Goal: Task Accomplishment & Management: Complete application form

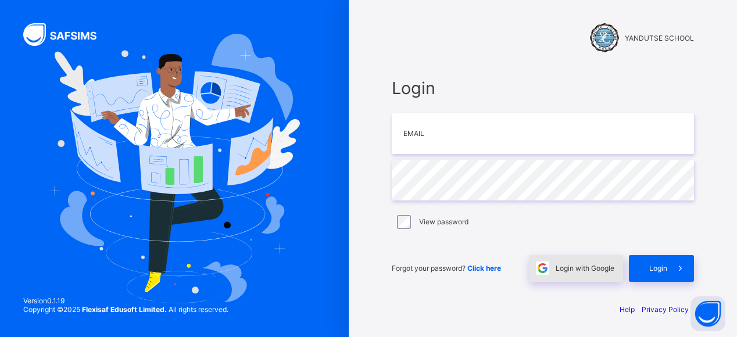
click at [592, 271] on span "Login with Google" at bounding box center [585, 268] width 59 height 9
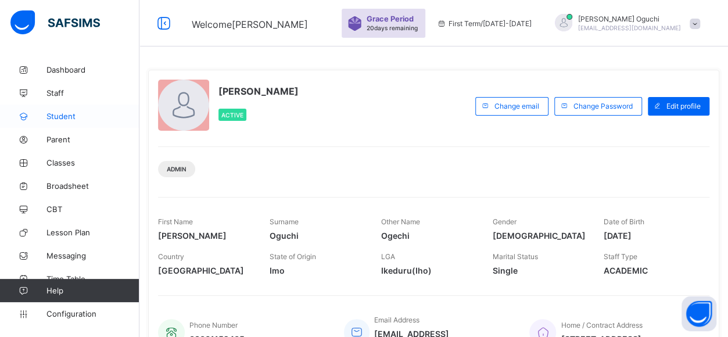
click at [64, 119] on span "Student" at bounding box center [93, 116] width 93 height 9
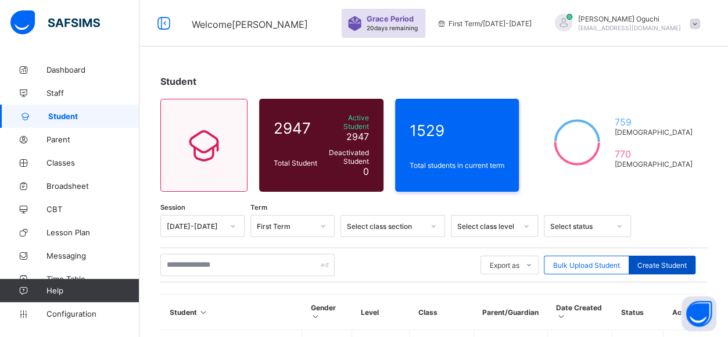
click at [670, 261] on span "Create Student" at bounding box center [662, 265] width 49 height 9
select select "**"
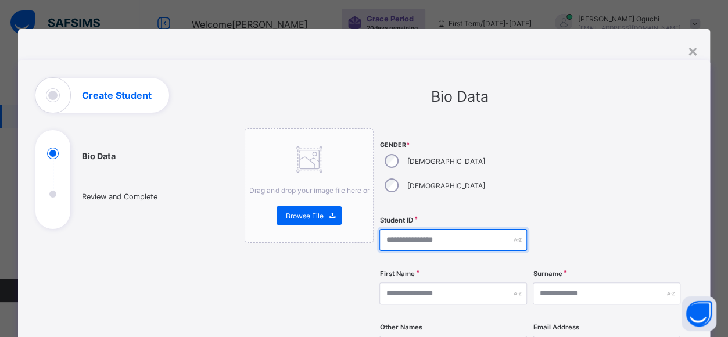
click at [413, 229] on input "text" at bounding box center [454, 240] width 148 height 22
type input "*******"
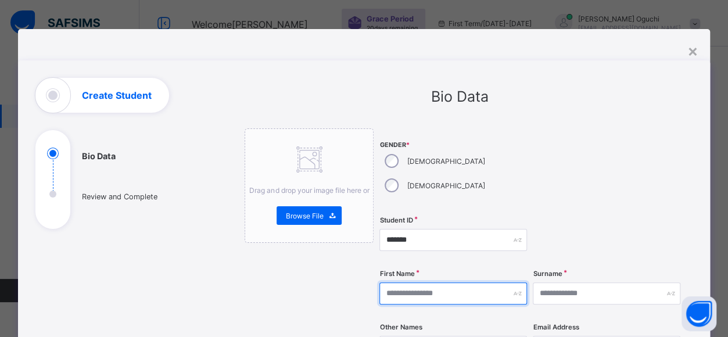
click at [438, 282] on input "text" at bounding box center [454, 293] width 148 height 22
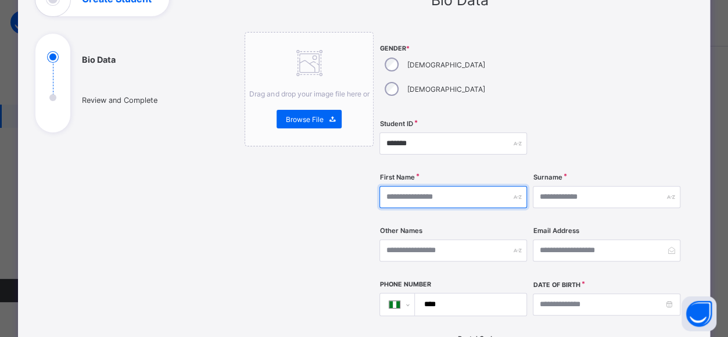
scroll to position [98, 0]
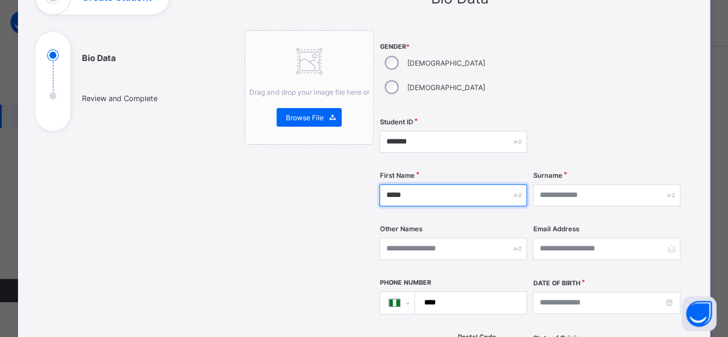
type input "*****"
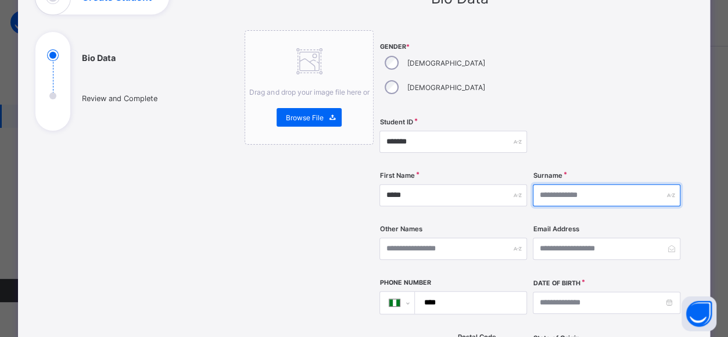
click at [563, 184] on input "text" at bounding box center [607, 195] width 148 height 22
type input "*****"
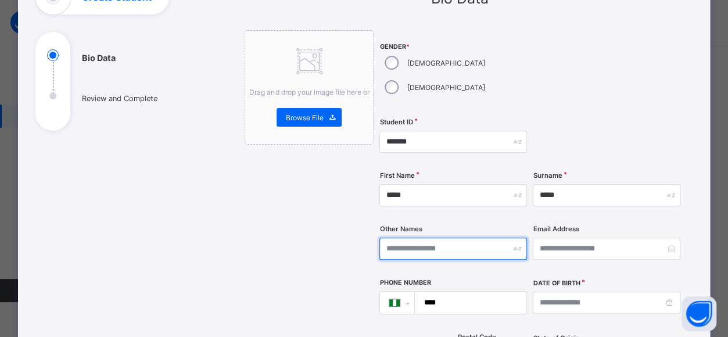
click at [407, 238] on input "text" at bounding box center [454, 249] width 148 height 22
type input "*****"
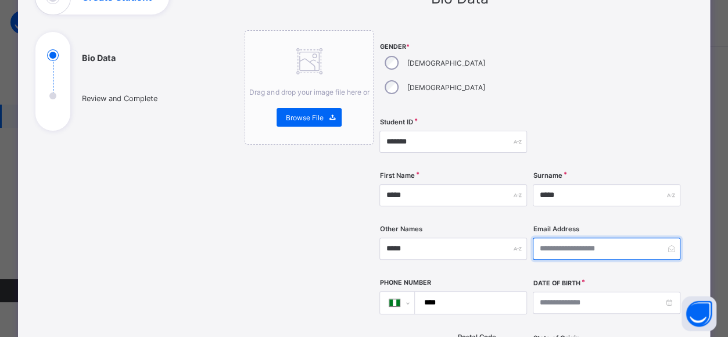
click at [564, 238] on input "email" at bounding box center [607, 249] width 148 height 22
type input "**********"
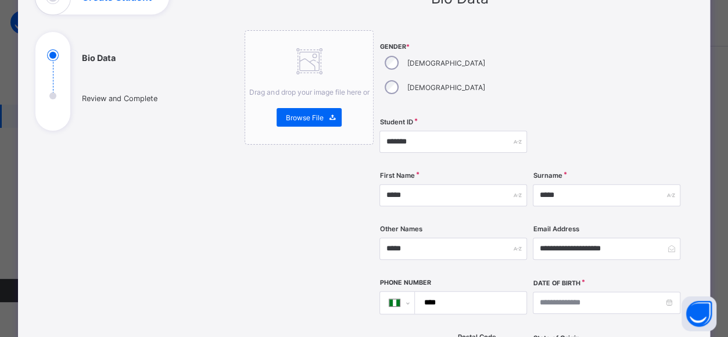
click at [460, 292] on input "****" at bounding box center [468, 303] width 102 height 22
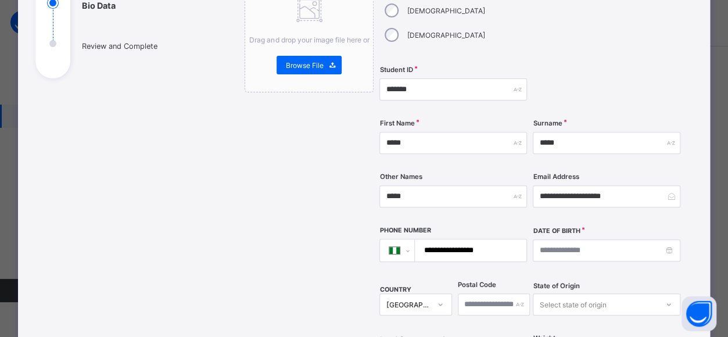
scroll to position [151, 0]
type input "**********"
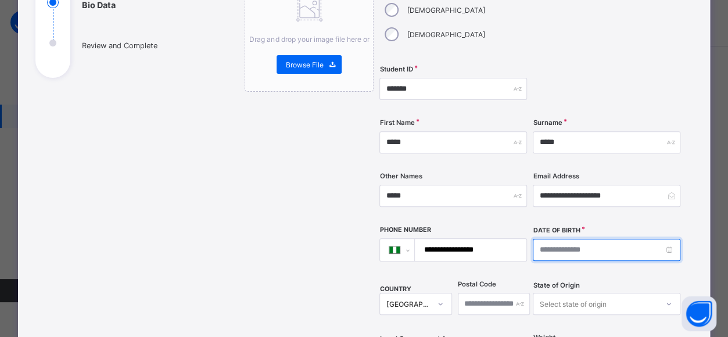
click at [588, 239] on input at bounding box center [607, 250] width 148 height 22
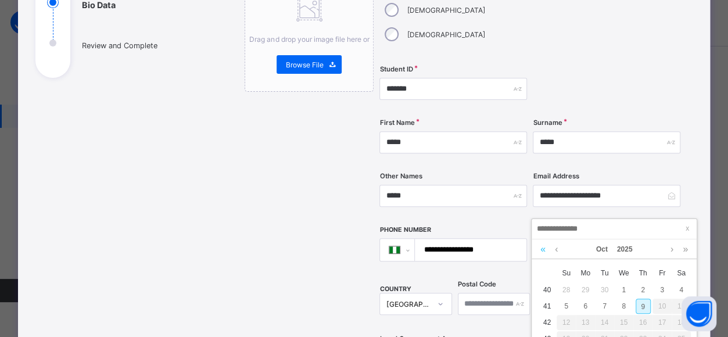
click at [543, 248] on link at bounding box center [543, 249] width 11 height 20
click at [543, 249] on link at bounding box center [543, 249] width 11 height 20
click at [545, 244] on link at bounding box center [543, 249] width 11 height 20
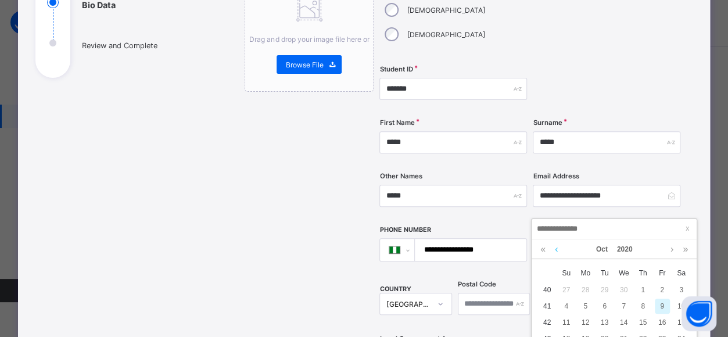
click at [543, 249] on link at bounding box center [543, 249] width 11 height 20
click at [544, 246] on link at bounding box center [543, 249] width 11 height 20
click at [543, 249] on link at bounding box center [543, 249] width 11 height 20
click at [556, 249] on link at bounding box center [556, 249] width 9 height 20
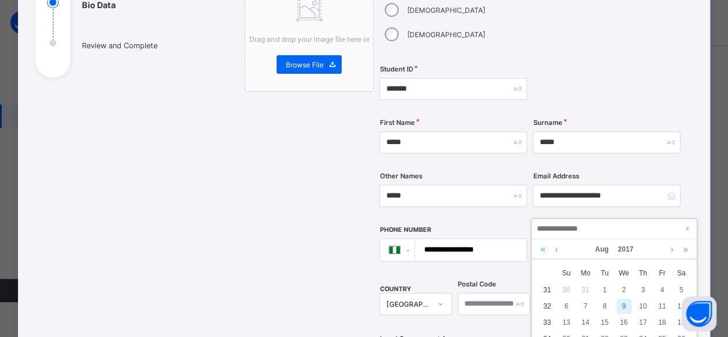
click at [543, 249] on link at bounding box center [543, 249] width 11 height 20
click at [544, 252] on link at bounding box center [543, 249] width 11 height 20
click at [545, 250] on link at bounding box center [543, 249] width 11 height 20
click at [544, 249] on link at bounding box center [543, 249] width 11 height 20
click at [545, 249] on link at bounding box center [543, 249] width 11 height 20
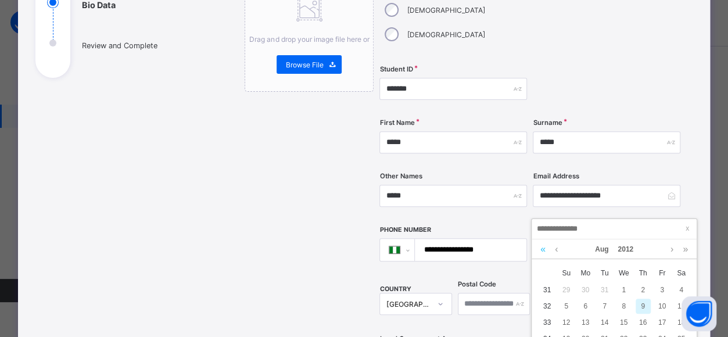
click at [544, 249] on link at bounding box center [543, 249] width 11 height 20
click at [543, 249] on link at bounding box center [543, 249] width 11 height 20
click at [544, 246] on link at bounding box center [543, 249] width 11 height 20
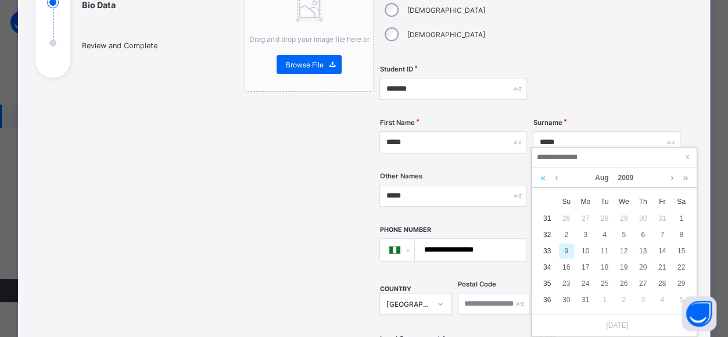
scroll to position [72, 0]
click at [556, 176] on link at bounding box center [556, 177] width 9 height 20
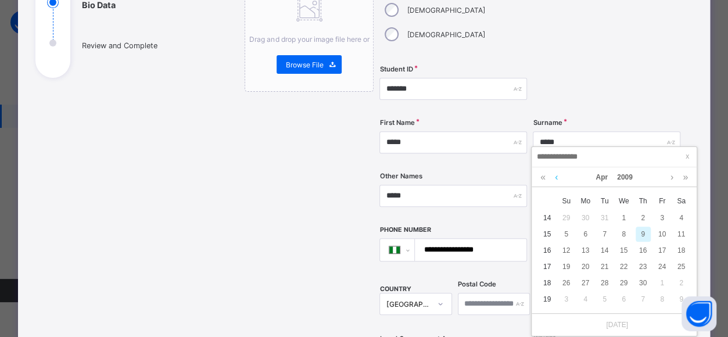
click at [560, 177] on link at bounding box center [556, 177] width 9 height 20
click at [556, 178] on link at bounding box center [556, 177] width 9 height 20
click at [585, 266] on div "23" at bounding box center [585, 266] width 15 height 15
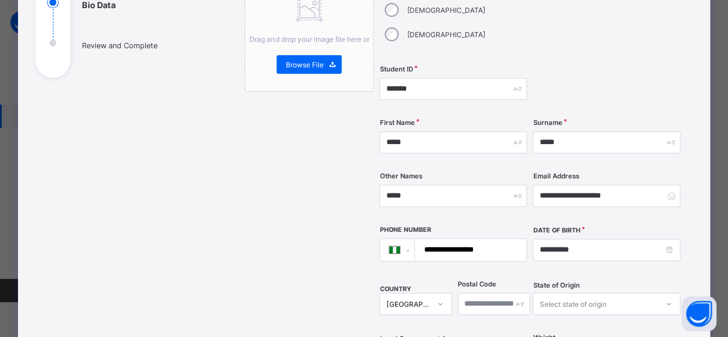
click at [595, 219] on td "3" at bounding box center [604, 219] width 19 height 0
type input "**********"
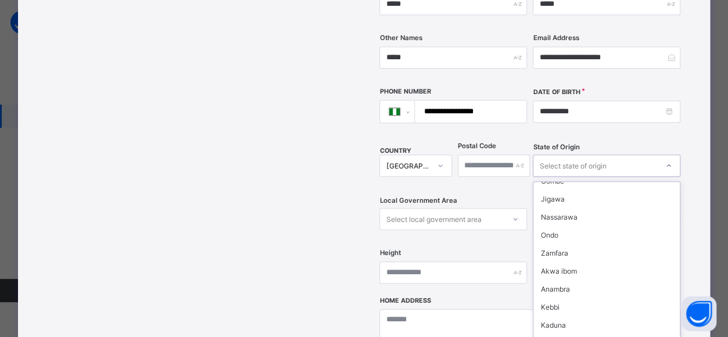
scroll to position [270, 0]
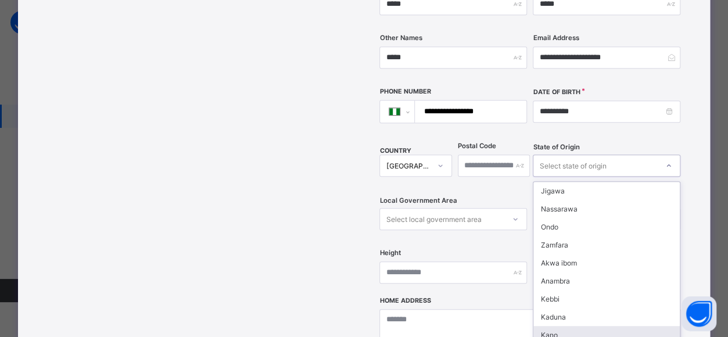
click at [552, 326] on div "Kano" at bounding box center [607, 335] width 146 height 18
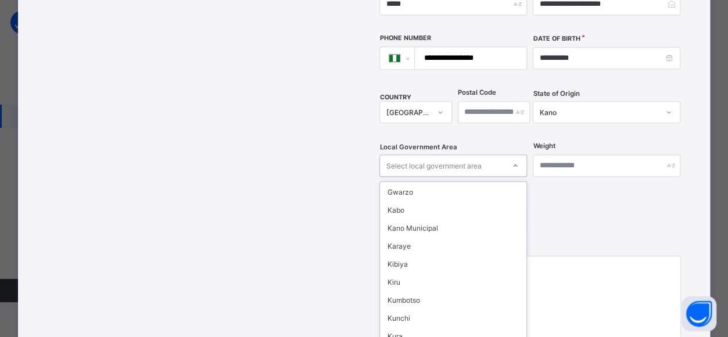
scroll to position [321, 0]
click at [416, 221] on div "Kano Municipal" at bounding box center [453, 230] width 146 height 18
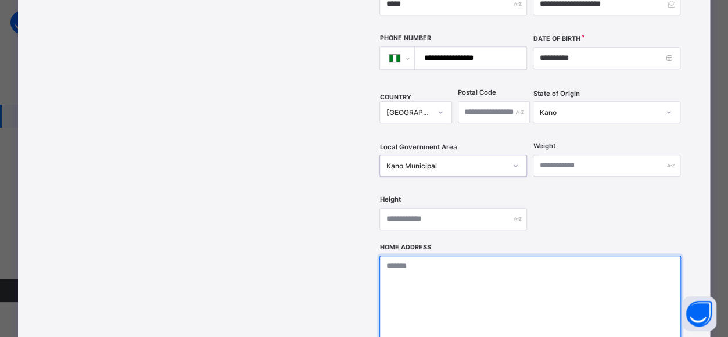
click at [495, 256] on textarea at bounding box center [530, 314] width 301 height 116
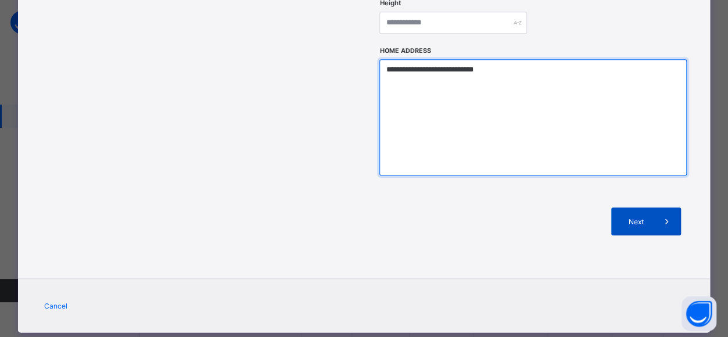
type textarea "**********"
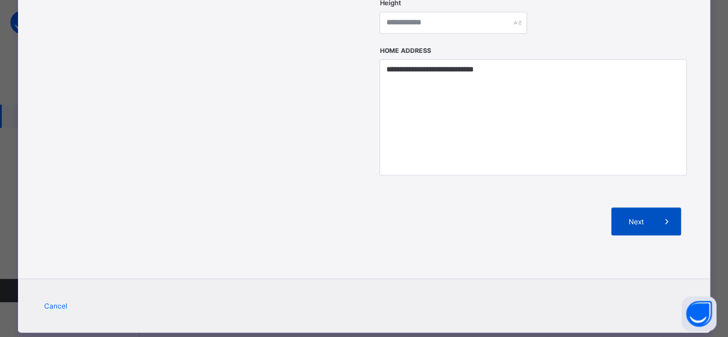
click at [650, 217] on span "Next" at bounding box center [636, 221] width 33 height 9
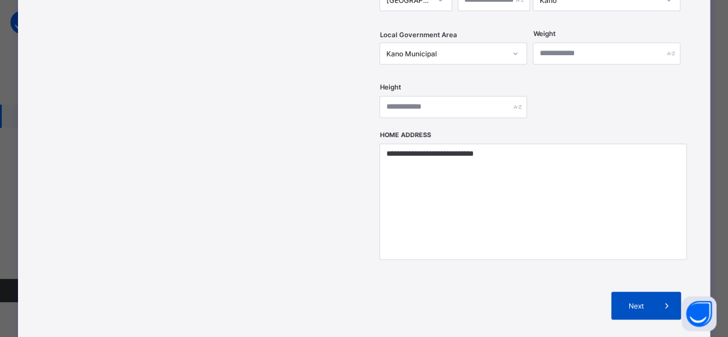
scroll to position [445, 0]
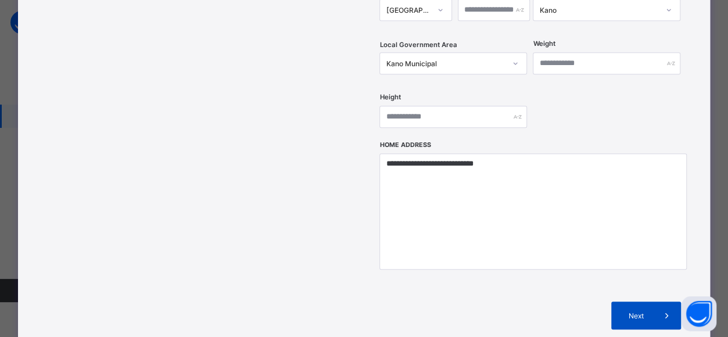
click at [648, 302] on div "Next" at bounding box center [646, 316] width 70 height 28
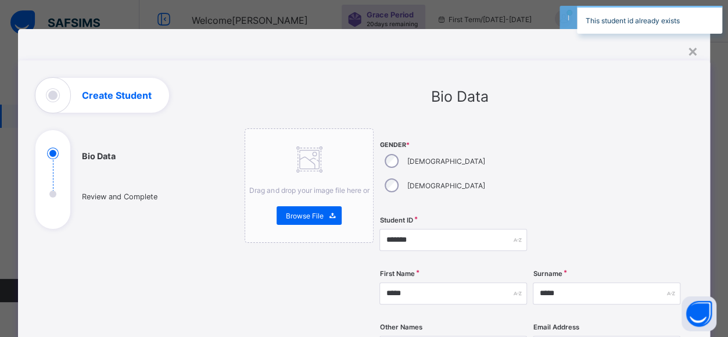
scroll to position [0, 0]
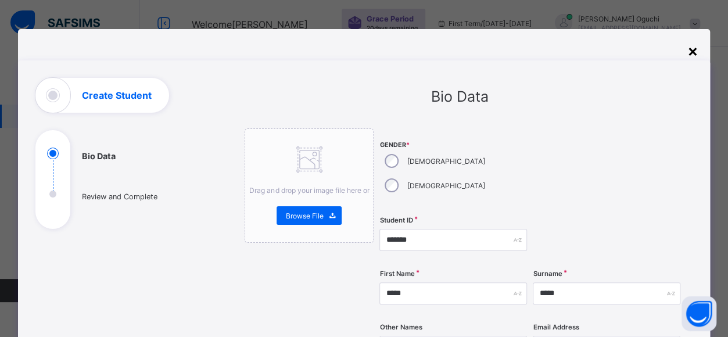
click at [695, 50] on div "×" at bounding box center [693, 51] width 11 height 20
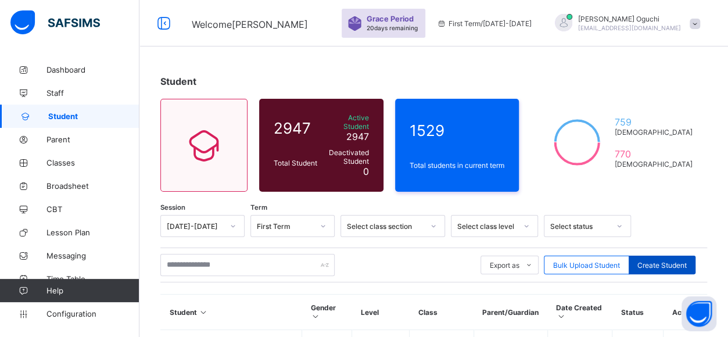
click at [664, 261] on span "Create Student" at bounding box center [662, 265] width 49 height 9
select select "**"
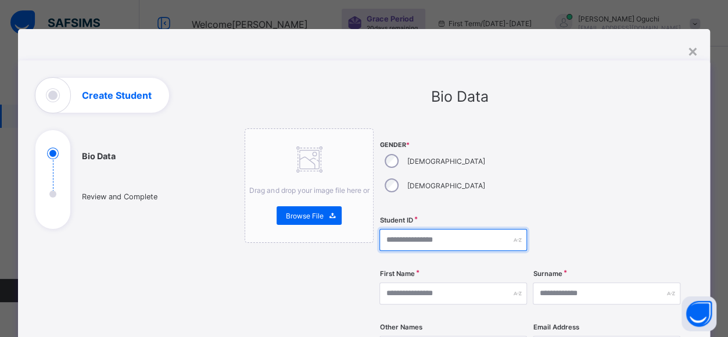
click at [414, 229] on input "text" at bounding box center [454, 240] width 148 height 22
type input "*******"
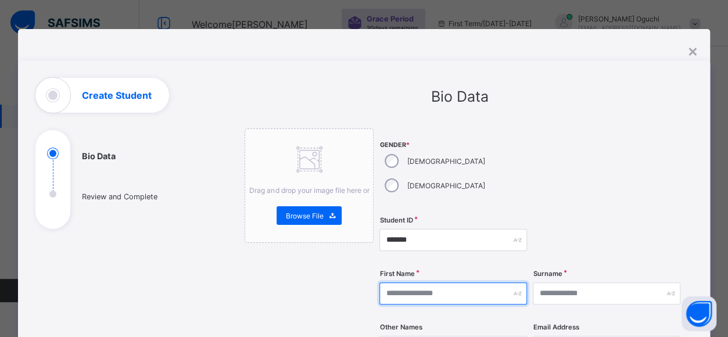
click at [462, 282] on input "text" at bounding box center [454, 293] width 148 height 22
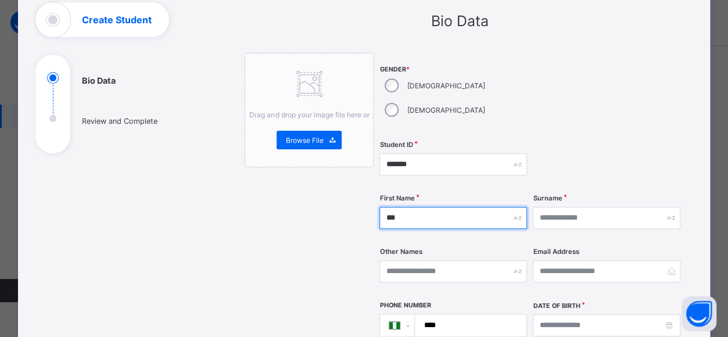
scroll to position [78, 0]
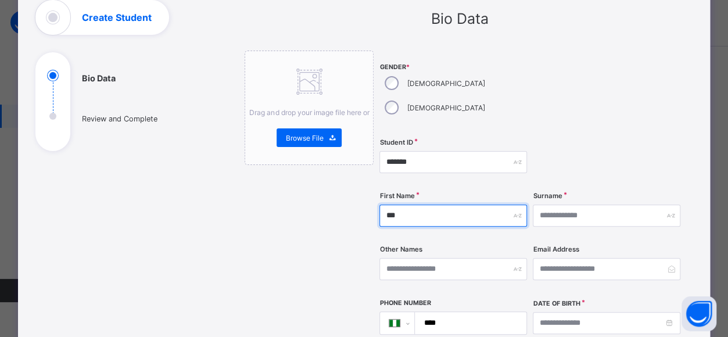
type input "***"
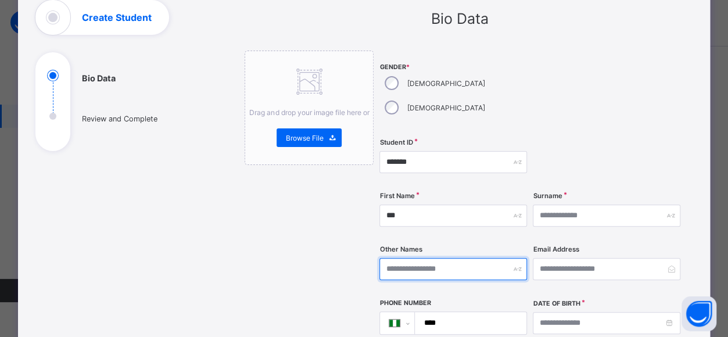
click at [481, 258] on input "text" at bounding box center [454, 269] width 148 height 22
type input "***"
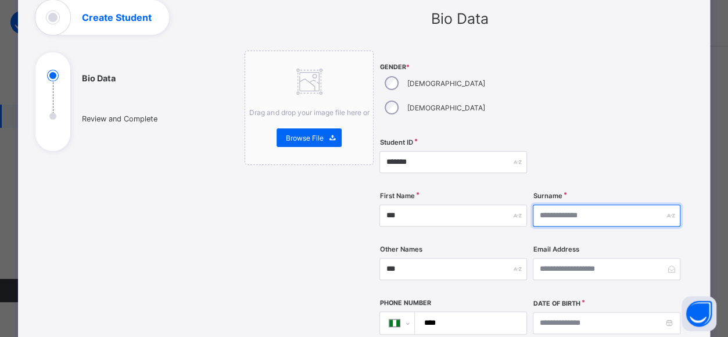
click at [562, 205] on input "text" at bounding box center [607, 216] width 148 height 22
click at [552, 205] on input "text" at bounding box center [607, 216] width 148 height 22
type input "********"
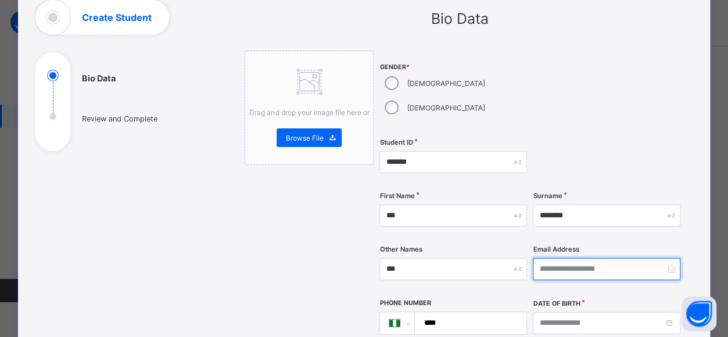
click at [595, 258] on input "email" at bounding box center [607, 269] width 148 height 22
type input "**********"
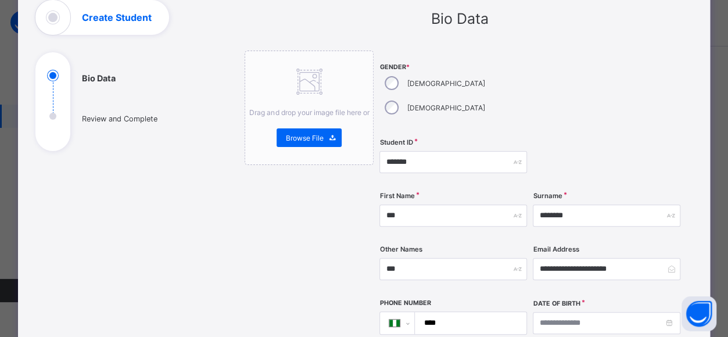
click at [459, 312] on input "****" at bounding box center [468, 323] width 102 height 22
type input "**********"
click at [565, 312] on input at bounding box center [607, 323] width 148 height 22
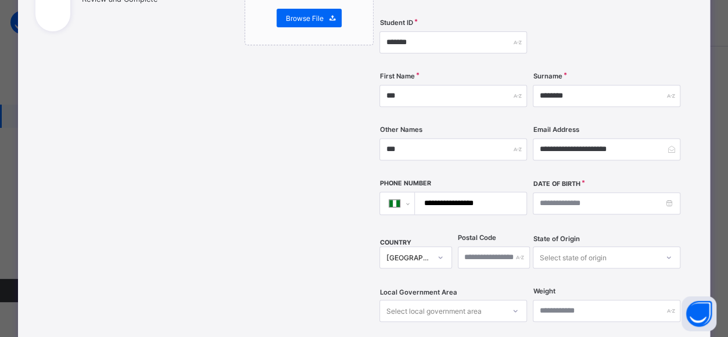
scroll to position [212, 0]
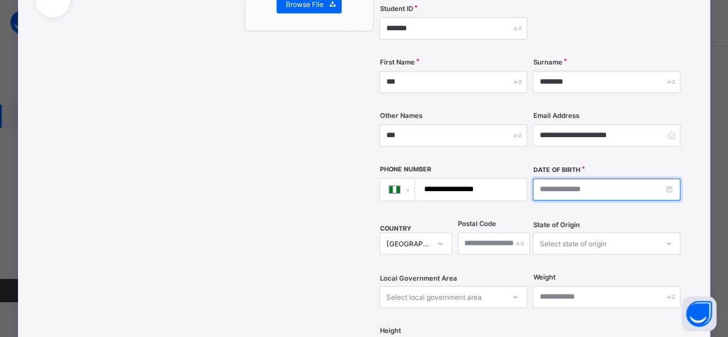
click at [568, 178] on input at bounding box center [607, 189] width 148 height 22
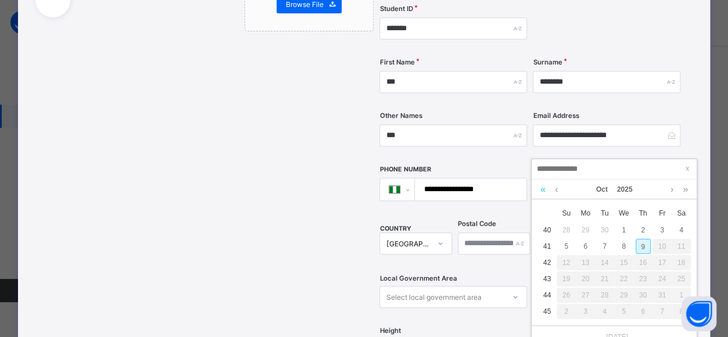
click at [543, 189] on link at bounding box center [543, 190] width 11 height 20
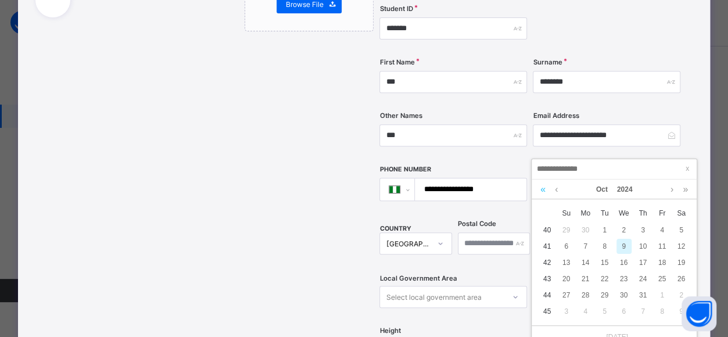
click at [545, 192] on link at bounding box center [543, 190] width 11 height 20
click at [545, 193] on link at bounding box center [543, 190] width 11 height 20
click at [544, 191] on link at bounding box center [543, 190] width 11 height 20
click at [543, 189] on link at bounding box center [543, 190] width 11 height 20
click at [544, 191] on link at bounding box center [543, 190] width 11 height 20
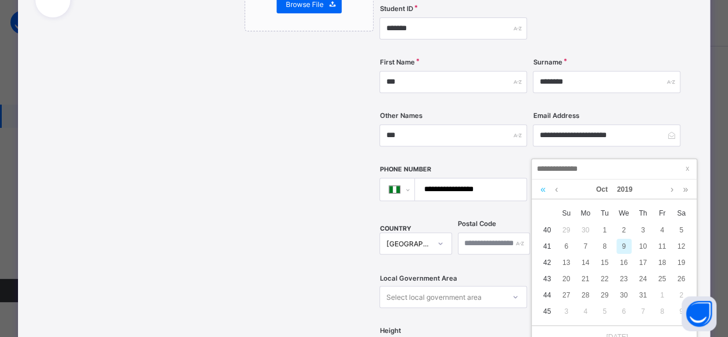
click at [544, 191] on link at bounding box center [543, 190] width 11 height 20
click at [545, 192] on link at bounding box center [543, 190] width 11 height 20
click at [545, 191] on link at bounding box center [543, 190] width 11 height 20
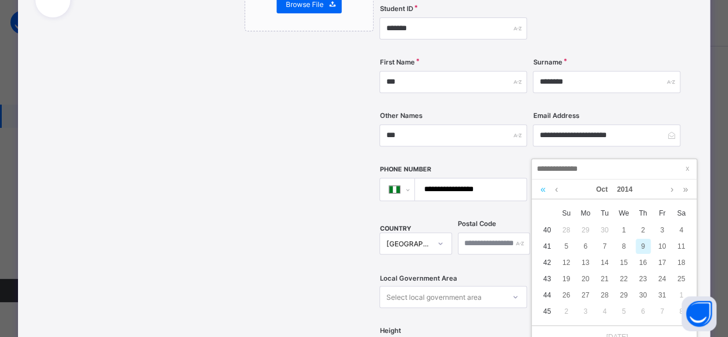
click at [545, 192] on link at bounding box center [543, 190] width 11 height 20
click at [543, 189] on link at bounding box center [543, 190] width 11 height 20
click at [546, 189] on link at bounding box center [543, 190] width 11 height 20
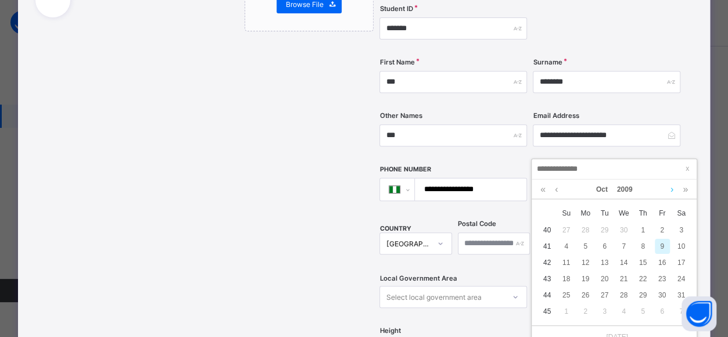
click at [672, 189] on link at bounding box center [672, 190] width 9 height 20
click at [675, 189] on link at bounding box center [672, 190] width 9 height 20
click at [643, 262] on div "17" at bounding box center [643, 262] width 15 height 15
type input "**********"
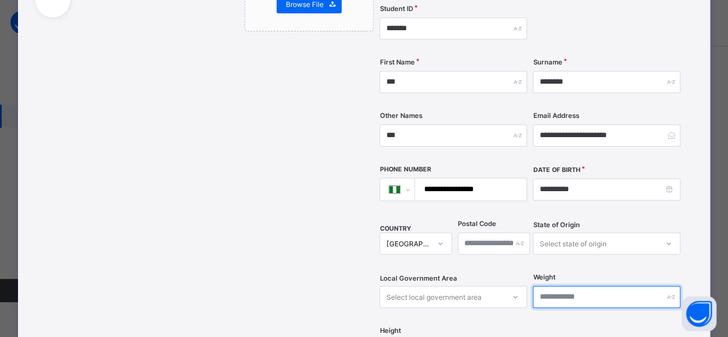
click at [643, 286] on input "text" at bounding box center [607, 297] width 148 height 22
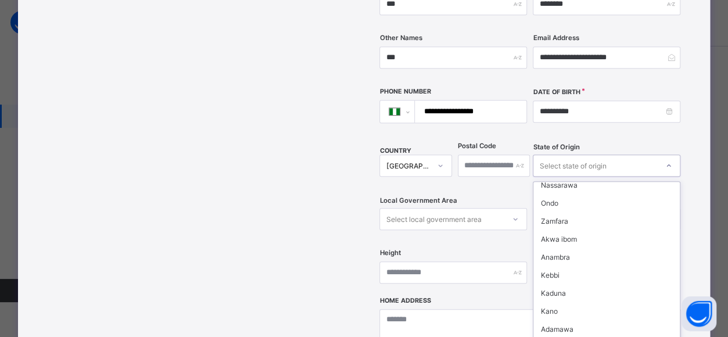
scroll to position [295, 0]
click at [551, 302] on div "Kano" at bounding box center [607, 311] width 146 height 18
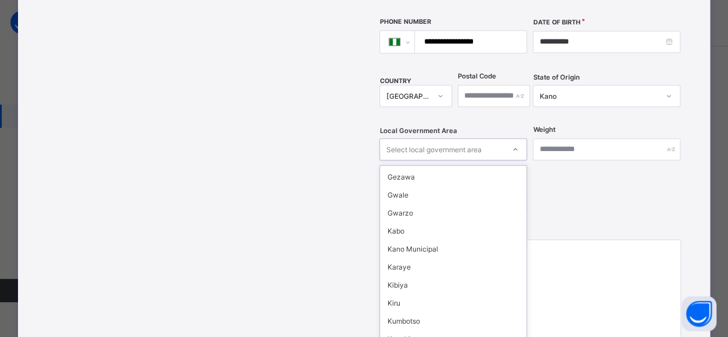
scroll to position [299, 0]
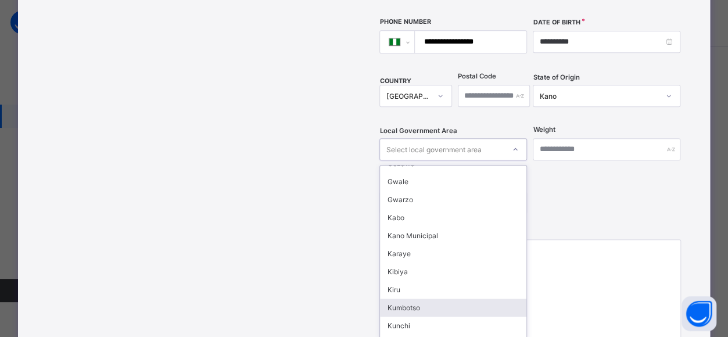
click at [420, 299] on div "Kumbotso" at bounding box center [453, 308] width 146 height 18
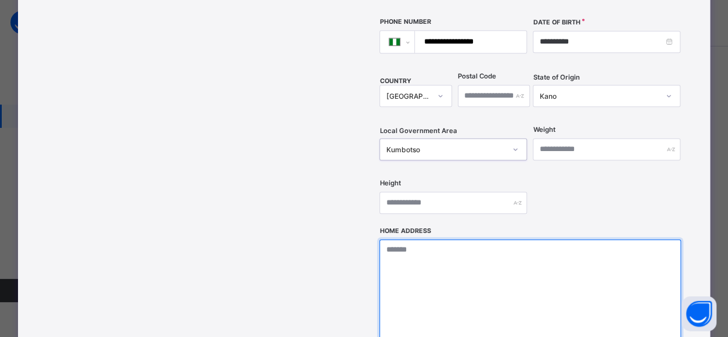
click at [424, 239] on textarea at bounding box center [530, 297] width 301 height 116
type textarea "**********"
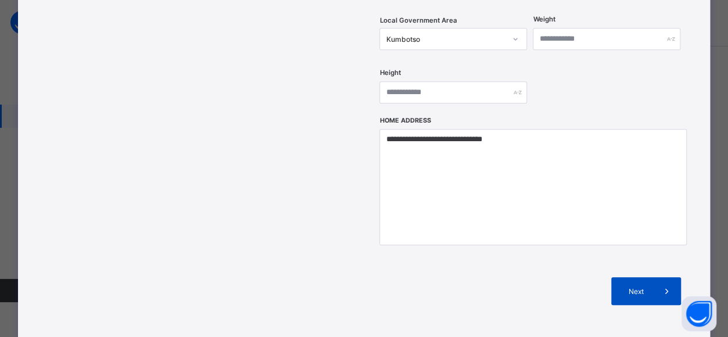
click at [655, 277] on span at bounding box center [667, 291] width 28 height 28
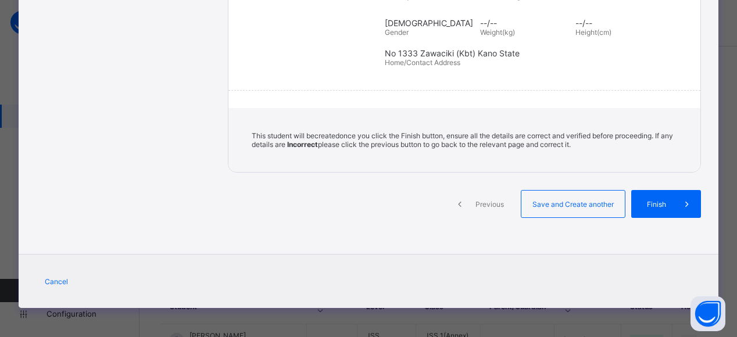
scroll to position [258, 0]
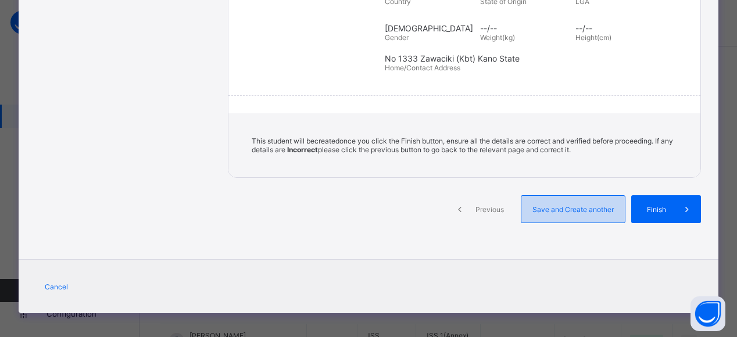
click at [577, 205] on span "Save and Create another" at bounding box center [573, 209] width 86 height 9
select select "**"
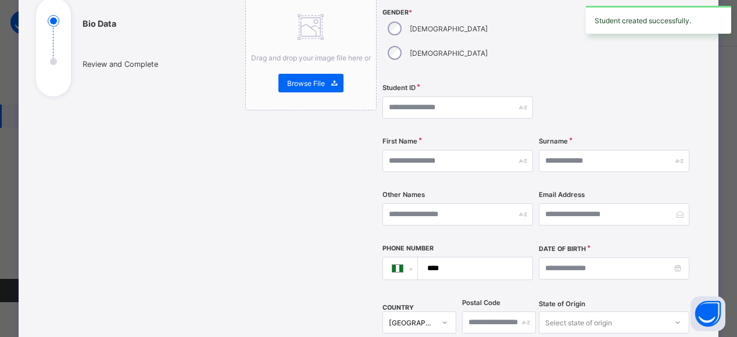
scroll to position [128, 0]
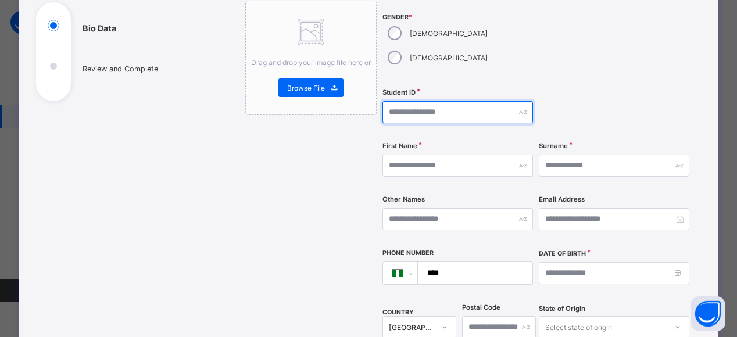
click at [448, 101] on input "text" at bounding box center [457, 112] width 151 height 22
type input "*******"
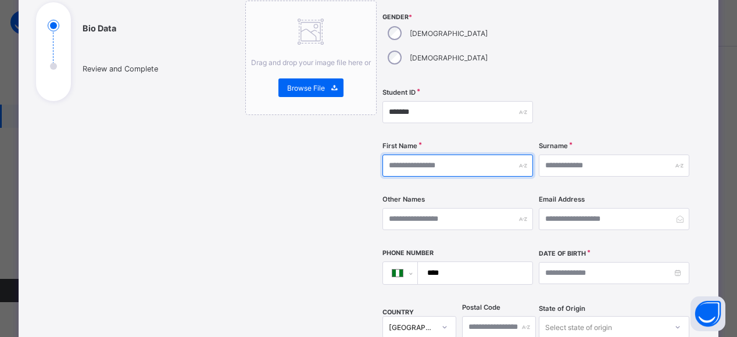
click at [406, 155] on input "text" at bounding box center [457, 166] width 151 height 22
type input "**********"
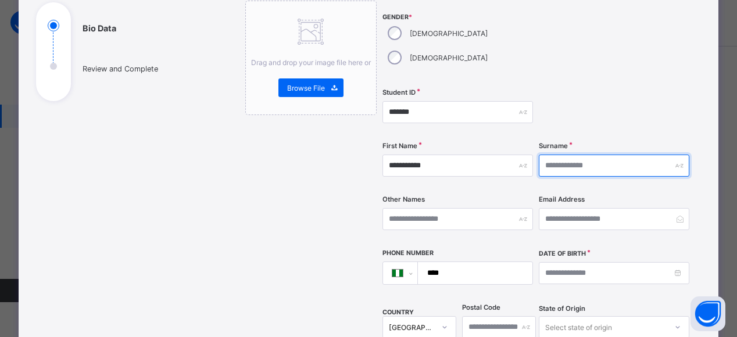
click at [558, 155] on input "text" at bounding box center [614, 166] width 151 height 22
type input "***"
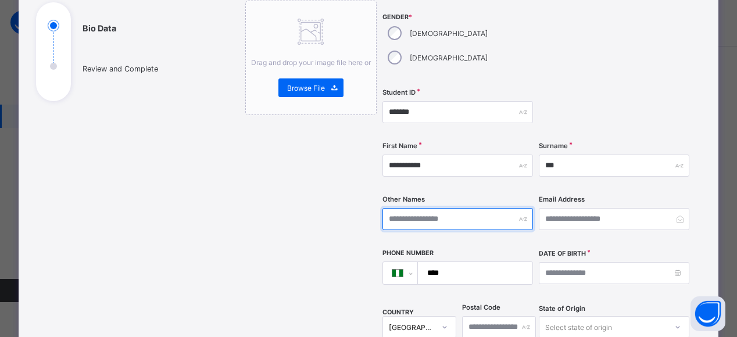
click at [411, 208] on input "text" at bounding box center [457, 219] width 151 height 22
type input "********"
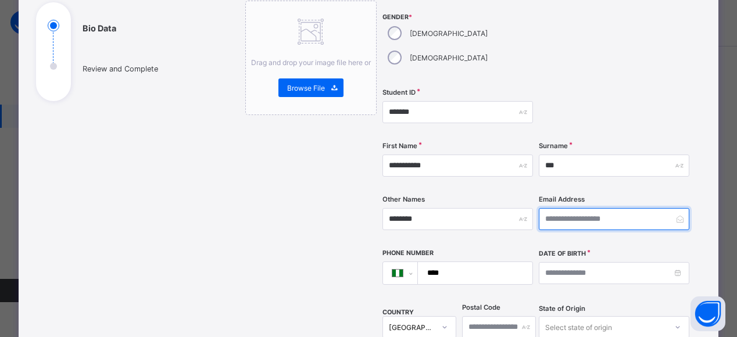
click at [575, 208] on input "email" at bounding box center [614, 219] width 151 height 22
type input "**********"
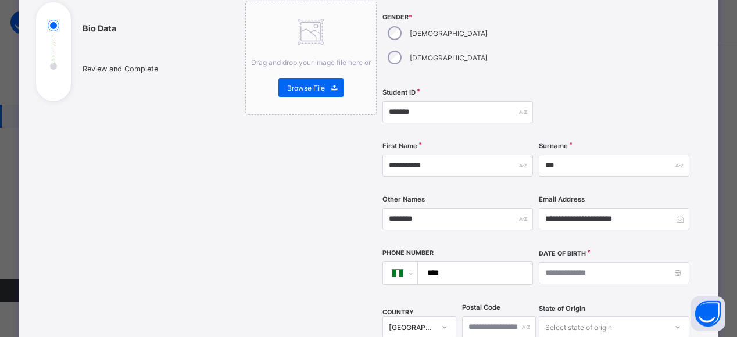
click at [464, 262] on input "****" at bounding box center [472, 273] width 105 height 22
type input "**********"
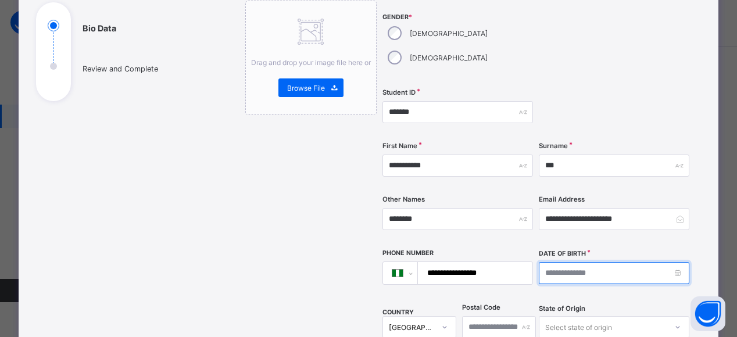
click at [589, 262] on input at bounding box center [614, 273] width 151 height 22
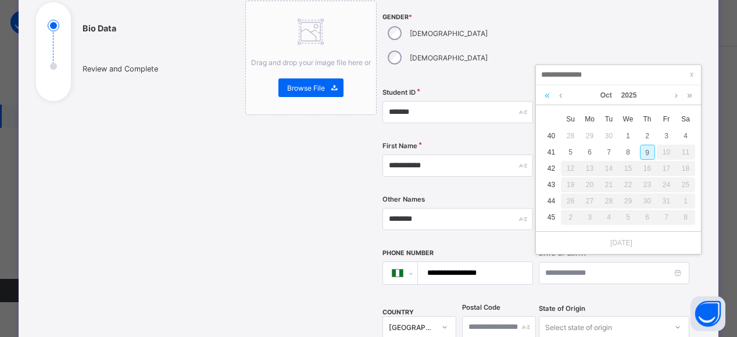
click at [547, 95] on link at bounding box center [547, 95] width 11 height 20
click at [549, 95] on link at bounding box center [547, 95] width 11 height 20
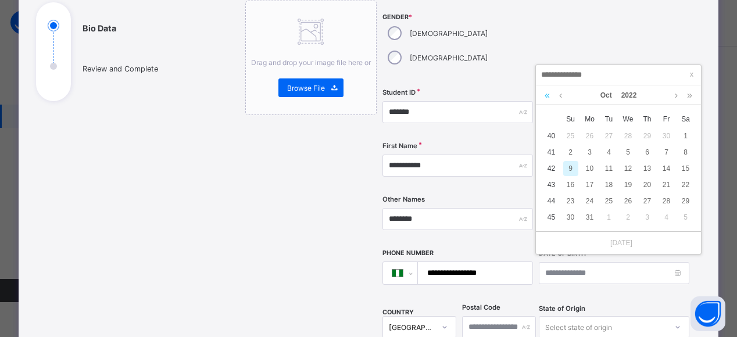
click at [547, 94] on link at bounding box center [547, 95] width 11 height 20
click at [547, 95] on link at bounding box center [547, 95] width 11 height 20
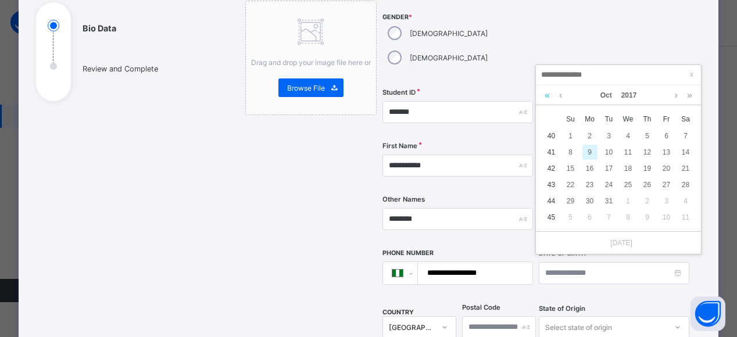
click at [549, 96] on link at bounding box center [547, 95] width 11 height 20
click at [549, 95] on link at bounding box center [547, 95] width 11 height 20
click at [547, 95] on link at bounding box center [547, 95] width 11 height 20
click at [545, 98] on link at bounding box center [547, 95] width 11 height 20
click at [544, 98] on link at bounding box center [547, 95] width 11 height 20
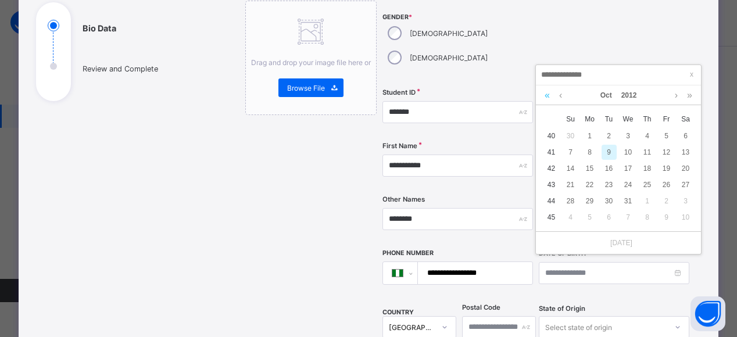
click at [545, 99] on link at bounding box center [547, 95] width 11 height 20
click at [543, 98] on link at bounding box center [547, 95] width 11 height 20
click at [676, 94] on link at bounding box center [676, 95] width 9 height 20
click at [676, 95] on link at bounding box center [676, 95] width 9 height 20
click at [590, 200] on div "27" at bounding box center [589, 201] width 15 height 15
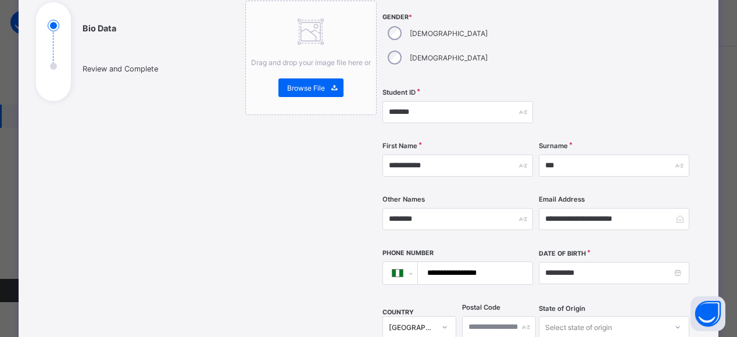
click at [592, 255] on div "20" at bounding box center [589, 255] width 15 height 0
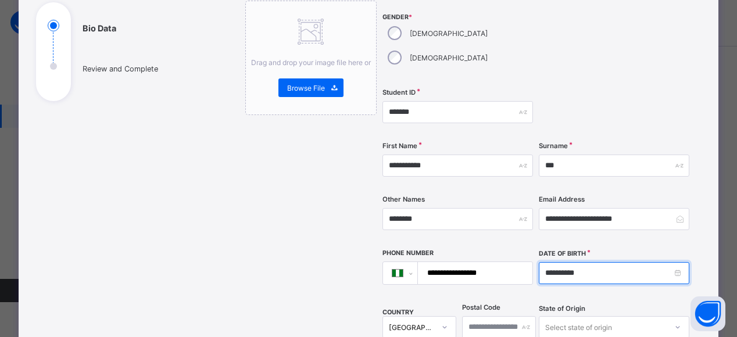
click at [685, 262] on input "**********" at bounding box center [614, 273] width 151 height 22
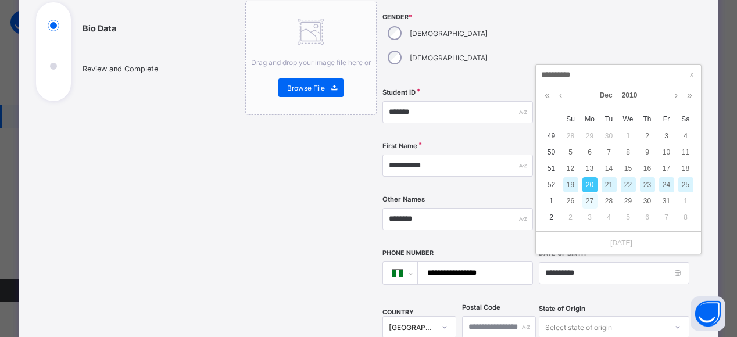
click at [593, 201] on div "27" at bounding box center [589, 201] width 15 height 15
type input "**********"
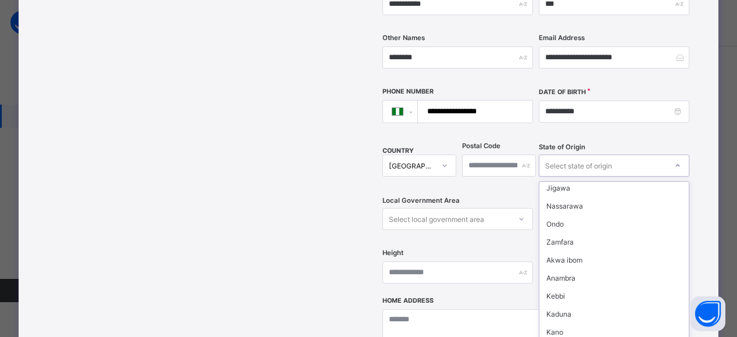
scroll to position [287, 0]
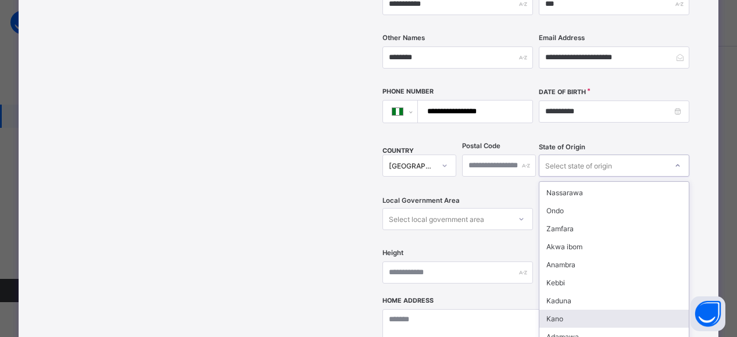
click at [559, 310] on div "Kano" at bounding box center [613, 319] width 149 height 18
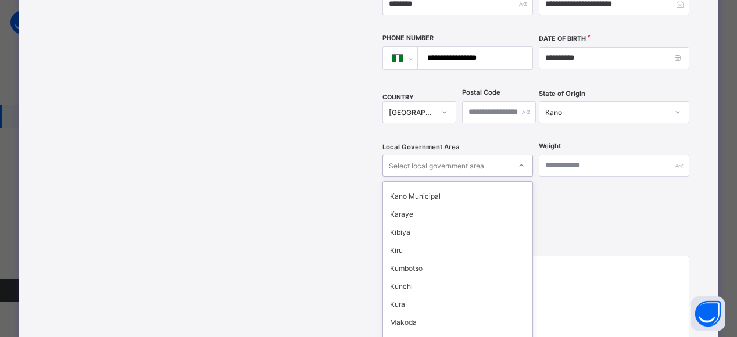
scroll to position [352, 0]
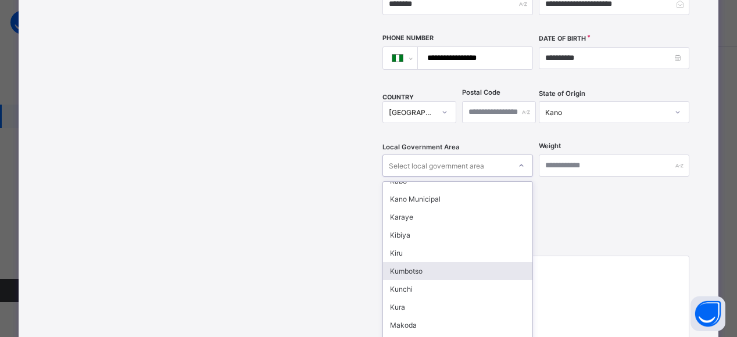
click at [436, 262] on div "Kumbotso" at bounding box center [457, 271] width 149 height 18
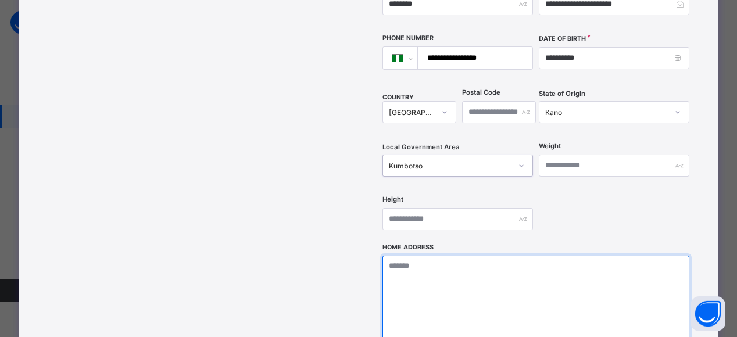
click at [427, 256] on textarea at bounding box center [535, 314] width 307 height 116
type textarea "**********"
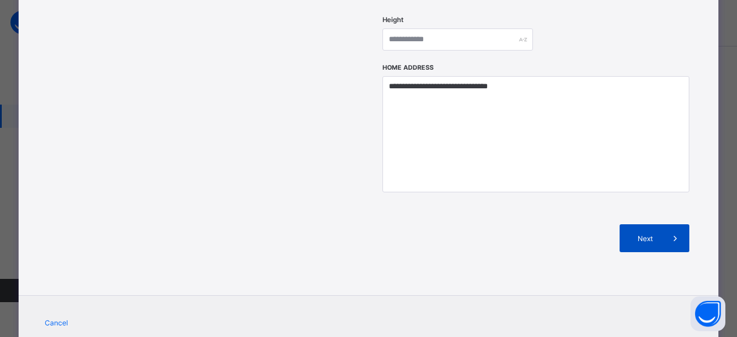
click at [650, 234] on span "Next" at bounding box center [644, 238] width 33 height 9
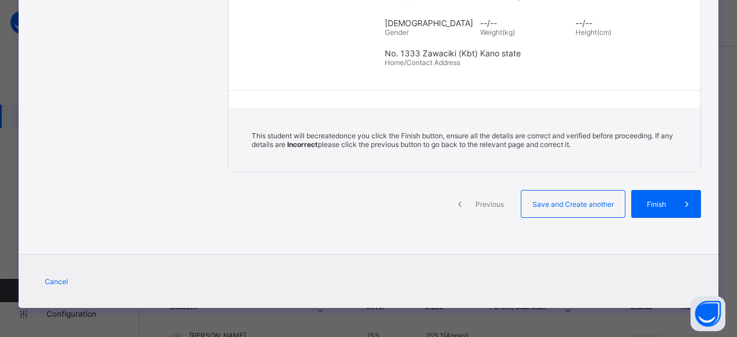
scroll to position [258, 0]
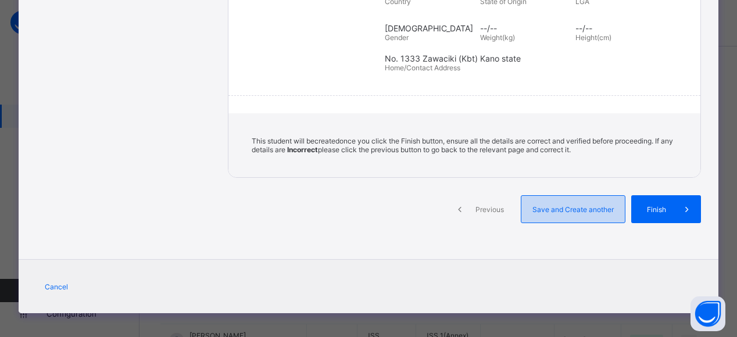
click at [582, 198] on div "Save and Create another" at bounding box center [573, 209] width 105 height 28
select select "**"
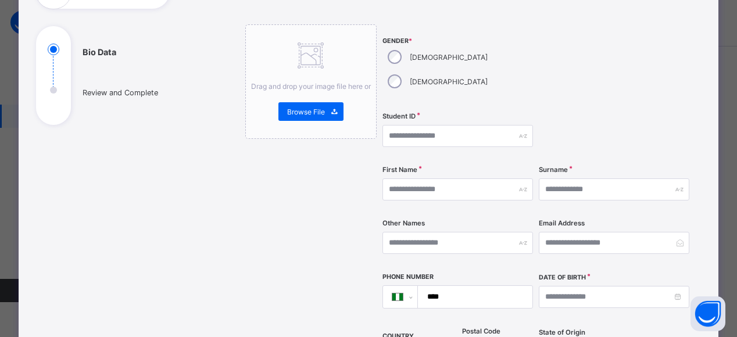
scroll to position [103, 0]
click at [444, 70] on div "[DEMOGRAPHIC_DATA]" at bounding box center [436, 82] width 108 height 24
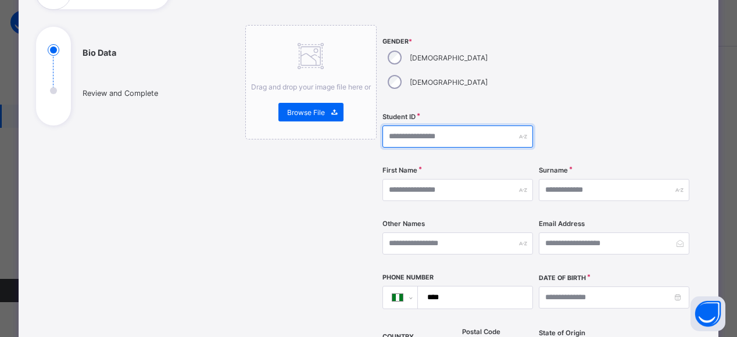
click at [479, 126] on input "text" at bounding box center [457, 137] width 151 height 22
type input "*******"
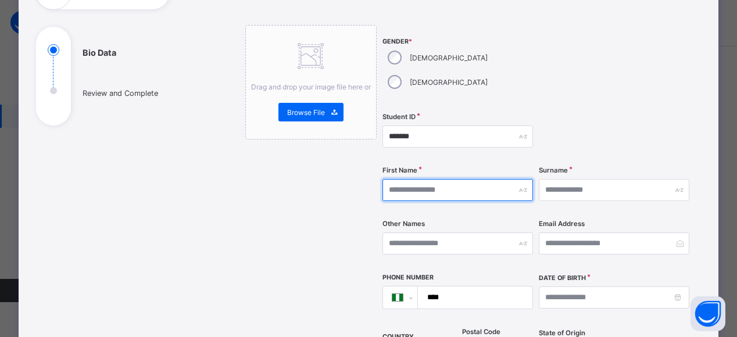
click at [417, 179] on input "text" at bounding box center [457, 190] width 151 height 22
type input "******"
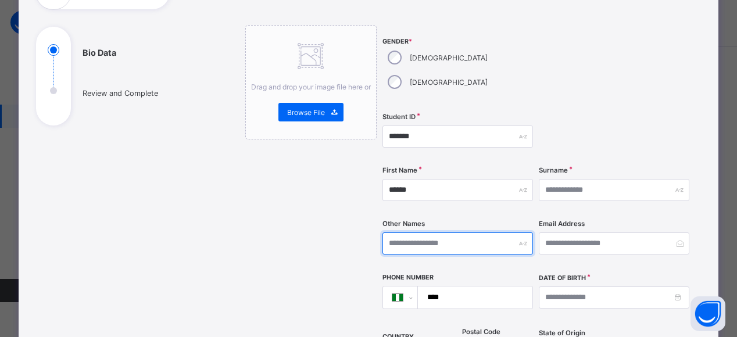
click at [413, 233] on input "text" at bounding box center [457, 244] width 151 height 22
type input "****"
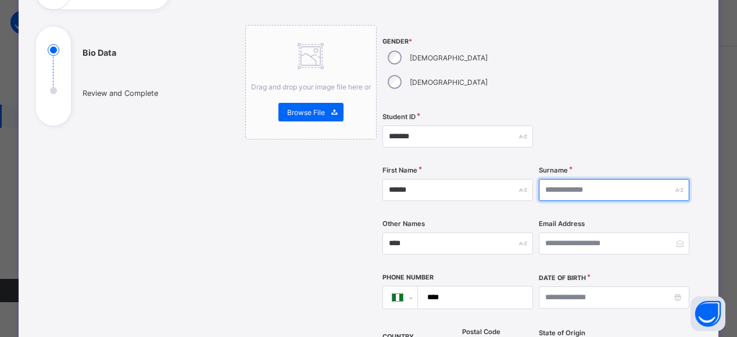
click at [553, 179] on input "text" at bounding box center [614, 190] width 151 height 22
type input "********"
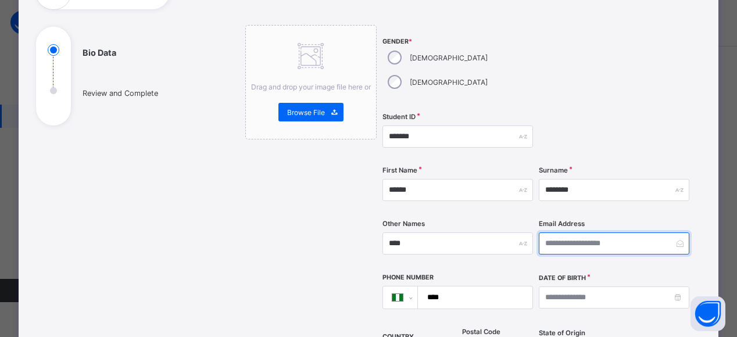
click at [587, 233] on input "email" at bounding box center [614, 244] width 151 height 22
type input "**********"
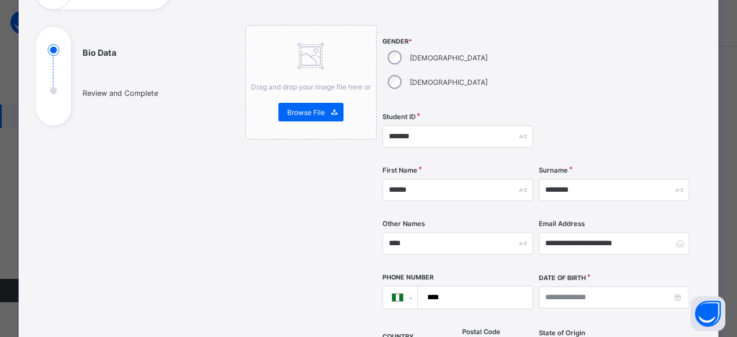
click at [474, 287] on input "****" at bounding box center [472, 298] width 105 height 22
type input "**********"
click at [581, 287] on input at bounding box center [614, 298] width 151 height 22
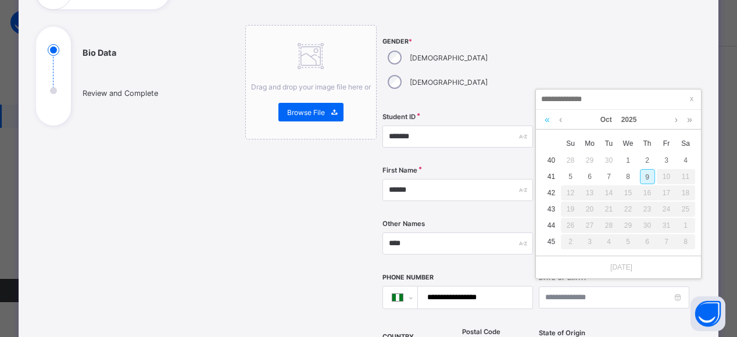
click at [548, 126] on link at bounding box center [547, 120] width 11 height 20
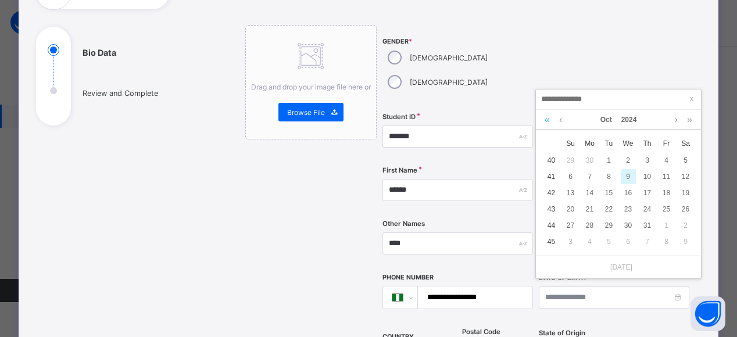
click at [546, 119] on link at bounding box center [547, 120] width 11 height 20
click at [548, 123] on link at bounding box center [547, 120] width 11 height 20
click at [544, 121] on link at bounding box center [547, 120] width 11 height 20
click at [548, 120] on link at bounding box center [547, 120] width 11 height 20
click at [544, 115] on link at bounding box center [547, 120] width 11 height 20
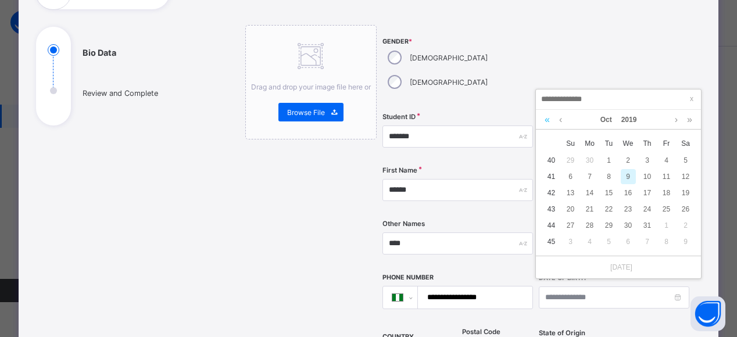
click at [548, 115] on link at bounding box center [547, 120] width 11 height 20
click at [549, 115] on link at bounding box center [547, 120] width 11 height 20
click at [547, 119] on link at bounding box center [547, 120] width 11 height 20
click at [548, 122] on link at bounding box center [547, 120] width 11 height 20
click at [546, 123] on link at bounding box center [547, 120] width 11 height 20
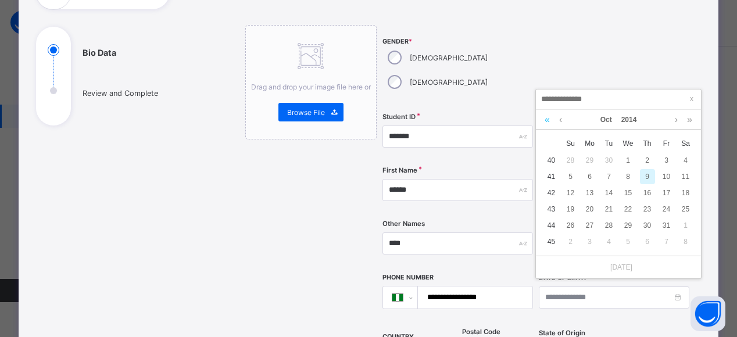
click at [546, 123] on link at bounding box center [547, 120] width 11 height 20
click at [560, 119] on link at bounding box center [560, 120] width 9 height 20
click at [560, 122] on link at bounding box center [560, 120] width 9 height 20
click at [560, 119] on link at bounding box center [560, 120] width 9 height 20
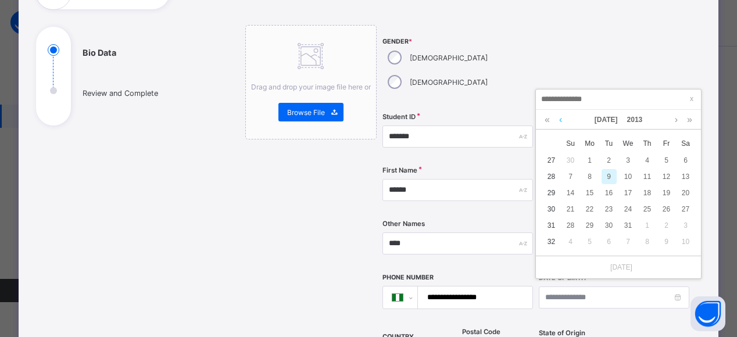
click at [560, 119] on link at bounding box center [560, 120] width 9 height 20
click at [560, 120] on link at bounding box center [560, 120] width 9 height 20
click at [591, 212] on div "18" at bounding box center [589, 209] width 15 height 15
type input "**********"
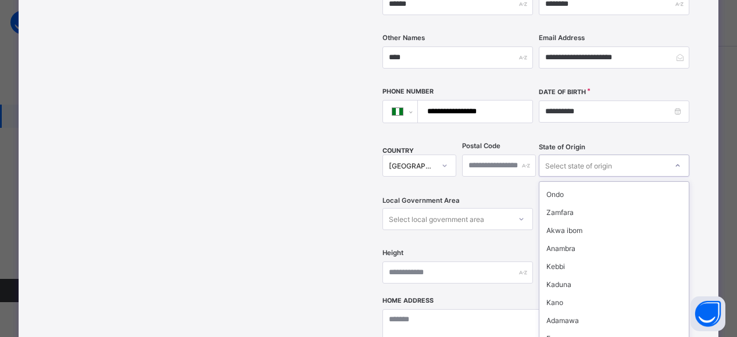
scroll to position [306, 0]
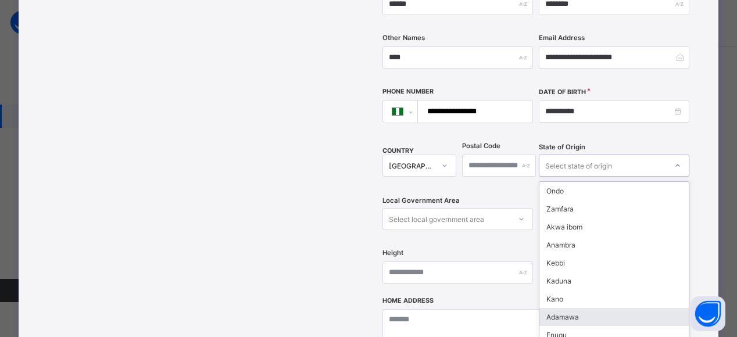
click at [557, 308] on div "Adamawa" at bounding box center [613, 317] width 149 height 18
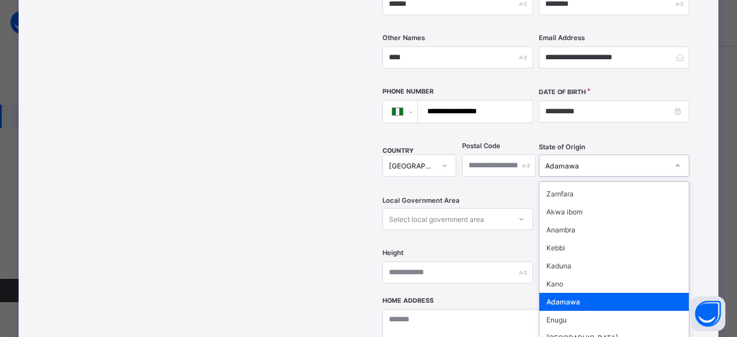
scroll to position [322, 0]
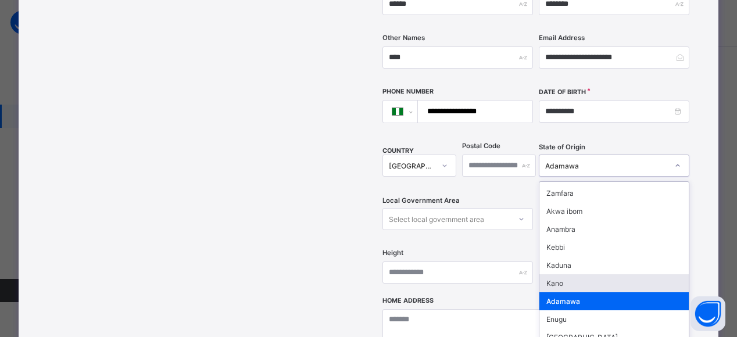
click at [551, 274] on div "Kano" at bounding box center [613, 283] width 149 height 18
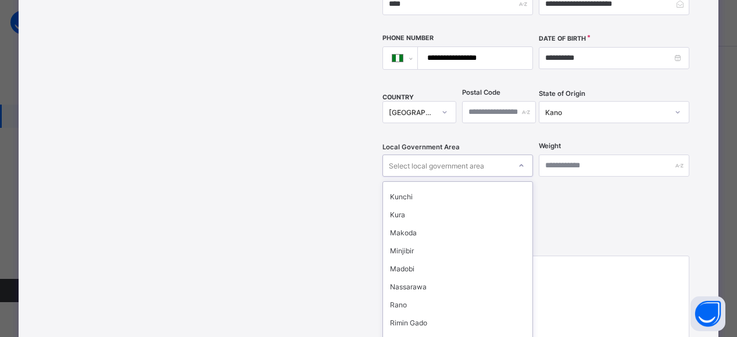
scroll to position [445, 0]
click at [420, 277] on div "Nassarawa" at bounding box center [457, 286] width 149 height 18
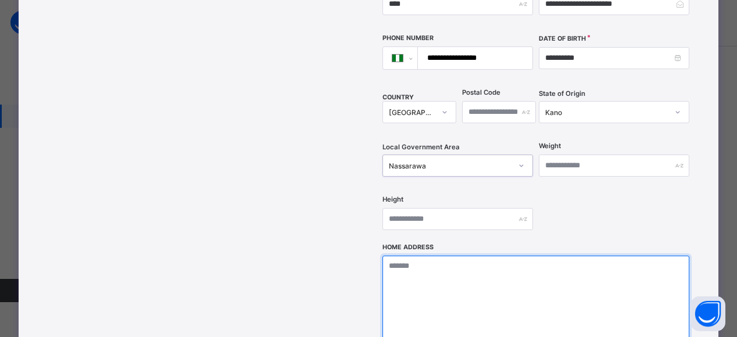
click at [446, 256] on textarea at bounding box center [535, 314] width 307 height 116
type textarea "**********"
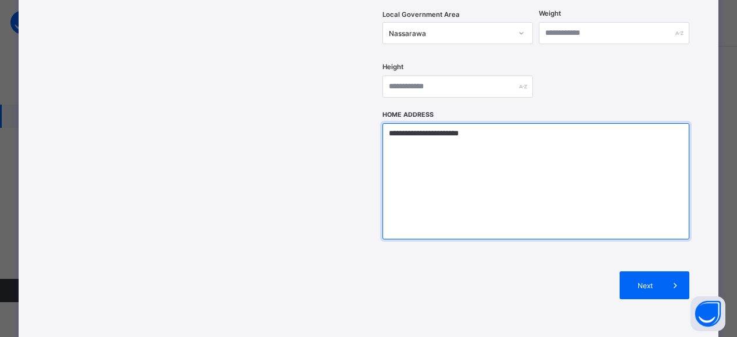
scroll to position [475, 0]
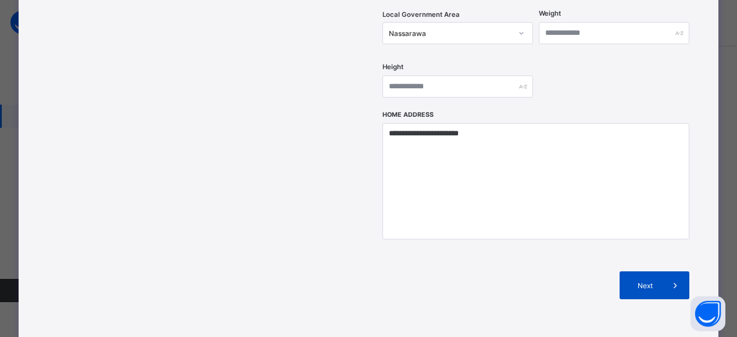
click at [671, 280] on icon at bounding box center [675, 286] width 13 height 12
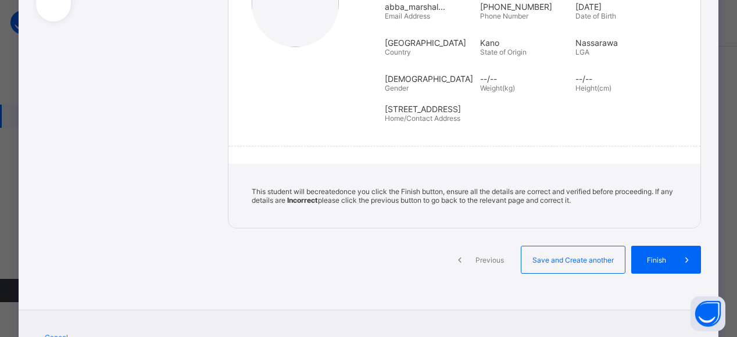
scroll to position [209, 0]
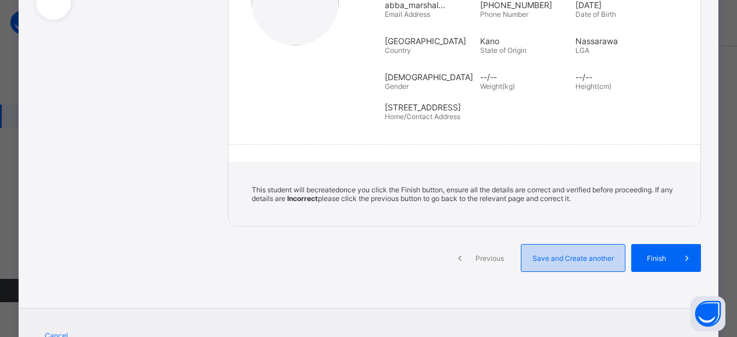
click at [571, 254] on span "Save and Create another" at bounding box center [573, 258] width 86 height 9
select select "**"
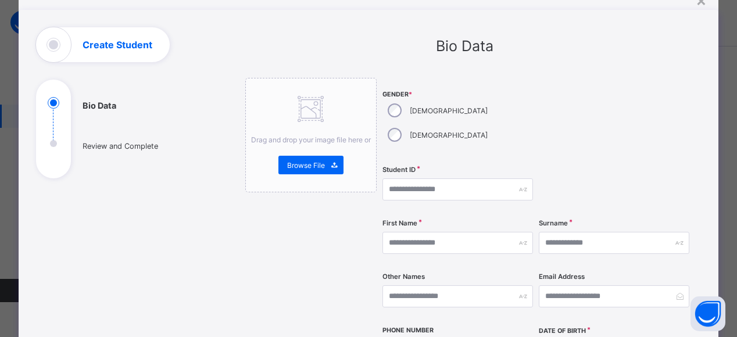
scroll to position [49, 0]
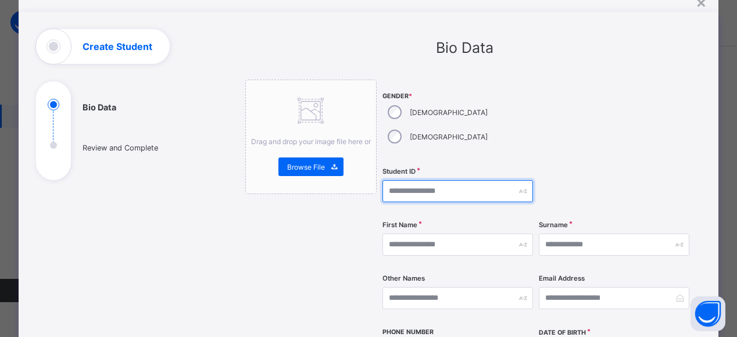
click at [410, 180] on input "text" at bounding box center [457, 191] width 151 height 22
type input "*******"
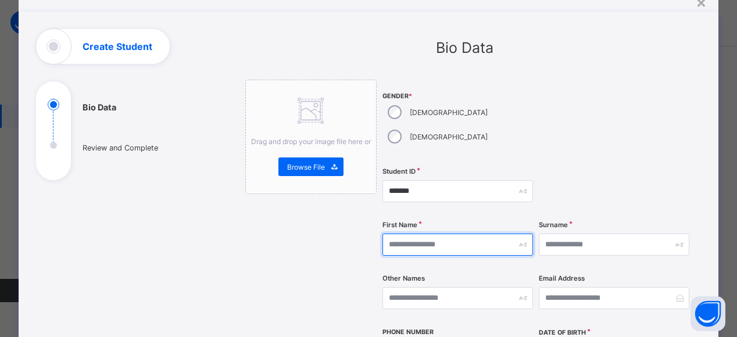
click at [459, 234] on input "text" at bounding box center [457, 245] width 151 height 22
type input "******"
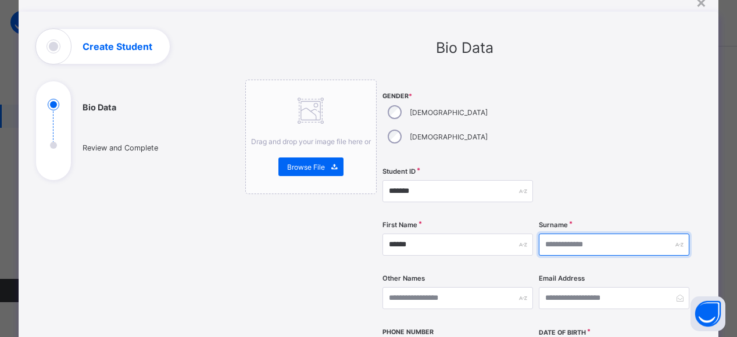
click at [573, 234] on input "text" at bounding box center [614, 245] width 151 height 22
type input "********"
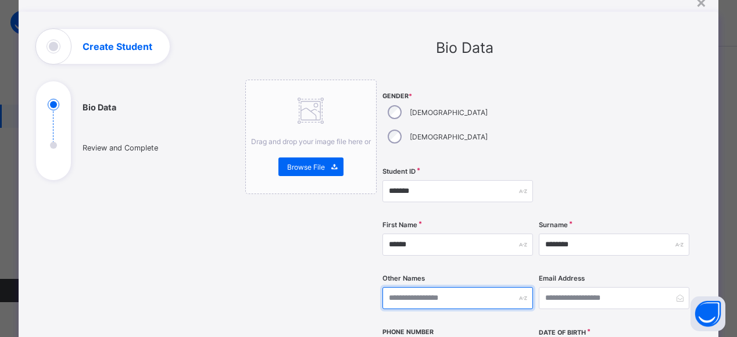
click at [407, 287] on input "text" at bounding box center [457, 298] width 151 height 22
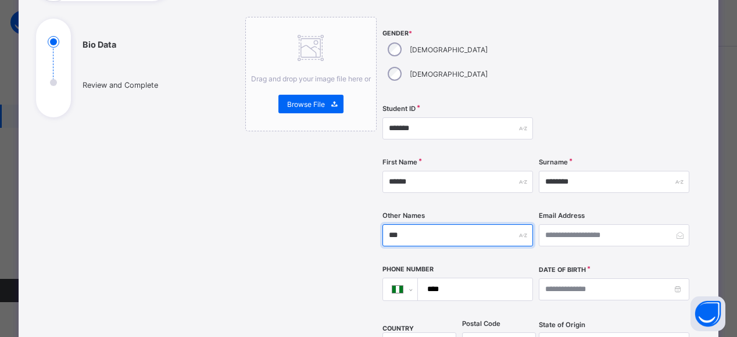
scroll to position [114, 0]
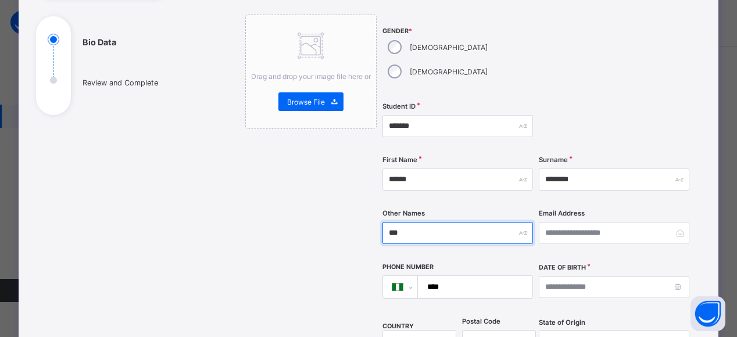
type input "***"
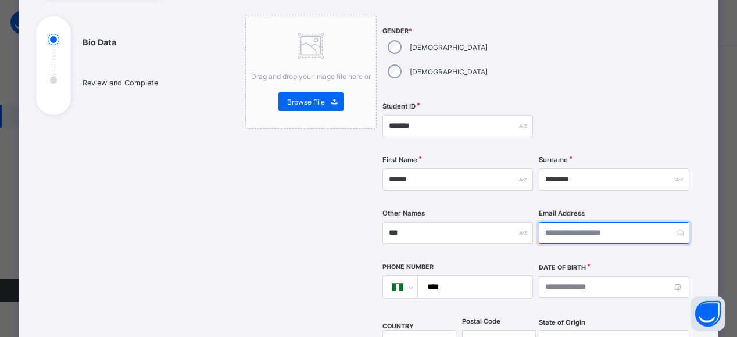
click at [578, 222] on input "email" at bounding box center [614, 233] width 151 height 22
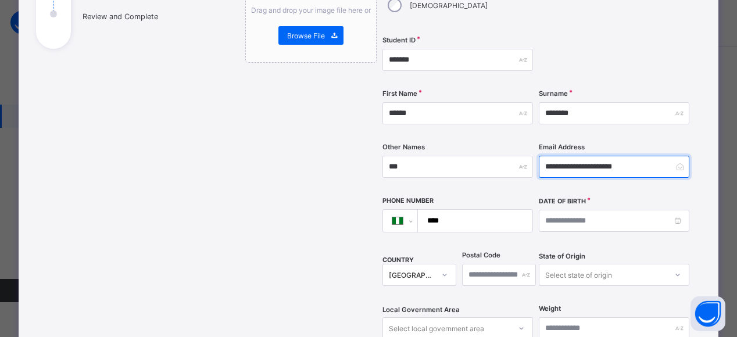
scroll to position [182, 0]
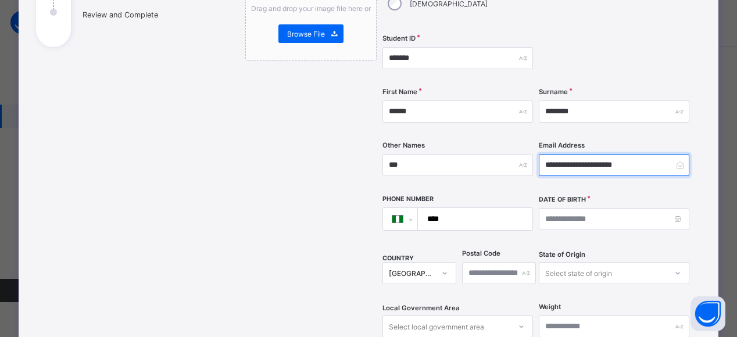
type input "**********"
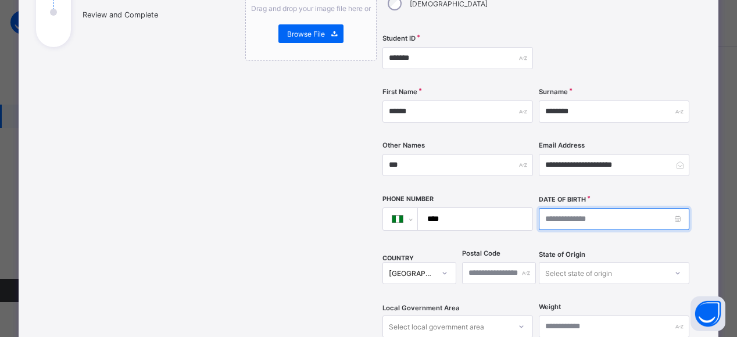
click at [579, 208] on input at bounding box center [614, 219] width 151 height 22
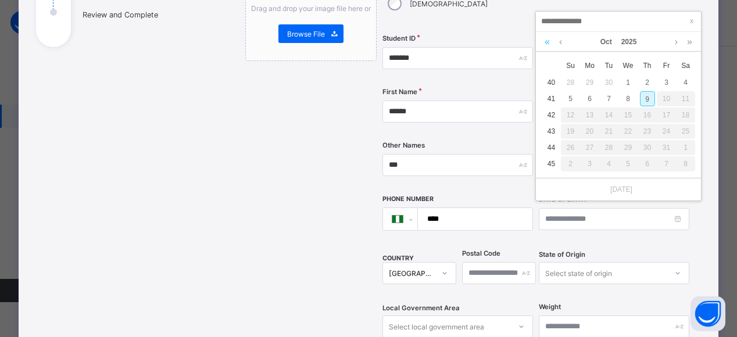
click at [544, 47] on link at bounding box center [547, 42] width 11 height 20
click at [547, 43] on link at bounding box center [547, 42] width 11 height 20
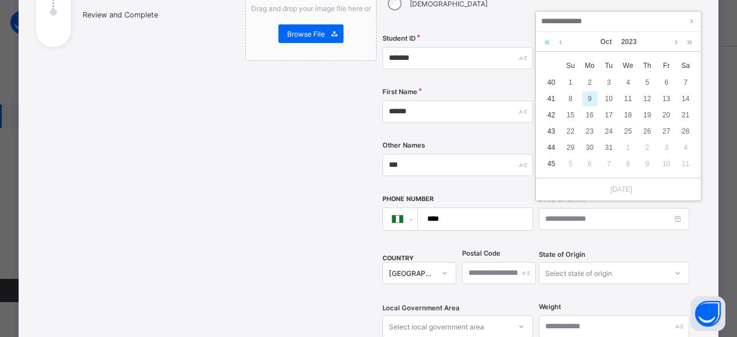
click at [547, 40] on link at bounding box center [547, 42] width 11 height 20
click at [548, 40] on link at bounding box center [547, 42] width 11 height 20
click at [548, 37] on link at bounding box center [547, 42] width 11 height 20
click at [549, 37] on link at bounding box center [547, 42] width 11 height 20
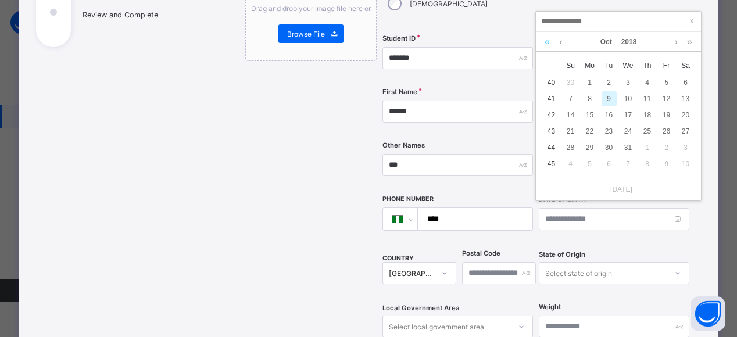
click at [547, 40] on link at bounding box center [547, 42] width 11 height 20
click at [550, 34] on link at bounding box center [547, 42] width 11 height 20
click at [548, 36] on link at bounding box center [547, 42] width 11 height 20
click at [552, 32] on link at bounding box center [547, 42] width 11 height 20
click at [547, 40] on link at bounding box center [547, 42] width 11 height 20
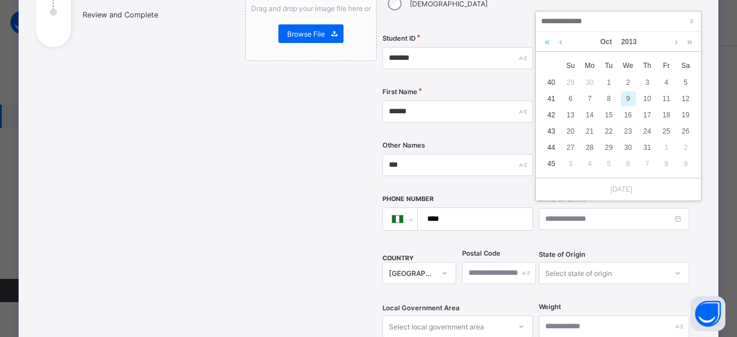
click at [547, 40] on link at bounding box center [547, 42] width 11 height 20
click at [549, 33] on link at bounding box center [547, 42] width 11 height 20
click at [547, 40] on link at bounding box center [547, 42] width 11 height 20
click at [559, 42] on link at bounding box center [560, 42] width 9 height 20
click at [559, 45] on link at bounding box center [560, 42] width 9 height 20
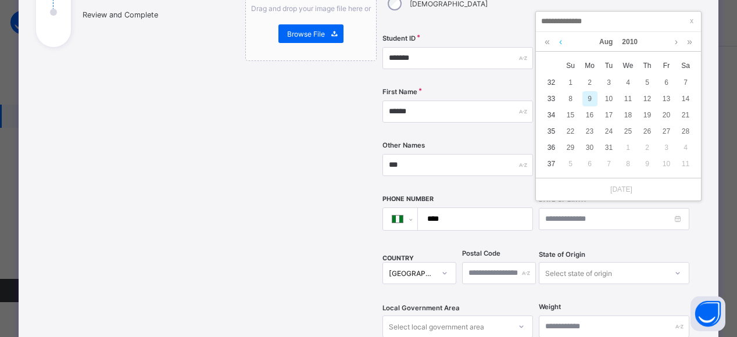
click at [560, 41] on link at bounding box center [560, 42] width 9 height 20
click at [676, 42] on link at bounding box center [676, 42] width 9 height 20
click at [689, 144] on div "31" at bounding box center [685, 147] width 15 height 15
type input "**********"
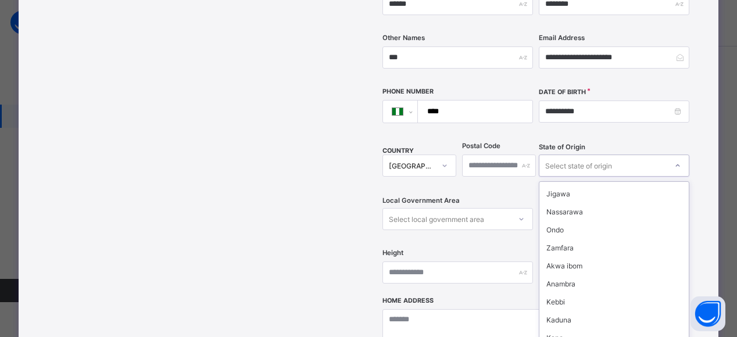
scroll to position [291, 0]
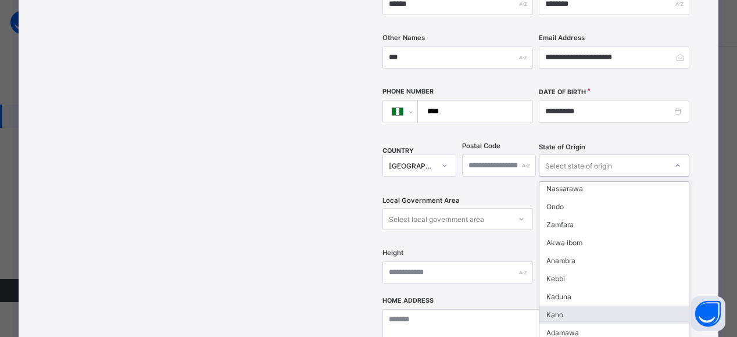
click at [557, 306] on div "Kano" at bounding box center [613, 315] width 149 height 18
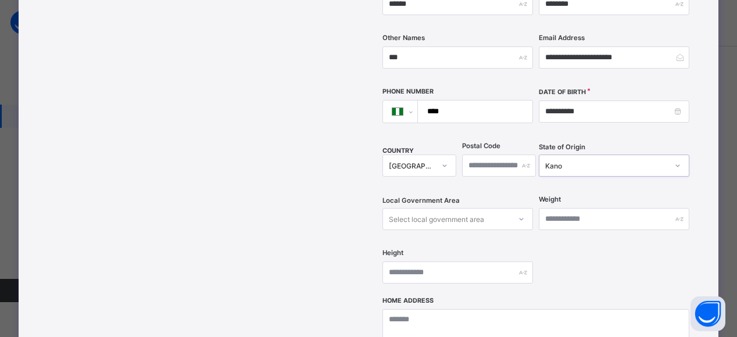
scroll to position [343, 0]
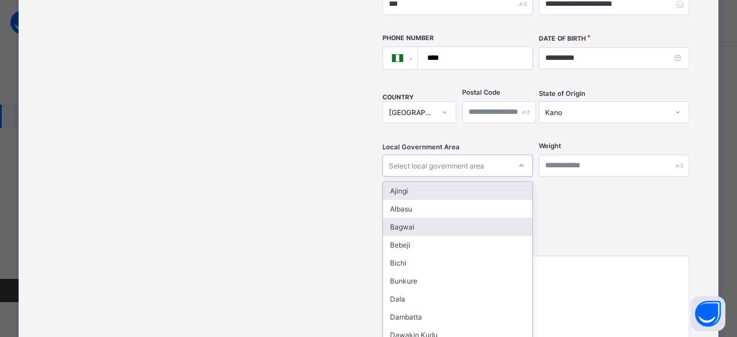
click at [520, 218] on div "Bagwai" at bounding box center [457, 227] width 149 height 18
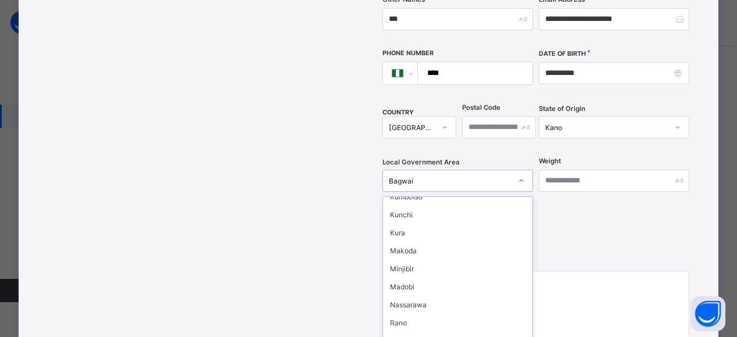
scroll to position [439, 0]
click at [416, 298] on div "Nassarawa" at bounding box center [457, 307] width 149 height 18
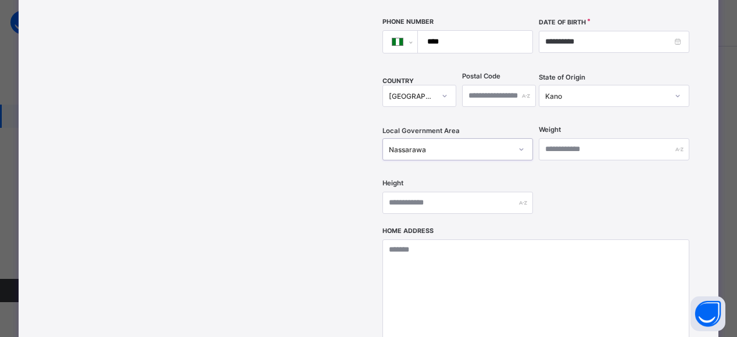
scroll to position [364, 0]
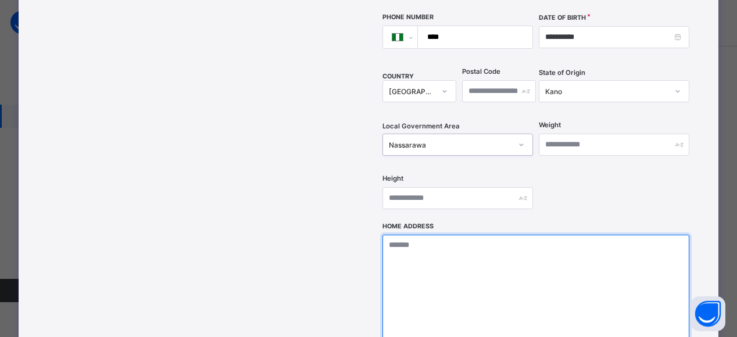
click at [406, 235] on textarea at bounding box center [535, 293] width 307 height 116
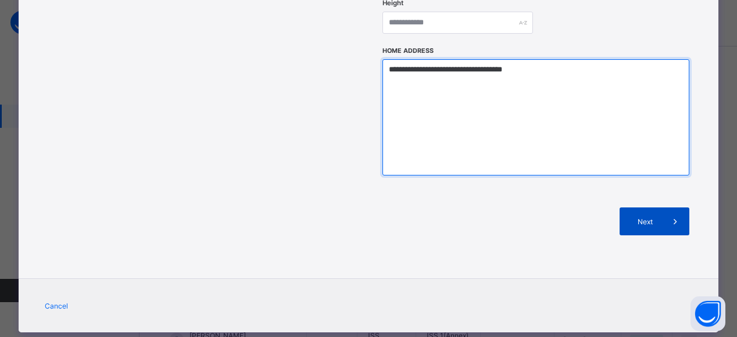
type textarea "**********"
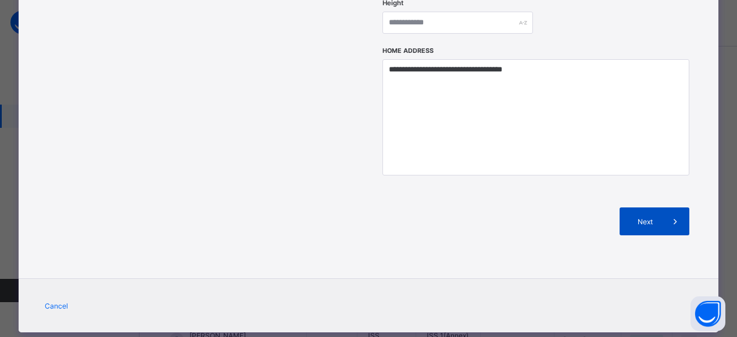
click at [652, 217] on span "Next" at bounding box center [644, 221] width 33 height 9
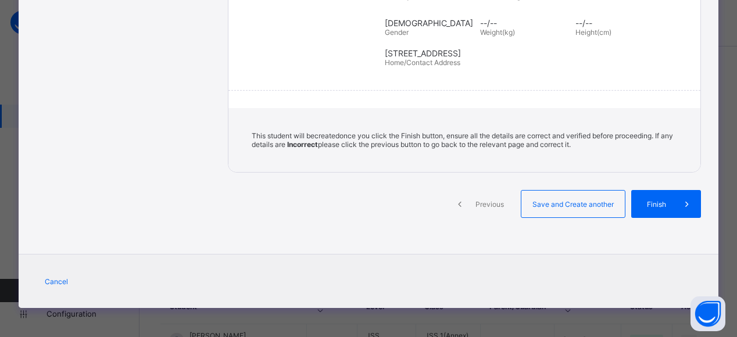
scroll to position [258, 0]
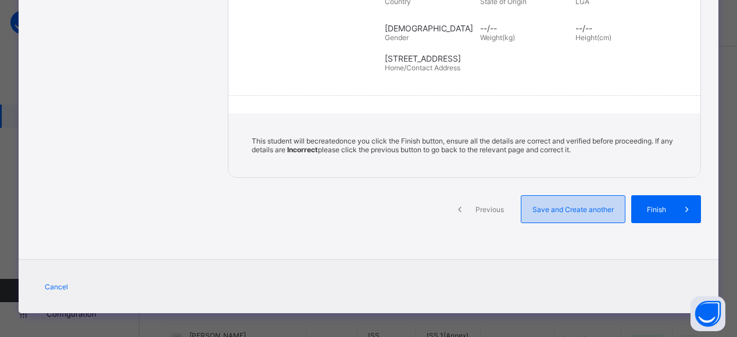
click at [579, 205] on span "Save and Create another" at bounding box center [573, 209] width 86 height 9
select select "**"
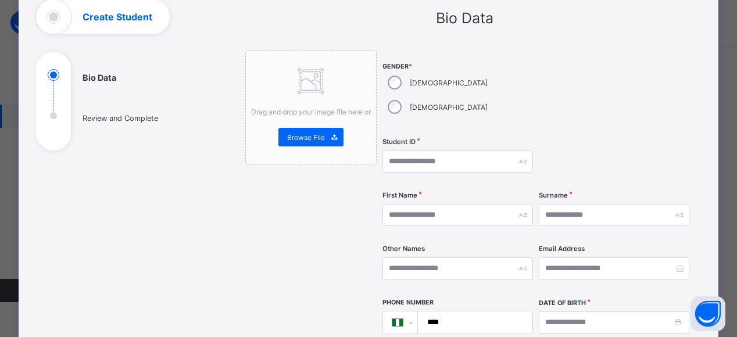
scroll to position [75, 0]
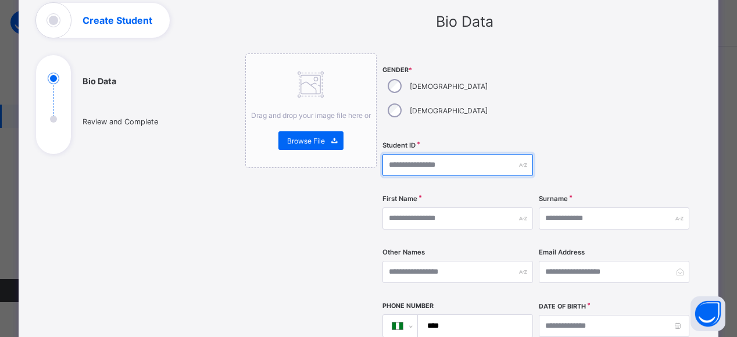
click at [405, 154] on input "text" at bounding box center [457, 165] width 151 height 22
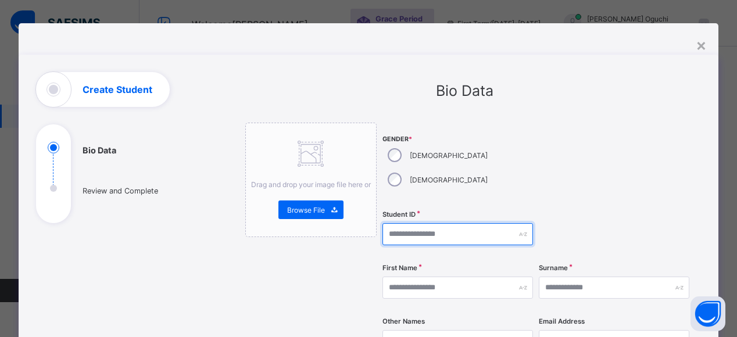
scroll to position [5, 0]
type input "*******"
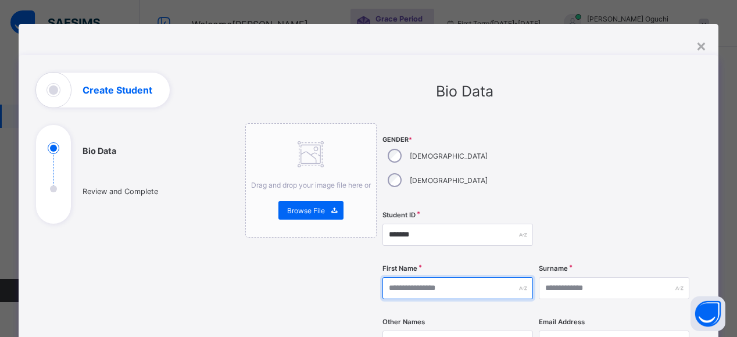
click at [414, 277] on input "text" at bounding box center [457, 288] width 151 height 22
type input "*****"
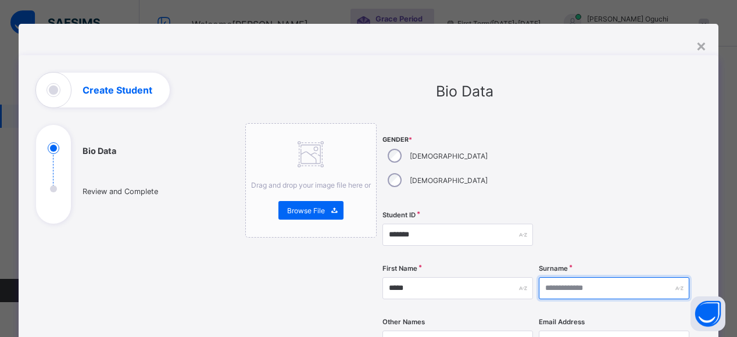
click at [556, 277] on input "text" at bounding box center [614, 288] width 151 height 22
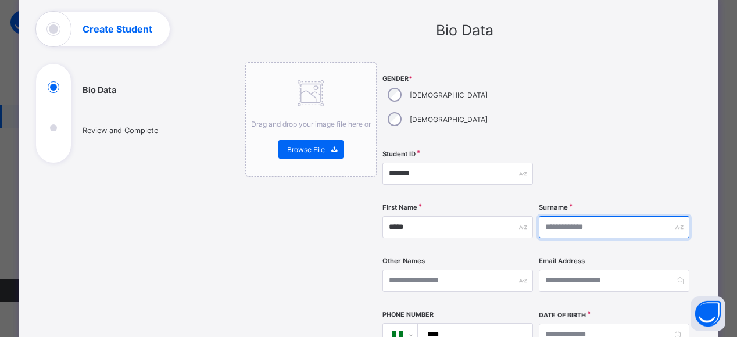
scroll to position [68, 0]
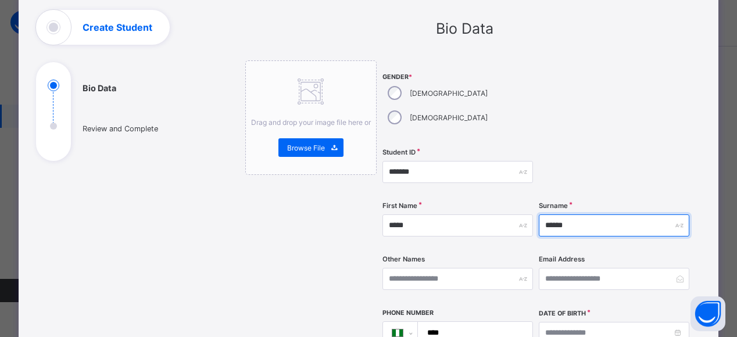
type input "******"
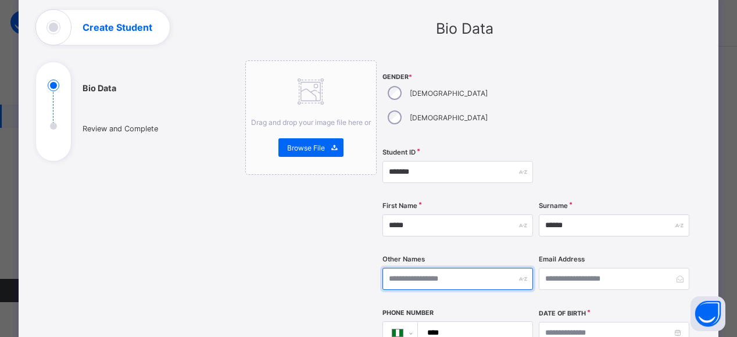
click at [409, 268] on input "text" at bounding box center [457, 279] width 151 height 22
type input "*******"
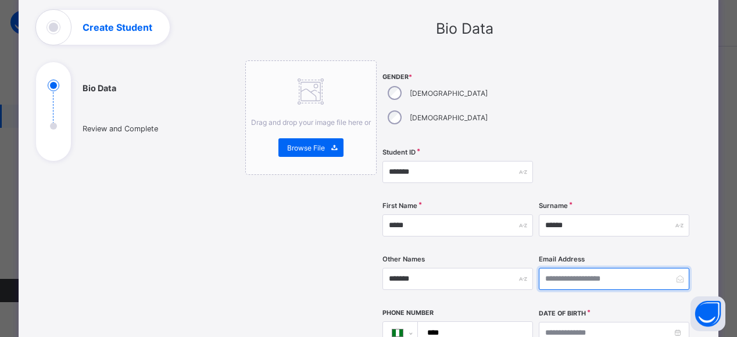
click at [564, 268] on input "email" at bounding box center [614, 279] width 151 height 22
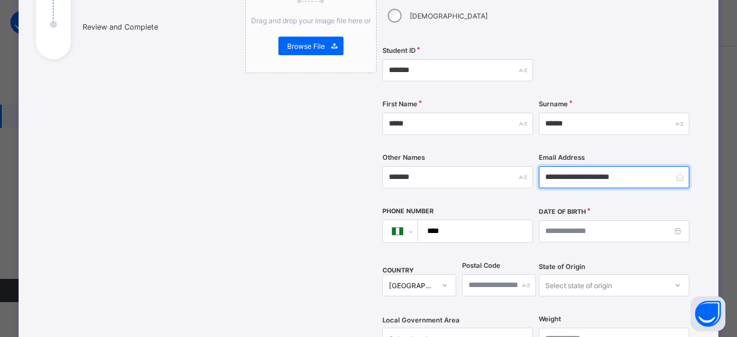
scroll to position [171, 0]
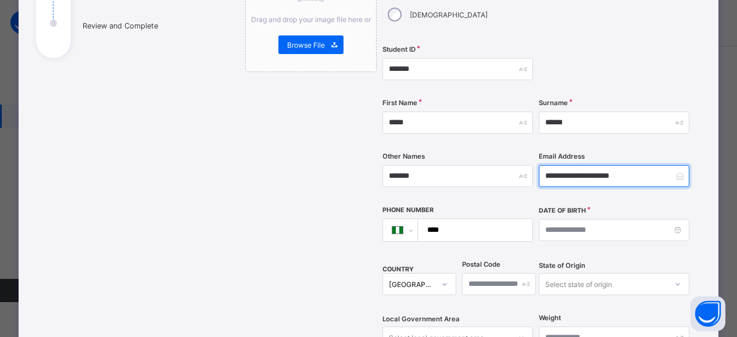
type input "**********"
click at [469, 219] on input "****" at bounding box center [472, 230] width 105 height 22
type input "**********"
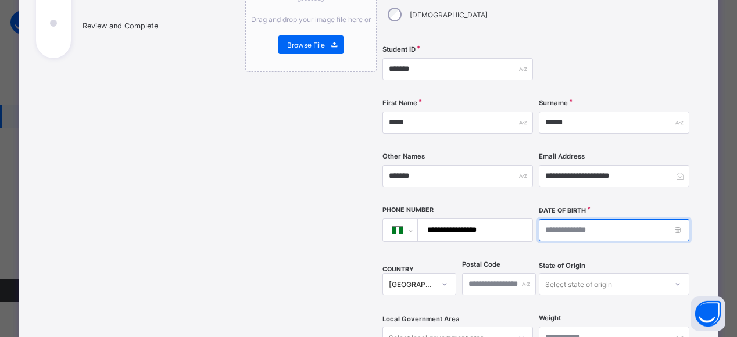
click at [565, 219] on input at bounding box center [614, 230] width 151 height 22
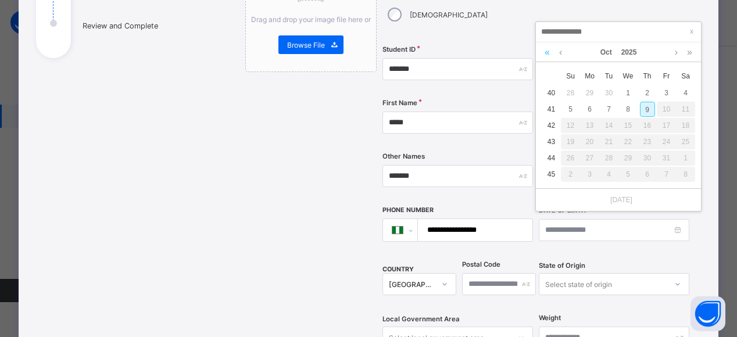
click at [547, 52] on link at bounding box center [547, 52] width 11 height 20
click at [546, 49] on link at bounding box center [547, 52] width 11 height 20
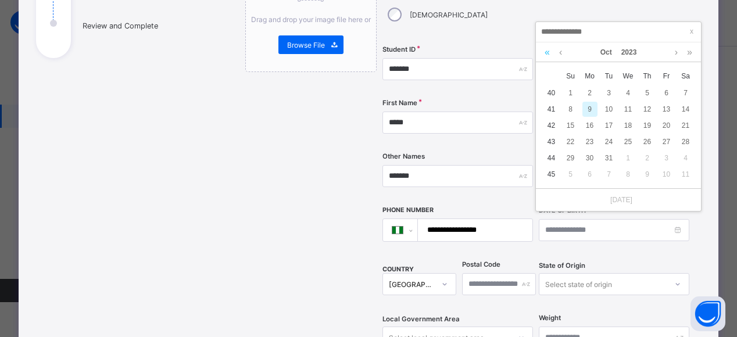
click at [548, 50] on link at bounding box center [547, 52] width 11 height 20
click at [547, 52] on link at bounding box center [547, 52] width 11 height 20
click at [546, 52] on link at bounding box center [547, 52] width 11 height 20
click at [547, 52] on link at bounding box center [547, 52] width 11 height 20
click at [546, 49] on link at bounding box center [547, 52] width 11 height 20
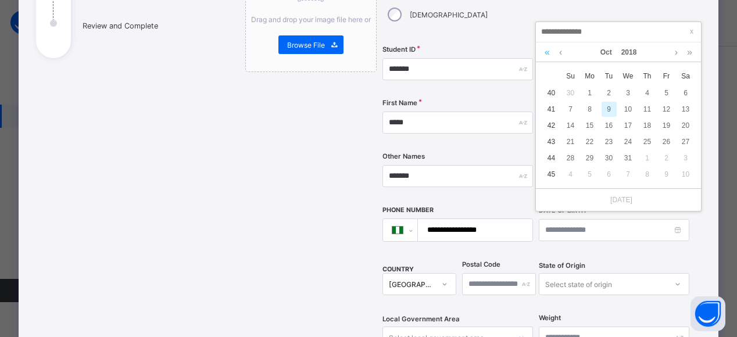
click at [547, 52] on link at bounding box center [547, 52] width 11 height 20
click at [547, 53] on link at bounding box center [547, 52] width 11 height 20
click at [549, 53] on link at bounding box center [547, 52] width 11 height 20
click at [560, 52] on link at bounding box center [560, 52] width 9 height 20
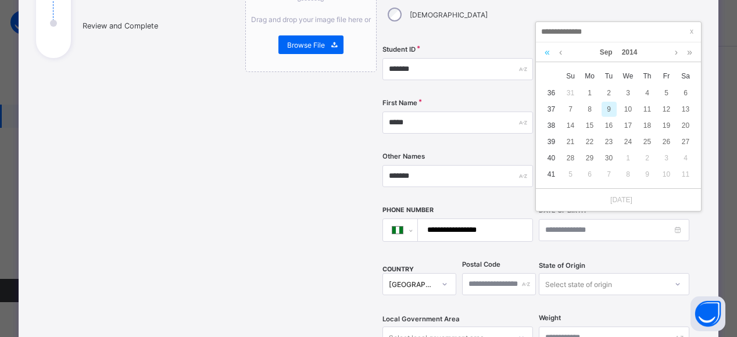
click at [547, 52] on link at bounding box center [547, 52] width 11 height 20
click at [560, 52] on link at bounding box center [560, 52] width 9 height 20
click at [669, 158] on div "30" at bounding box center [666, 158] width 15 height 15
type input "**********"
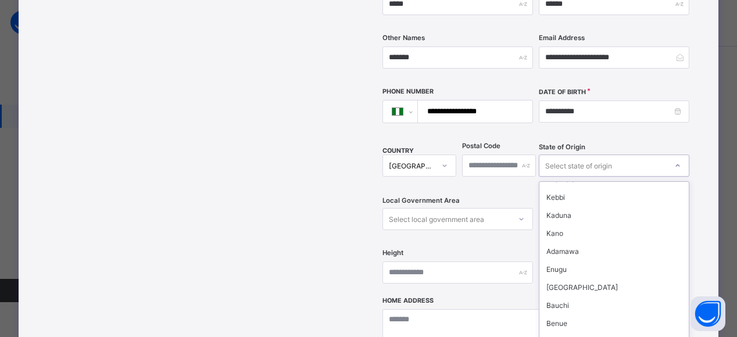
scroll to position [370, 0]
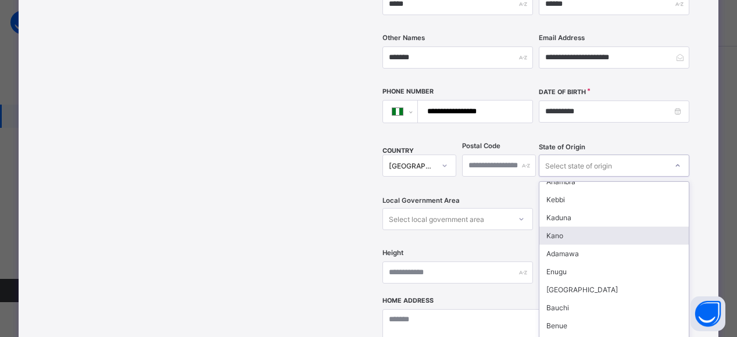
click at [558, 227] on div "Kano" at bounding box center [613, 236] width 149 height 18
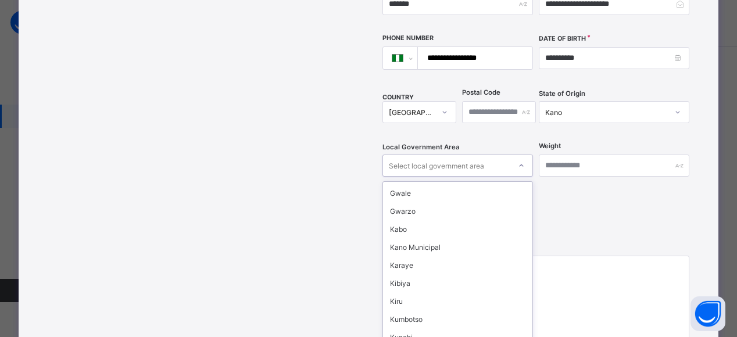
scroll to position [305, 0]
click at [432, 238] on div "Kano Municipal" at bounding box center [457, 247] width 149 height 18
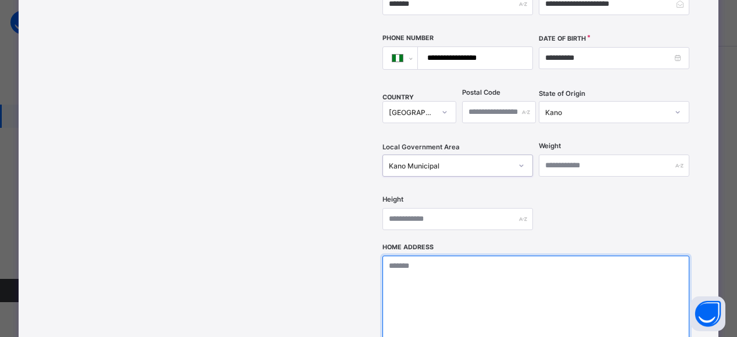
click at [403, 256] on textarea at bounding box center [535, 314] width 307 height 116
type textarea "**********"
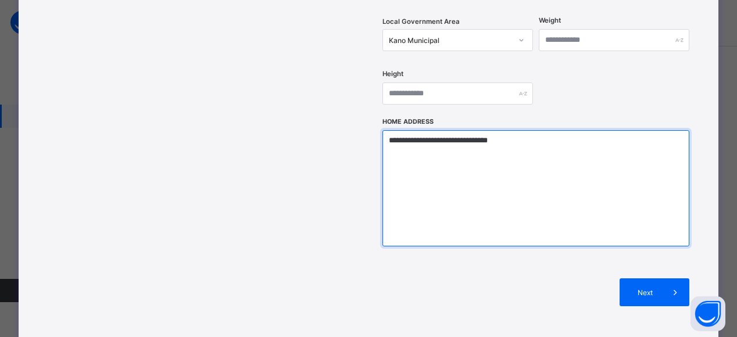
scroll to position [471, 0]
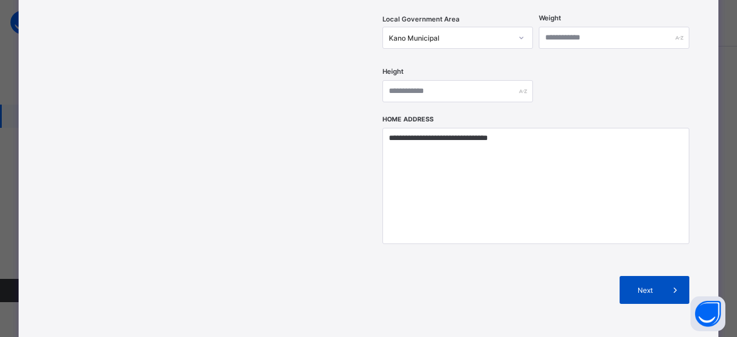
click at [652, 286] on span "Next" at bounding box center [644, 290] width 33 height 9
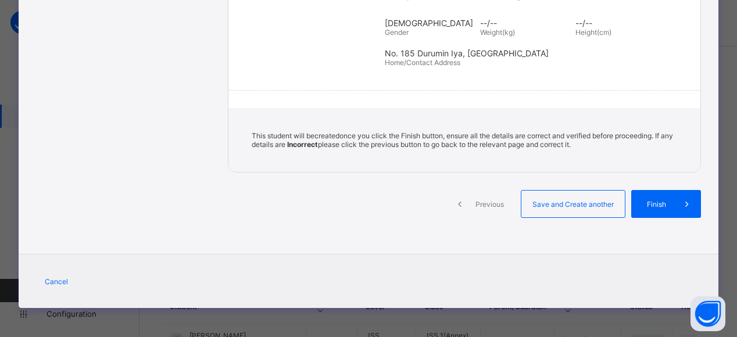
scroll to position [258, 0]
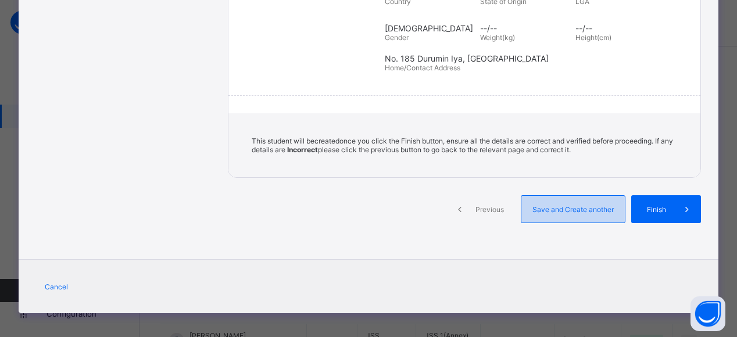
click at [589, 207] on span "Save and Create another" at bounding box center [573, 209] width 86 height 9
select select "**"
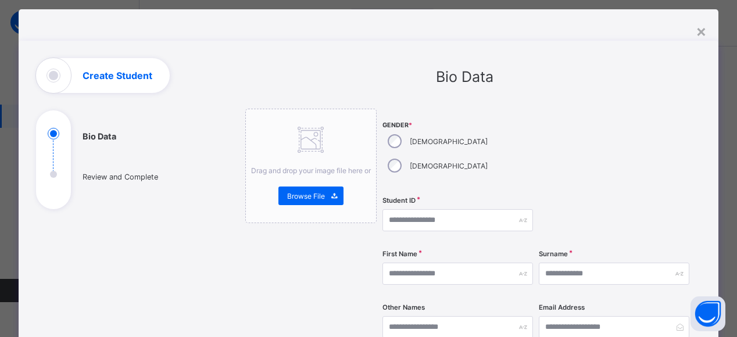
scroll to position [19, 0]
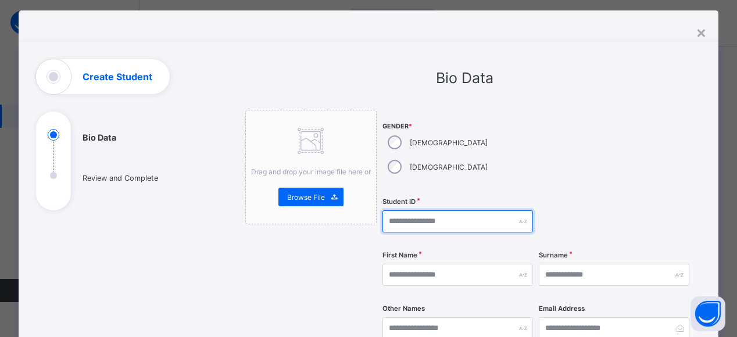
click at [434, 210] on input "text" at bounding box center [457, 221] width 151 height 22
type input "*******"
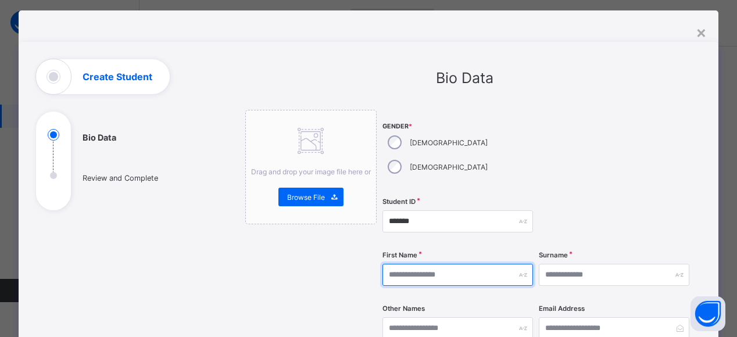
click at [407, 264] on input "text" at bounding box center [457, 275] width 151 height 22
type input "*****"
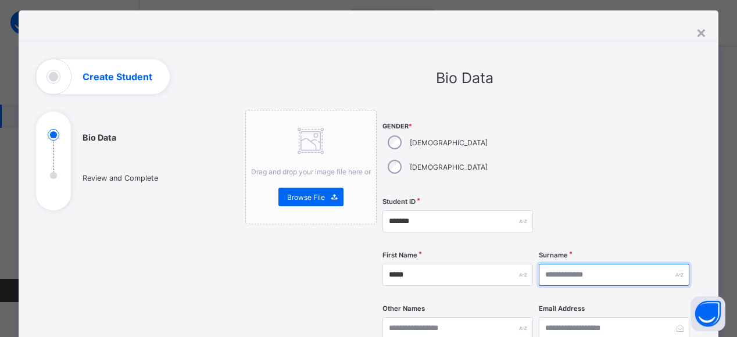
click at [564, 264] on input "text" at bounding box center [614, 275] width 151 height 22
type input "*****"
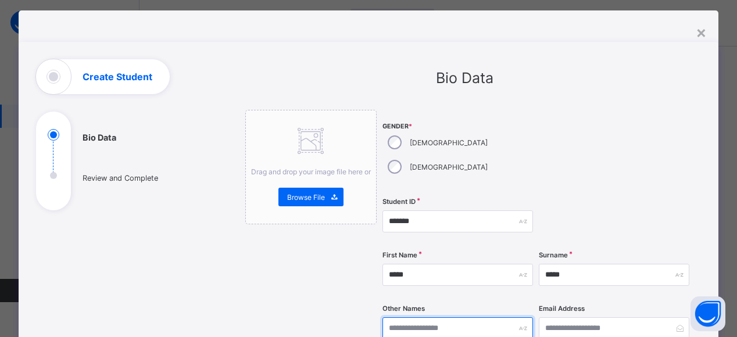
click at [427, 317] on input "text" at bounding box center [457, 328] width 151 height 22
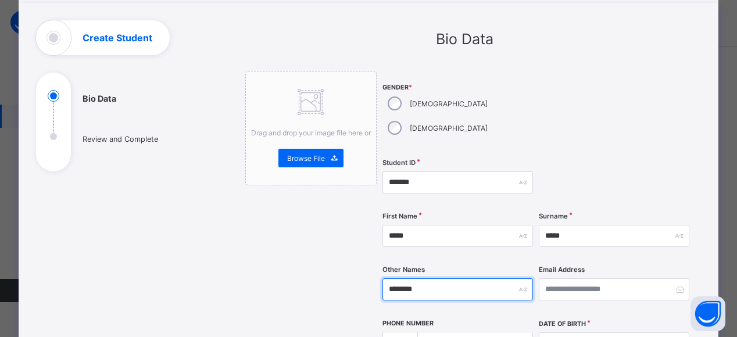
scroll to position [80, 0]
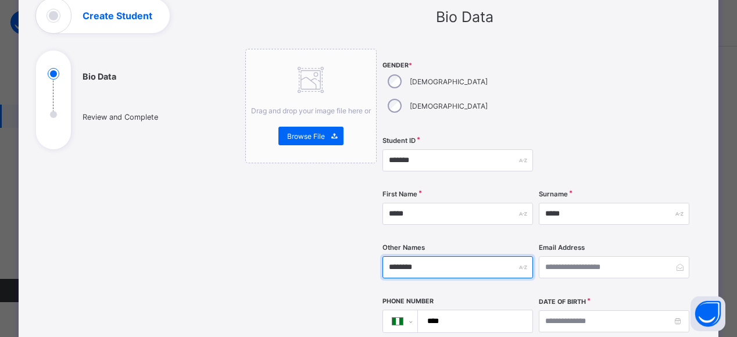
type input "********"
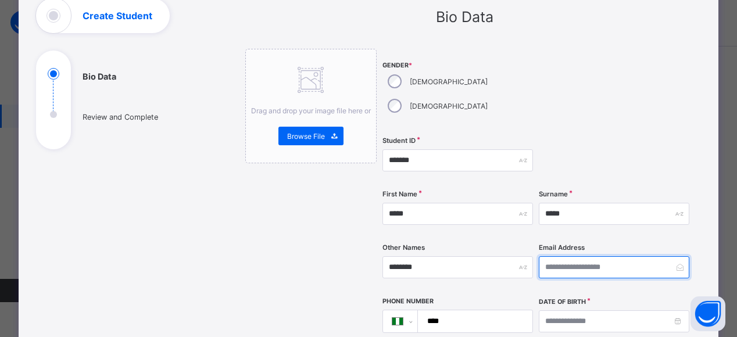
click at [563, 256] on input "email" at bounding box center [614, 267] width 151 height 22
click at [570, 256] on input "email" at bounding box center [614, 267] width 151 height 22
type input "**********"
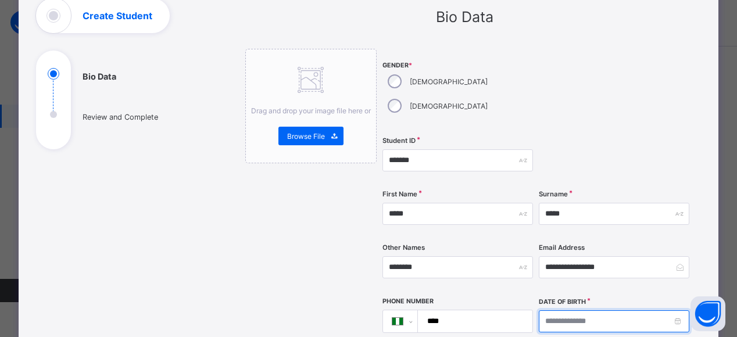
click at [587, 310] on input at bounding box center [614, 321] width 151 height 22
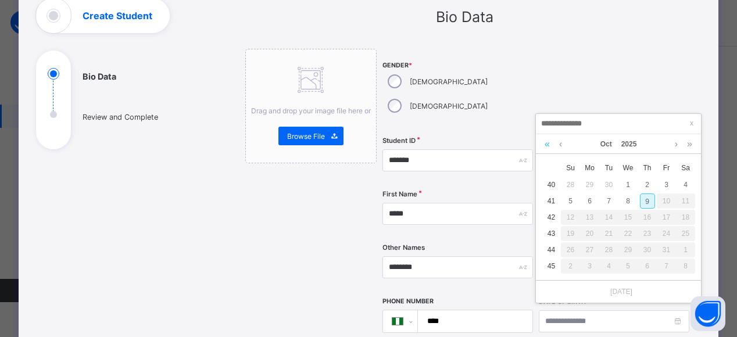
click at [544, 142] on link at bounding box center [547, 144] width 11 height 20
click at [544, 136] on link at bounding box center [547, 144] width 11 height 20
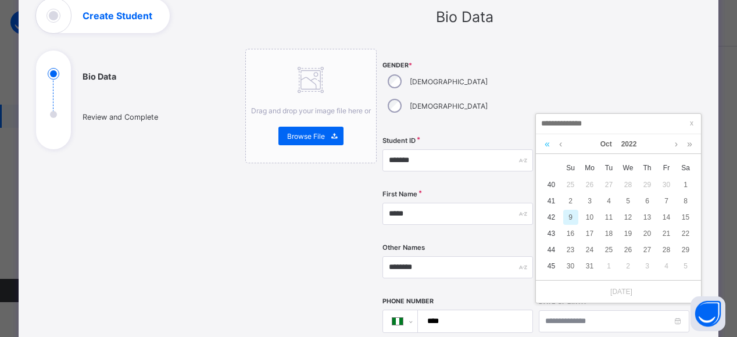
click at [543, 148] on link at bounding box center [547, 144] width 11 height 20
click at [545, 146] on link at bounding box center [547, 144] width 11 height 20
click at [546, 146] on link at bounding box center [547, 144] width 11 height 20
click at [545, 144] on link at bounding box center [547, 144] width 11 height 20
click at [546, 145] on link at bounding box center [547, 144] width 11 height 20
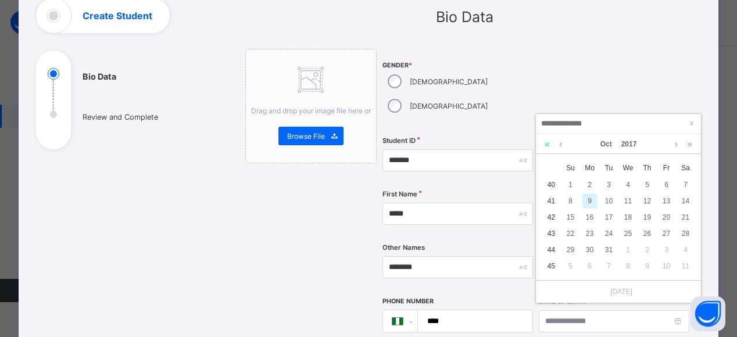
click at [545, 144] on link at bounding box center [547, 144] width 11 height 20
click at [543, 144] on link at bounding box center [547, 144] width 11 height 20
click at [546, 140] on link at bounding box center [547, 144] width 11 height 20
click at [545, 140] on link at bounding box center [547, 144] width 11 height 20
click at [544, 144] on link at bounding box center [547, 144] width 11 height 20
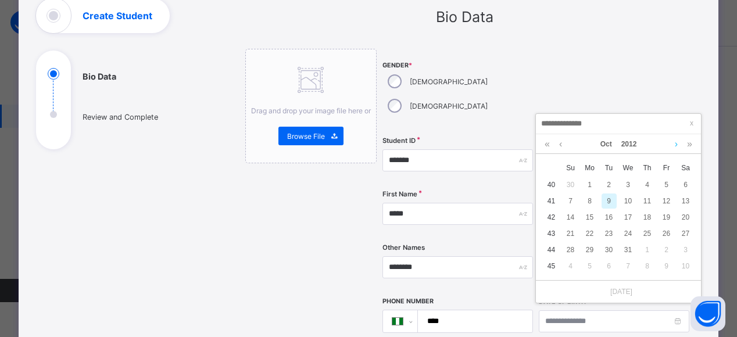
click at [676, 144] on link at bounding box center [676, 144] width 9 height 20
click at [650, 213] on div "15" at bounding box center [647, 217] width 15 height 15
type input "**********"
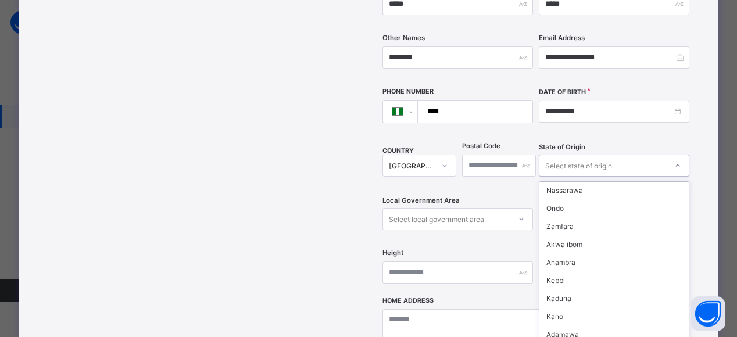
scroll to position [302, 0]
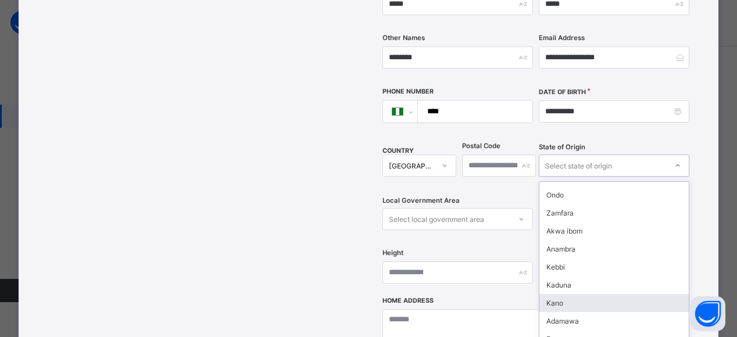
click at [557, 294] on div "Kano" at bounding box center [613, 303] width 149 height 18
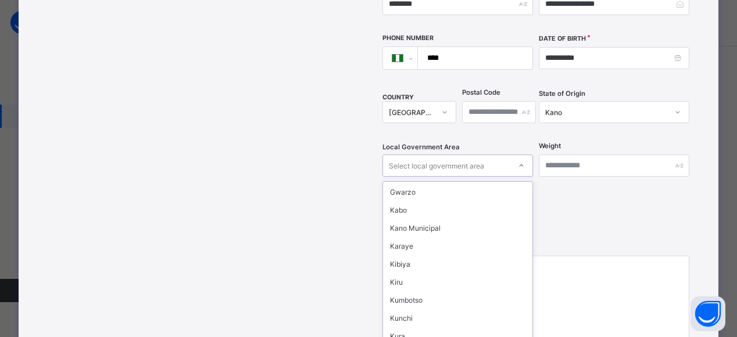
scroll to position [329, 0]
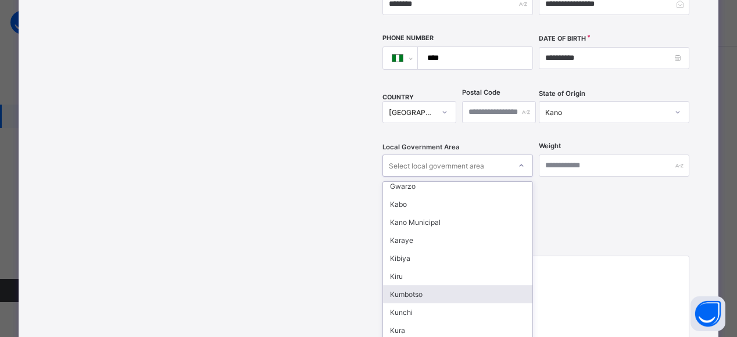
click at [418, 285] on div "Kumbotso" at bounding box center [457, 294] width 149 height 18
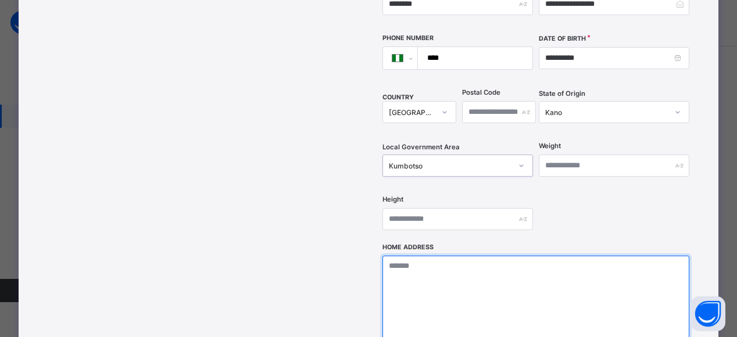
click at [428, 258] on textarea at bounding box center [535, 314] width 307 height 116
type textarea "**********"
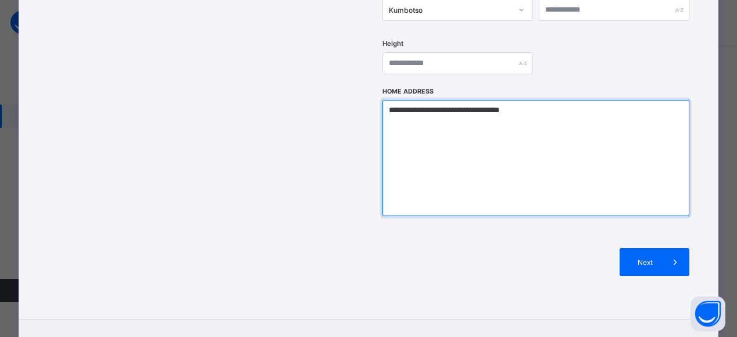
scroll to position [539, 0]
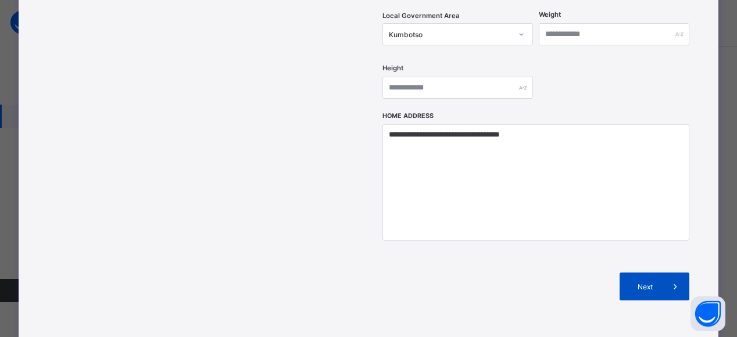
click at [648, 282] on span "Next" at bounding box center [644, 286] width 33 height 9
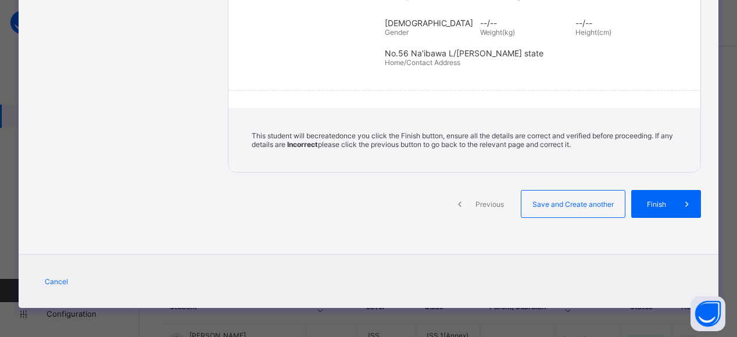
scroll to position [258, 0]
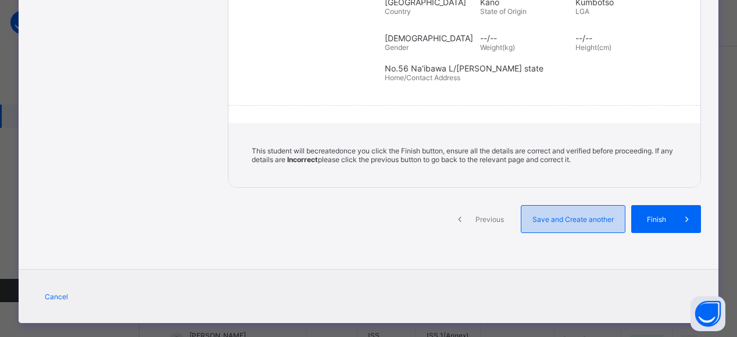
click at [585, 215] on span "Save and Create another" at bounding box center [573, 219] width 86 height 9
select select "**"
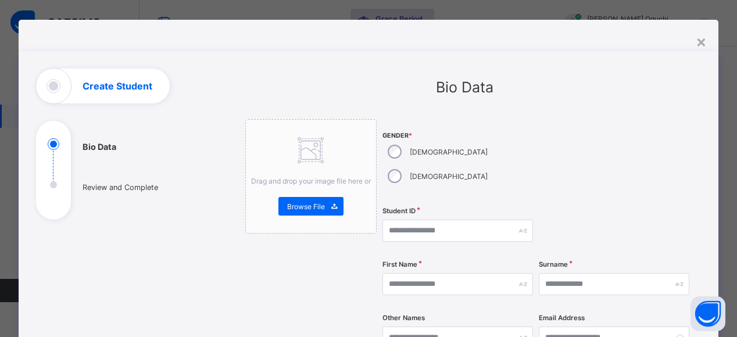
scroll to position [0, 0]
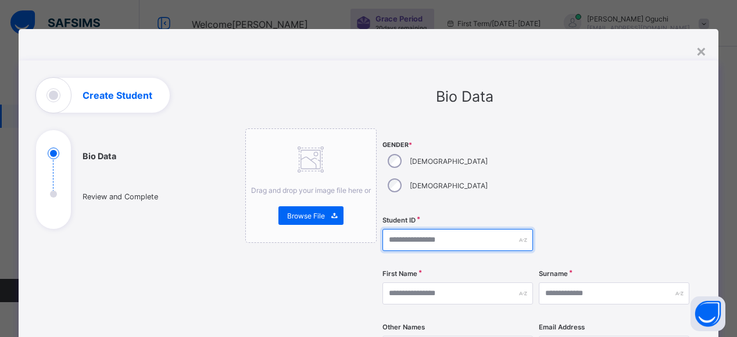
click at [409, 229] on input "text" at bounding box center [457, 240] width 151 height 22
type input "*******"
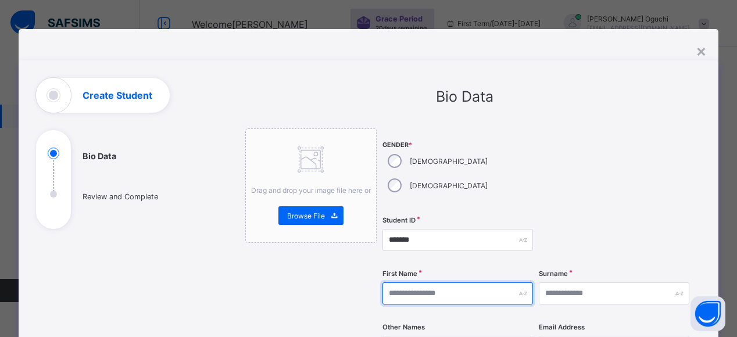
click at [417, 282] on input "text" at bounding box center [457, 293] width 151 height 22
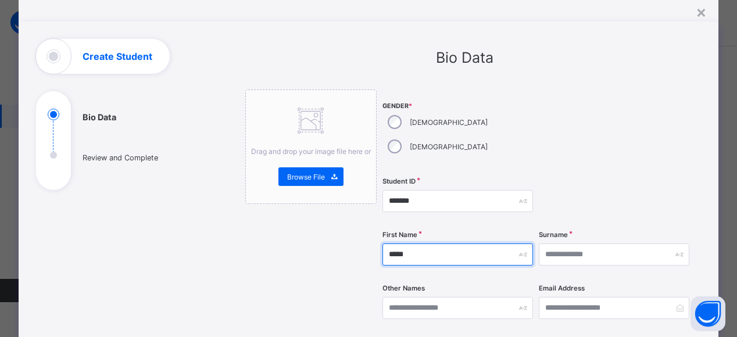
scroll to position [41, 0]
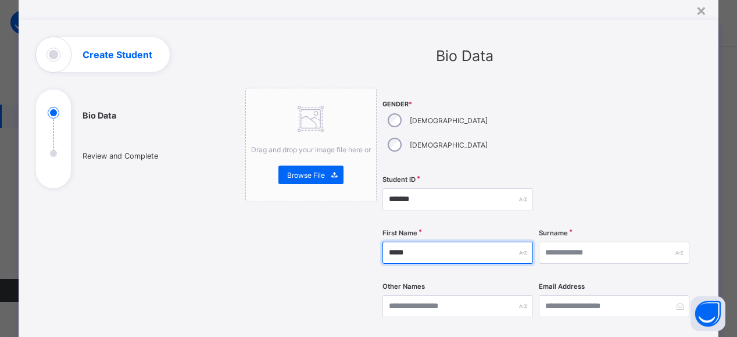
type input "*****"
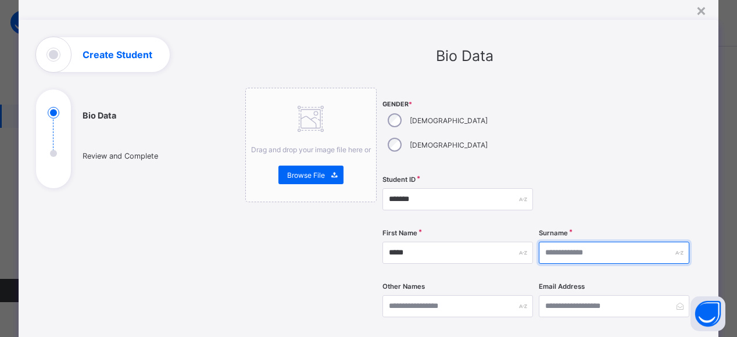
click at [587, 242] on input "text" at bounding box center [614, 253] width 151 height 22
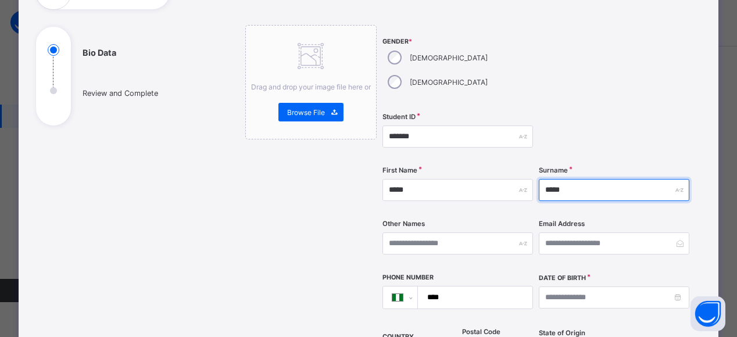
type input "*****"
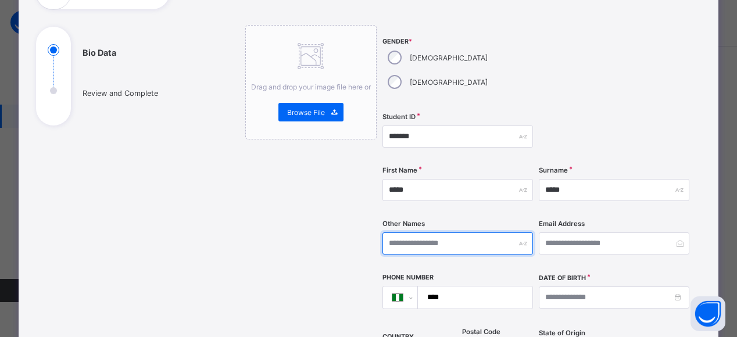
click at [416, 233] on input "text" at bounding box center [457, 244] width 151 height 22
click at [392, 233] on input "text" at bounding box center [457, 244] width 151 height 22
type input "*********"
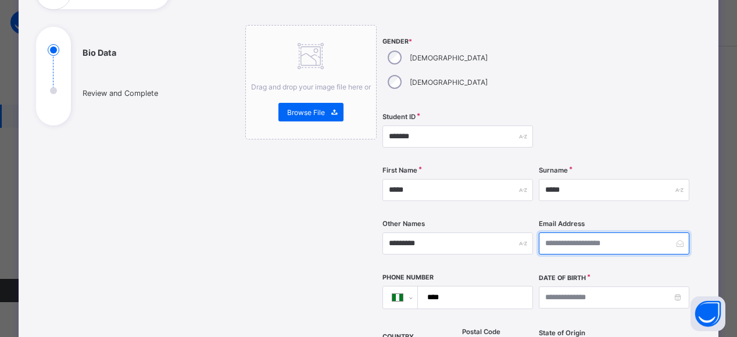
click at [563, 233] on input "email" at bounding box center [614, 244] width 151 height 22
type input "**********"
click at [654, 119] on div at bounding box center [614, 137] width 151 height 48
click at [462, 287] on input "****" at bounding box center [472, 298] width 105 height 22
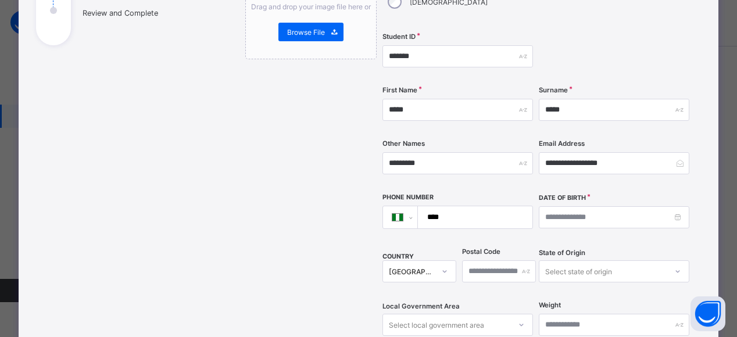
scroll to position [188, 0]
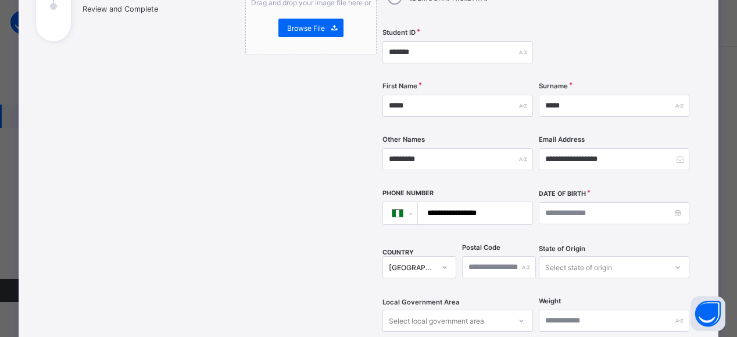
type input "**********"
click at [670, 202] on input at bounding box center [614, 213] width 151 height 22
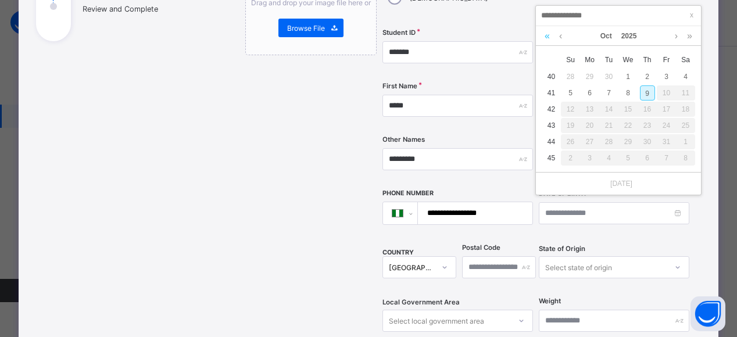
click at [547, 35] on link at bounding box center [547, 36] width 11 height 20
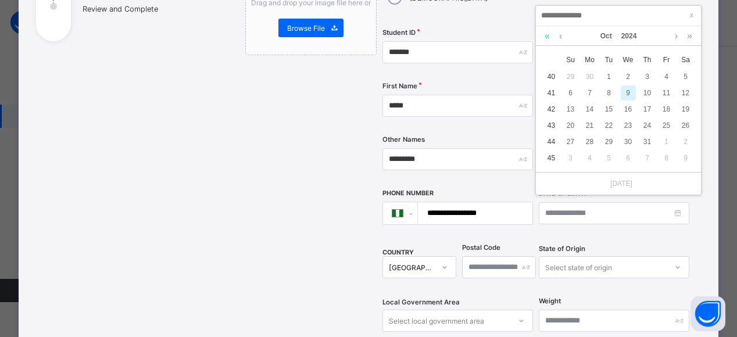
click at [542, 31] on link at bounding box center [547, 36] width 11 height 20
click at [543, 35] on link at bounding box center [547, 36] width 11 height 20
click at [543, 36] on link at bounding box center [547, 36] width 11 height 20
click at [545, 35] on link at bounding box center [547, 36] width 11 height 20
click at [543, 30] on link at bounding box center [547, 36] width 11 height 20
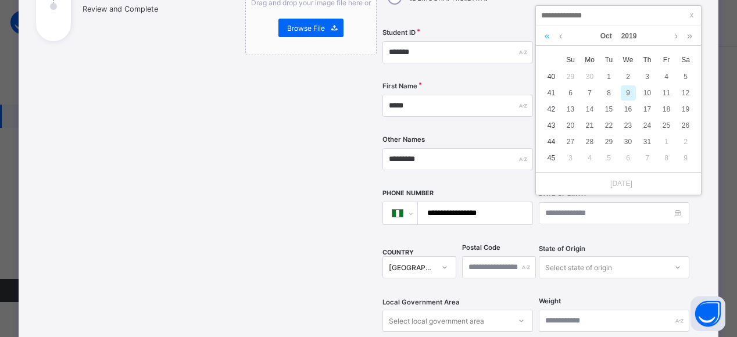
click at [542, 30] on link at bounding box center [547, 36] width 11 height 20
click at [545, 33] on link at bounding box center [547, 36] width 11 height 20
click at [548, 35] on link at bounding box center [547, 36] width 11 height 20
click at [548, 34] on link at bounding box center [547, 36] width 11 height 20
click at [546, 34] on link at bounding box center [547, 36] width 11 height 20
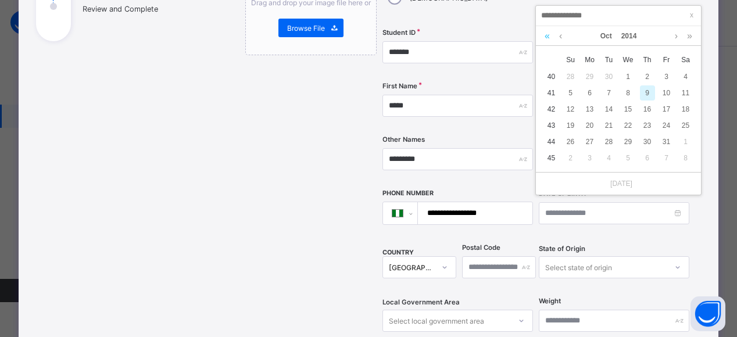
click at [546, 33] on link at bounding box center [547, 36] width 11 height 20
click at [548, 32] on link at bounding box center [547, 36] width 11 height 20
click at [549, 30] on link at bounding box center [547, 36] width 11 height 20
click at [545, 36] on link at bounding box center [547, 36] width 11 height 20
click at [546, 35] on link at bounding box center [547, 36] width 11 height 20
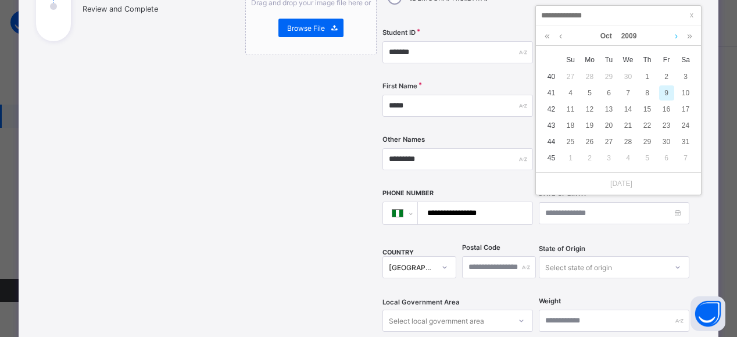
click at [676, 38] on link at bounding box center [676, 36] width 9 height 20
click at [588, 95] on div "9" at bounding box center [589, 92] width 15 height 15
type input "**********"
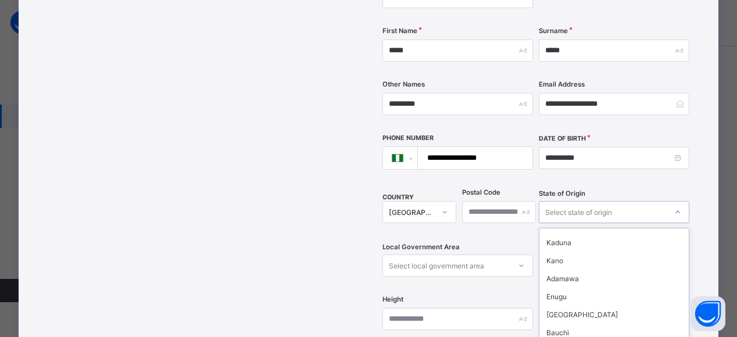
scroll to position [387, 0]
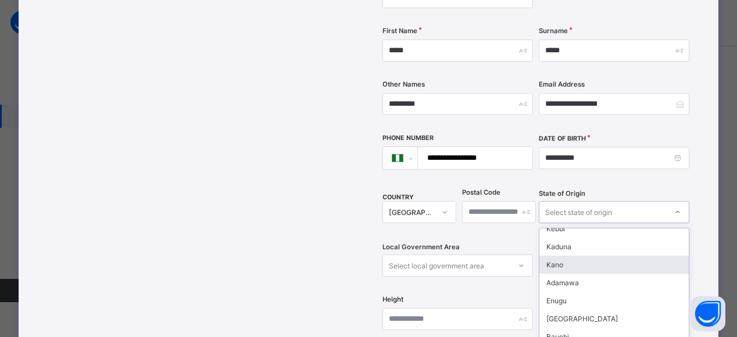
click at [557, 256] on div "Kano" at bounding box center [613, 265] width 149 height 18
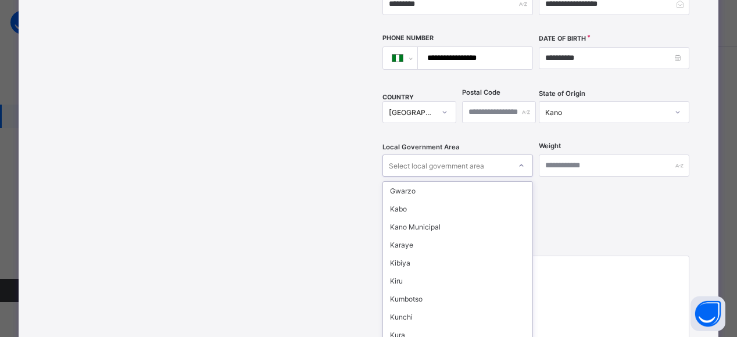
scroll to position [328, 0]
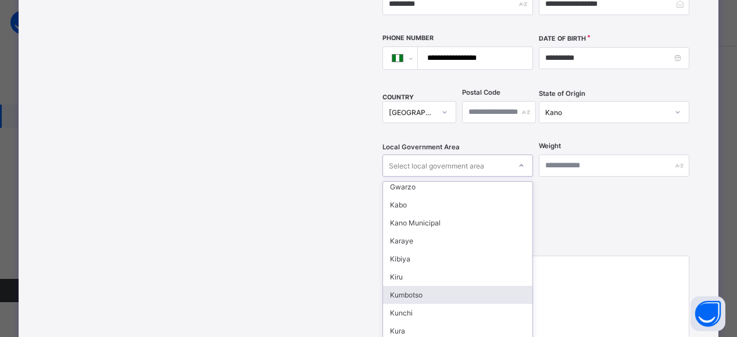
click at [415, 286] on div "Kumbotso" at bounding box center [457, 295] width 149 height 18
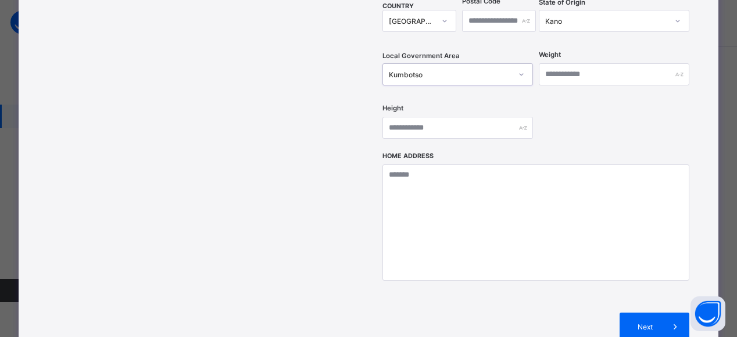
scroll to position [437, 0]
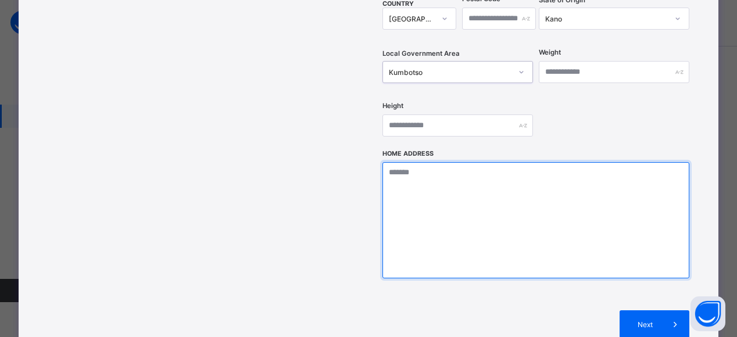
click at [396, 162] on textarea at bounding box center [535, 220] width 307 height 116
type textarea "**********"
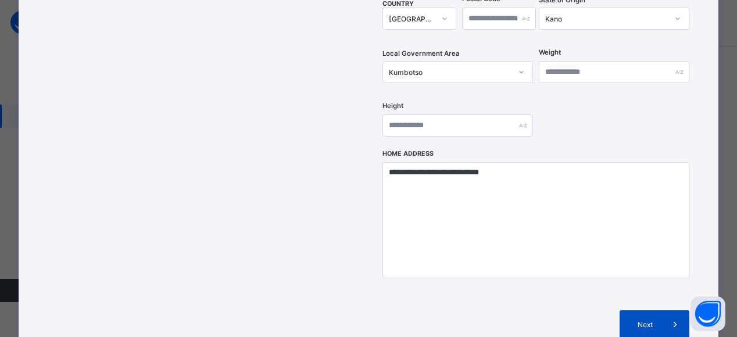
click at [657, 310] on div "Next" at bounding box center [655, 324] width 70 height 28
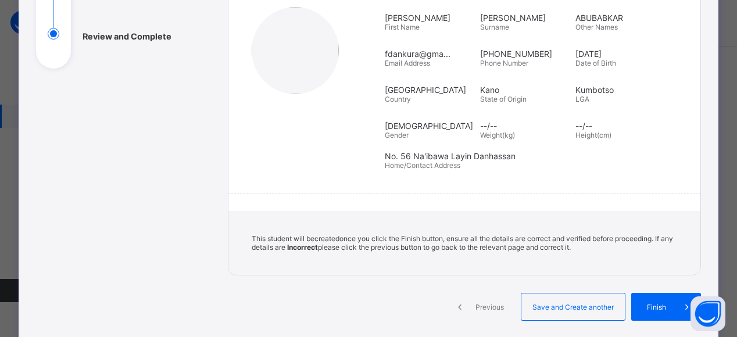
scroll to position [163, 0]
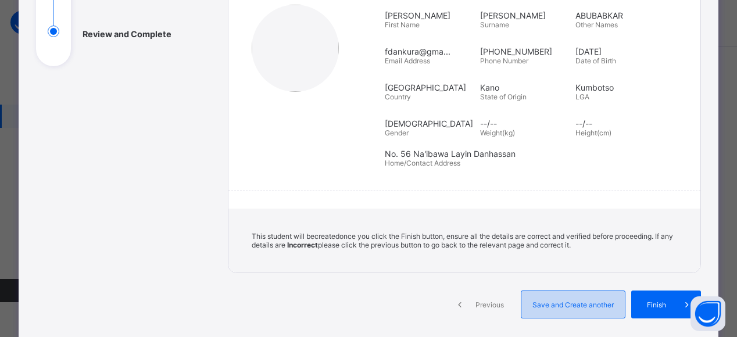
click at [587, 301] on span "Save and Create another" at bounding box center [573, 305] width 86 height 9
select select "**"
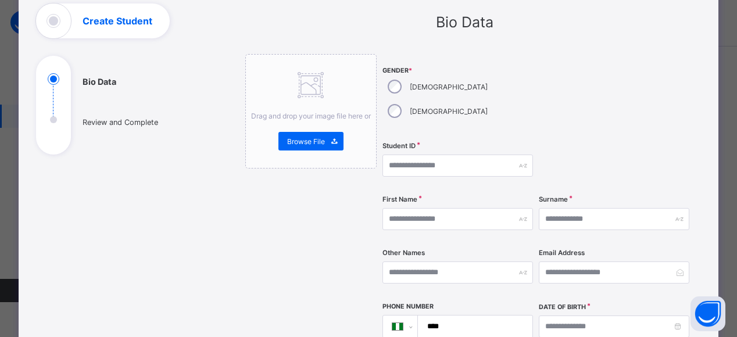
scroll to position [74, 0]
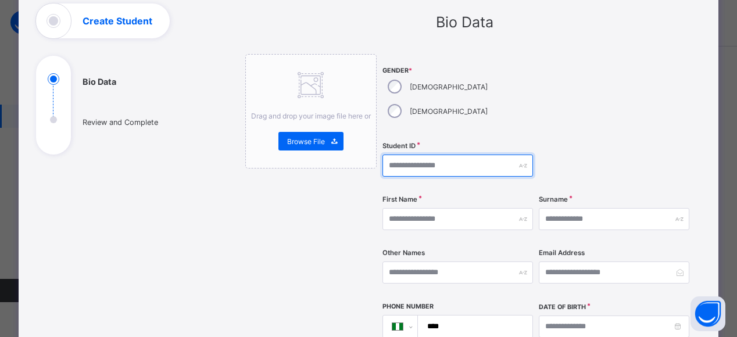
click at [416, 155] on input "text" at bounding box center [457, 166] width 151 height 22
type input "*******"
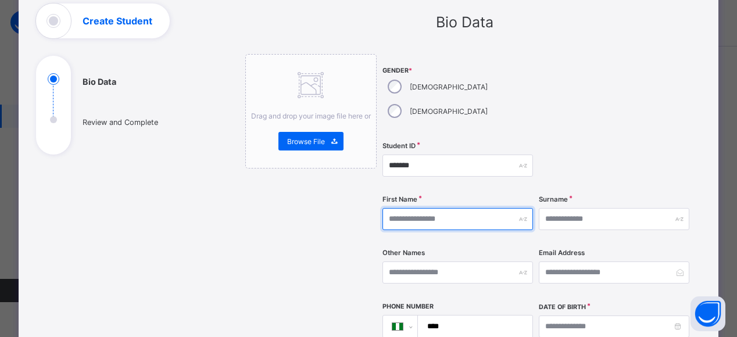
click at [400, 208] on input "text" at bounding box center [457, 219] width 151 height 22
type input "**********"
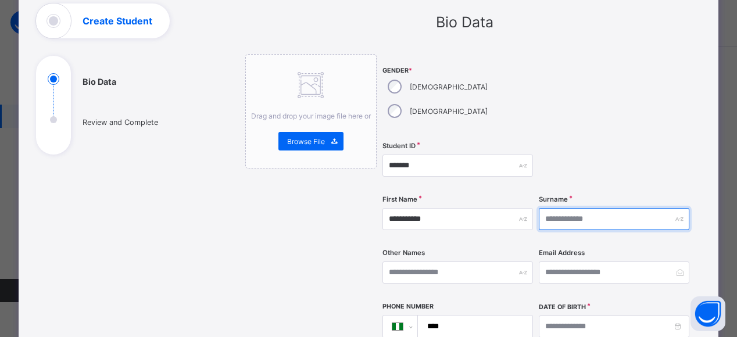
click at [557, 208] on input "text" at bounding box center [614, 219] width 151 height 22
type input "**********"
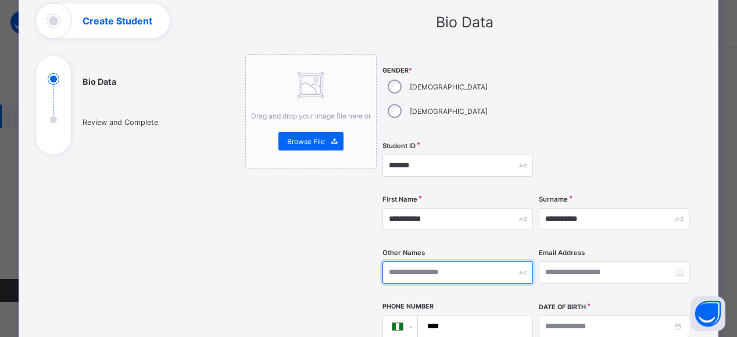
click at [404, 262] on input "text" at bounding box center [457, 273] width 151 height 22
type input "*******"
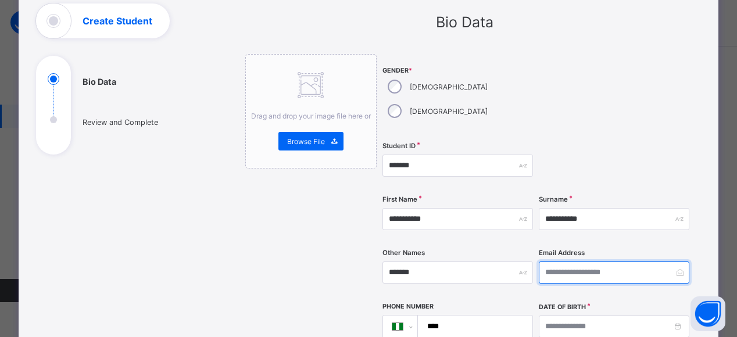
click at [577, 262] on input "email" at bounding box center [614, 273] width 151 height 22
type input "**********"
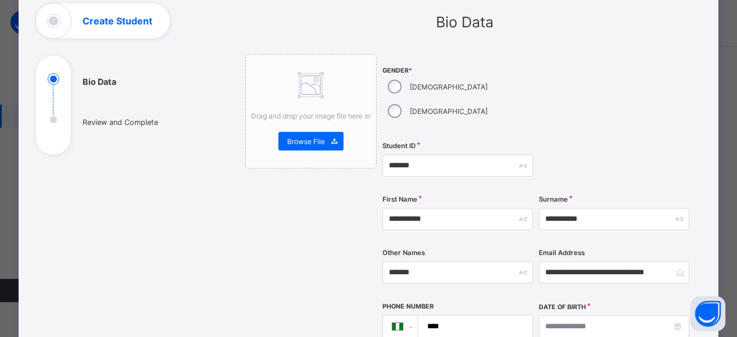
click at [473, 316] on input "****" at bounding box center [472, 327] width 105 height 22
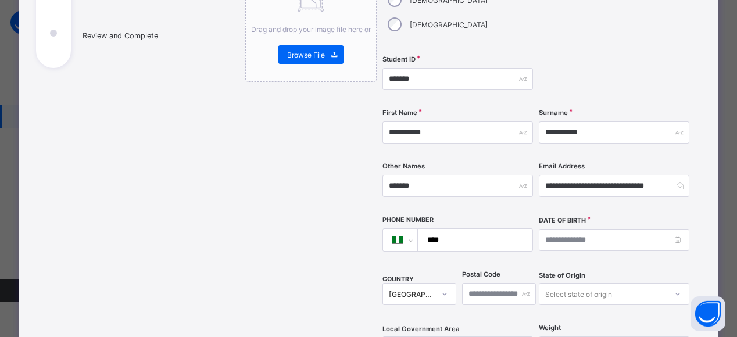
scroll to position [175, 0]
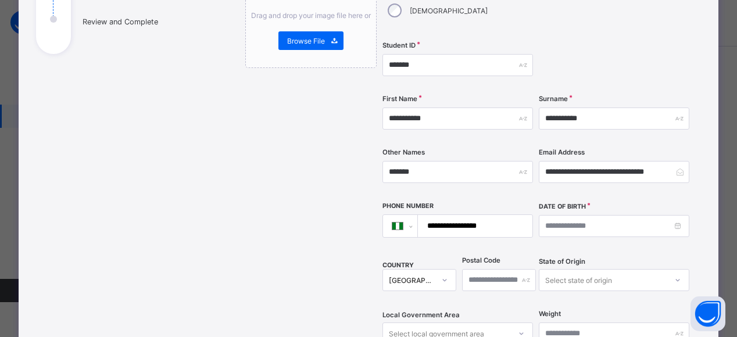
type input "**********"
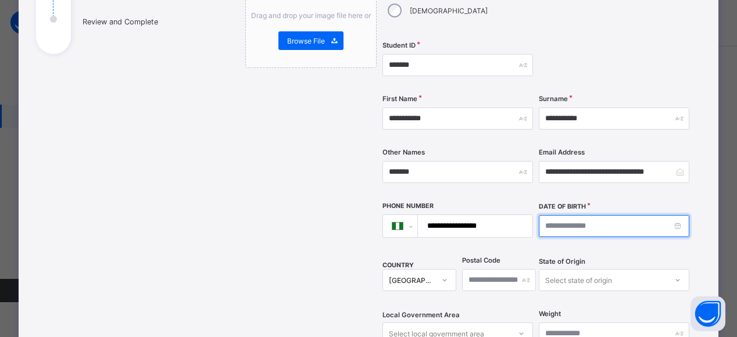
click at [580, 215] on input at bounding box center [614, 226] width 151 height 22
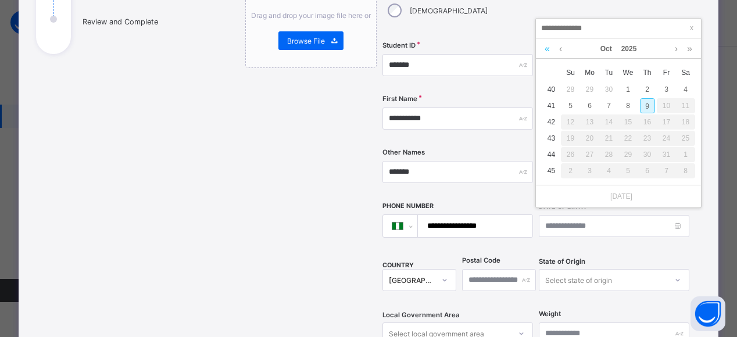
click at [545, 47] on link at bounding box center [547, 49] width 11 height 20
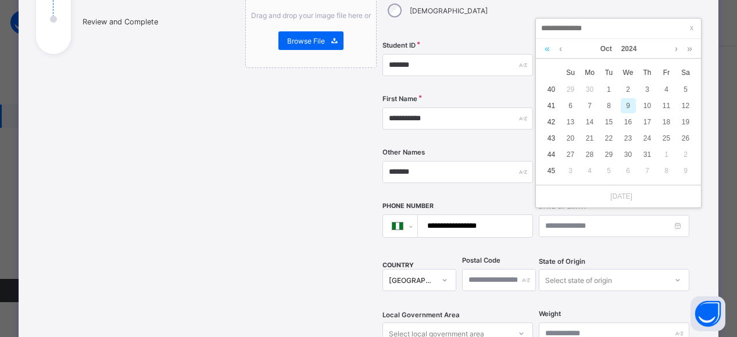
click at [546, 50] on link at bounding box center [547, 49] width 11 height 20
click at [547, 47] on link at bounding box center [547, 49] width 11 height 20
click at [545, 48] on link at bounding box center [547, 49] width 11 height 20
click at [548, 48] on link at bounding box center [547, 49] width 11 height 20
click at [548, 46] on link at bounding box center [547, 49] width 11 height 20
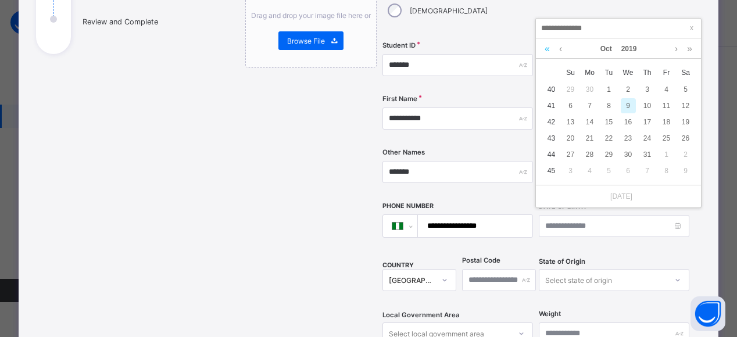
click at [546, 44] on link at bounding box center [547, 49] width 11 height 20
click at [546, 45] on link at bounding box center [547, 49] width 11 height 20
click at [547, 47] on link at bounding box center [547, 49] width 11 height 20
click at [547, 40] on link at bounding box center [547, 49] width 11 height 20
click at [545, 45] on link at bounding box center [547, 49] width 11 height 20
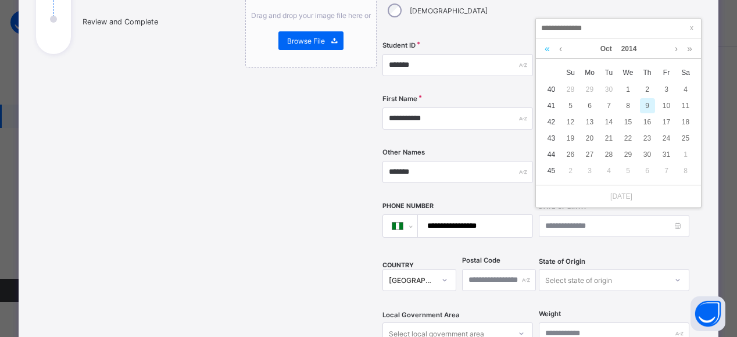
click at [546, 44] on link at bounding box center [547, 49] width 11 height 20
click at [545, 49] on link at bounding box center [547, 49] width 11 height 20
click at [546, 49] on link at bounding box center [547, 49] width 11 height 20
click at [543, 48] on link at bounding box center [547, 49] width 11 height 20
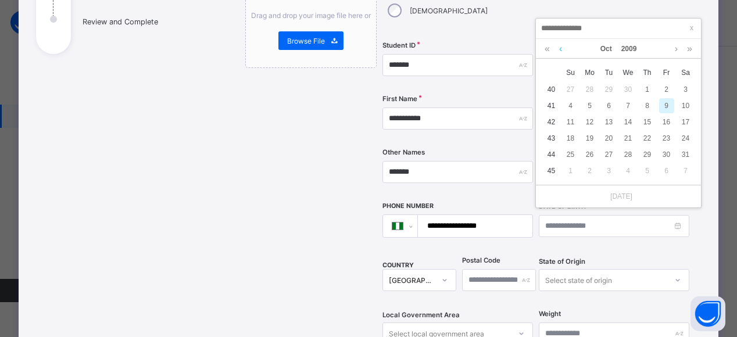
click at [561, 47] on link at bounding box center [560, 49] width 9 height 20
click at [560, 48] on link at bounding box center [560, 49] width 9 height 20
click at [561, 45] on link at bounding box center [560, 49] width 9 height 20
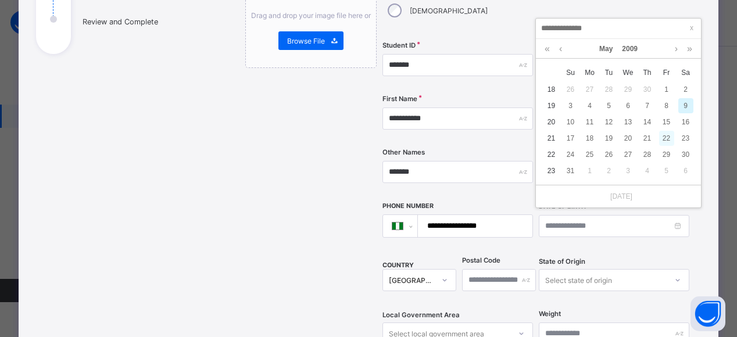
click at [668, 134] on div "22" at bounding box center [666, 138] width 15 height 15
type input "**********"
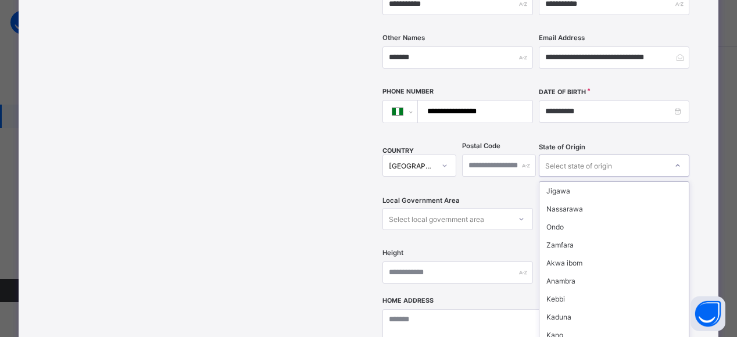
scroll to position [280, 0]
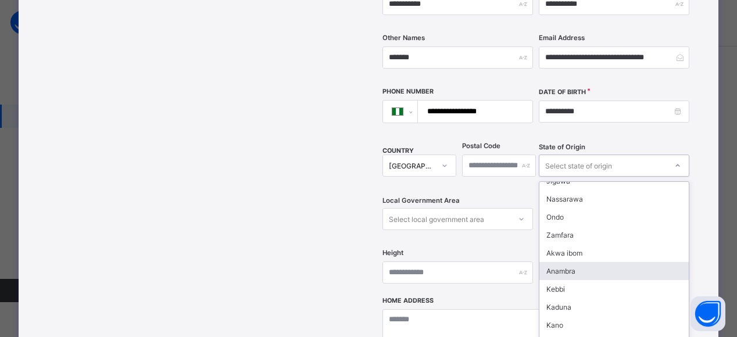
click at [567, 262] on div "Anambra" at bounding box center [613, 271] width 149 height 18
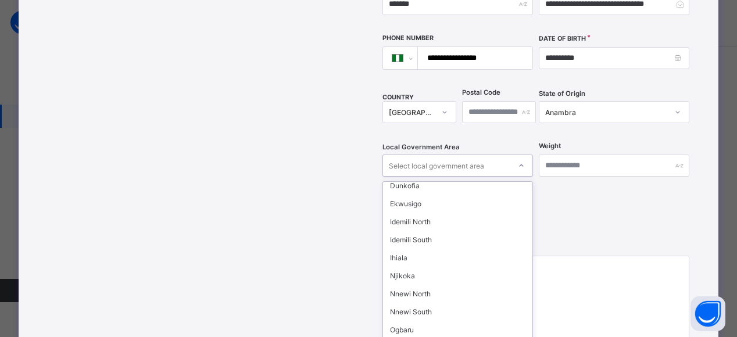
scroll to position [192, 0]
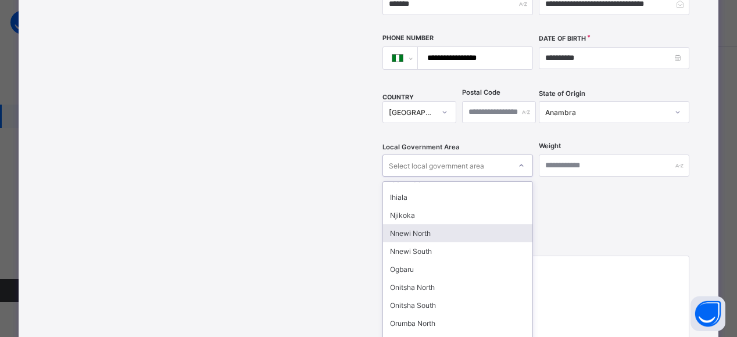
click at [437, 224] on div "Nnewi North" at bounding box center [457, 233] width 149 height 18
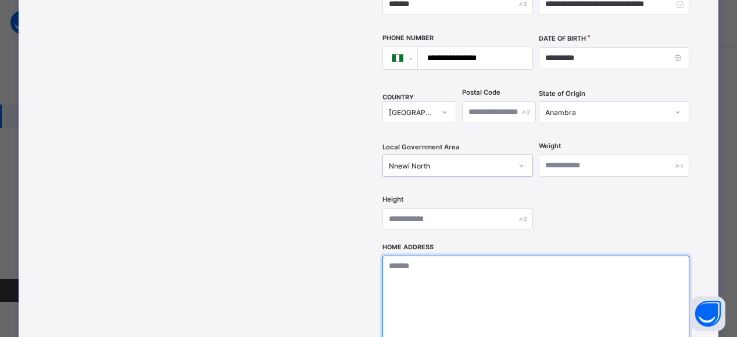
click at [398, 256] on textarea at bounding box center [535, 314] width 307 height 116
type textarea "**********"
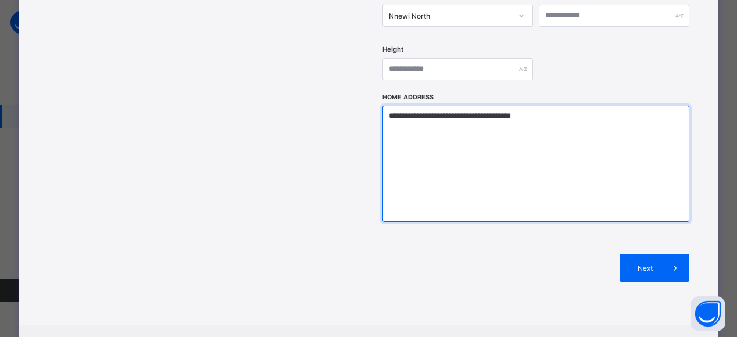
scroll to position [539, 0]
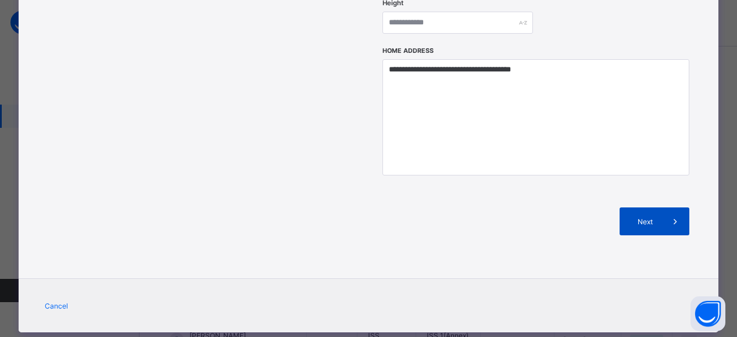
click at [651, 217] on span "Next" at bounding box center [644, 221] width 33 height 9
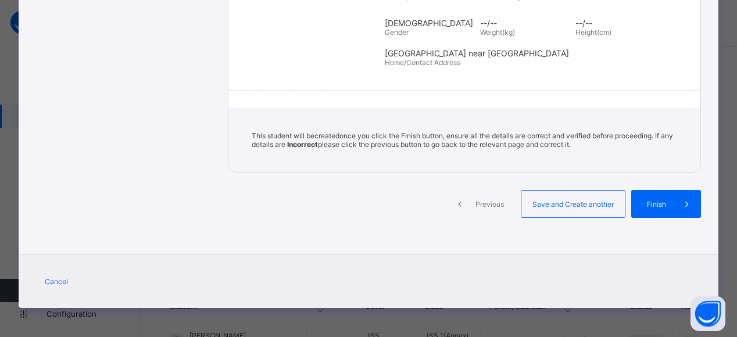
scroll to position [258, 0]
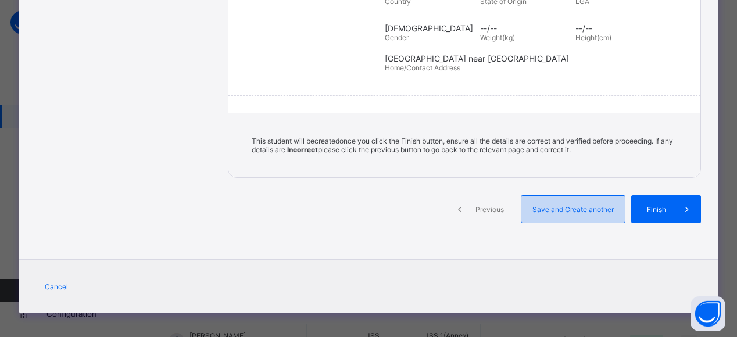
click at [581, 210] on div "Save and Create another" at bounding box center [573, 209] width 105 height 28
select select "**"
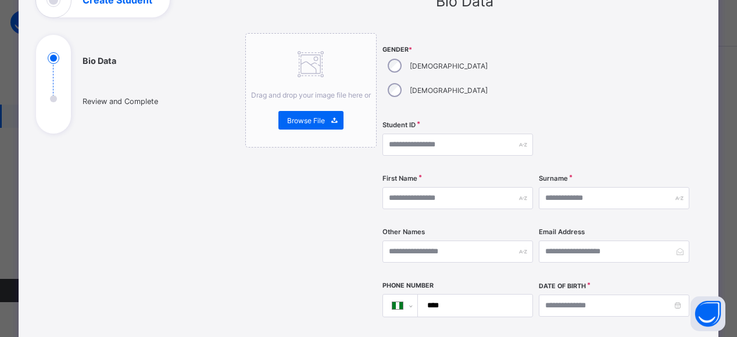
scroll to position [0, 0]
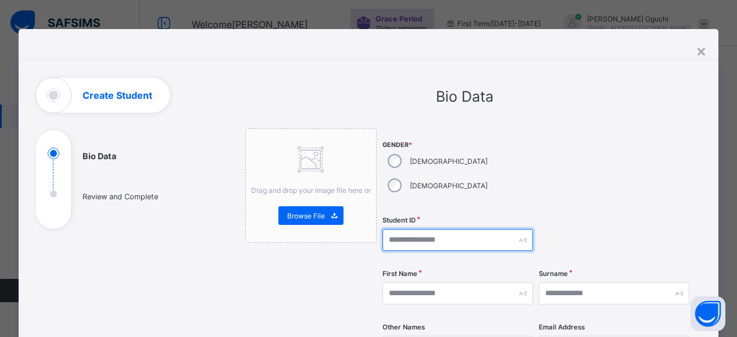
click at [418, 229] on input "text" at bounding box center [457, 240] width 151 height 22
type input "*******"
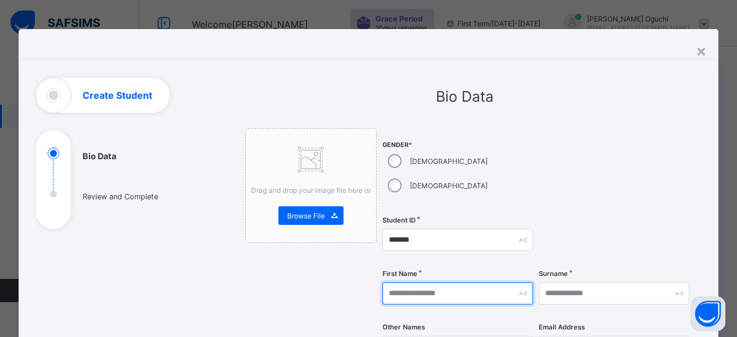
click at [413, 282] on input "text" at bounding box center [457, 293] width 151 height 22
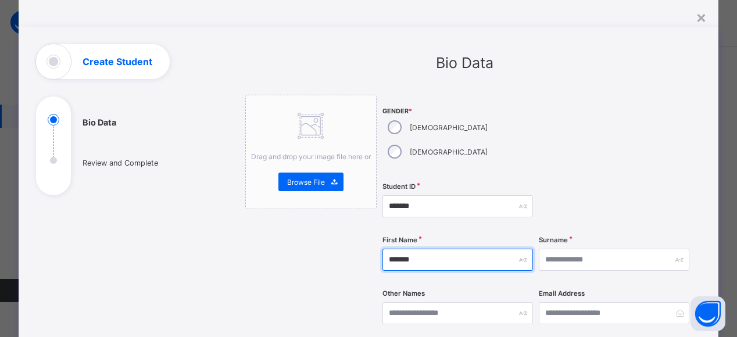
scroll to position [60, 0]
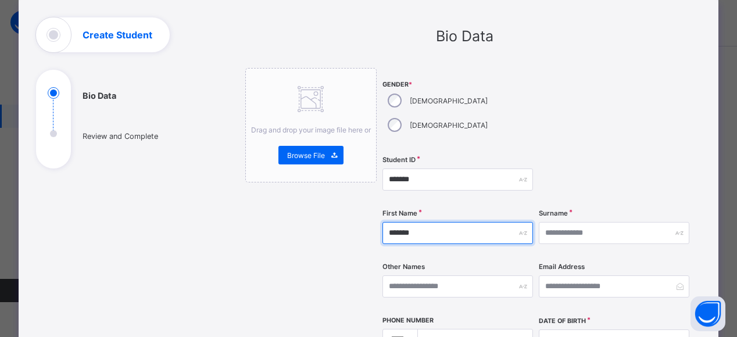
type input "*******"
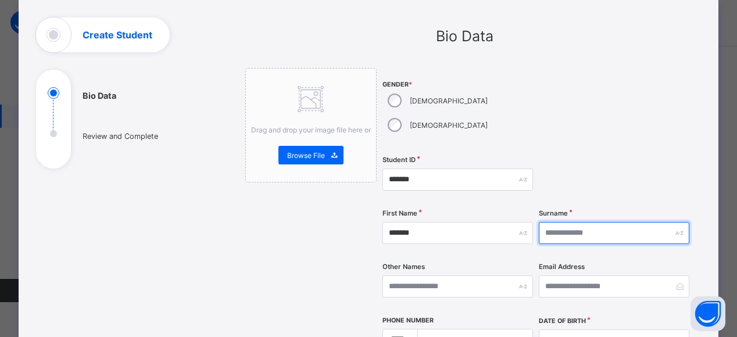
click at [564, 222] on input "text" at bounding box center [614, 233] width 151 height 22
type input "**********"
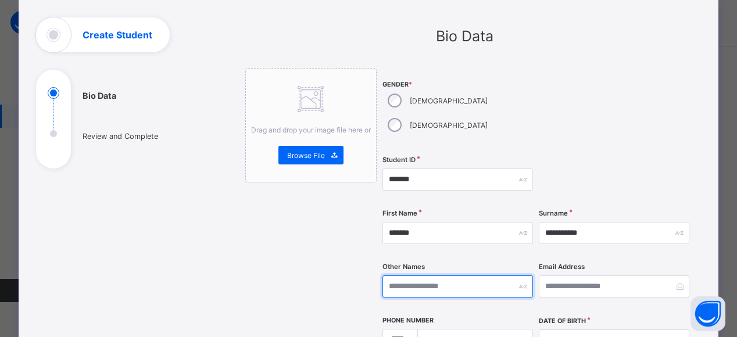
click at [402, 276] on input "text" at bounding box center [457, 287] width 151 height 22
type input "******"
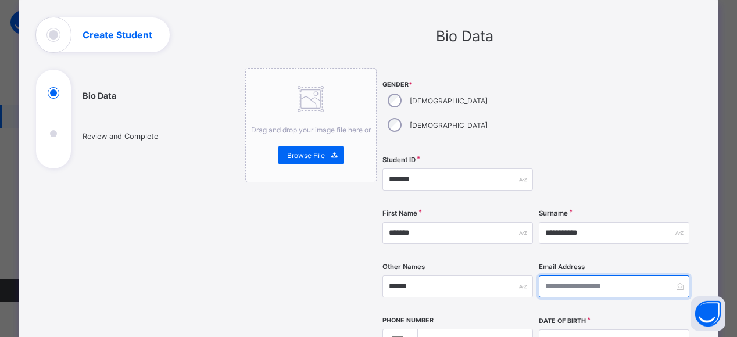
click at [556, 276] on input "email" at bounding box center [614, 287] width 151 height 22
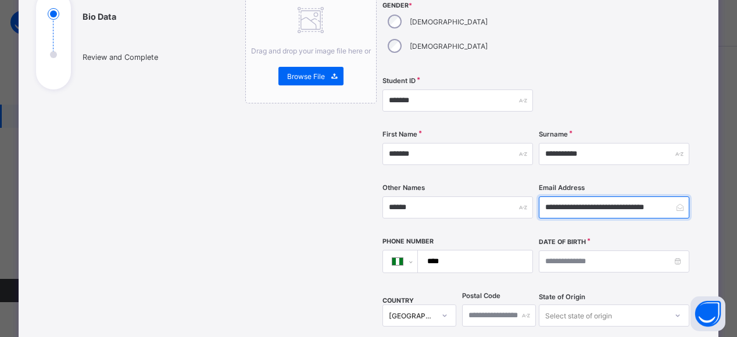
scroll to position [141, 0]
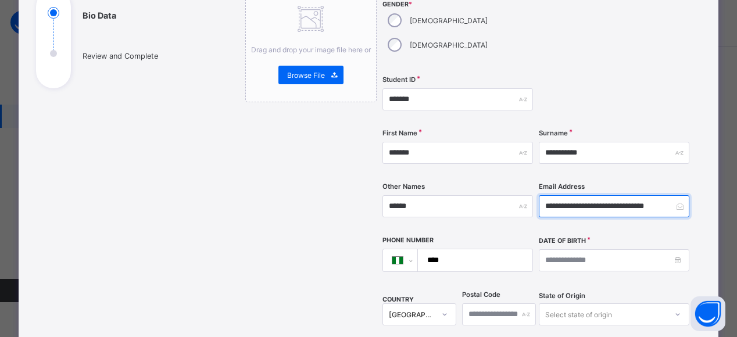
type input "**********"
click at [461, 249] on input "****" at bounding box center [472, 260] width 105 height 22
type input "**********"
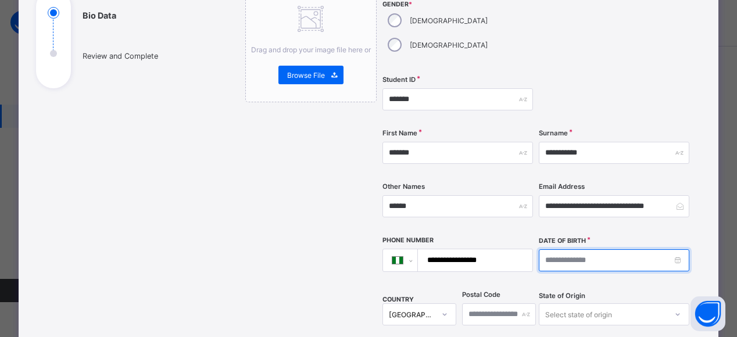
click at [674, 249] on input at bounding box center [614, 260] width 151 height 22
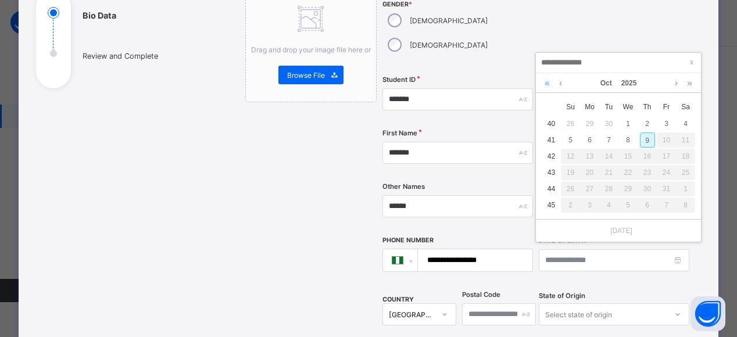
click at [548, 83] on link at bounding box center [547, 83] width 11 height 20
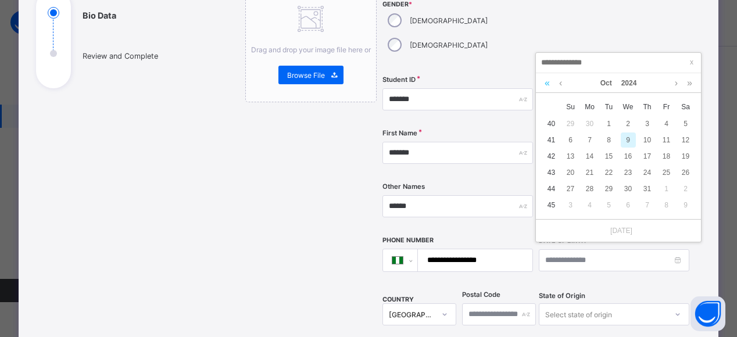
click at [549, 78] on link at bounding box center [547, 83] width 11 height 20
click at [547, 81] on link at bounding box center [547, 83] width 11 height 20
click at [547, 82] on link at bounding box center [547, 83] width 11 height 20
click at [547, 81] on link at bounding box center [547, 83] width 11 height 20
click at [547, 82] on link at bounding box center [547, 83] width 11 height 20
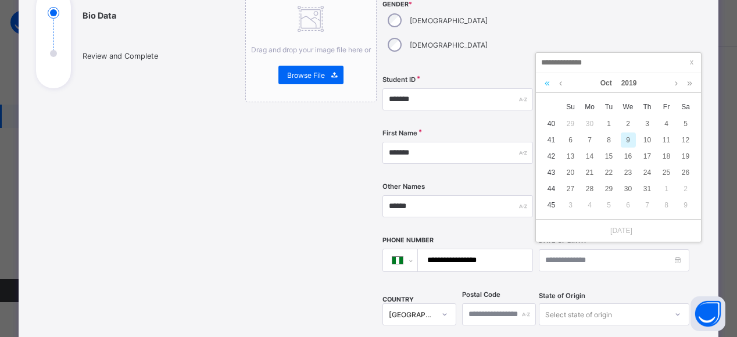
click at [547, 81] on link at bounding box center [547, 83] width 11 height 20
click at [552, 73] on link at bounding box center [547, 83] width 11 height 20
click at [551, 74] on link at bounding box center [547, 83] width 11 height 20
click at [550, 74] on link at bounding box center [547, 83] width 11 height 20
click at [547, 81] on link at bounding box center [547, 83] width 11 height 20
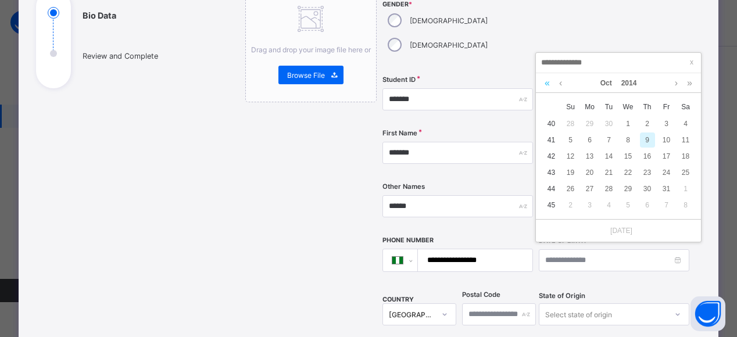
click at [545, 79] on link at bounding box center [547, 83] width 11 height 20
click at [560, 83] on link at bounding box center [560, 83] width 9 height 20
click at [564, 83] on link at bounding box center [560, 83] width 9 height 20
click at [560, 83] on link at bounding box center [560, 83] width 9 height 20
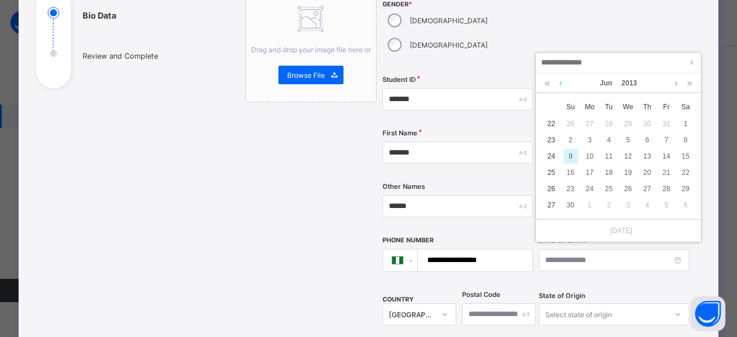
click at [560, 83] on link at bounding box center [560, 83] width 9 height 20
click at [564, 83] on link at bounding box center [560, 83] width 9 height 20
click at [560, 83] on link at bounding box center [560, 83] width 9 height 20
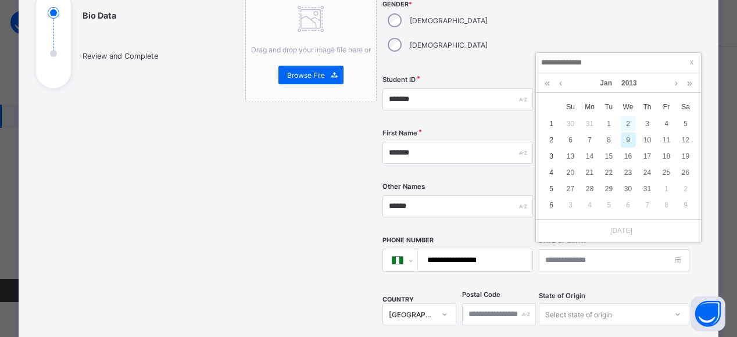
click at [628, 123] on div "2" at bounding box center [628, 123] width 15 height 15
type input "**********"
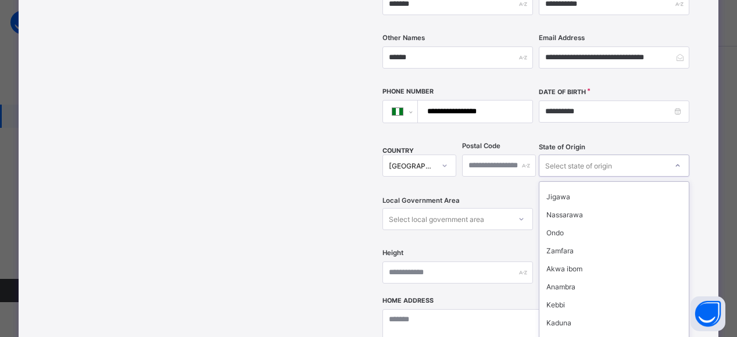
scroll to position [274, 0]
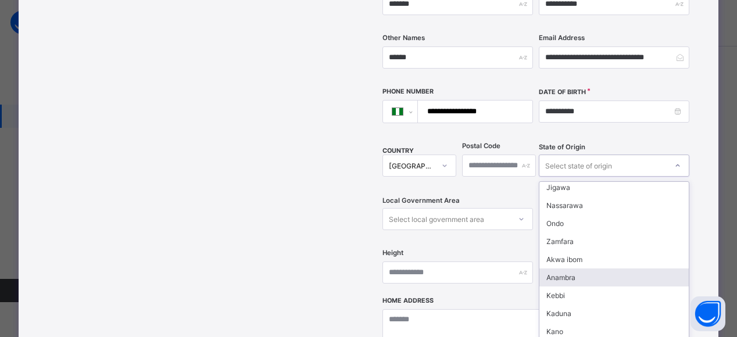
click at [567, 269] on div "Anambra" at bounding box center [613, 278] width 149 height 18
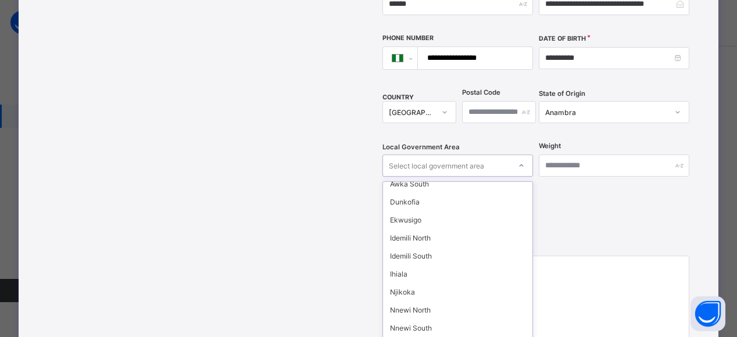
scroll to position [115, 0]
click at [415, 301] on div "Nnewi North" at bounding box center [457, 310] width 149 height 18
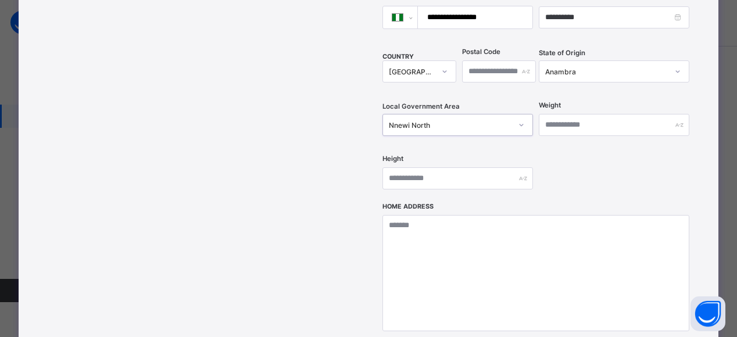
scroll to position [384, 0]
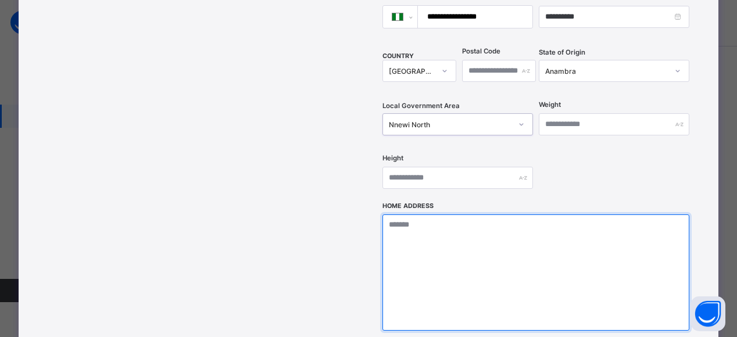
click at [417, 214] on textarea at bounding box center [535, 272] width 307 height 116
type textarea "**********"
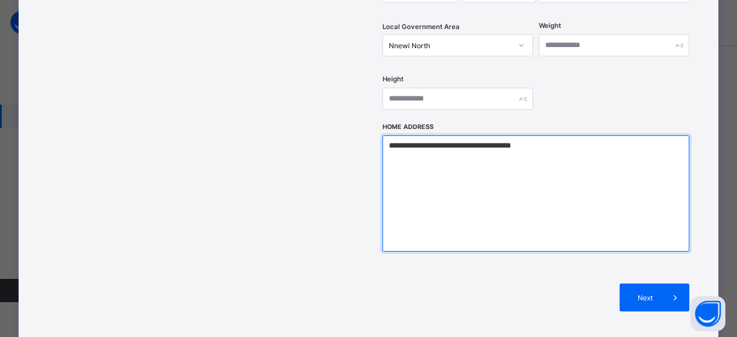
scroll to position [487, 0]
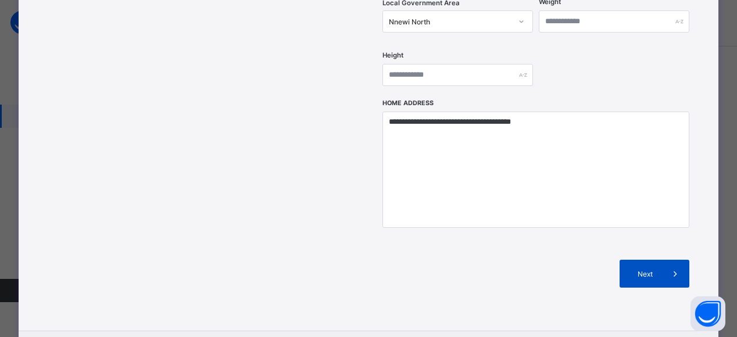
click at [669, 268] on icon at bounding box center [675, 274] width 13 height 12
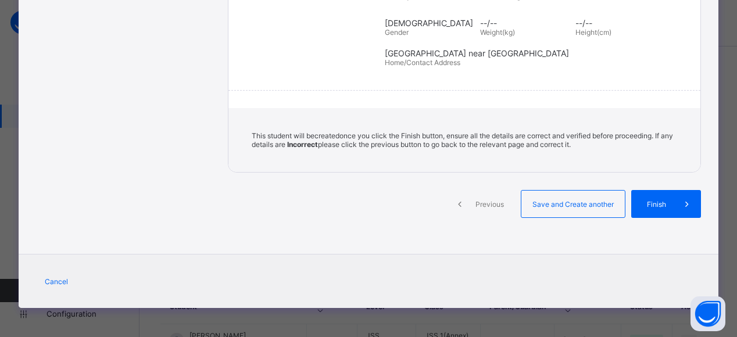
scroll to position [258, 0]
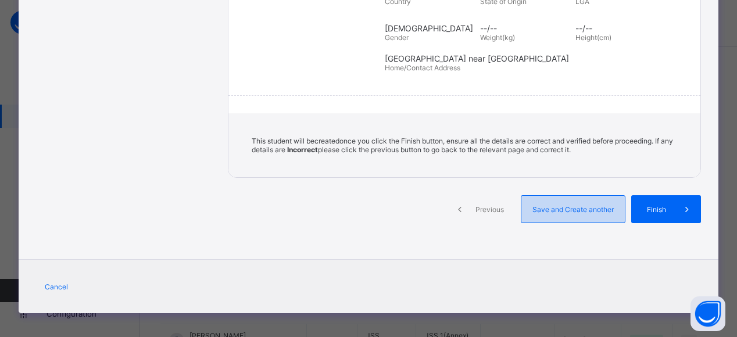
click at [585, 205] on span "Save and Create another" at bounding box center [573, 209] width 86 height 9
select select "**"
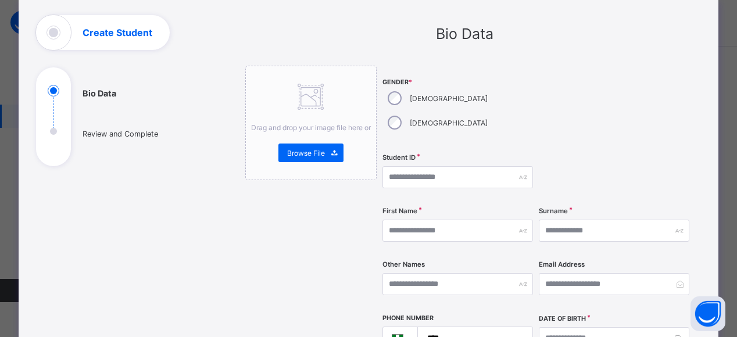
scroll to position [52, 0]
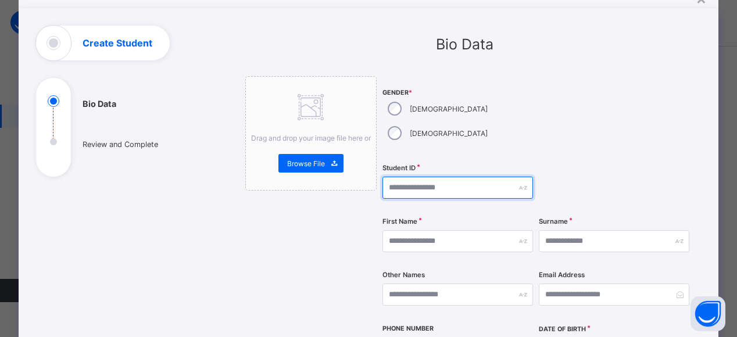
click at [419, 177] on input "text" at bounding box center [457, 188] width 151 height 22
type input "*******"
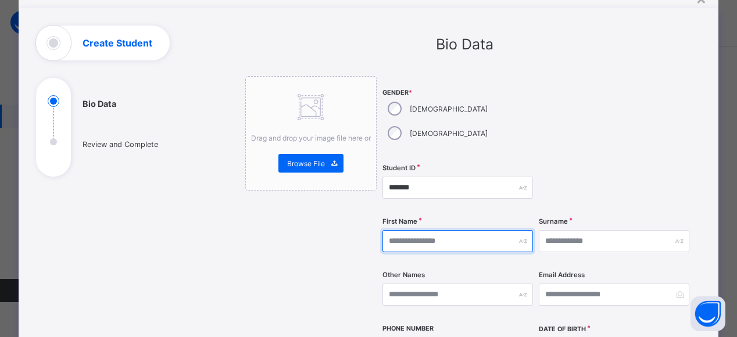
click at [413, 230] on input "text" at bounding box center [457, 241] width 151 height 22
type input "******"
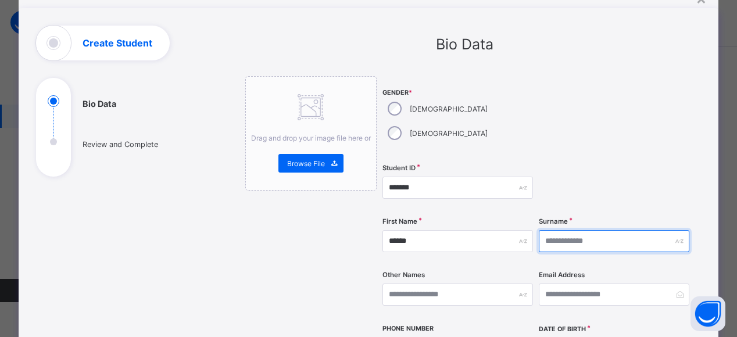
click at [560, 230] on input "text" at bounding box center [614, 241] width 151 height 22
type input "**********"
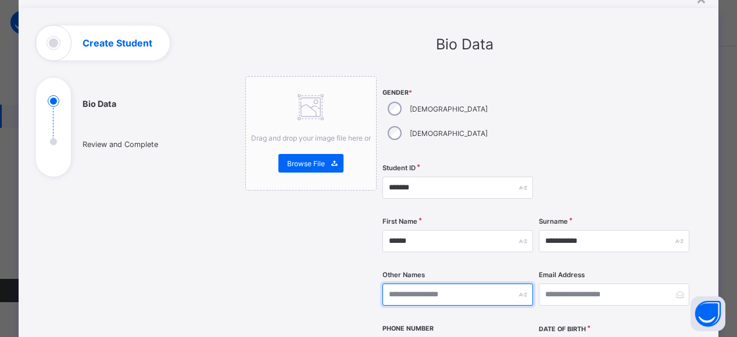
click at [412, 284] on input "text" at bounding box center [457, 295] width 151 height 22
type input "*******"
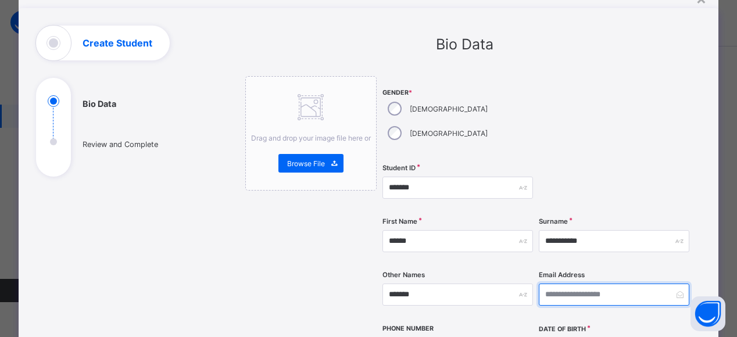
click at [584, 284] on input "email" at bounding box center [614, 295] width 151 height 22
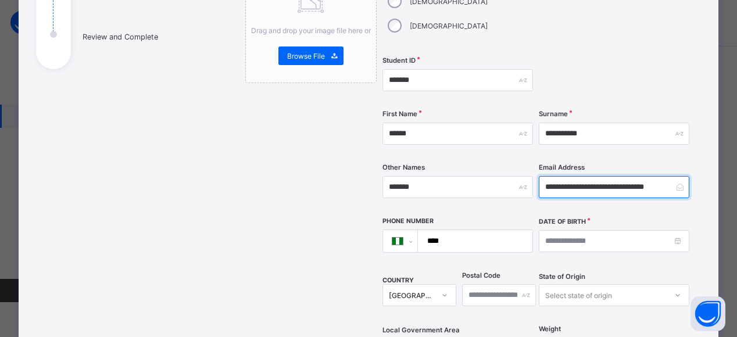
scroll to position [162, 0]
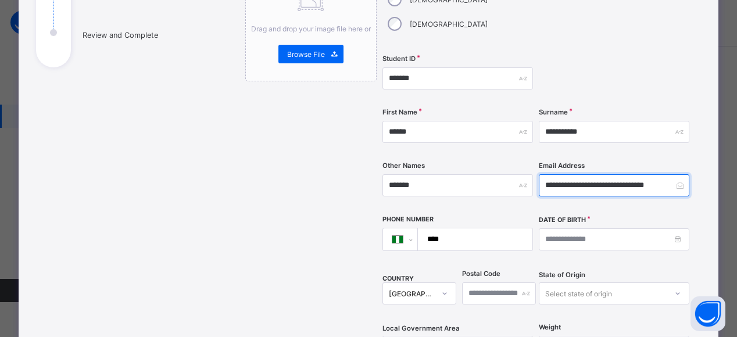
type input "**********"
click at [465, 228] on input "****" at bounding box center [472, 239] width 105 height 22
type input "**********"
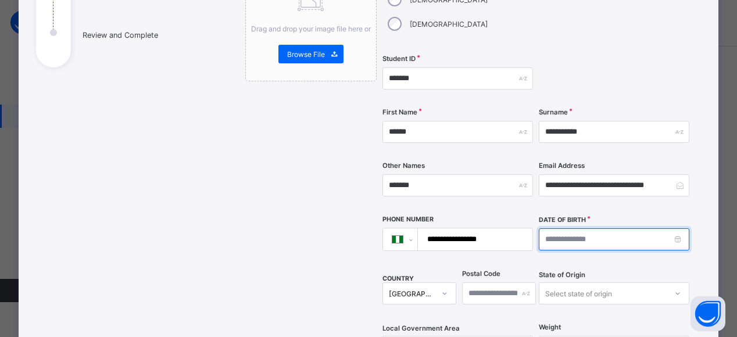
click at [677, 228] on input at bounding box center [614, 239] width 151 height 22
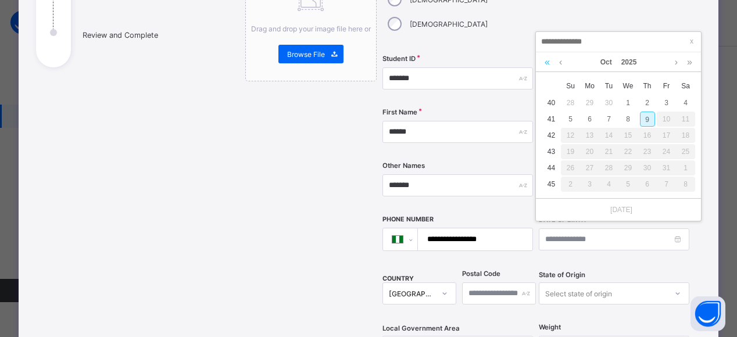
click at [547, 62] on link at bounding box center [547, 62] width 11 height 20
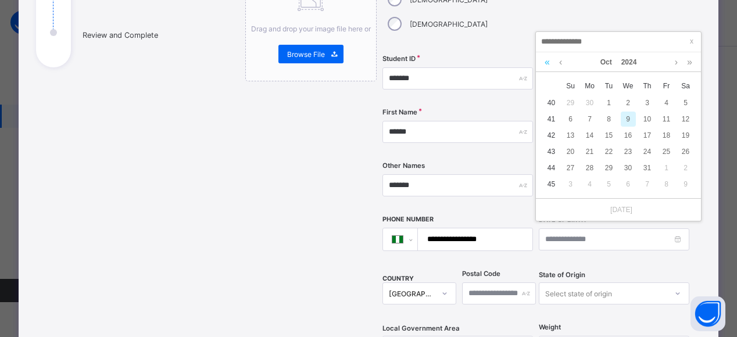
click at [547, 62] on link at bounding box center [547, 62] width 11 height 20
click at [560, 62] on link at bounding box center [560, 62] width 9 height 20
click at [547, 62] on link at bounding box center [547, 62] width 11 height 20
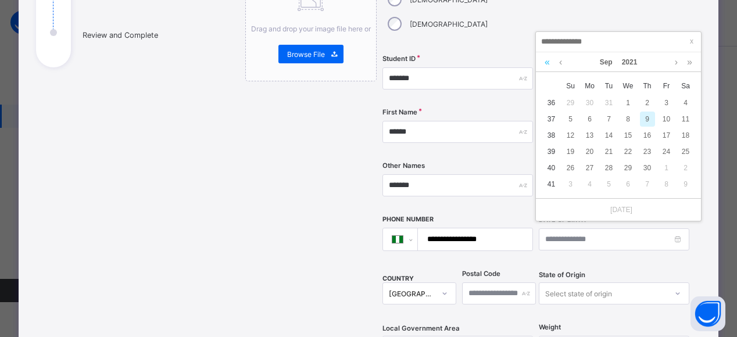
click at [547, 62] on link at bounding box center [547, 62] width 11 height 20
click at [543, 52] on link at bounding box center [547, 62] width 11 height 20
click at [547, 62] on link at bounding box center [547, 62] width 11 height 20
click at [549, 64] on link at bounding box center [547, 62] width 11 height 20
click at [547, 62] on link at bounding box center [547, 62] width 11 height 20
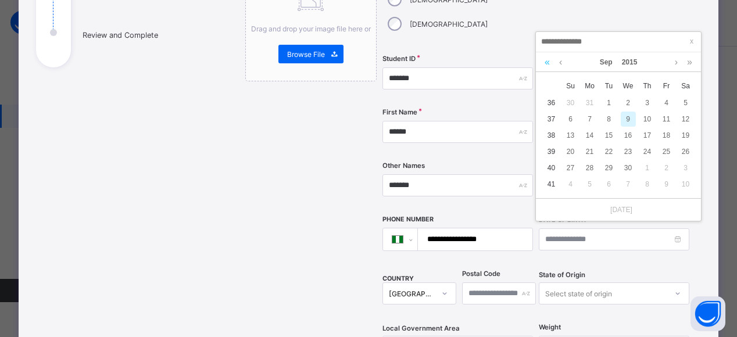
click at [547, 62] on link at bounding box center [547, 62] width 11 height 20
click at [549, 62] on link at bounding box center [547, 62] width 11 height 20
click at [547, 62] on link at bounding box center [547, 62] width 11 height 20
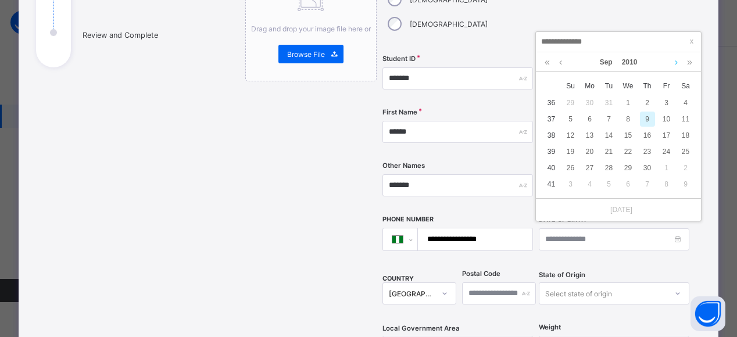
click at [678, 63] on link at bounding box center [676, 62] width 9 height 20
click at [676, 62] on link at bounding box center [676, 62] width 9 height 20
click at [677, 62] on link at bounding box center [676, 62] width 9 height 20
click at [649, 134] on div "16" at bounding box center [647, 135] width 15 height 15
type input "**********"
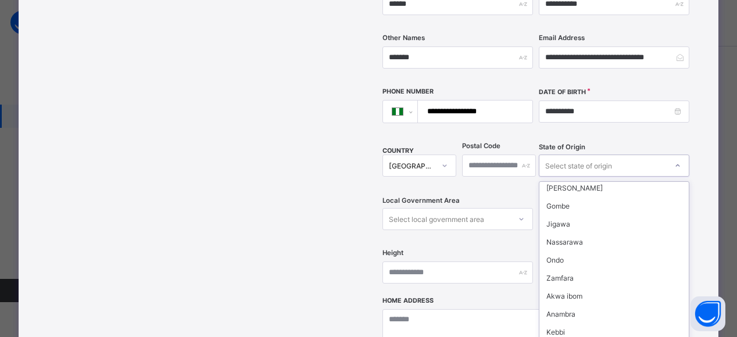
scroll to position [243, 0]
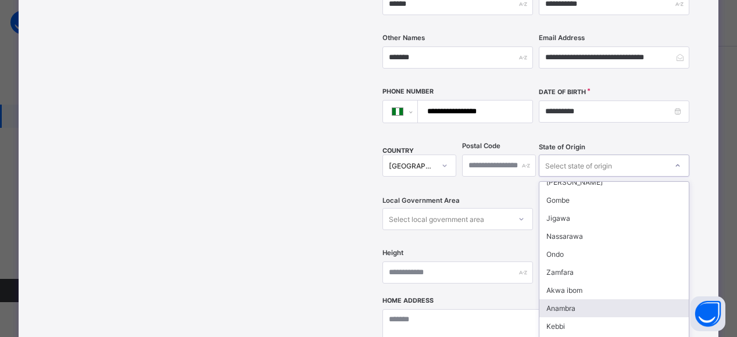
click at [564, 299] on div "Anambra" at bounding box center [613, 308] width 149 height 18
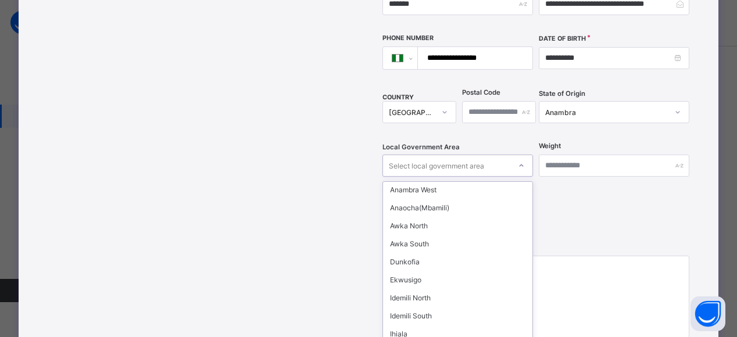
scroll to position [192, 0]
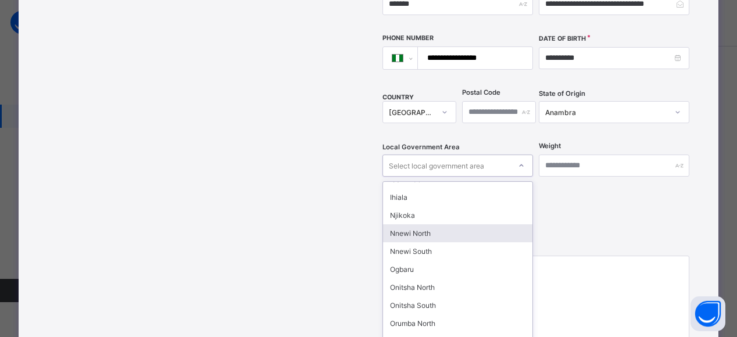
click at [425, 224] on div "Nnewi North" at bounding box center [457, 233] width 149 height 18
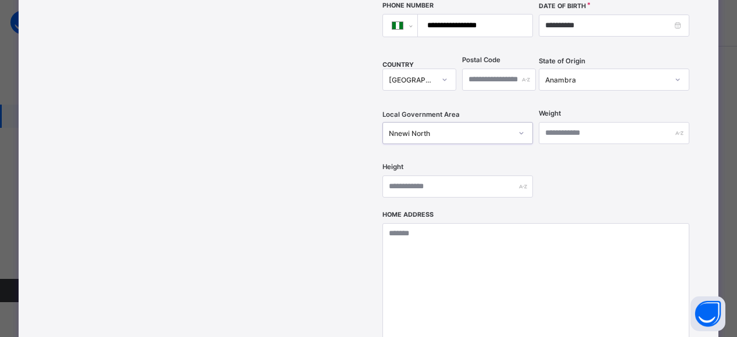
scroll to position [381, 0]
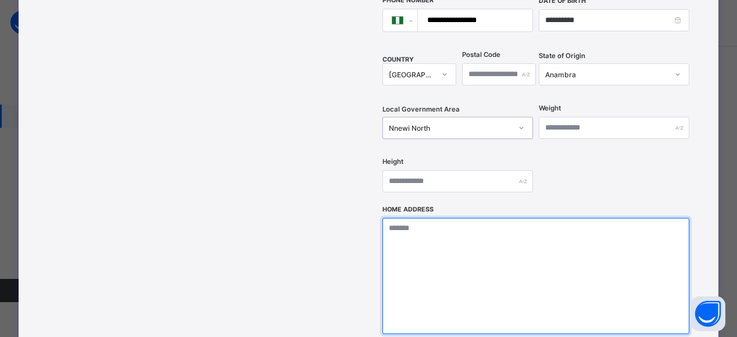
click at [401, 218] on textarea at bounding box center [535, 276] width 307 height 116
type textarea "**********"
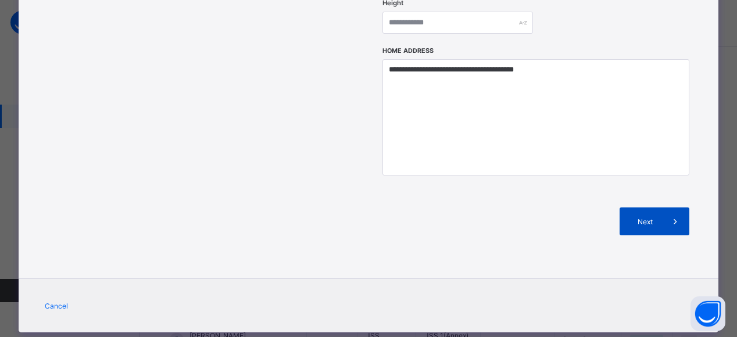
click at [648, 217] on span "Next" at bounding box center [644, 221] width 33 height 9
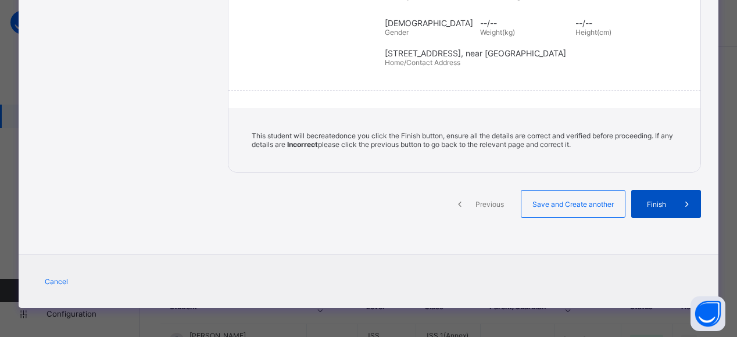
click at [648, 198] on div "Finish" at bounding box center [666, 204] width 70 height 28
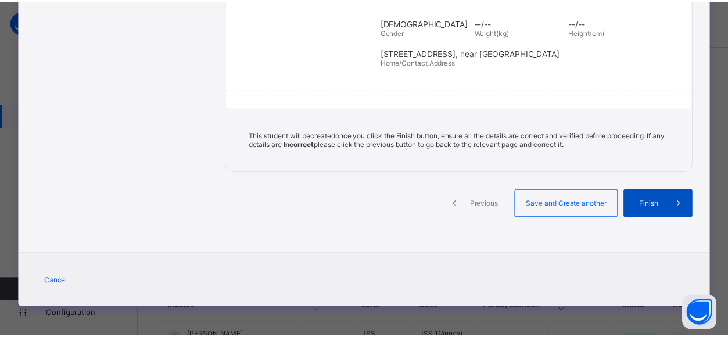
scroll to position [258, 0]
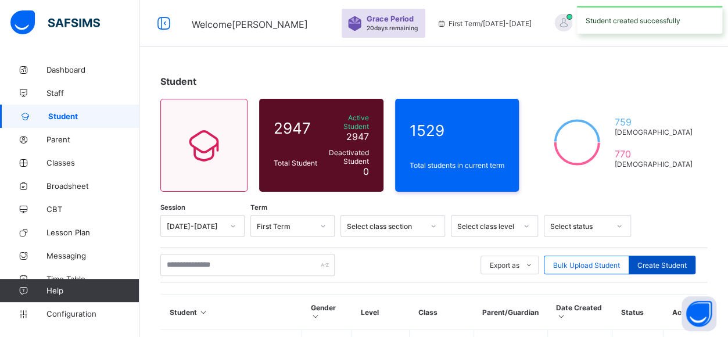
click at [670, 261] on span "Create Student" at bounding box center [662, 265] width 49 height 9
select select "**"
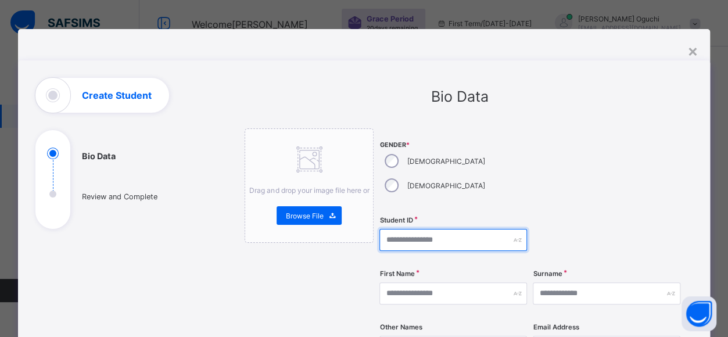
click at [402, 229] on input "text" at bounding box center [454, 240] width 148 height 22
type input "*******"
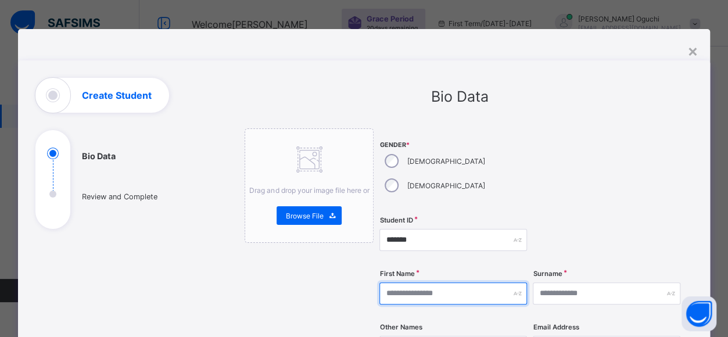
click at [406, 282] on input "text" at bounding box center [454, 293] width 148 height 22
type input "********"
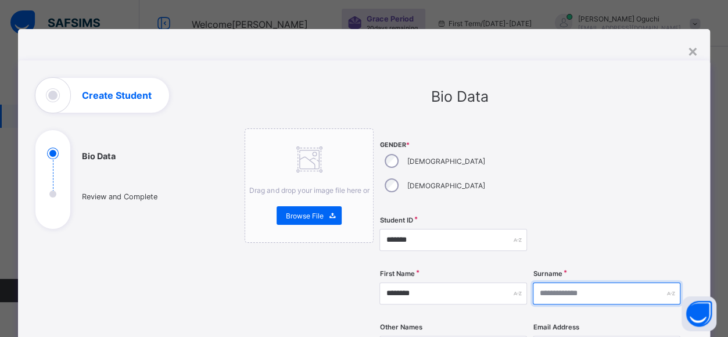
click at [572, 282] on input "text" at bounding box center [607, 293] width 148 height 22
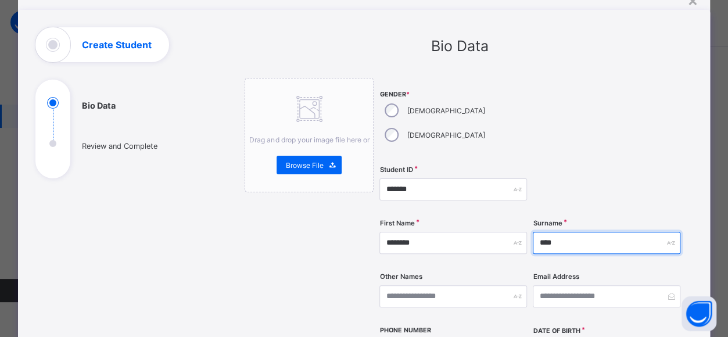
scroll to position [71, 0]
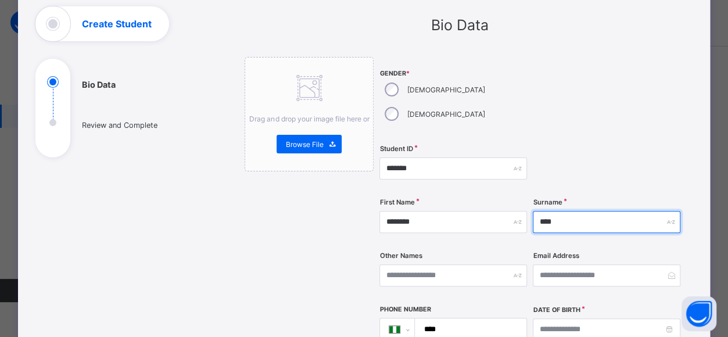
type input "****"
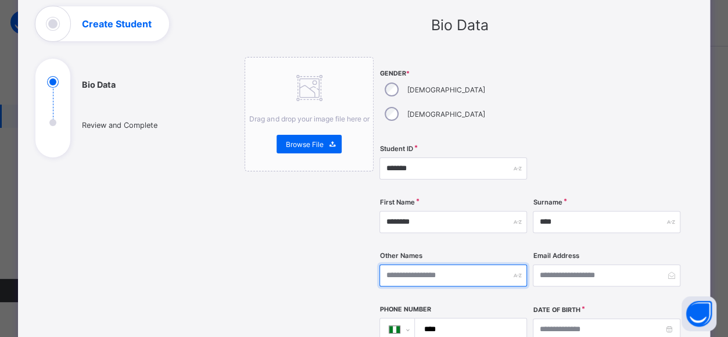
click at [401, 264] on input "text" at bounding box center [454, 275] width 148 height 22
type input "*****"
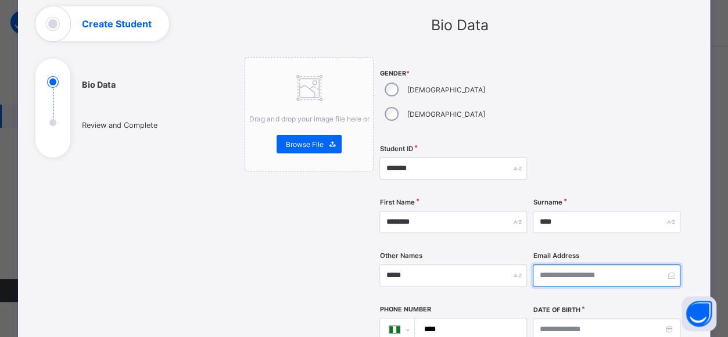
click at [557, 264] on input "email" at bounding box center [607, 275] width 148 height 22
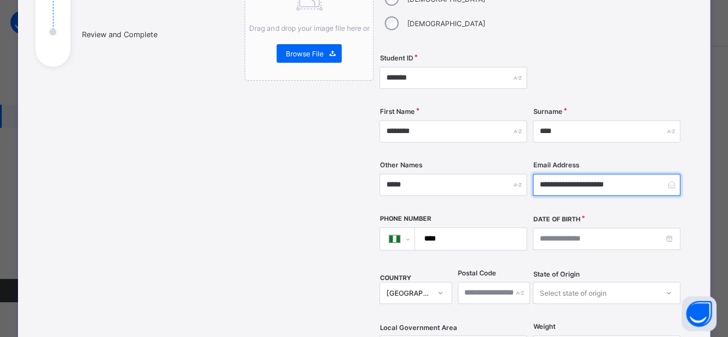
scroll to position [178, 0]
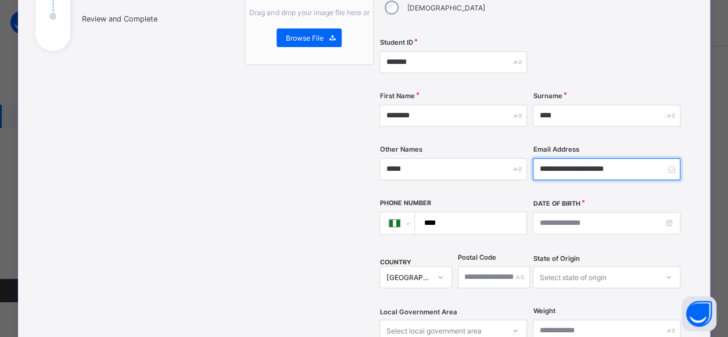
type input "**********"
click at [457, 212] on input "****" at bounding box center [468, 223] width 102 height 22
type input "**********"
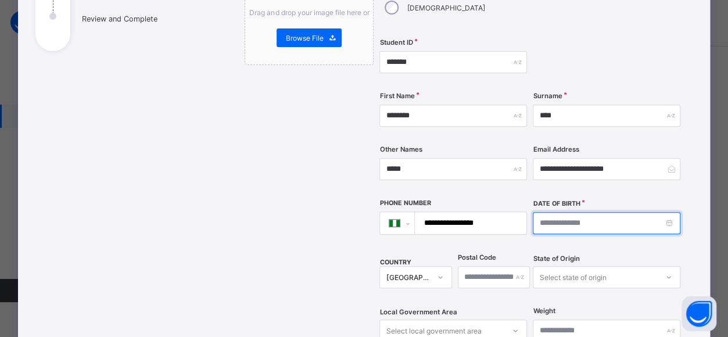
click at [565, 212] on input at bounding box center [607, 223] width 148 height 22
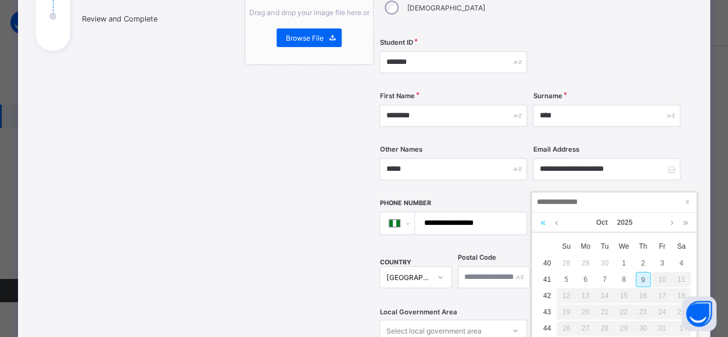
click at [543, 222] on link at bounding box center [543, 223] width 11 height 20
click at [556, 222] on link at bounding box center [556, 223] width 9 height 20
click at [556, 223] on link at bounding box center [556, 223] width 9 height 20
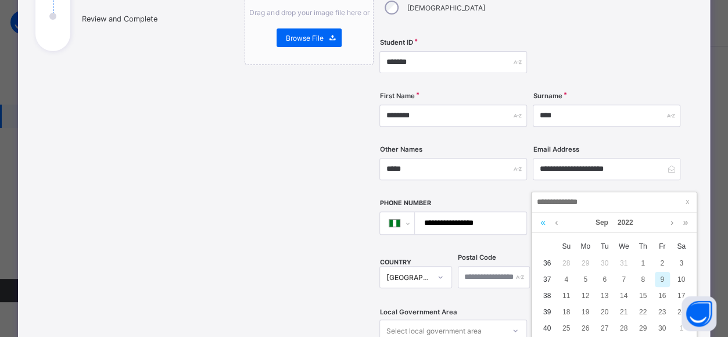
click at [543, 222] on link at bounding box center [543, 223] width 11 height 20
click at [556, 222] on link at bounding box center [556, 223] width 9 height 20
click at [543, 222] on link at bounding box center [543, 223] width 11 height 20
click at [544, 226] on link at bounding box center [543, 223] width 11 height 20
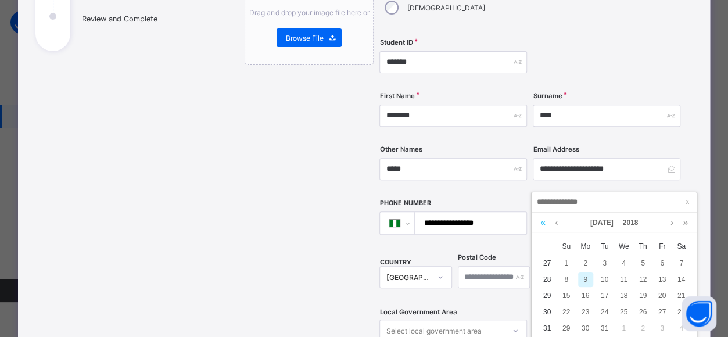
click at [543, 223] on link at bounding box center [543, 223] width 11 height 20
click at [543, 222] on link at bounding box center [543, 223] width 11 height 20
click at [543, 223] on link at bounding box center [543, 223] width 11 height 20
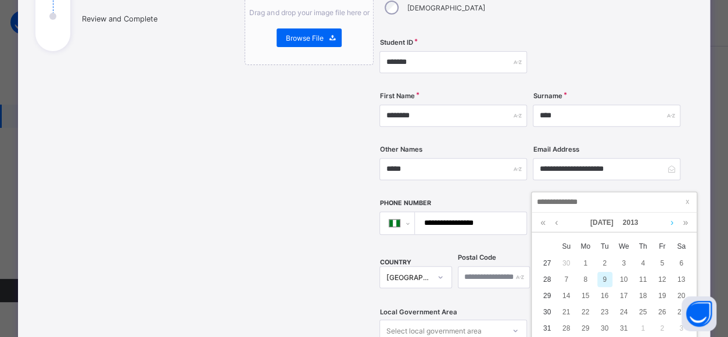
click at [672, 222] on link at bounding box center [672, 223] width 9 height 20
click at [673, 224] on link at bounding box center [672, 223] width 9 height 20
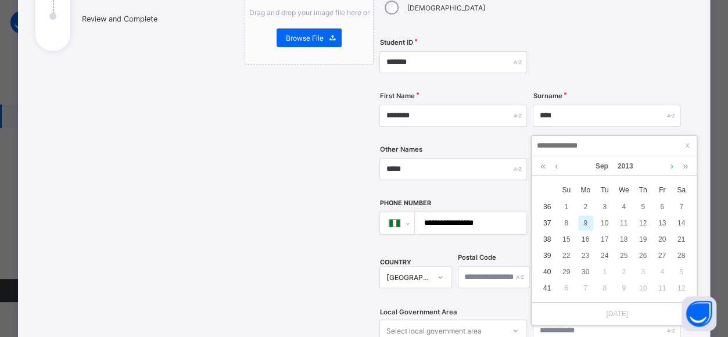
scroll to position [57, 0]
click at [625, 224] on div "11" at bounding box center [624, 222] width 15 height 15
type input "**********"
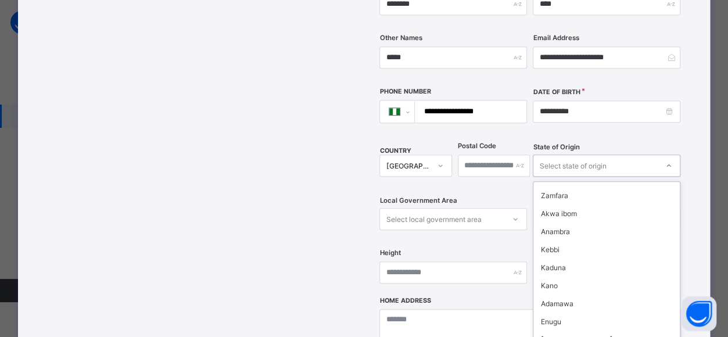
scroll to position [330, 0]
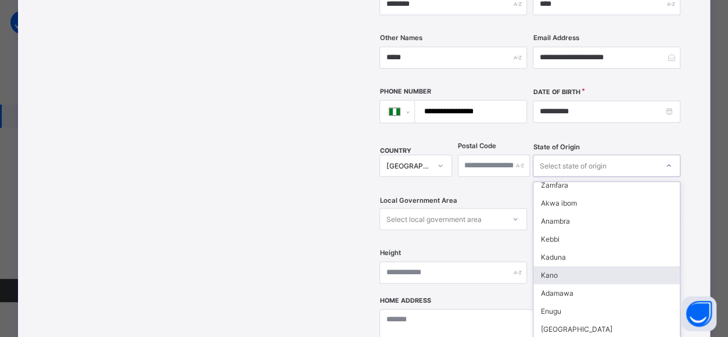
click at [553, 266] on div "Kano" at bounding box center [607, 275] width 146 height 18
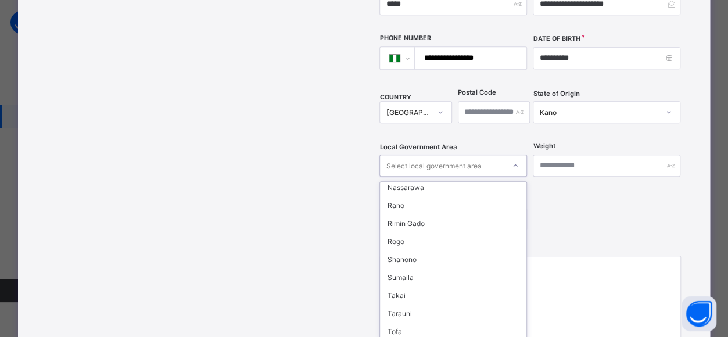
scroll to position [545, 0]
click at [423, 304] on div "Tarauni" at bounding box center [453, 313] width 146 height 18
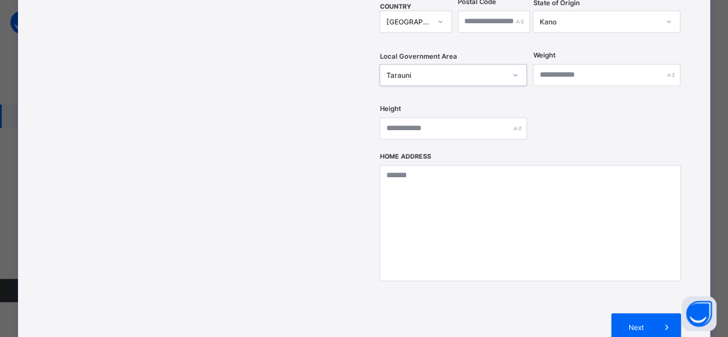
scroll to position [434, 0]
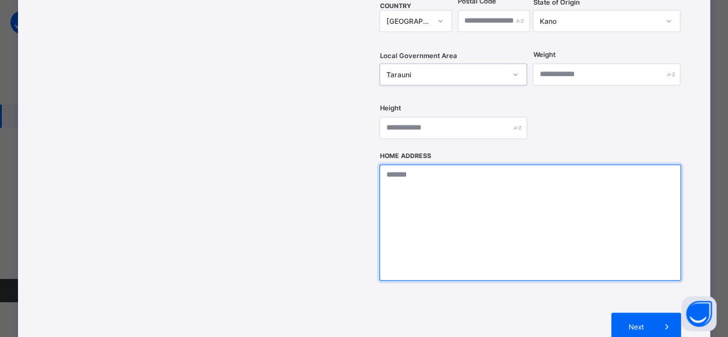
click at [415, 164] on textarea at bounding box center [530, 222] width 301 height 116
click at [403, 164] on textarea at bounding box center [530, 222] width 301 height 116
type textarea "*********"
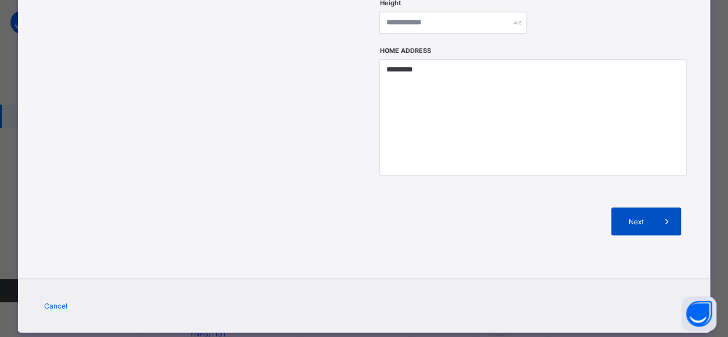
click at [648, 217] on span "Next" at bounding box center [636, 221] width 33 height 9
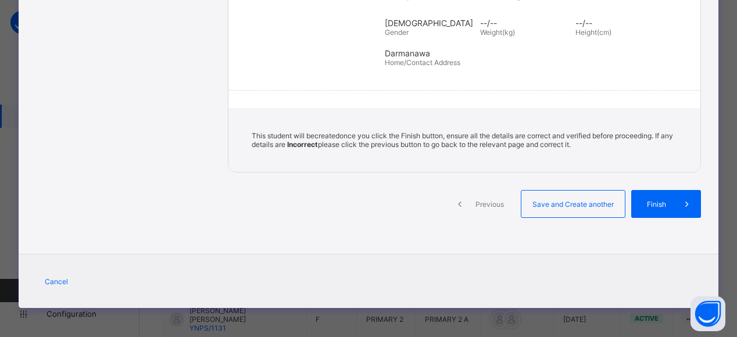
scroll to position [258, 0]
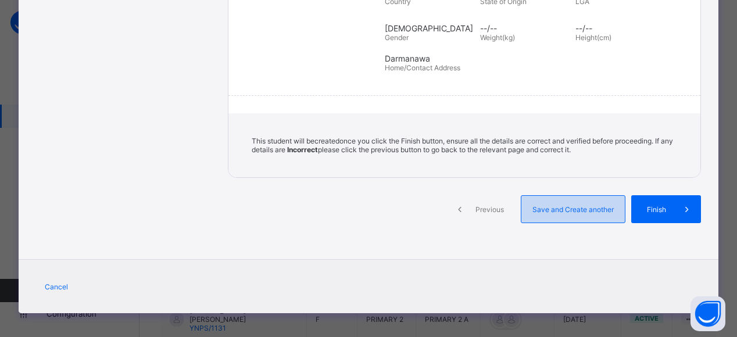
click at [582, 197] on div "Save and Create another" at bounding box center [573, 209] width 105 height 28
select select "**"
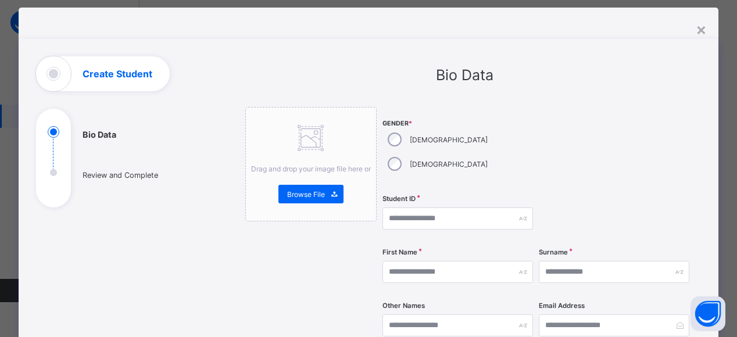
scroll to position [22, 0]
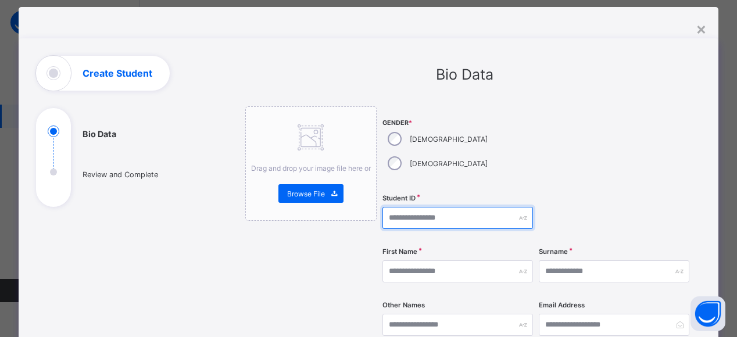
click at [421, 207] on input "text" at bounding box center [457, 218] width 151 height 22
type input "*******"
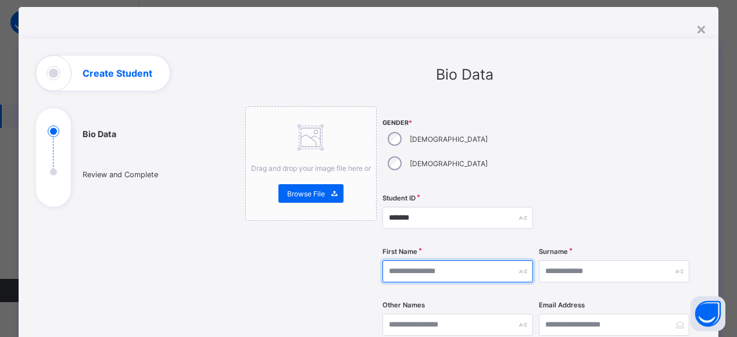
click at [402, 260] on input "text" at bounding box center [457, 271] width 151 height 22
type input "******"
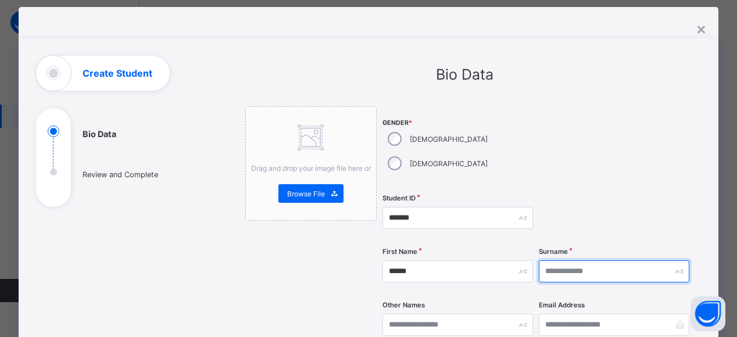
click at [571, 260] on input "text" at bounding box center [614, 271] width 151 height 22
type input "****"
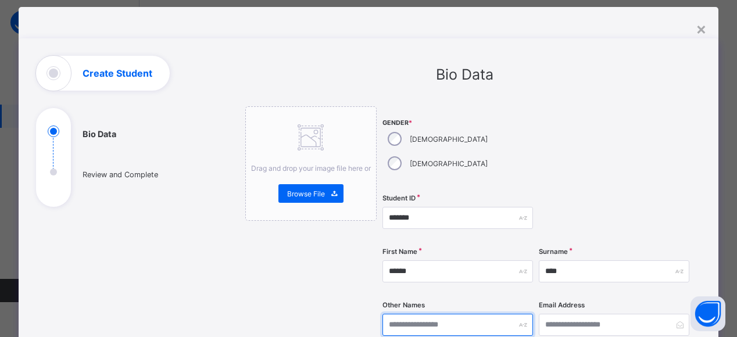
click at [410, 314] on input "text" at bounding box center [457, 325] width 151 height 22
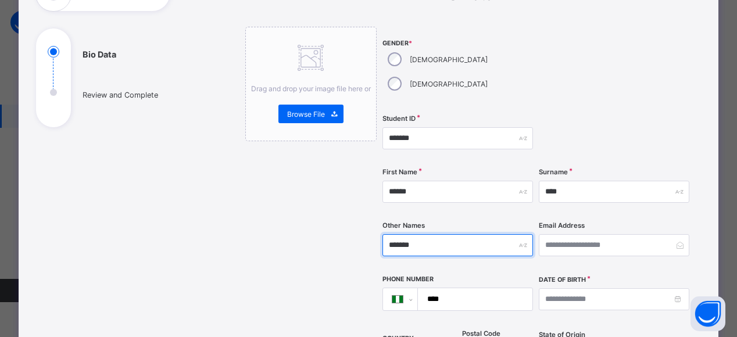
scroll to position [105, 0]
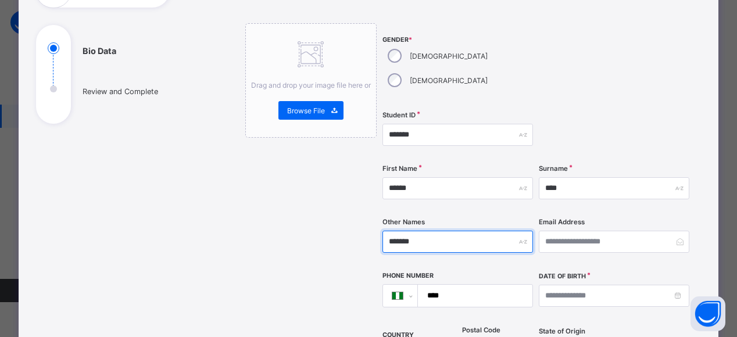
type input "*******"
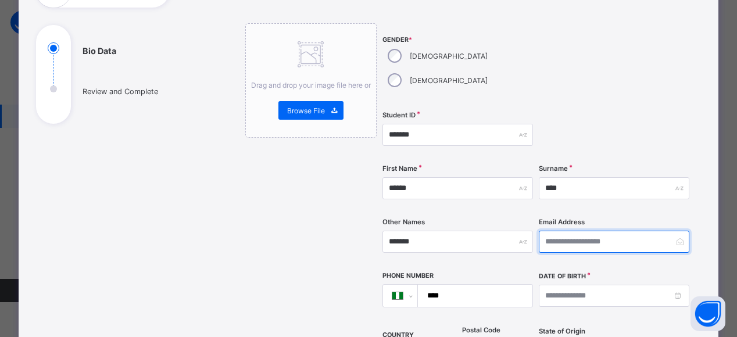
click at [572, 231] on input "email" at bounding box center [614, 242] width 151 height 22
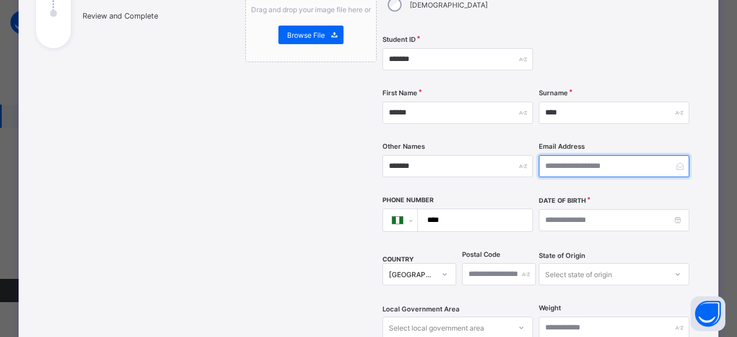
scroll to position [185, 0]
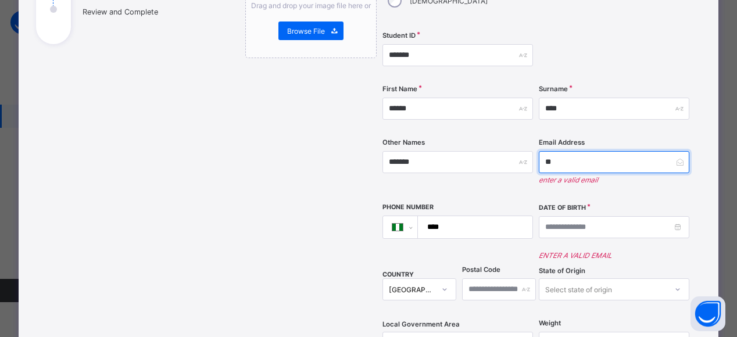
type input "*"
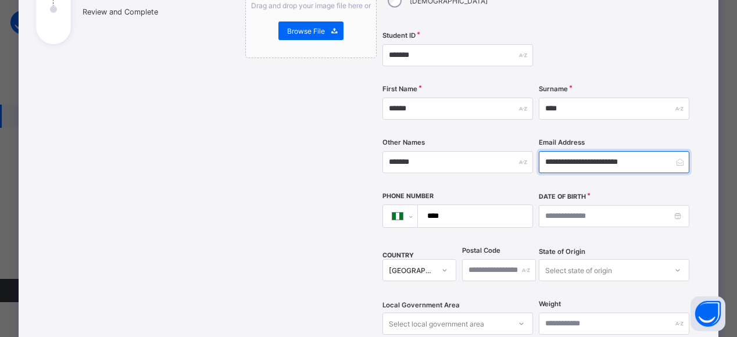
type input "**********"
click at [456, 205] on input "****" at bounding box center [472, 216] width 105 height 22
type input "**********"
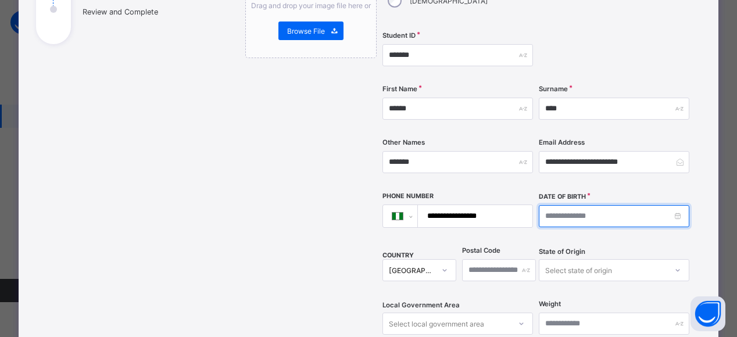
click at [595, 205] on input at bounding box center [614, 216] width 151 height 22
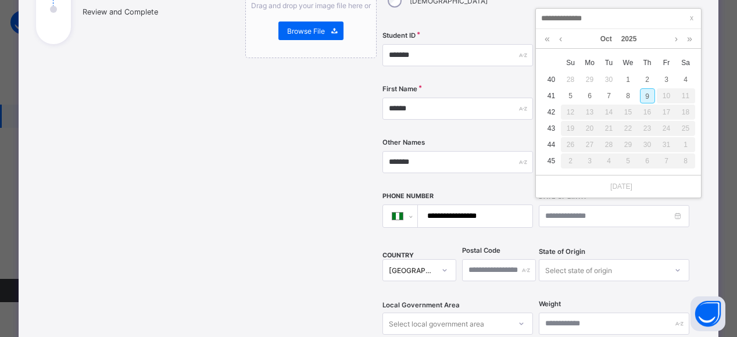
click at [539, 40] on div "[DATE]" at bounding box center [618, 39] width 165 height 20
click at [542, 38] on link at bounding box center [547, 39] width 11 height 20
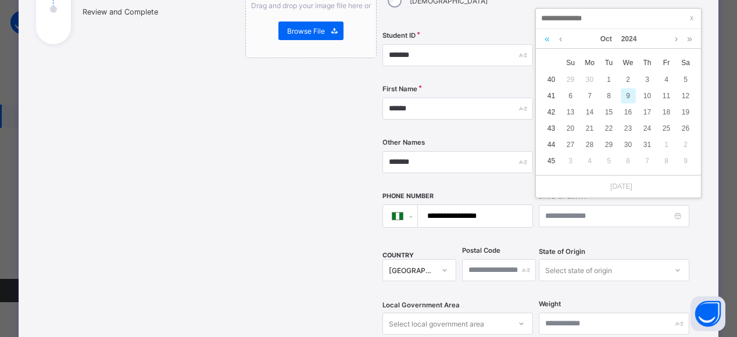
click at [542, 39] on link at bounding box center [547, 39] width 11 height 20
click at [545, 38] on link at bounding box center [547, 39] width 11 height 20
click at [544, 36] on link at bounding box center [547, 39] width 11 height 20
click at [543, 35] on link at bounding box center [547, 39] width 11 height 20
click at [544, 35] on link at bounding box center [547, 39] width 11 height 20
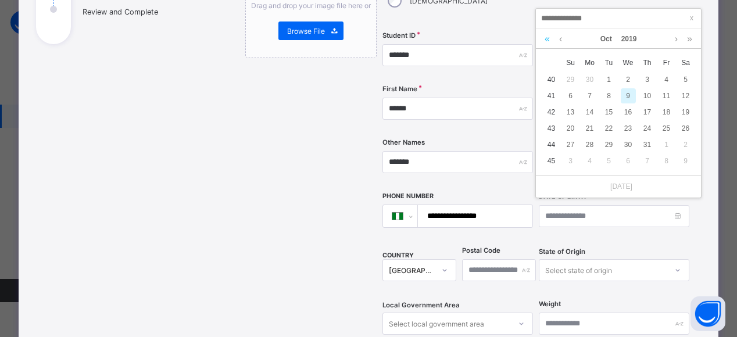
click at [544, 36] on link at bounding box center [547, 39] width 11 height 20
click at [544, 34] on link at bounding box center [547, 39] width 11 height 20
click at [545, 34] on link at bounding box center [547, 39] width 11 height 20
click at [542, 33] on link at bounding box center [547, 39] width 11 height 20
click at [542, 34] on link at bounding box center [547, 39] width 11 height 20
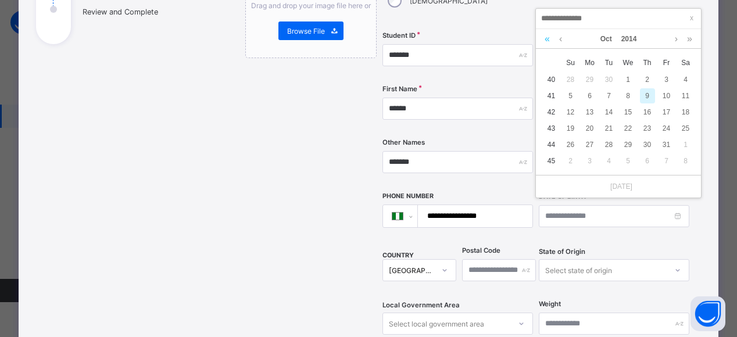
click at [543, 33] on link at bounding box center [547, 39] width 11 height 20
click at [549, 34] on link at bounding box center [547, 39] width 11 height 20
click at [678, 41] on link at bounding box center [676, 39] width 9 height 20
click at [676, 38] on link at bounding box center [676, 39] width 9 height 20
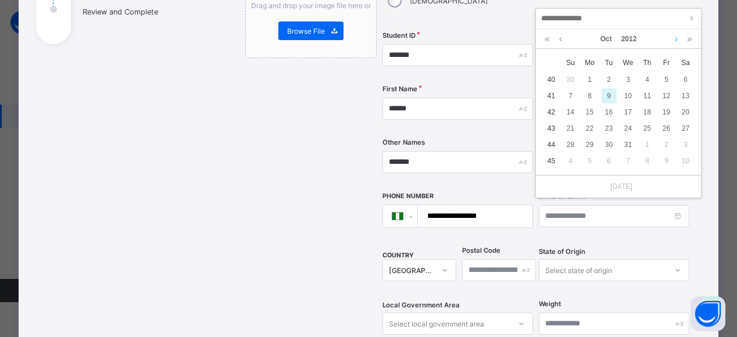
click at [676, 38] on link at bounding box center [676, 39] width 9 height 20
click at [560, 38] on link at bounding box center [560, 39] width 9 height 20
click at [559, 38] on link at bounding box center [560, 39] width 9 height 20
click at [628, 112] on div "12" at bounding box center [628, 112] width 15 height 15
type input "**********"
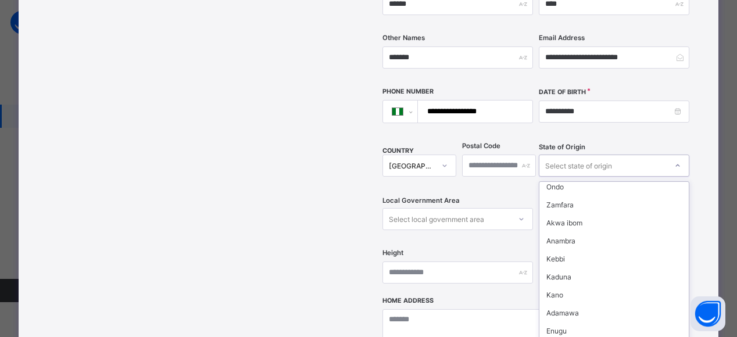
scroll to position [314, 0]
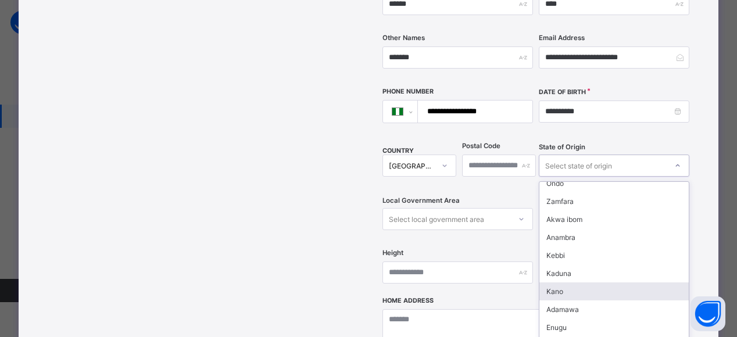
click at [562, 282] on div "Kano" at bounding box center [613, 291] width 149 height 18
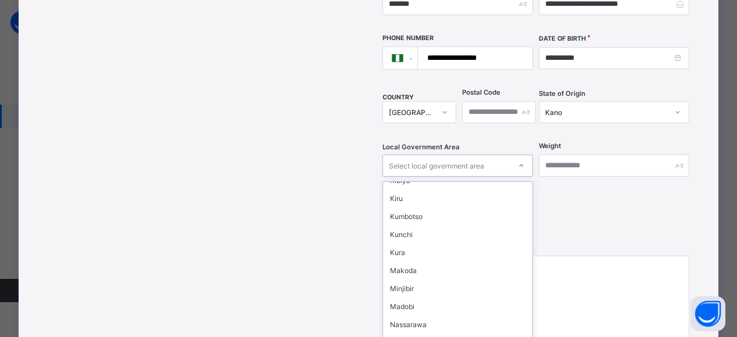
scroll to position [409, 0]
click at [422, 313] on div "Nassarawa" at bounding box center [457, 322] width 149 height 18
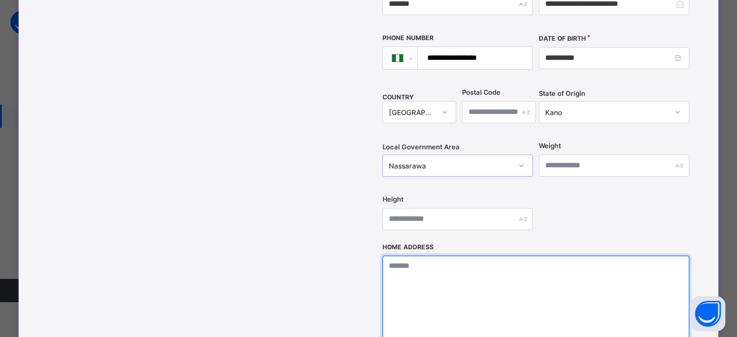
click at [475, 262] on textarea at bounding box center [535, 314] width 307 height 116
type textarea "**********"
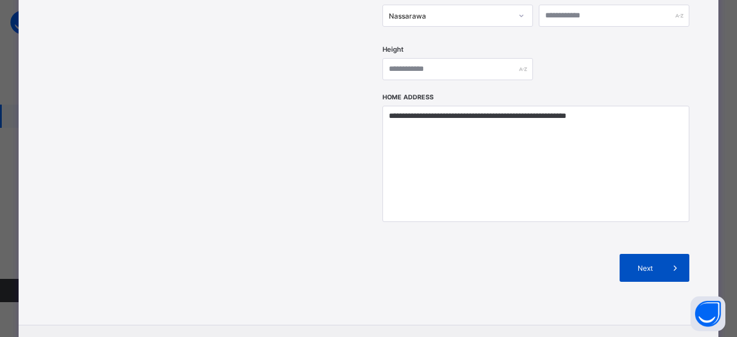
click at [653, 264] on span "Next" at bounding box center [644, 268] width 33 height 9
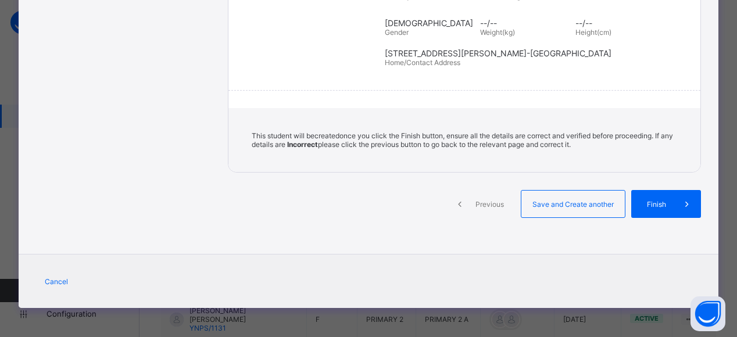
scroll to position [258, 0]
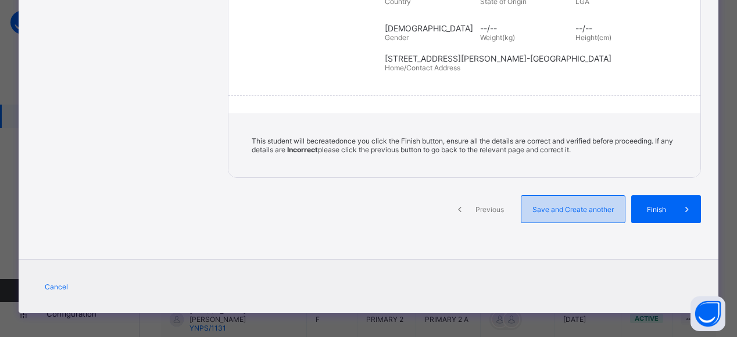
click at [577, 205] on span "Save and Create another" at bounding box center [573, 209] width 86 height 9
select select "**"
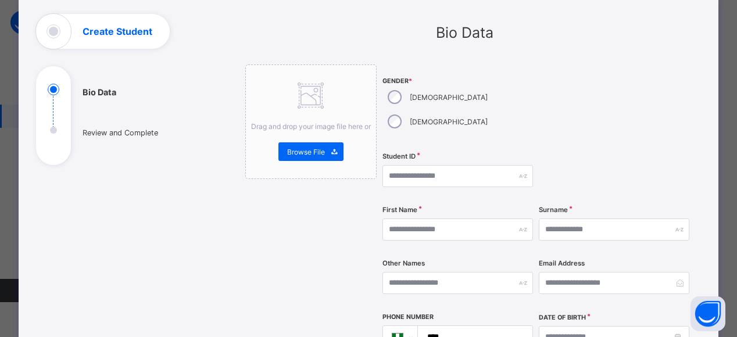
scroll to position [0, 0]
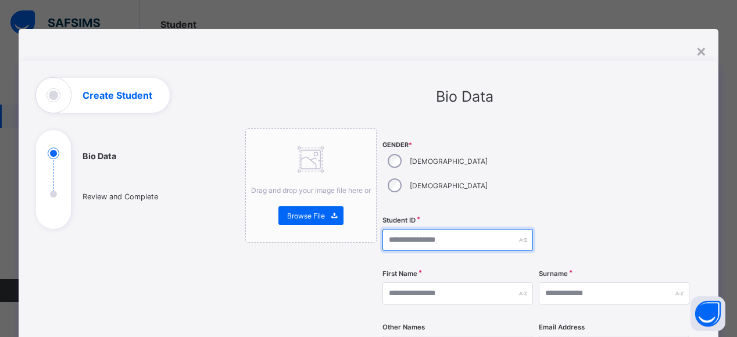
click at [414, 229] on input "text" at bounding box center [457, 240] width 151 height 22
type input "*******"
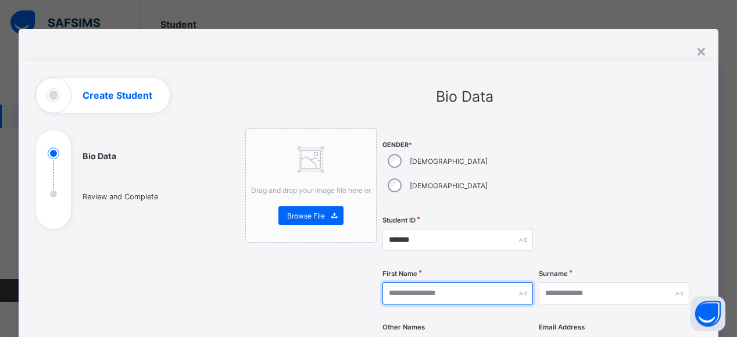
click at [459, 282] on input "text" at bounding box center [457, 293] width 151 height 22
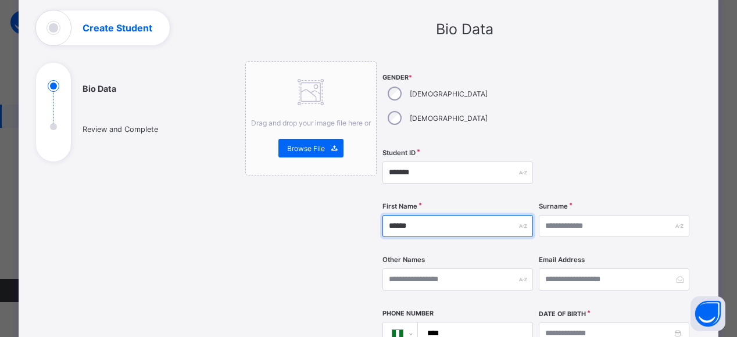
scroll to position [76, 0]
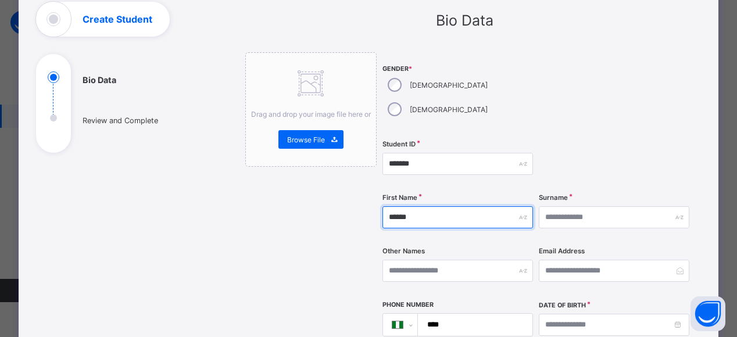
type input "******"
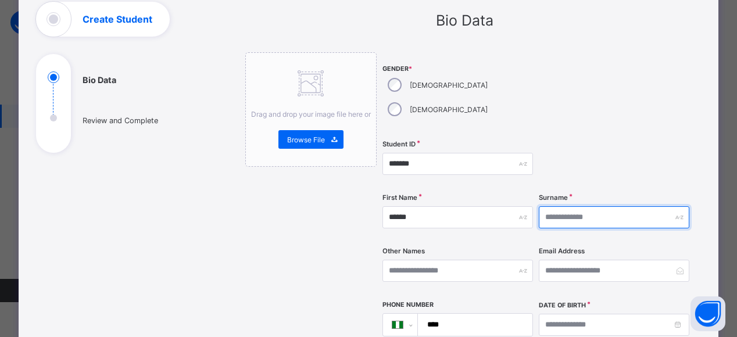
click at [570, 206] on input "text" at bounding box center [614, 217] width 151 height 22
type input "*******"
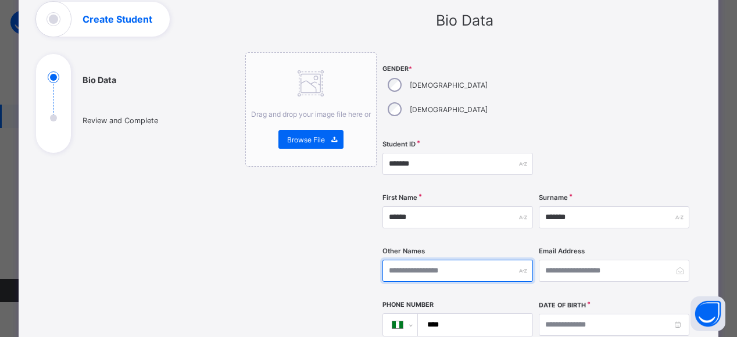
click at [410, 260] on input "text" at bounding box center [457, 271] width 151 height 22
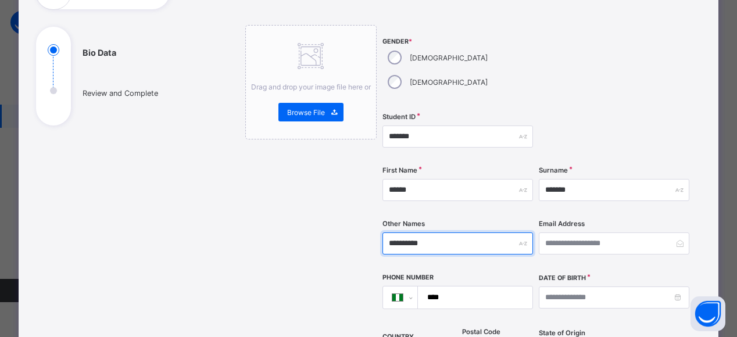
scroll to position [106, 0]
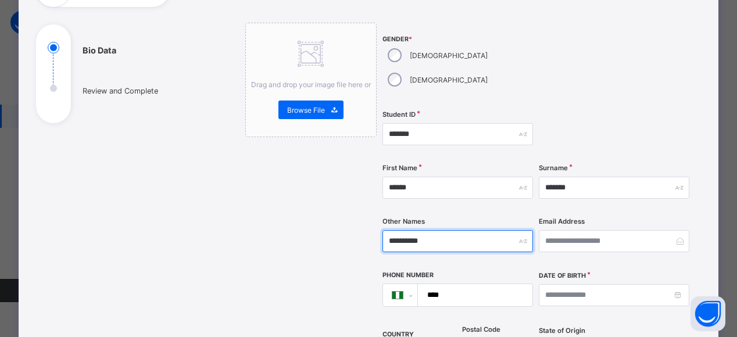
type input "**********"
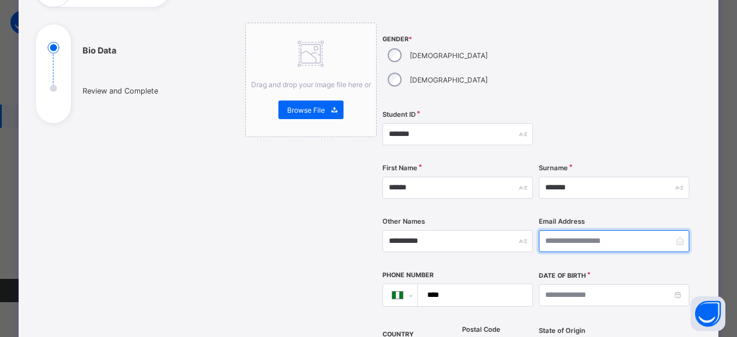
click at [636, 230] on input "email" at bounding box center [614, 241] width 151 height 22
type input "**********"
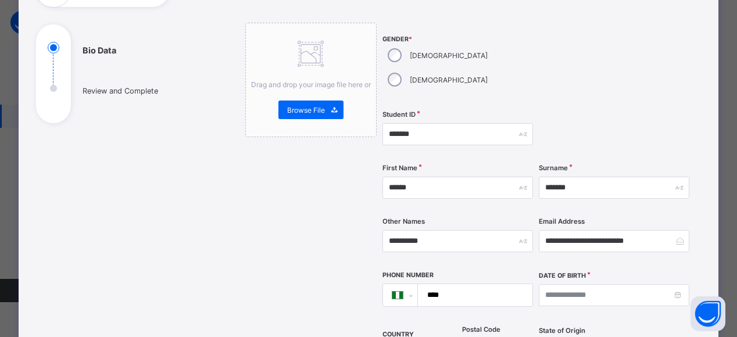
click at [452, 284] on input "****" at bounding box center [472, 295] width 105 height 22
type input "**********"
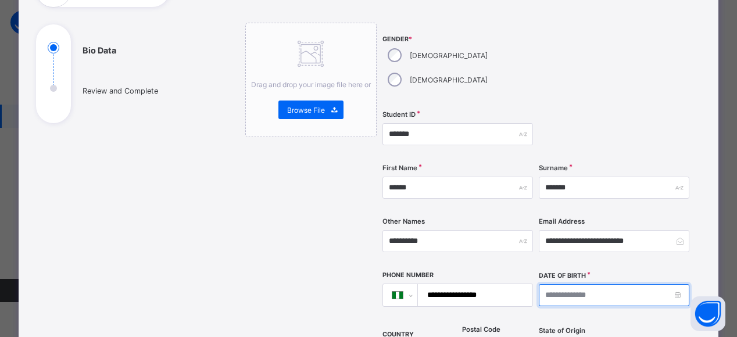
click at [650, 284] on input at bounding box center [614, 295] width 151 height 22
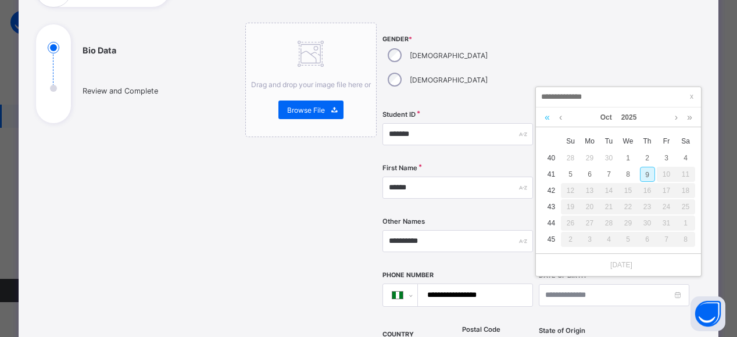
click at [548, 116] on link at bounding box center [547, 118] width 11 height 20
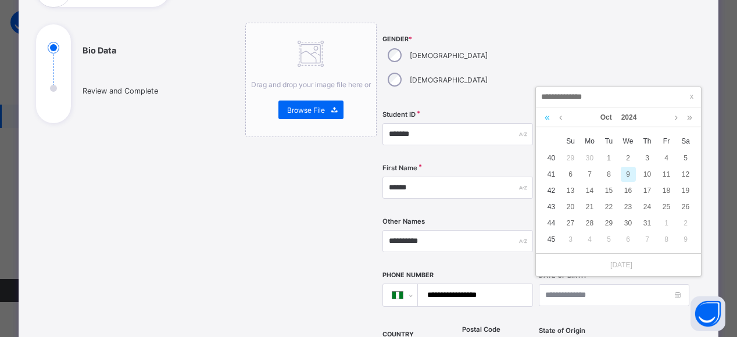
click at [546, 116] on link at bounding box center [547, 118] width 11 height 20
click at [549, 119] on link at bounding box center [547, 118] width 11 height 20
click at [547, 117] on link at bounding box center [547, 118] width 11 height 20
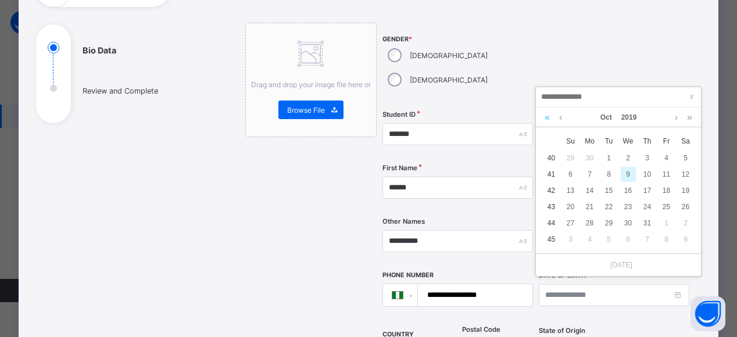
click at [549, 113] on link at bounding box center [547, 118] width 11 height 20
click at [547, 116] on link at bounding box center [547, 118] width 11 height 20
click at [548, 119] on link at bounding box center [547, 118] width 11 height 20
click at [549, 115] on link at bounding box center [547, 118] width 11 height 20
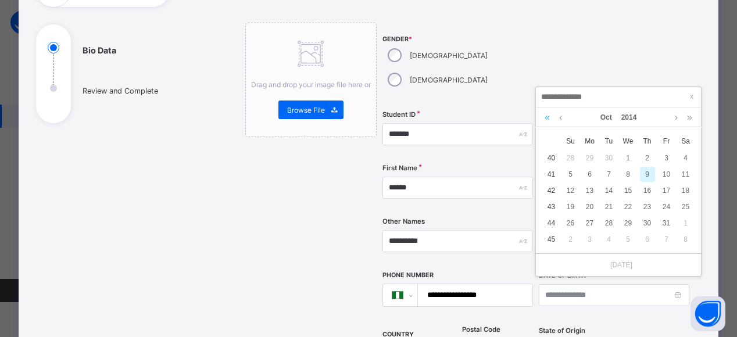
click at [547, 117] on link at bounding box center [547, 118] width 11 height 20
click at [549, 113] on link at bounding box center [547, 118] width 11 height 20
click at [560, 117] on link at bounding box center [560, 118] width 9 height 20
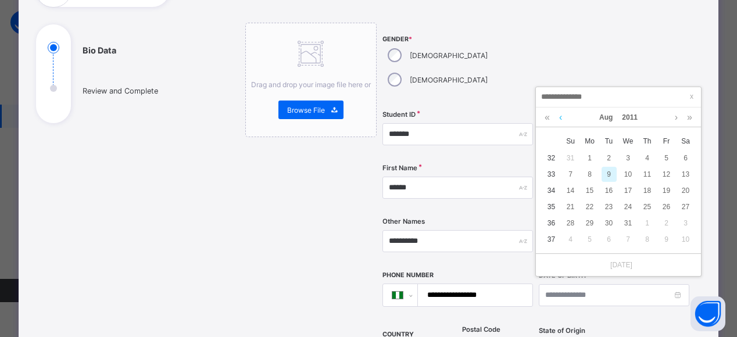
click at [560, 117] on link at bounding box center [560, 118] width 9 height 20
click at [564, 117] on link at bounding box center [560, 118] width 9 height 20
click at [676, 117] on link at bounding box center [676, 118] width 9 height 20
click at [686, 173] on div "11" at bounding box center [685, 174] width 15 height 15
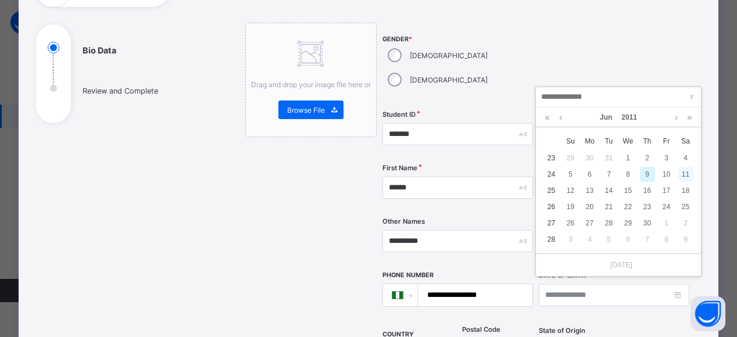
type input "**********"
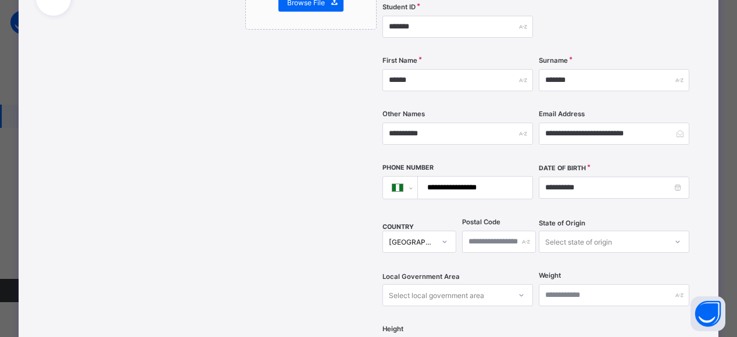
scroll to position [289, 0]
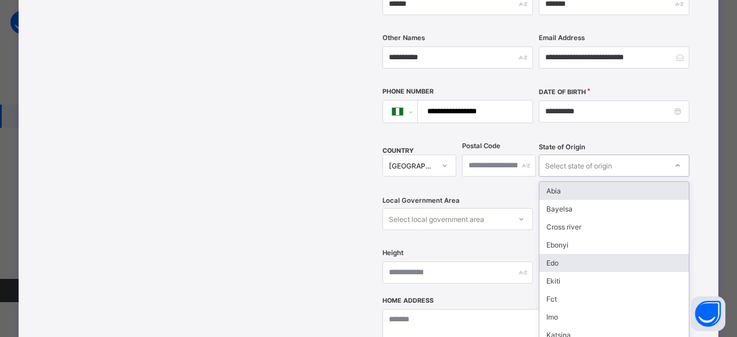
click at [556, 254] on div "Edo" at bounding box center [613, 263] width 149 height 18
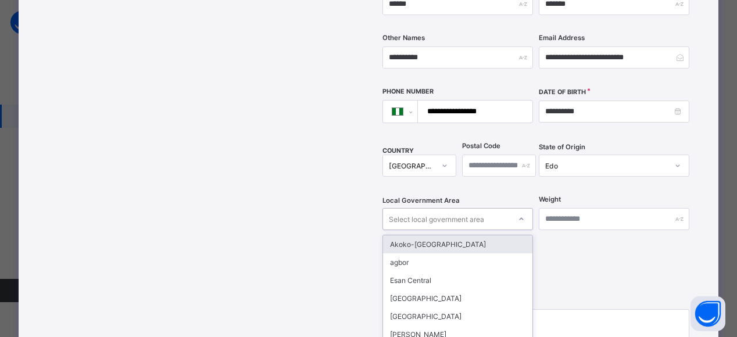
scroll to position [343, 0]
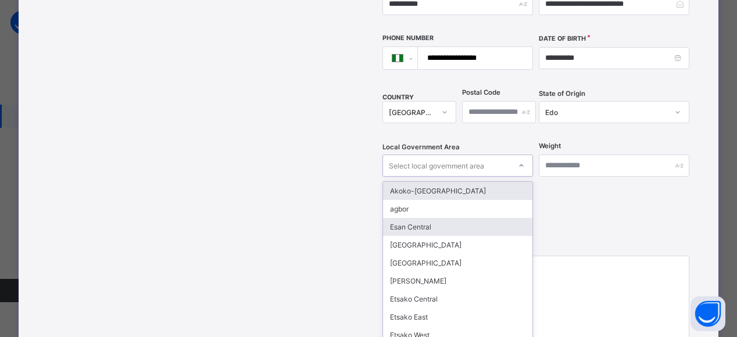
click at [424, 218] on div "Esan Central" at bounding box center [457, 227] width 149 height 18
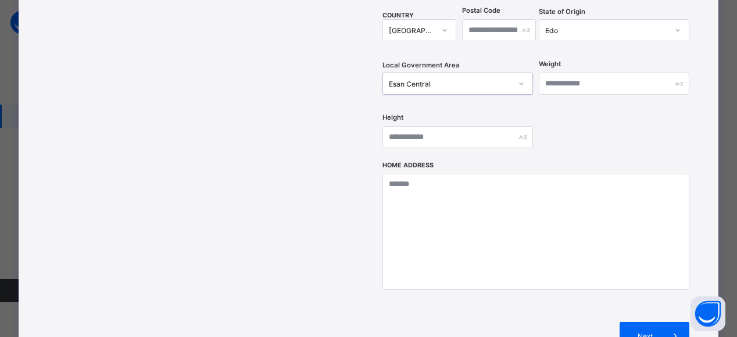
scroll to position [425, 0]
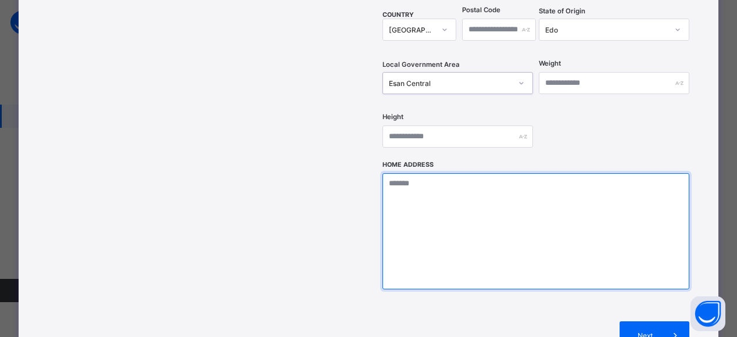
click at [399, 173] on textarea at bounding box center [535, 231] width 307 height 116
type textarea "**********"
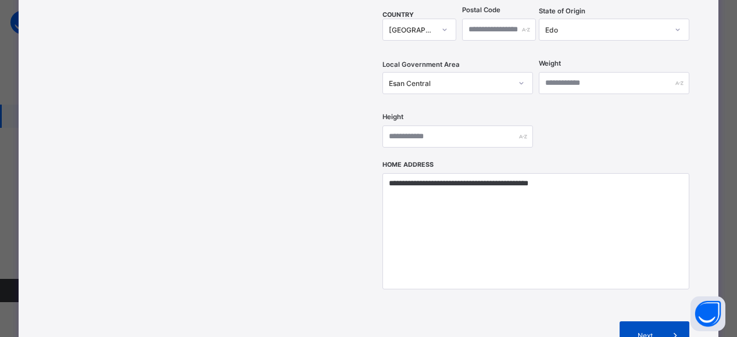
click at [651, 331] on span "Next" at bounding box center [644, 335] width 33 height 9
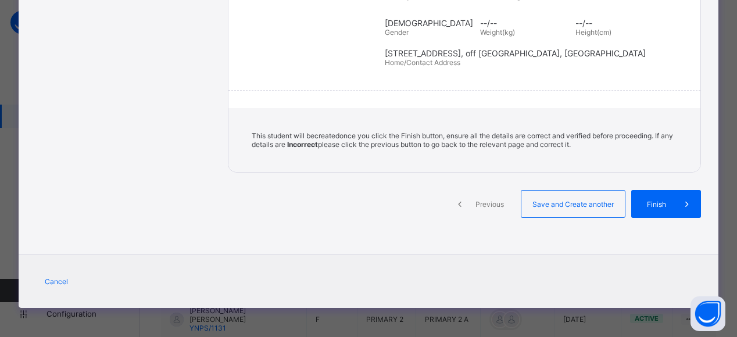
scroll to position [258, 0]
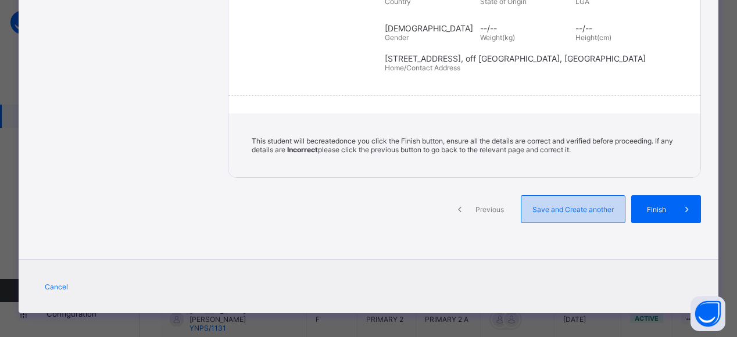
click at [603, 205] on span "Save and Create another" at bounding box center [573, 209] width 86 height 9
select select "**"
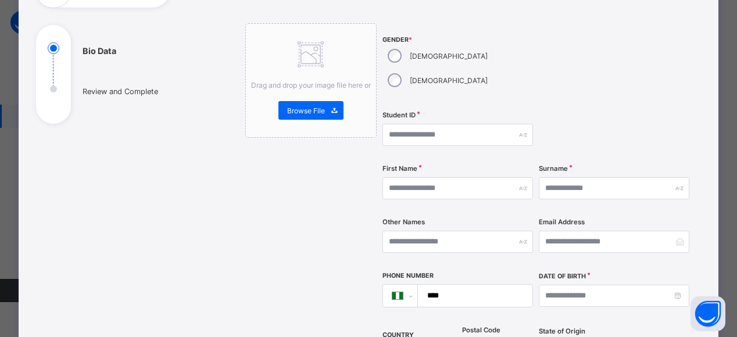
scroll to position [55, 0]
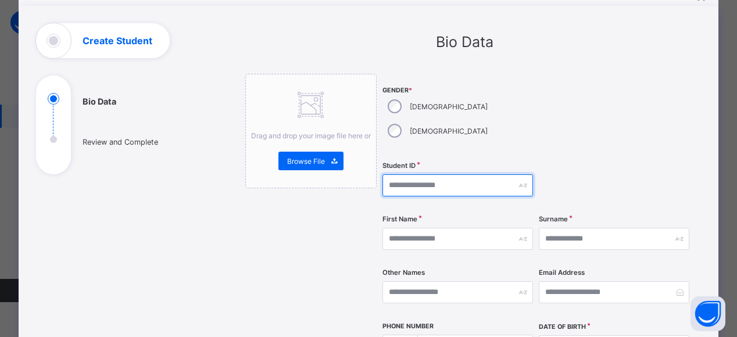
click at [407, 174] on input "text" at bounding box center [457, 185] width 151 height 22
type input "*******"
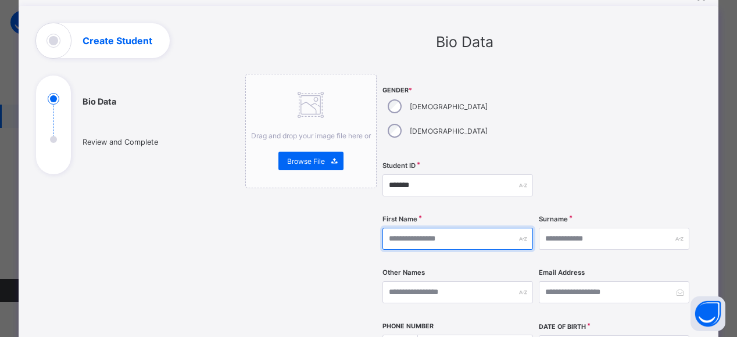
click at [412, 228] on input "text" at bounding box center [457, 239] width 151 height 22
type input "*****"
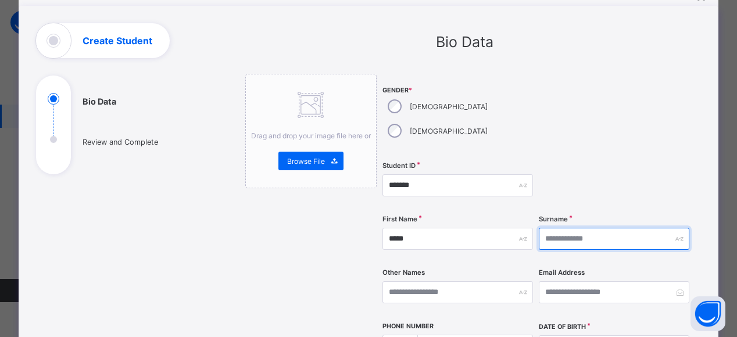
click at [568, 228] on input "text" at bounding box center [614, 239] width 151 height 22
type input "*****"
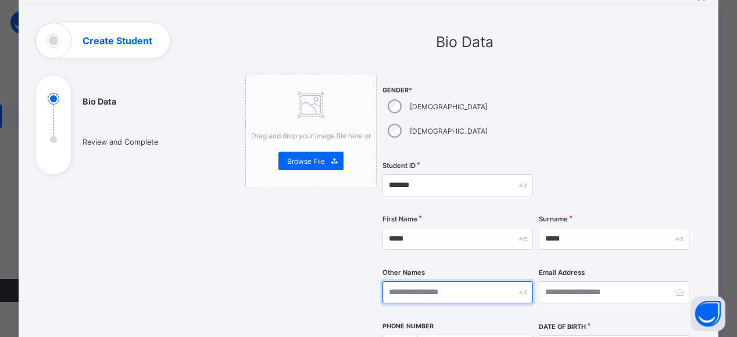
click at [405, 281] on input "text" at bounding box center [457, 292] width 151 height 22
type input "******"
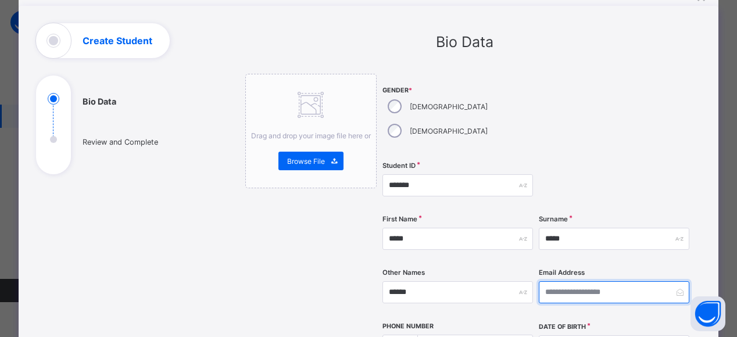
click at [558, 281] on input "email" at bounding box center [614, 292] width 151 height 22
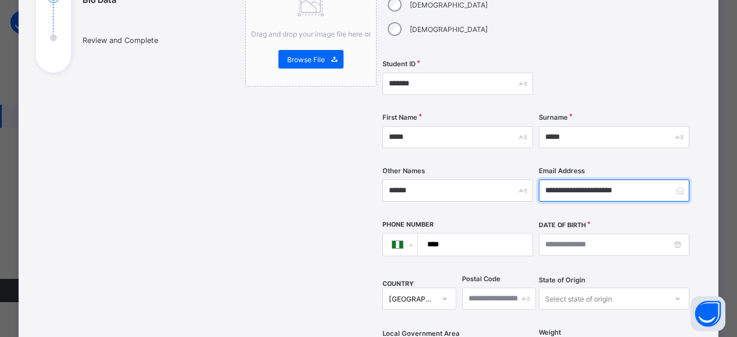
scroll to position [159, 0]
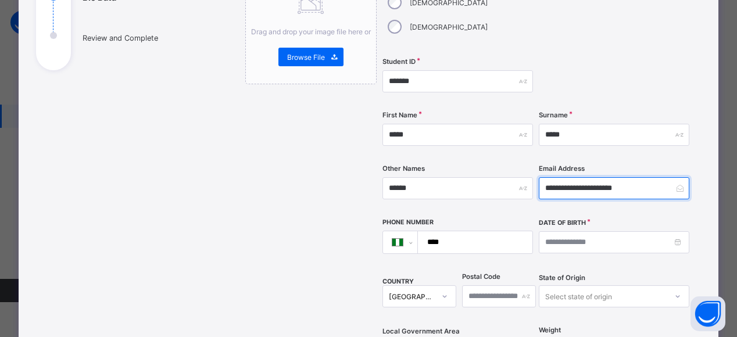
type input "**********"
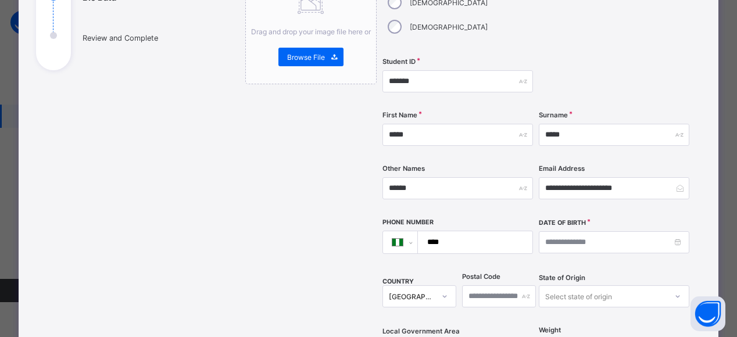
click at [496, 231] on input "****" at bounding box center [472, 242] width 105 height 22
type input "**********"
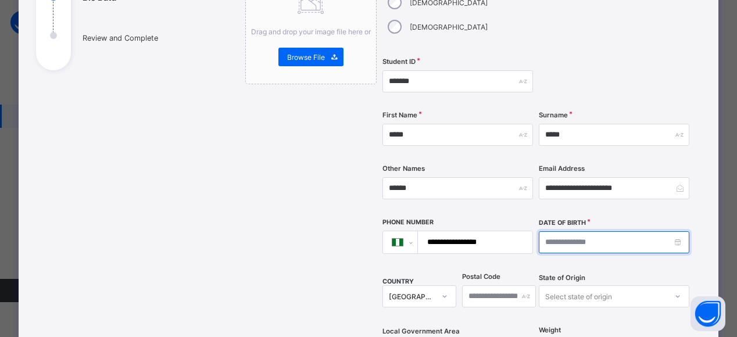
click at [583, 231] on input at bounding box center [614, 242] width 151 height 22
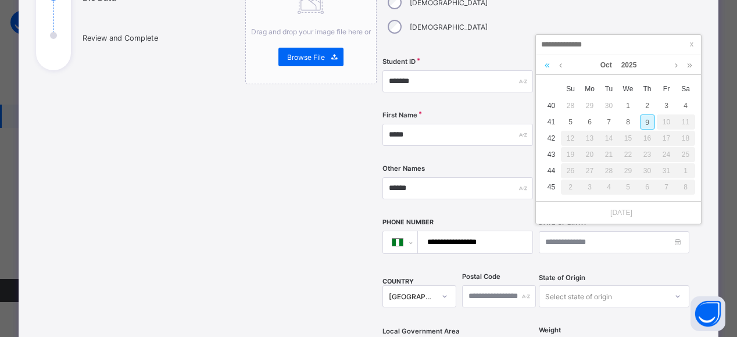
click at [545, 66] on link at bounding box center [547, 65] width 11 height 20
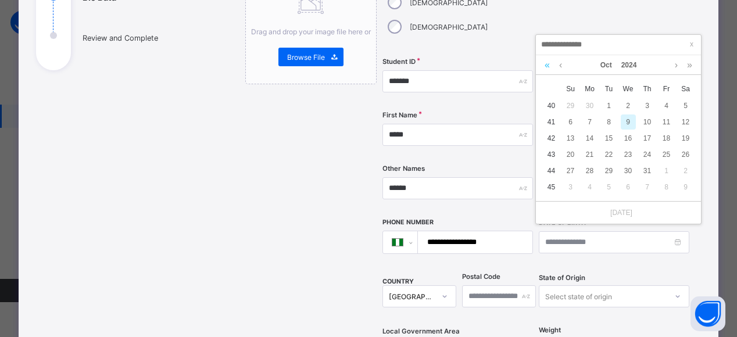
click at [547, 65] on link at bounding box center [547, 65] width 11 height 20
click at [549, 60] on link at bounding box center [547, 65] width 11 height 20
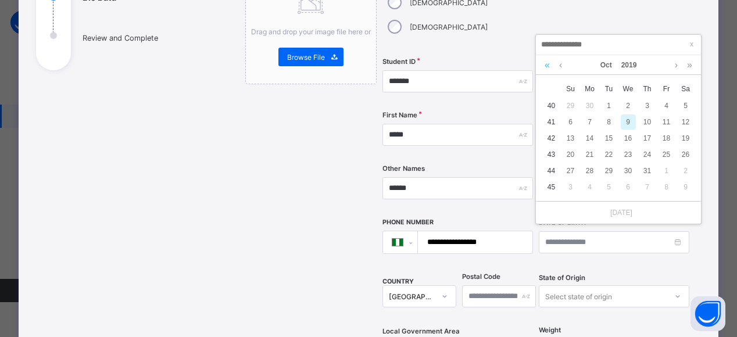
click at [547, 63] on link at bounding box center [547, 65] width 11 height 20
click at [543, 60] on link at bounding box center [547, 65] width 11 height 20
click at [548, 55] on link at bounding box center [547, 65] width 11 height 20
click at [549, 55] on link at bounding box center [547, 65] width 11 height 20
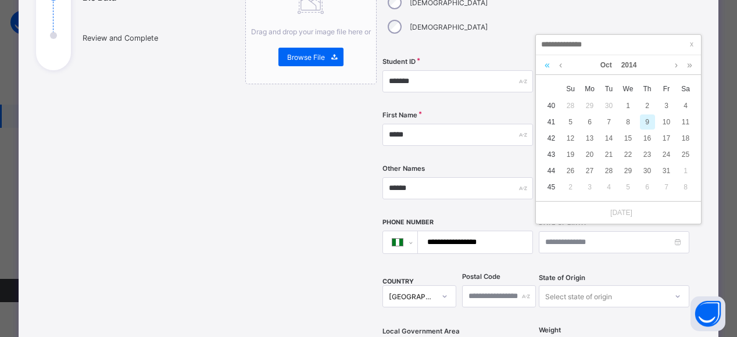
click at [546, 59] on link at bounding box center [547, 65] width 11 height 20
click at [549, 56] on link at bounding box center [547, 65] width 11 height 20
click at [564, 65] on link at bounding box center [560, 65] width 9 height 20
click at [560, 64] on link at bounding box center [560, 65] width 9 height 20
click at [570, 137] on div "12" at bounding box center [570, 138] width 15 height 15
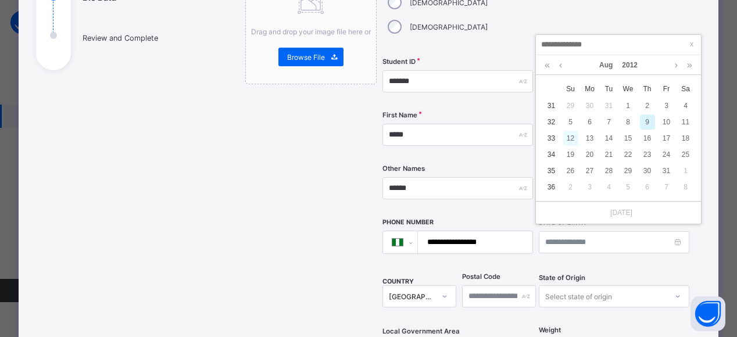
type input "**********"
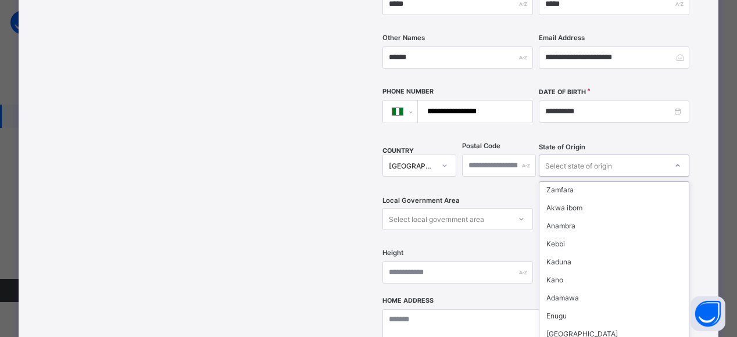
scroll to position [329, 0]
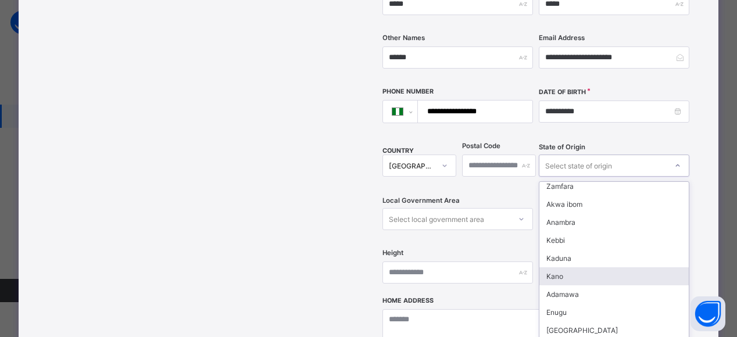
click at [556, 267] on div "Kano" at bounding box center [613, 276] width 149 height 18
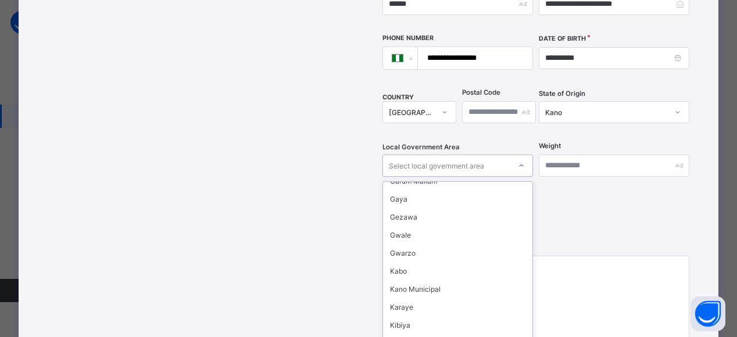
scroll to position [264, 0]
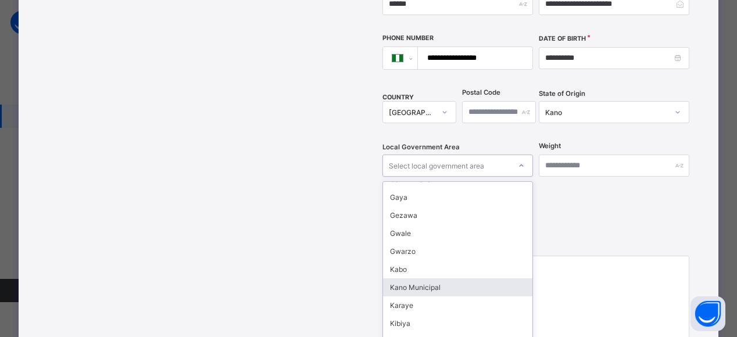
click at [423, 278] on div "Kano Municipal" at bounding box center [457, 287] width 149 height 18
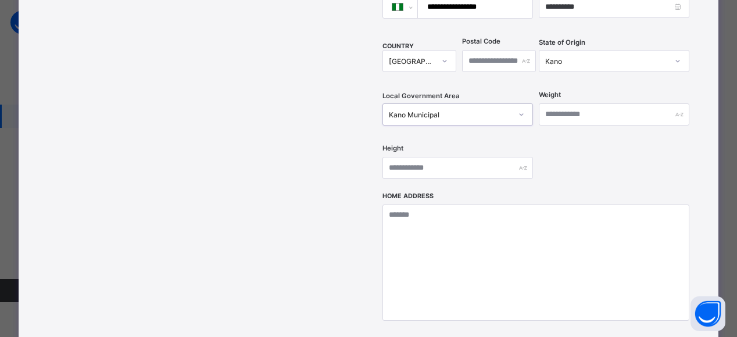
scroll to position [395, 0]
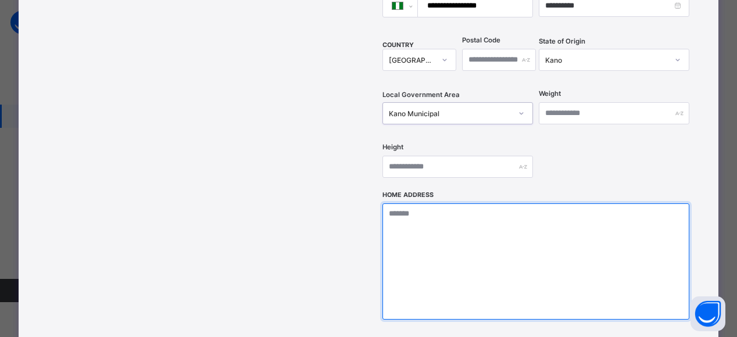
click at [400, 203] on textarea at bounding box center [535, 261] width 307 height 116
type textarea "**********"
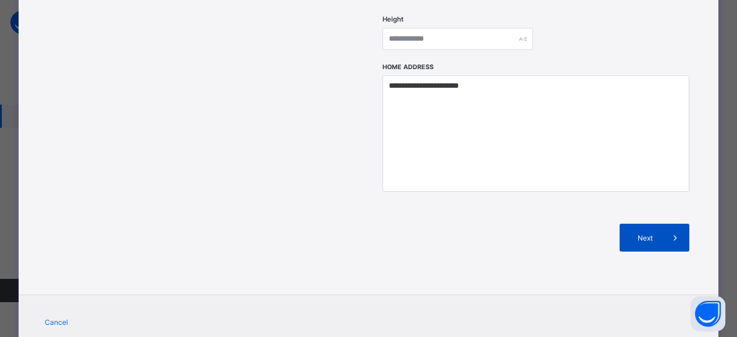
click at [652, 234] on span "Next" at bounding box center [644, 238] width 33 height 9
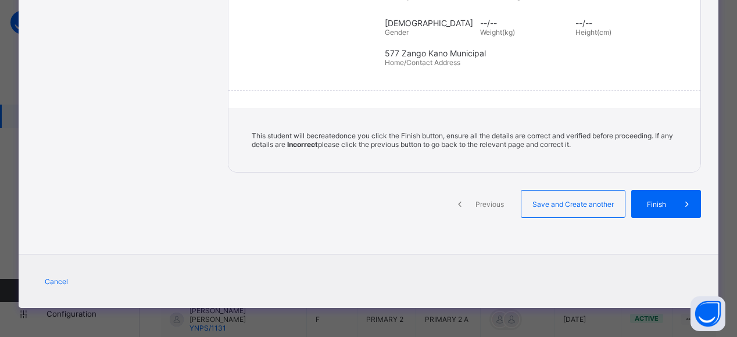
scroll to position [258, 0]
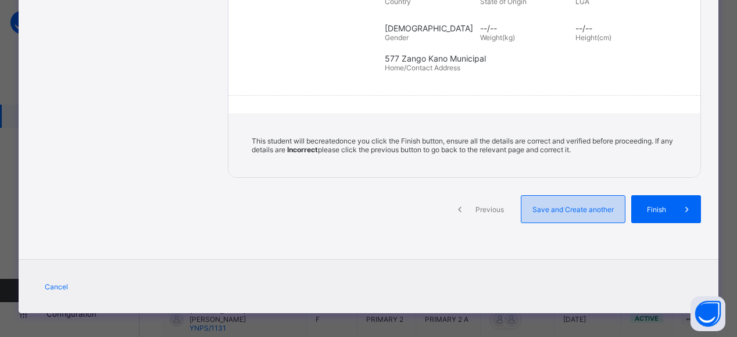
click at [571, 196] on div "Save and Create another" at bounding box center [573, 209] width 105 height 28
select select "**"
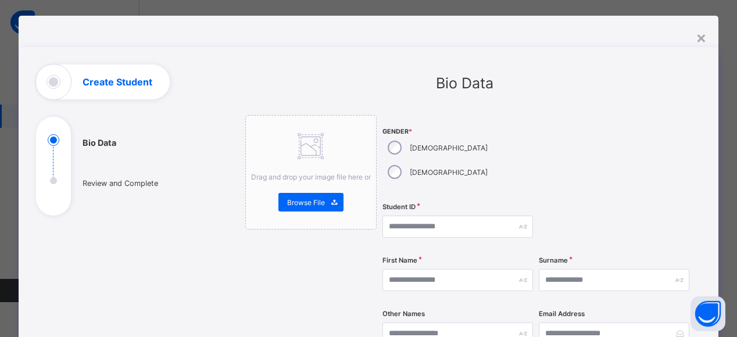
scroll to position [0, 0]
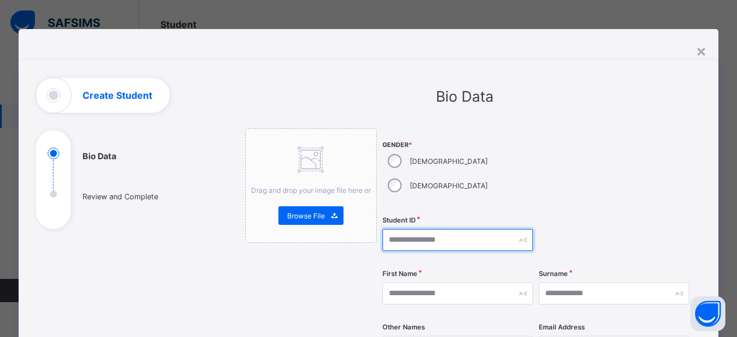
click at [413, 229] on input "text" at bounding box center [457, 240] width 151 height 22
type input "*******"
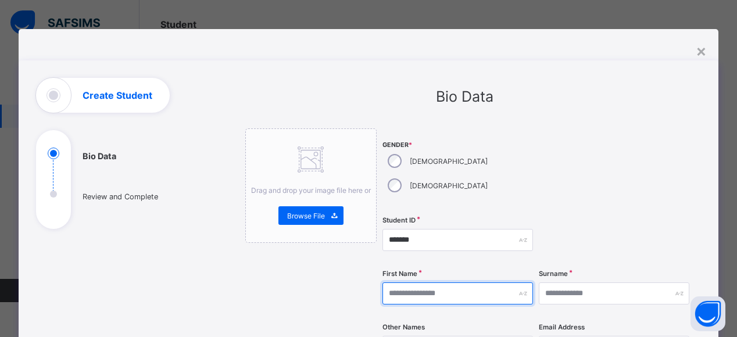
click at [410, 282] on input "text" at bounding box center [457, 293] width 151 height 22
type input "*******"
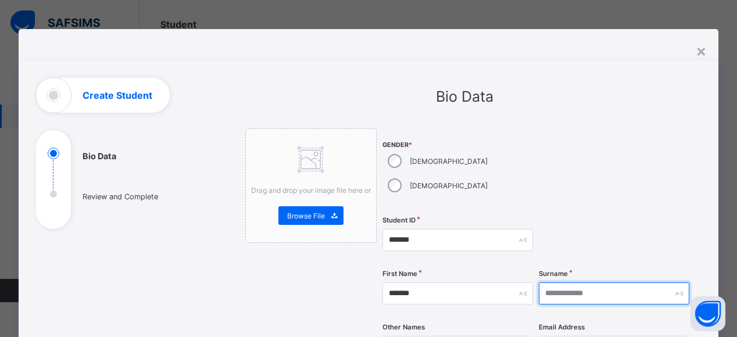
click at [574, 282] on input "text" at bounding box center [614, 293] width 151 height 22
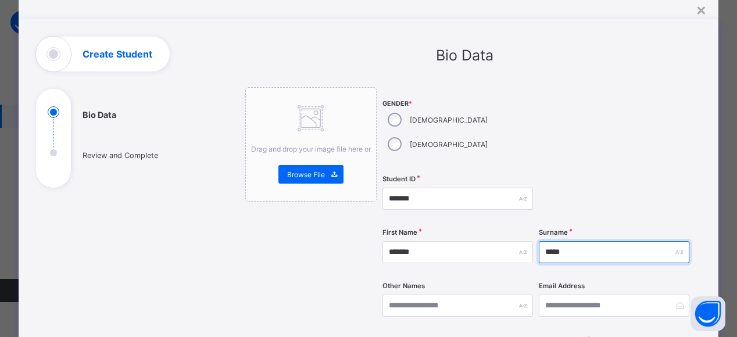
scroll to position [55, 0]
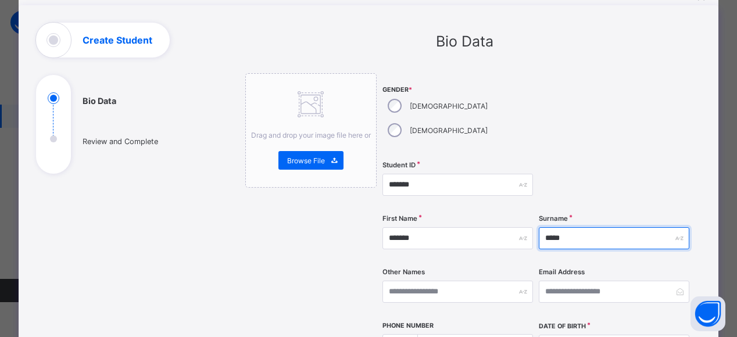
type input "*****"
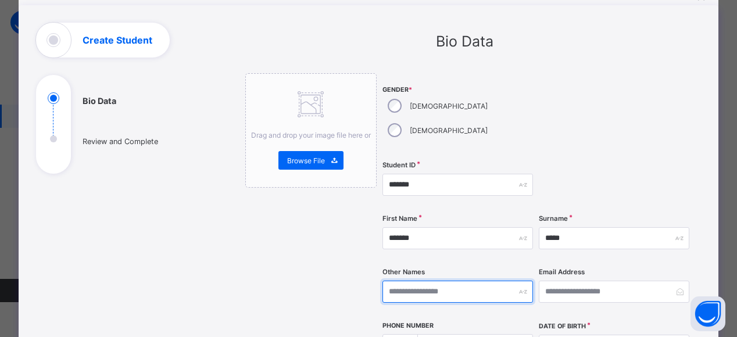
click at [404, 281] on input "text" at bounding box center [457, 292] width 151 height 22
type input "******"
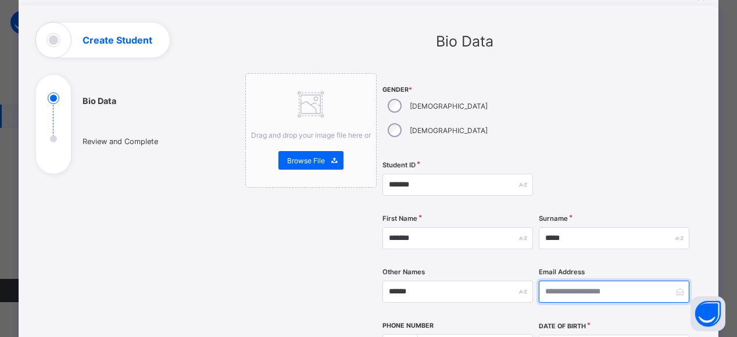
click at [581, 281] on input "email" at bounding box center [614, 292] width 151 height 22
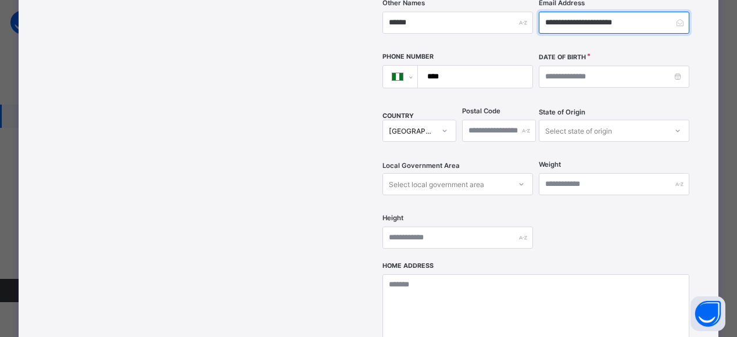
scroll to position [324, 0]
type input "**********"
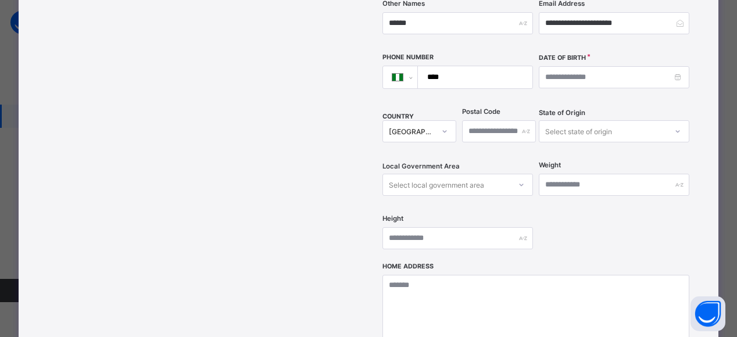
click at [463, 66] on input "****" at bounding box center [472, 77] width 105 height 22
type input "**********"
click at [581, 66] on input at bounding box center [614, 77] width 151 height 22
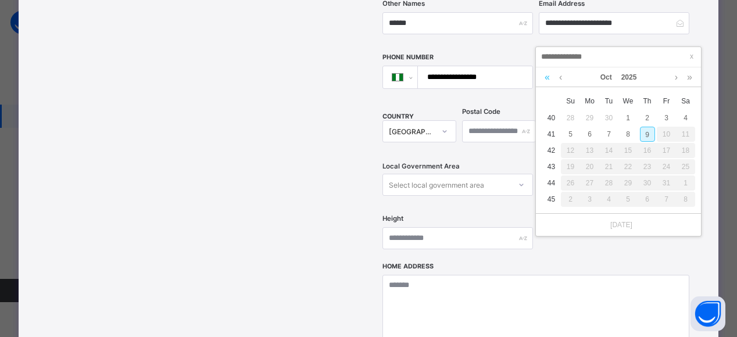
click at [545, 71] on link at bounding box center [547, 77] width 11 height 20
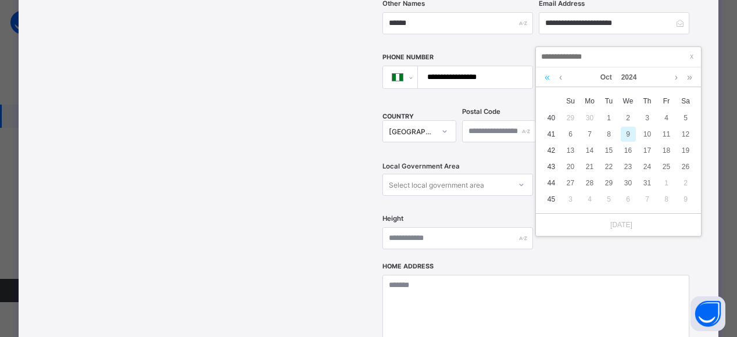
click at [547, 74] on link at bounding box center [547, 77] width 11 height 20
click at [547, 76] on link at bounding box center [547, 77] width 11 height 20
click at [549, 69] on link at bounding box center [547, 77] width 11 height 20
click at [549, 67] on link at bounding box center [547, 77] width 11 height 20
click at [546, 71] on link at bounding box center [547, 77] width 11 height 20
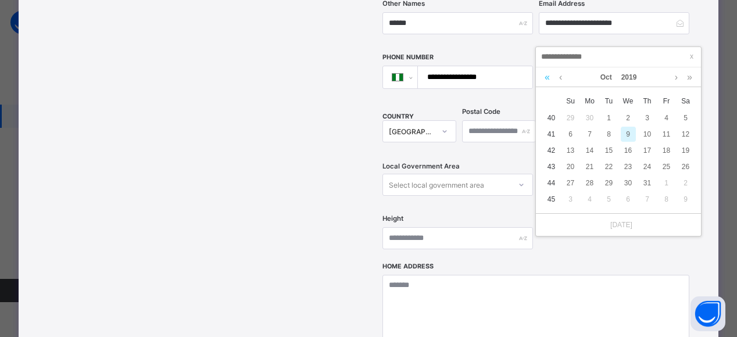
click at [546, 71] on link at bounding box center [547, 77] width 11 height 20
click at [547, 71] on link at bounding box center [547, 77] width 11 height 20
click at [548, 71] on link at bounding box center [547, 77] width 11 height 20
click at [552, 67] on link at bounding box center [547, 77] width 11 height 20
click at [550, 67] on link at bounding box center [547, 77] width 11 height 20
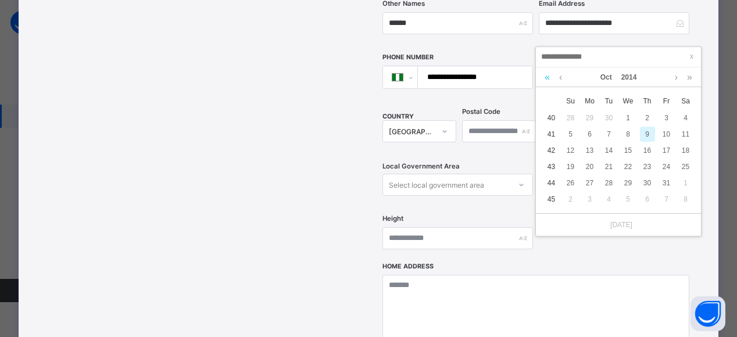
click at [549, 72] on link at bounding box center [547, 77] width 11 height 20
click at [547, 77] on link at bounding box center [547, 77] width 11 height 20
click at [549, 73] on link at bounding box center [547, 77] width 11 height 20
click at [546, 77] on link at bounding box center [547, 77] width 11 height 20
click at [562, 76] on link at bounding box center [560, 77] width 9 height 20
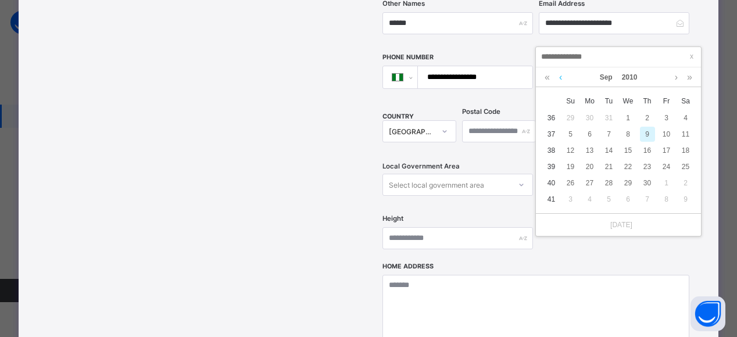
click at [560, 77] on link at bounding box center [560, 77] width 9 height 20
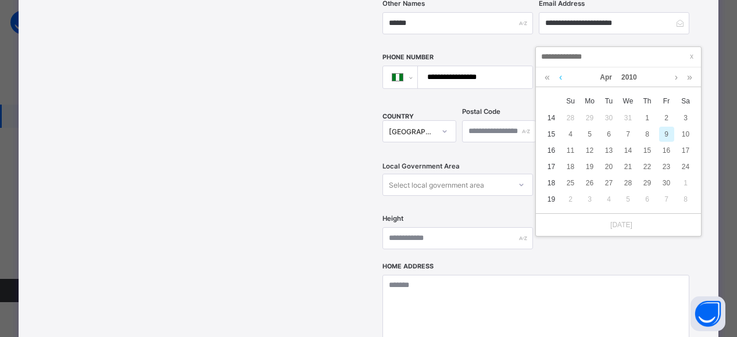
click at [560, 77] on link at bounding box center [560, 77] width 9 height 20
click at [570, 134] on div "7" at bounding box center [570, 134] width 15 height 15
type input "**********"
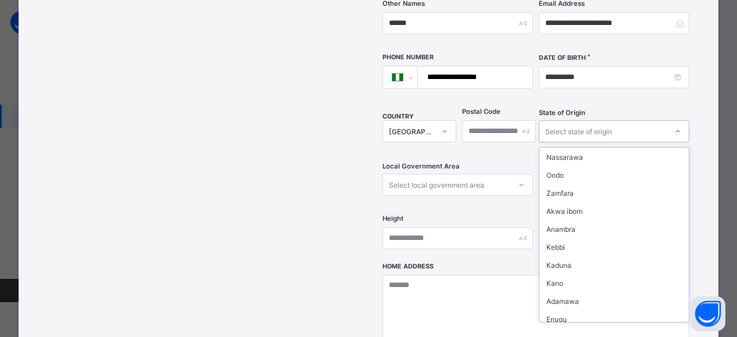
scroll to position [296, 0]
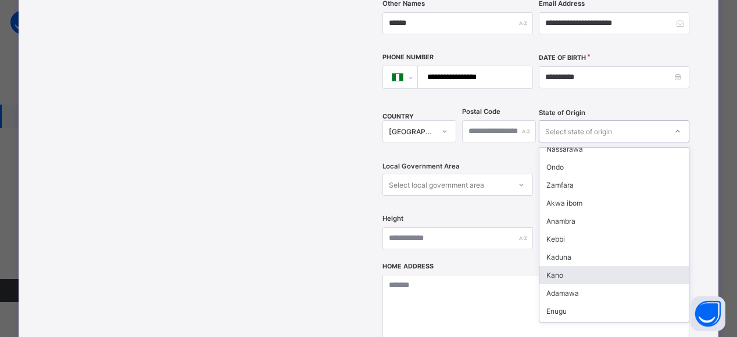
click at [559, 266] on div "Kano" at bounding box center [613, 275] width 149 height 18
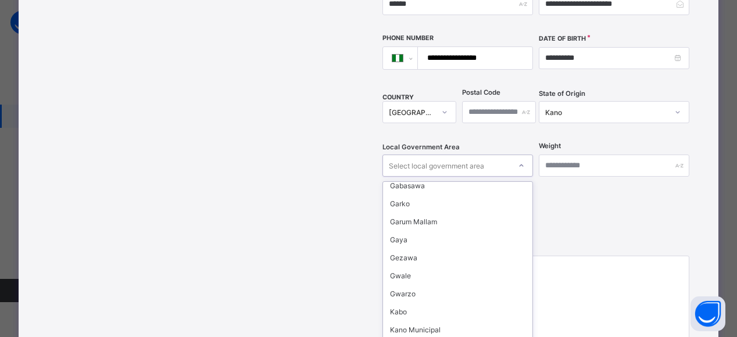
scroll to position [222, 0]
click at [434, 320] on div "Kano Municipal" at bounding box center [457, 329] width 149 height 18
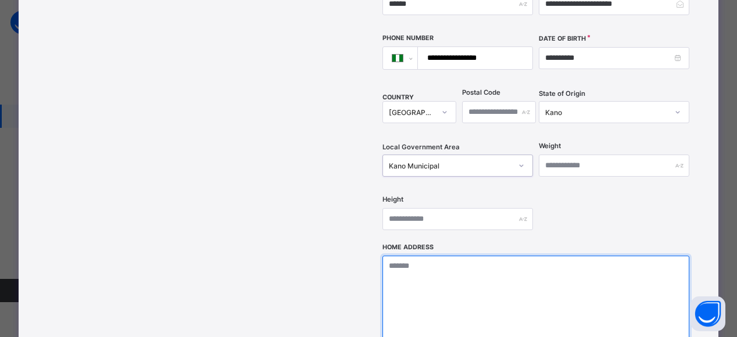
click at [412, 256] on textarea at bounding box center [535, 314] width 307 height 116
type textarea "**********"
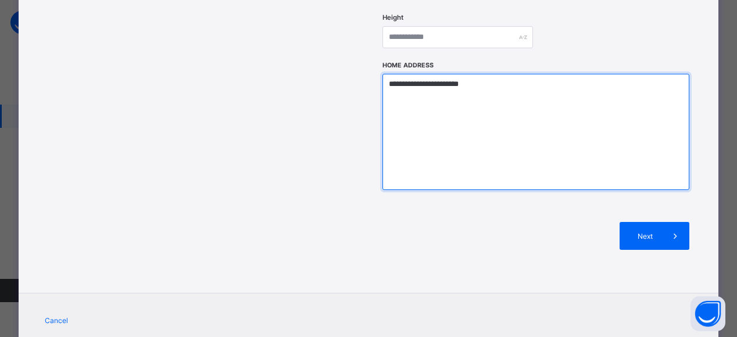
scroll to position [539, 0]
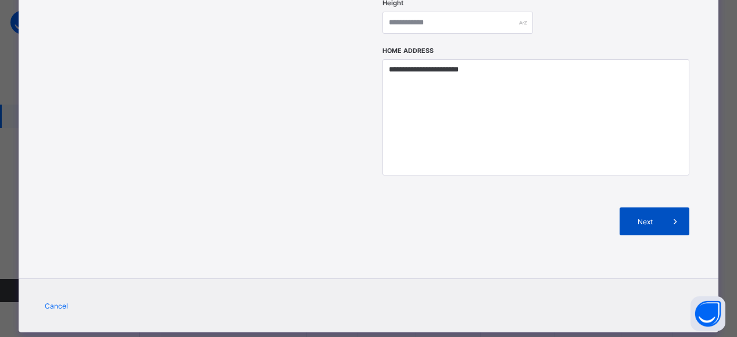
click at [654, 217] on span "Next" at bounding box center [644, 221] width 33 height 9
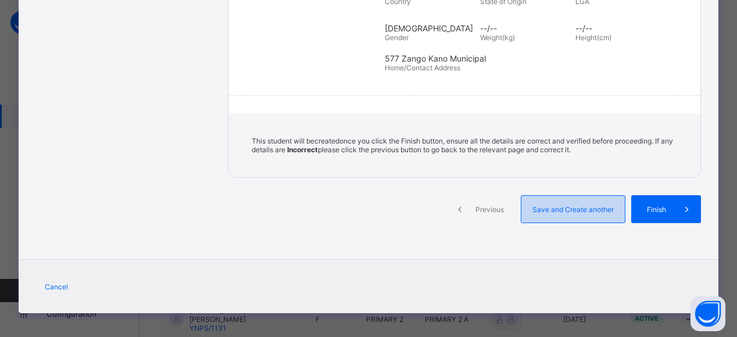
click at [580, 207] on span "Save and Create another" at bounding box center [573, 209] width 86 height 9
select select "**"
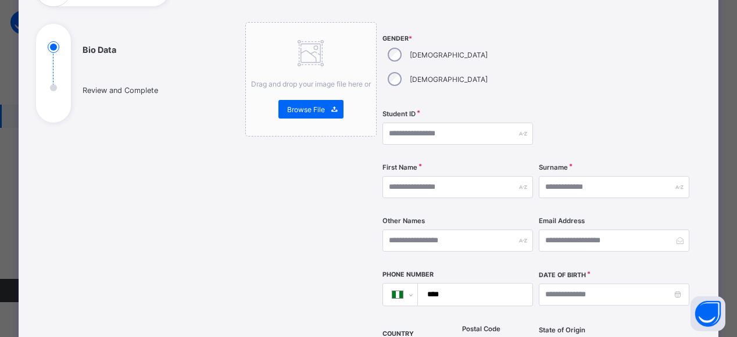
scroll to position [103, 0]
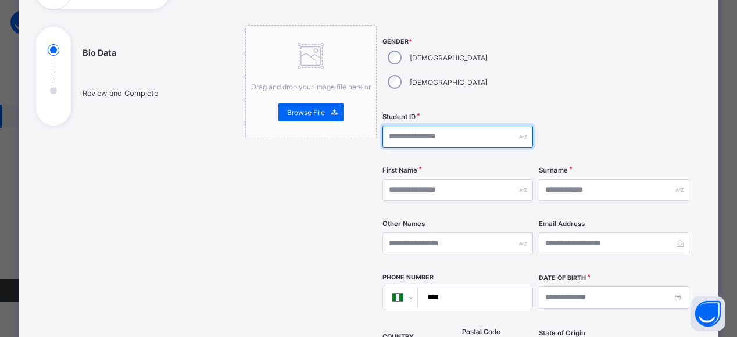
click at [456, 126] on input "text" at bounding box center [457, 137] width 151 height 22
type input "*******"
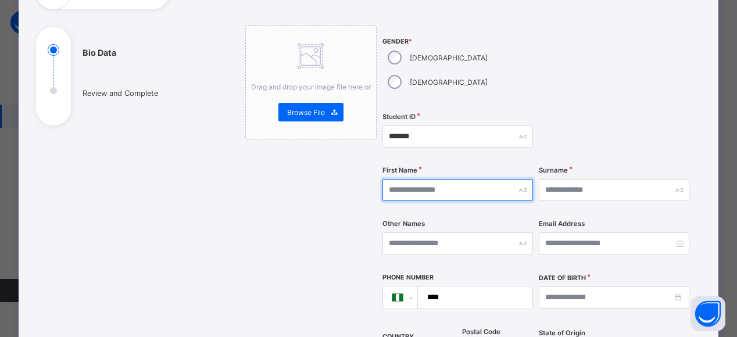
click at [415, 179] on input "text" at bounding box center [457, 190] width 151 height 22
type input "*******"
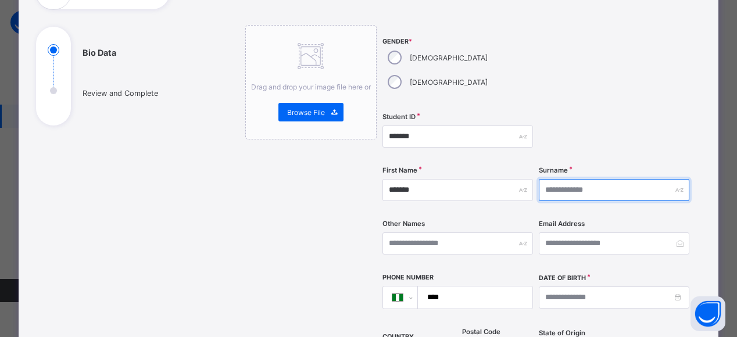
click at [560, 179] on input "text" at bounding box center [614, 190] width 151 height 22
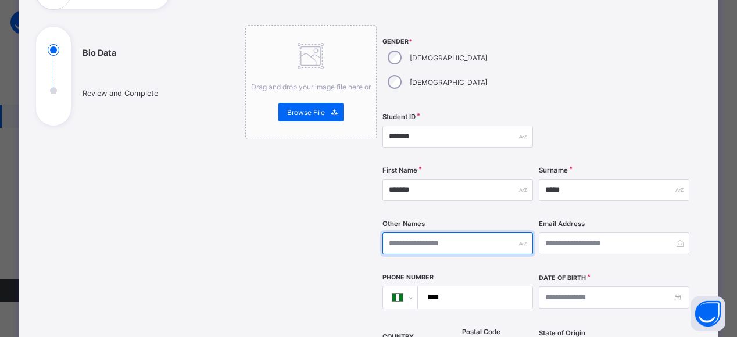
click at [398, 233] on input "text" at bounding box center [457, 244] width 151 height 22
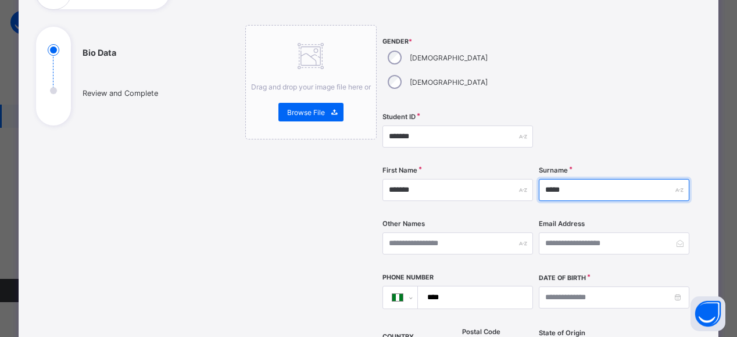
click at [582, 179] on input "*****" at bounding box center [614, 190] width 151 height 22
type input "*"
type input "****"
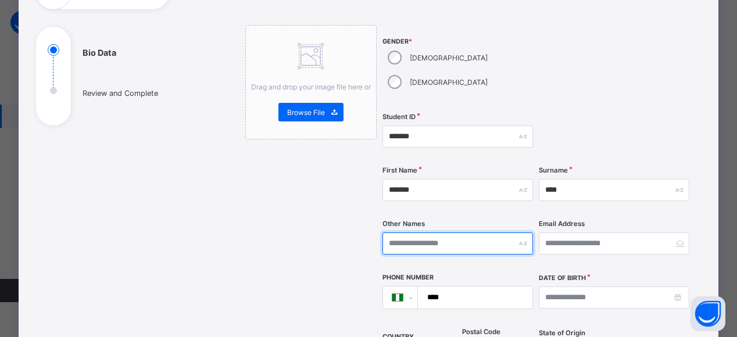
click at [406, 233] on input "text" at bounding box center [457, 244] width 151 height 22
type input "*****"
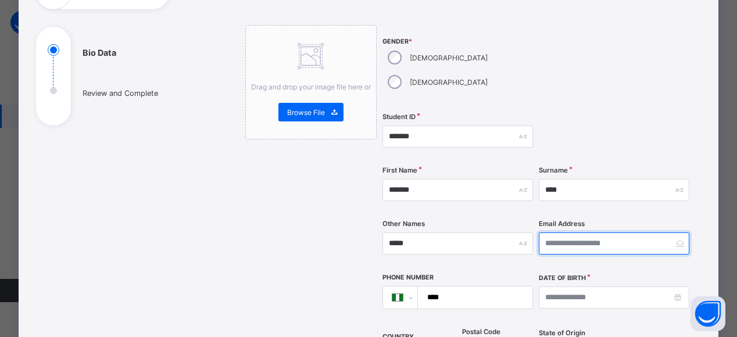
click at [568, 233] on input "email" at bounding box center [614, 244] width 151 height 22
type input "**********"
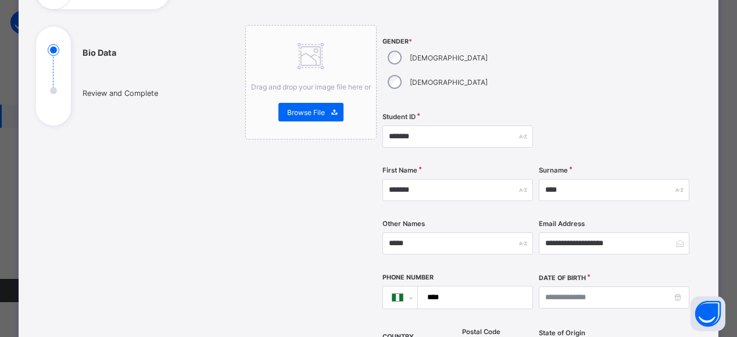
click at [466, 287] on input "****" at bounding box center [472, 298] width 105 height 22
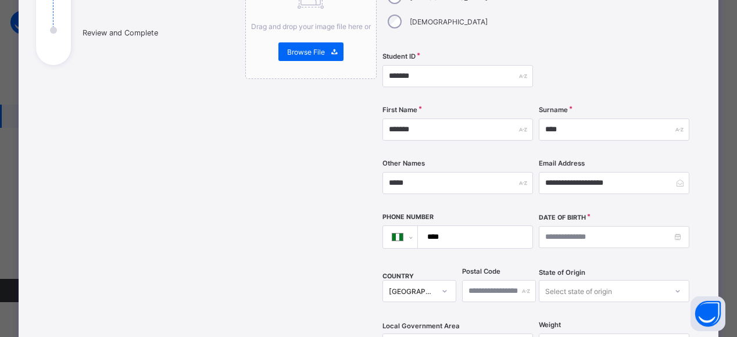
scroll to position [165, 0]
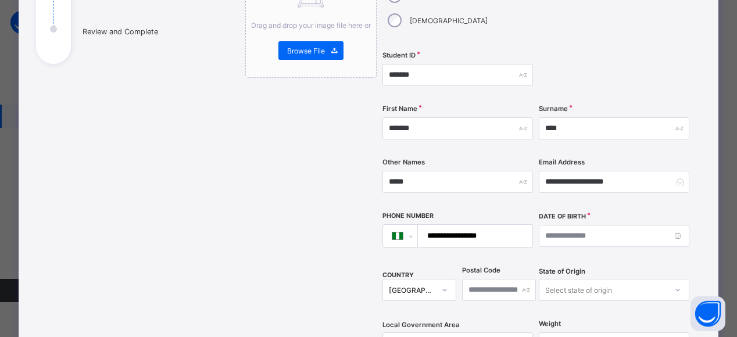
type input "**********"
click at [672, 225] on input at bounding box center [614, 236] width 151 height 22
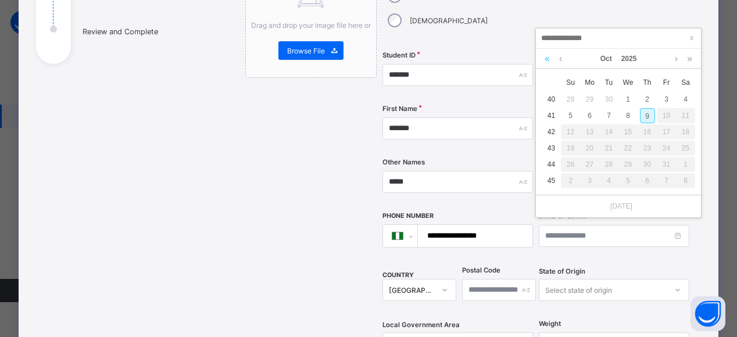
click at [547, 56] on link at bounding box center [547, 59] width 11 height 20
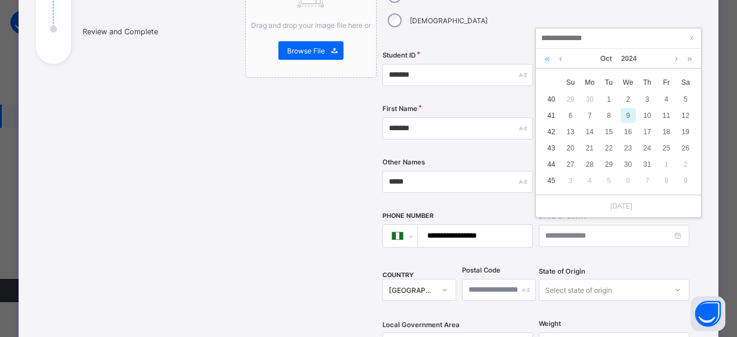
click at [549, 55] on link at bounding box center [547, 59] width 11 height 20
click at [548, 53] on link at bounding box center [547, 59] width 11 height 20
click at [549, 53] on link at bounding box center [547, 59] width 11 height 20
click at [549, 54] on link at bounding box center [547, 59] width 11 height 20
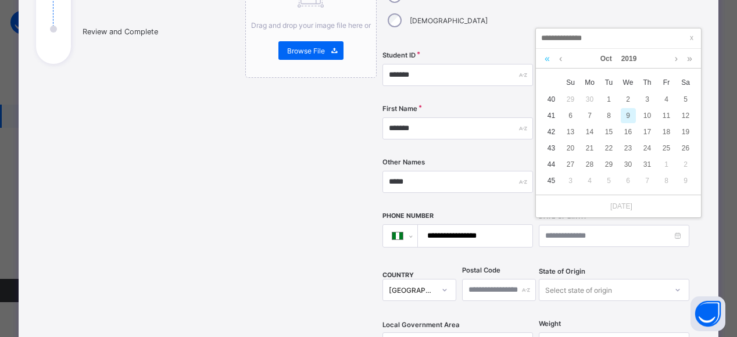
click at [543, 59] on link at bounding box center [547, 59] width 11 height 20
click at [548, 58] on link at bounding box center [547, 59] width 11 height 20
click at [549, 58] on link at bounding box center [547, 59] width 11 height 20
click at [547, 58] on link at bounding box center [547, 59] width 11 height 20
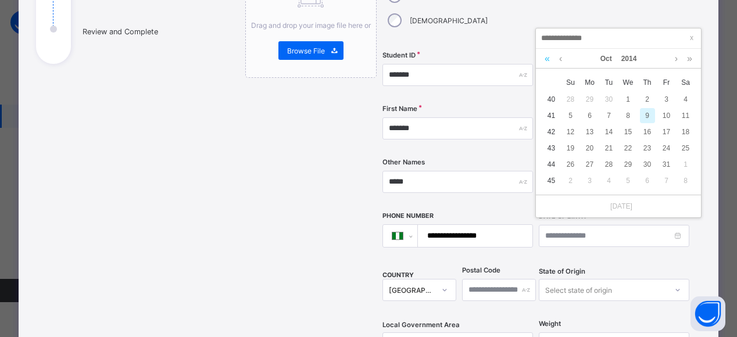
click at [547, 58] on link at bounding box center [547, 59] width 11 height 20
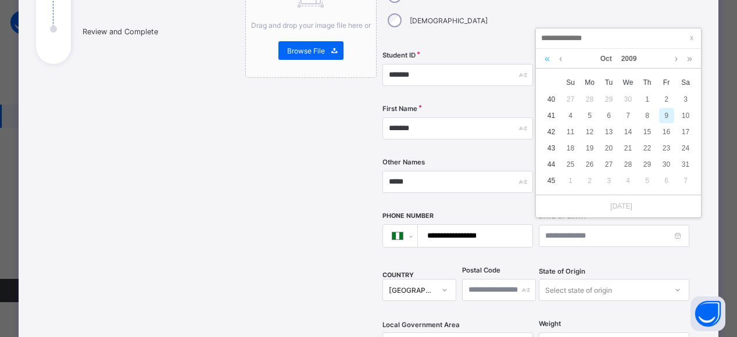
click at [549, 60] on link at bounding box center [547, 59] width 11 height 20
click at [547, 58] on link at bounding box center [547, 59] width 11 height 20
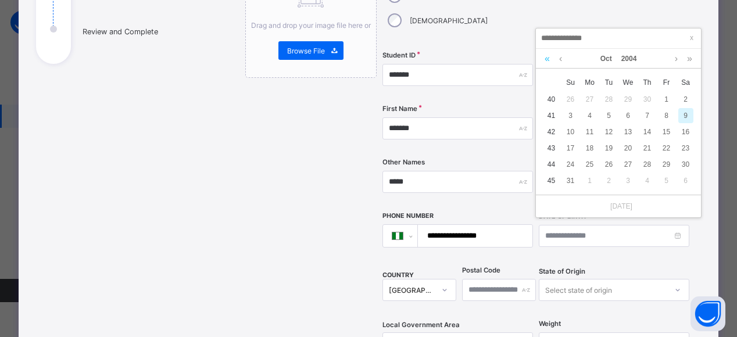
click at [547, 58] on link at bounding box center [547, 59] width 11 height 20
click at [692, 58] on link at bounding box center [689, 59] width 11 height 20
click at [691, 57] on link at bounding box center [689, 59] width 11 height 20
click at [689, 56] on link at bounding box center [689, 59] width 11 height 20
click at [688, 57] on link at bounding box center [689, 59] width 11 height 20
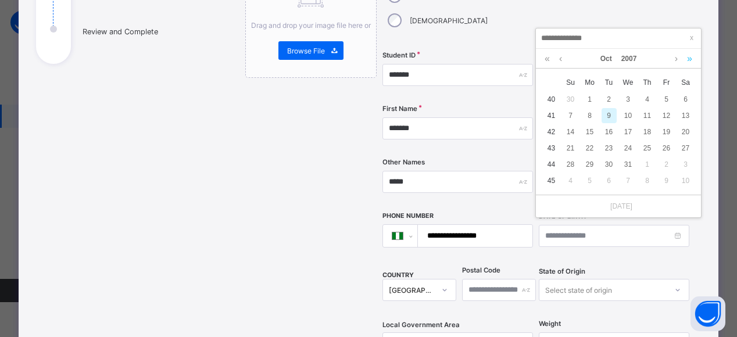
click at [688, 57] on link at bounding box center [689, 59] width 11 height 20
click at [689, 58] on link at bounding box center [689, 59] width 11 height 20
click at [693, 58] on link at bounding box center [689, 59] width 11 height 20
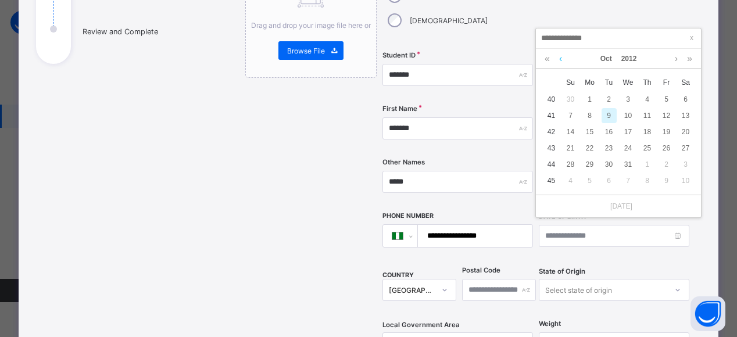
click at [560, 58] on link at bounding box center [560, 59] width 9 height 20
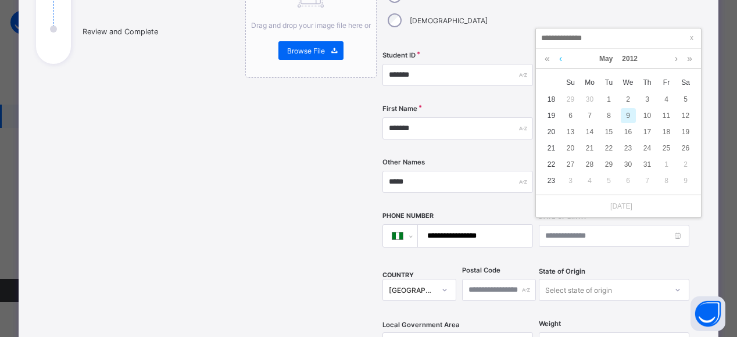
click at [560, 58] on link at bounding box center [560, 59] width 9 height 20
click at [563, 57] on link at bounding box center [560, 59] width 9 height 20
click at [560, 58] on link at bounding box center [560, 59] width 9 height 20
click at [563, 59] on link at bounding box center [560, 59] width 9 height 20
click at [675, 59] on link at bounding box center [676, 59] width 9 height 20
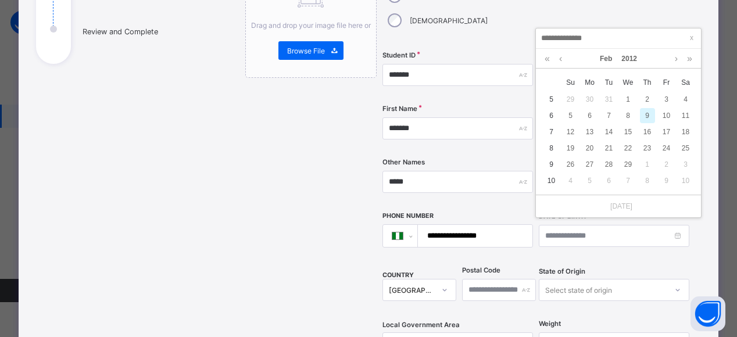
click at [647, 115] on div "9" at bounding box center [647, 115] width 15 height 15
type input "**********"
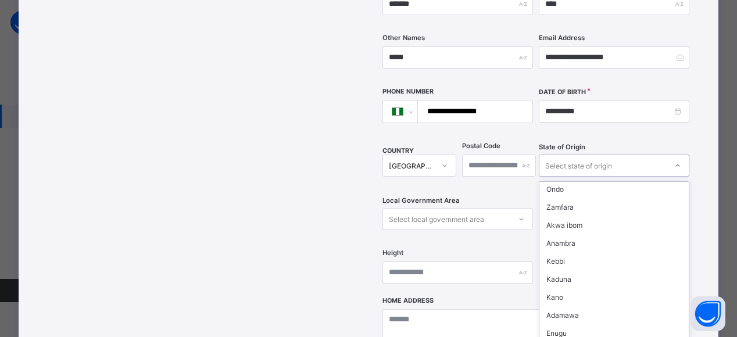
scroll to position [310, 0]
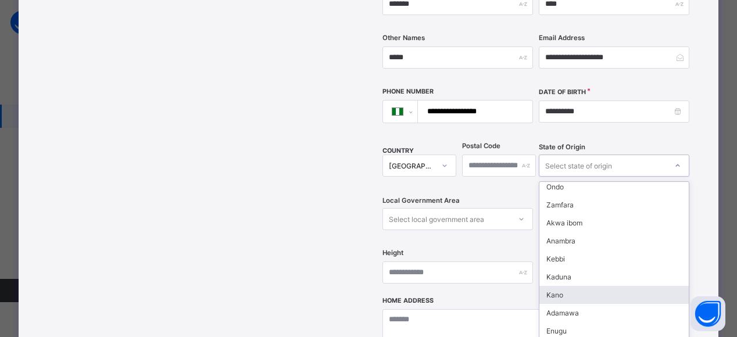
click at [559, 286] on div "Kano" at bounding box center [613, 295] width 149 height 18
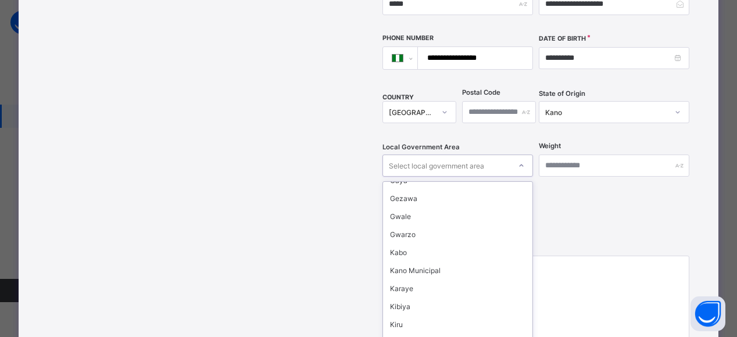
scroll to position [283, 0]
click at [435, 259] on div "Kano Municipal" at bounding box center [457, 268] width 149 height 18
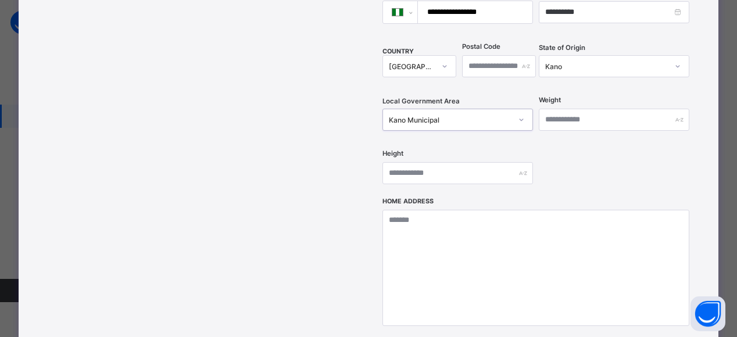
scroll to position [416, 0]
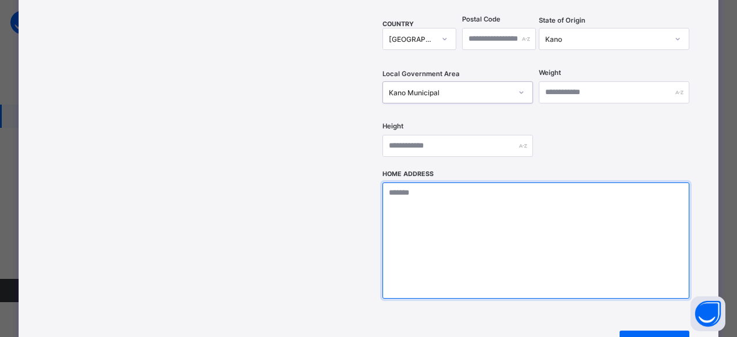
click at [419, 183] on textarea at bounding box center [535, 241] width 307 height 116
type textarea "**********"
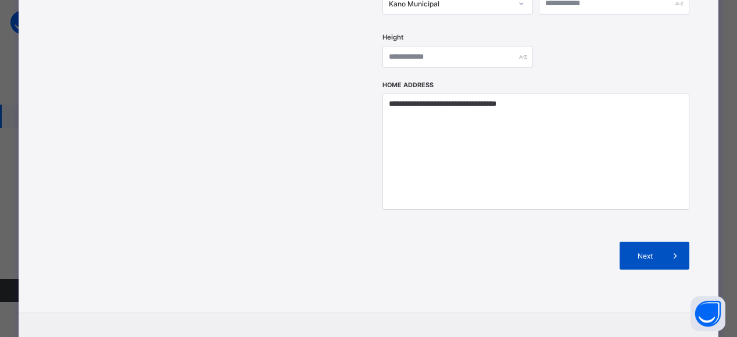
click at [649, 252] on span "Next" at bounding box center [644, 256] width 33 height 9
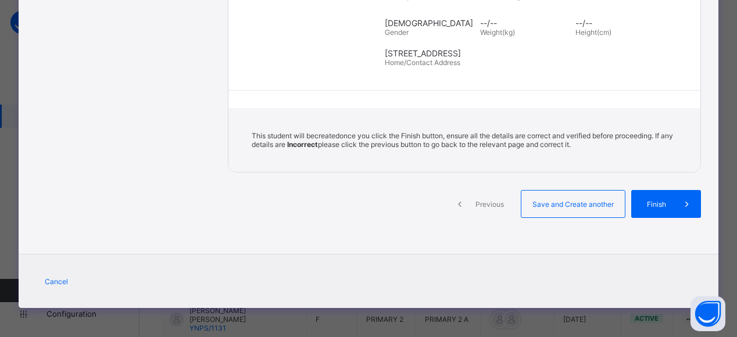
scroll to position [258, 0]
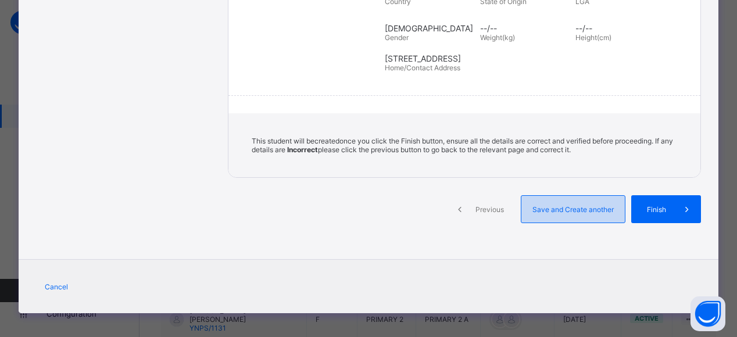
click at [588, 205] on span "Save and Create another" at bounding box center [573, 209] width 86 height 9
select select "**"
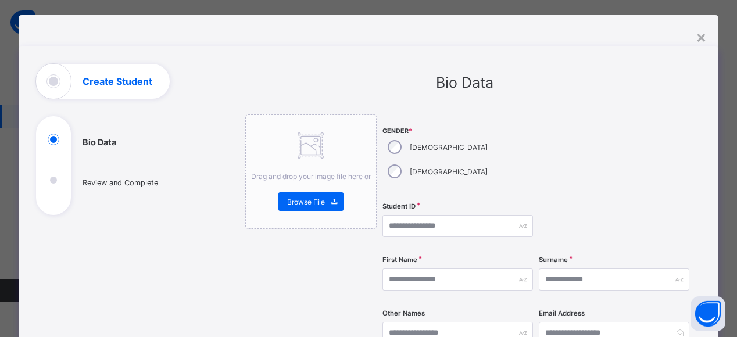
scroll to position [13, 0]
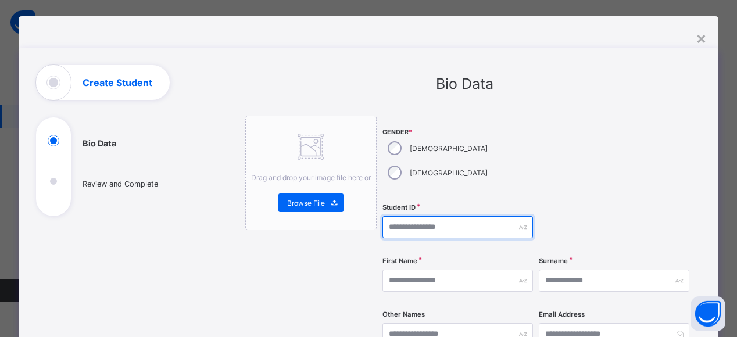
click at [428, 216] on input "text" at bounding box center [457, 227] width 151 height 22
type input "*******"
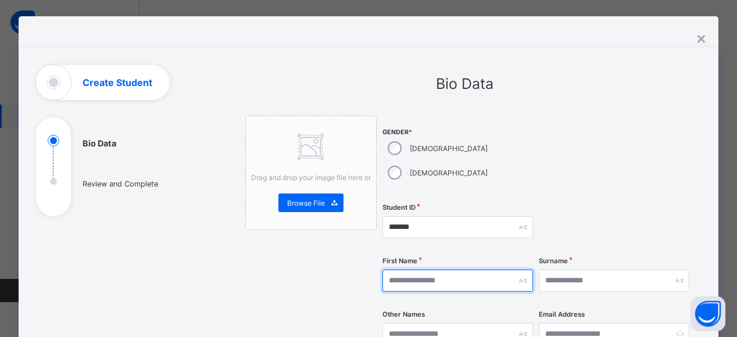
click at [405, 270] on input "text" at bounding box center [457, 281] width 151 height 22
type input "*******"
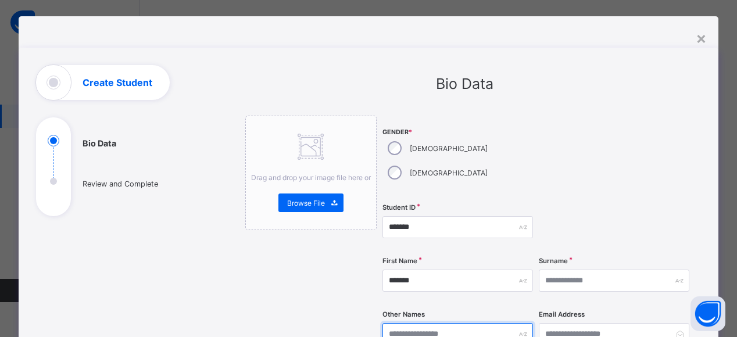
click at [441, 323] on input "text" at bounding box center [457, 334] width 151 height 22
type input "*****"
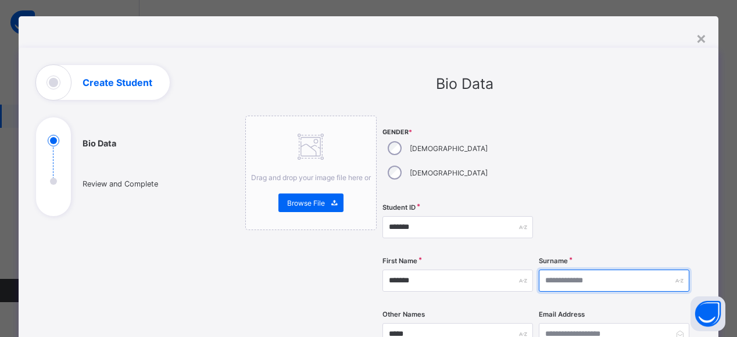
click at [566, 270] on input "text" at bounding box center [614, 281] width 151 height 22
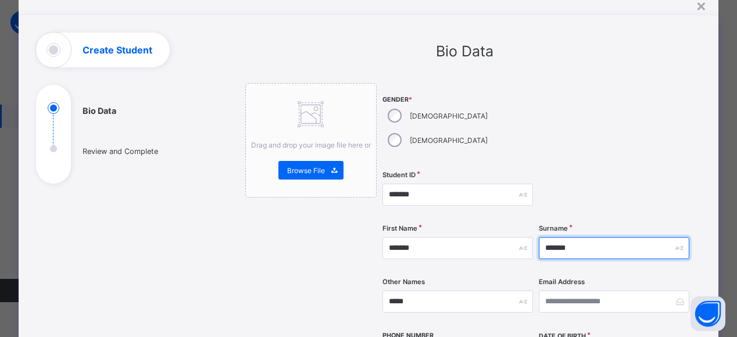
type input "*******"
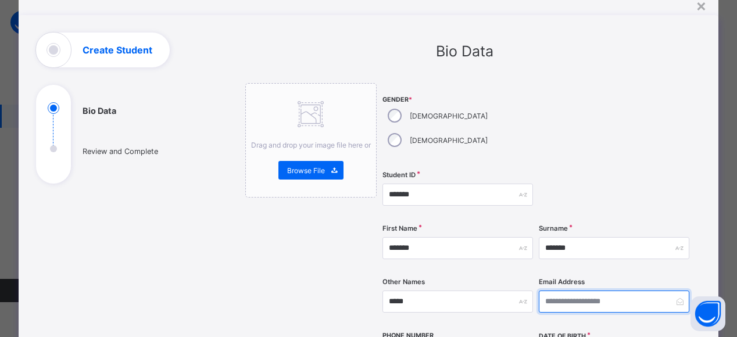
click at [553, 291] on input "email" at bounding box center [614, 302] width 151 height 22
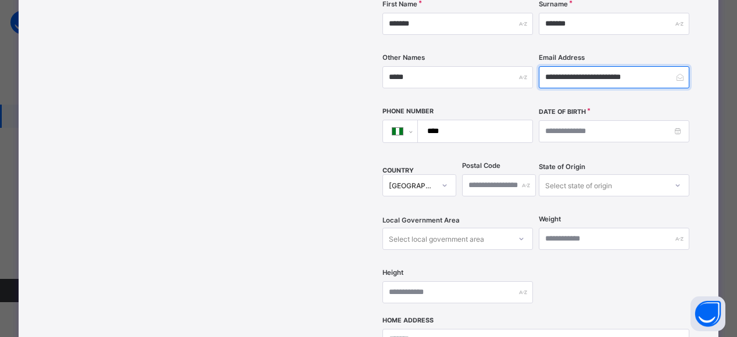
scroll to position [270, 0]
type input "**********"
click at [473, 120] on input "****" at bounding box center [472, 131] width 105 height 22
type input "**********"
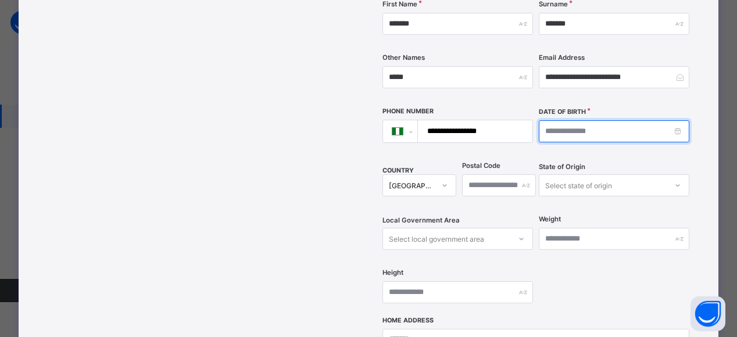
click at [568, 120] on input at bounding box center [614, 131] width 151 height 22
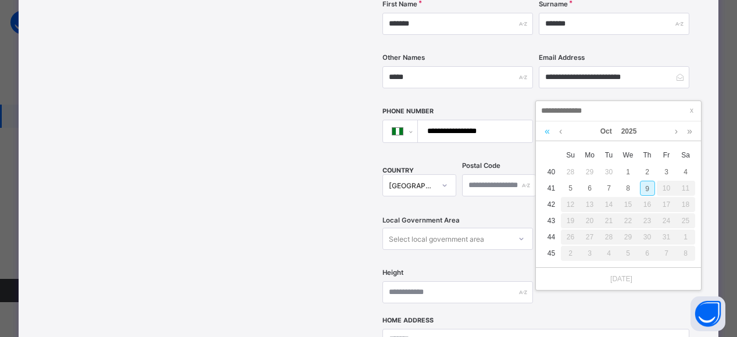
click at [547, 131] on link at bounding box center [547, 131] width 11 height 20
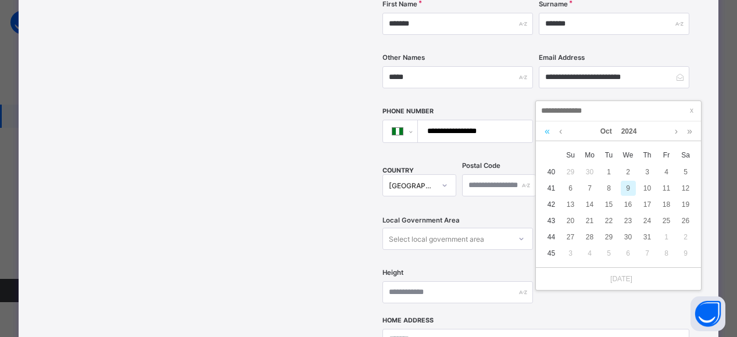
click at [547, 130] on link at bounding box center [547, 131] width 11 height 20
click at [544, 127] on link at bounding box center [547, 131] width 11 height 20
click at [543, 130] on link at bounding box center [547, 131] width 11 height 20
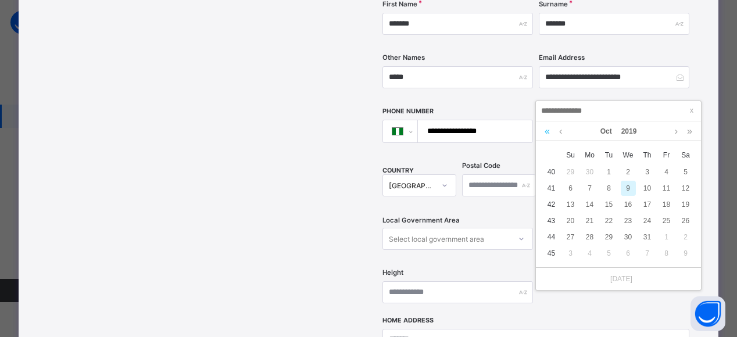
click at [544, 127] on link at bounding box center [547, 131] width 11 height 20
click at [545, 126] on link at bounding box center [547, 131] width 11 height 20
click at [545, 128] on link at bounding box center [547, 131] width 11 height 20
click at [549, 130] on link at bounding box center [547, 131] width 11 height 20
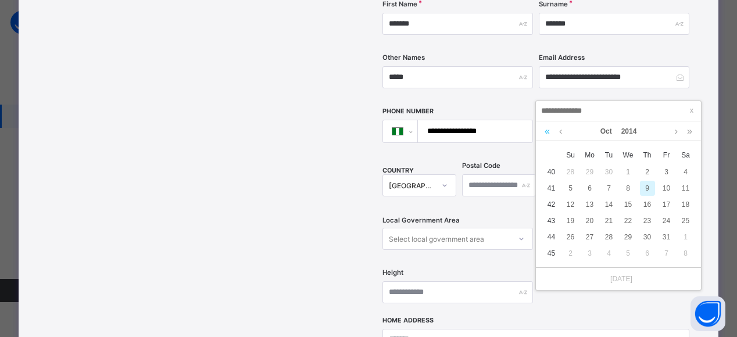
click at [547, 131] on link at bounding box center [547, 131] width 11 height 20
click at [545, 135] on link at bounding box center [547, 131] width 11 height 20
click at [561, 134] on link at bounding box center [560, 131] width 9 height 20
click at [560, 131] on link at bounding box center [560, 131] width 9 height 20
click at [563, 131] on link at bounding box center [560, 131] width 9 height 20
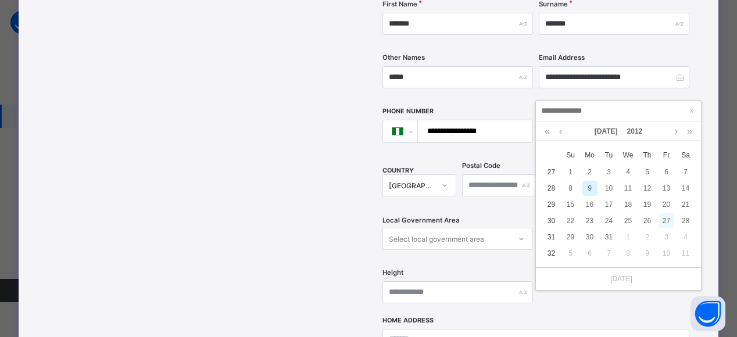
click at [668, 217] on div "27" at bounding box center [666, 220] width 15 height 15
type input "**********"
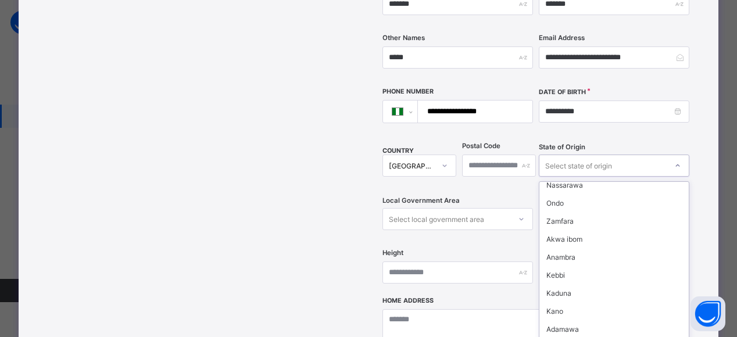
scroll to position [295, 0]
click at [552, 301] on div "Kano" at bounding box center [613, 310] width 149 height 18
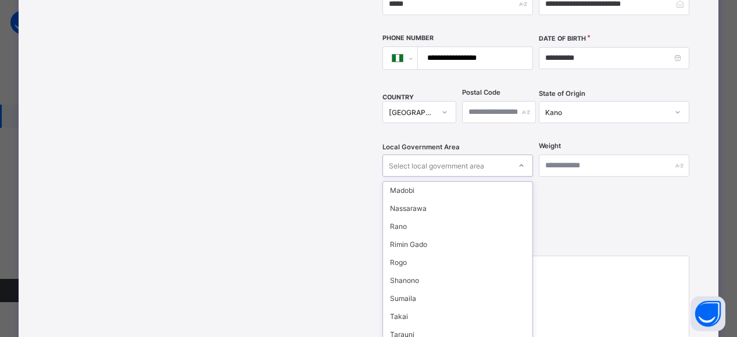
scroll to position [593, 0]
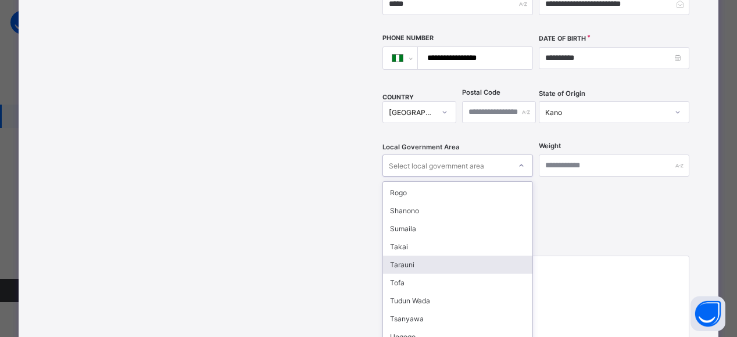
click at [406, 256] on div "Tarauni" at bounding box center [457, 265] width 149 height 18
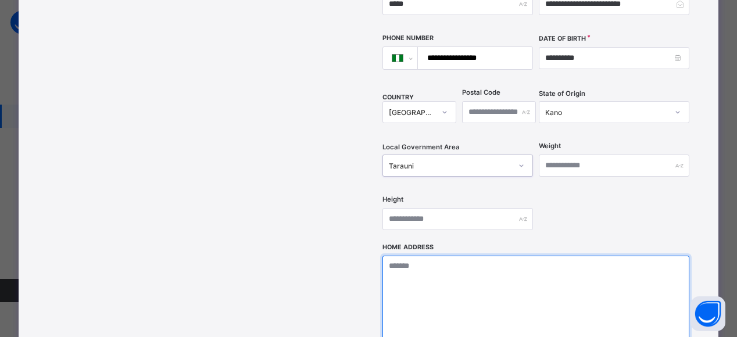
click at [407, 256] on textarea at bounding box center [535, 314] width 307 height 116
type textarea "**********"
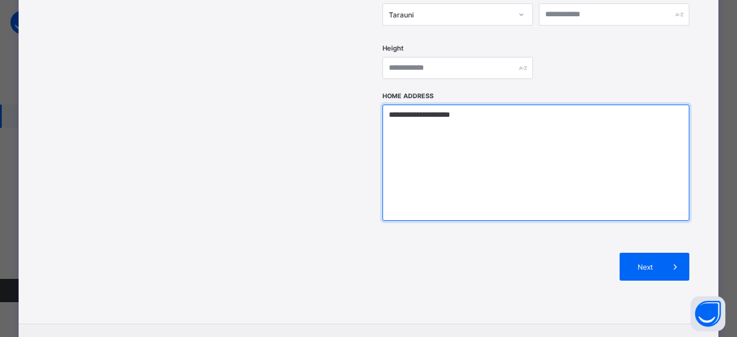
scroll to position [539, 0]
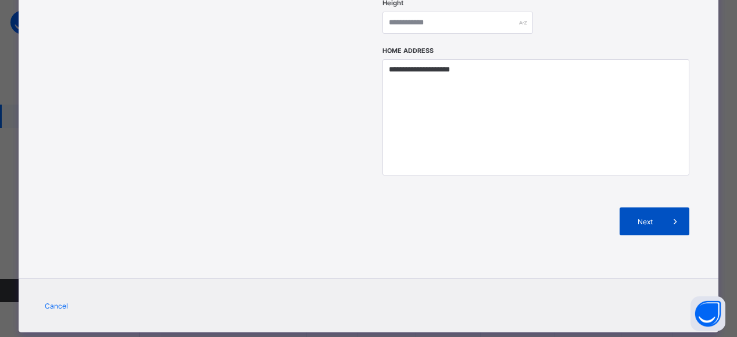
click at [652, 217] on span "Next" at bounding box center [644, 221] width 33 height 9
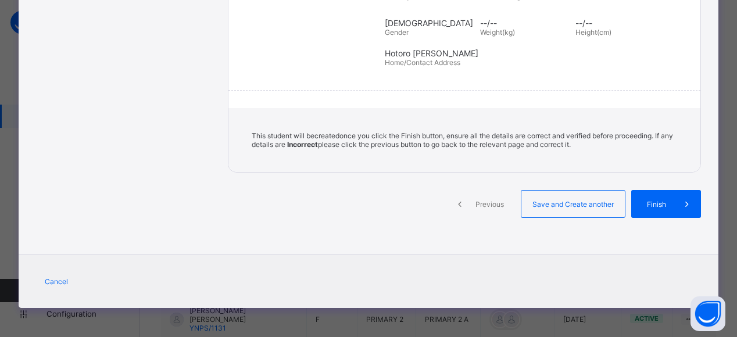
scroll to position [258, 0]
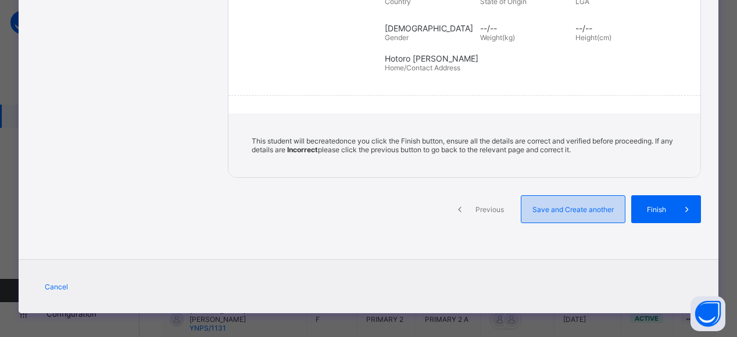
click at [557, 205] on span "Save and Create another" at bounding box center [573, 209] width 86 height 9
select select "**"
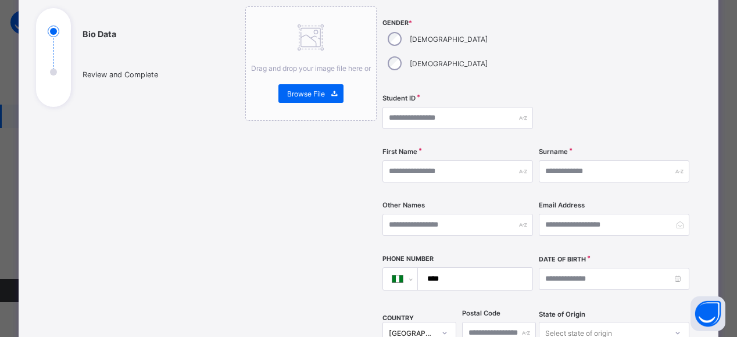
scroll to position [121, 0]
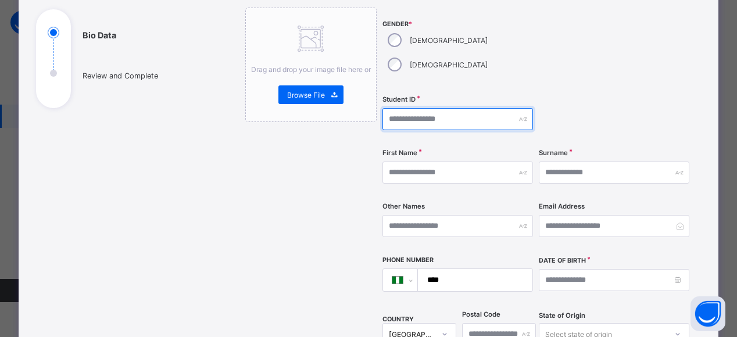
click at [405, 108] on input "text" at bounding box center [457, 119] width 151 height 22
type input "*******"
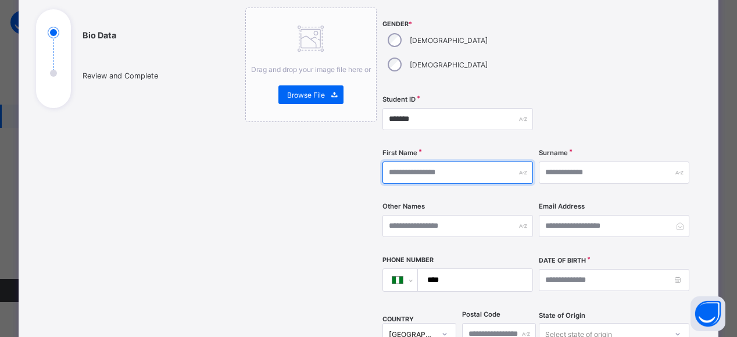
click at [409, 162] on input "text" at bounding box center [457, 173] width 151 height 22
type input "********"
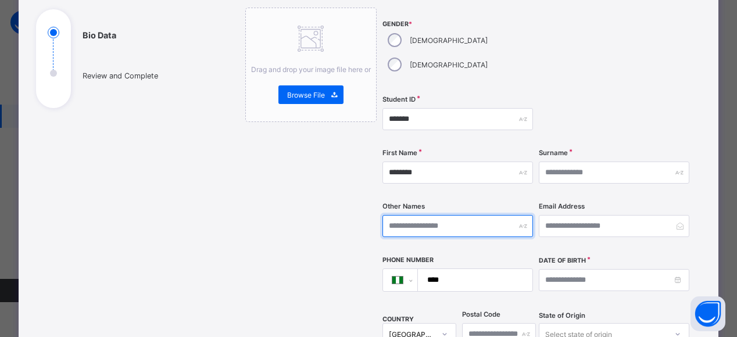
click at [413, 215] on input "text" at bounding box center [457, 226] width 151 height 22
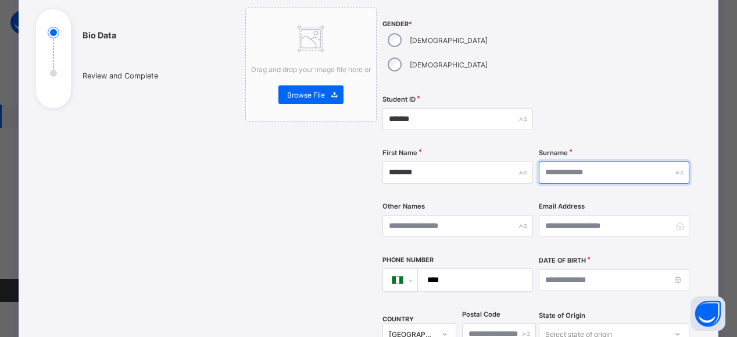
click at [559, 162] on input "text" at bounding box center [614, 173] width 151 height 22
type input "********"
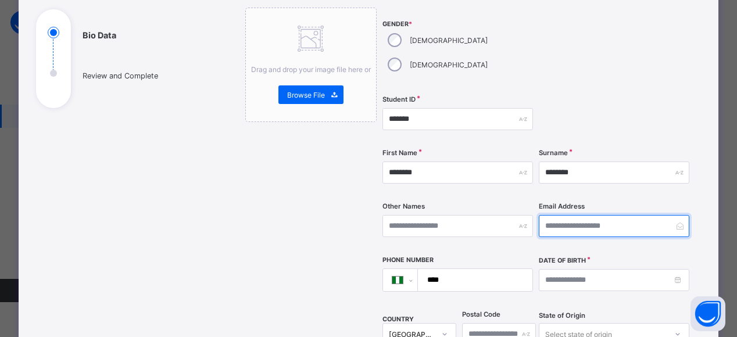
click at [568, 215] on input "email" at bounding box center [614, 226] width 151 height 22
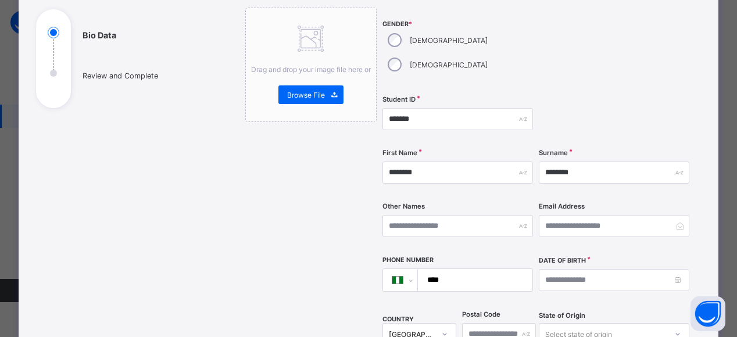
click at [457, 269] on input "****" at bounding box center [472, 280] width 105 height 22
type input "**********"
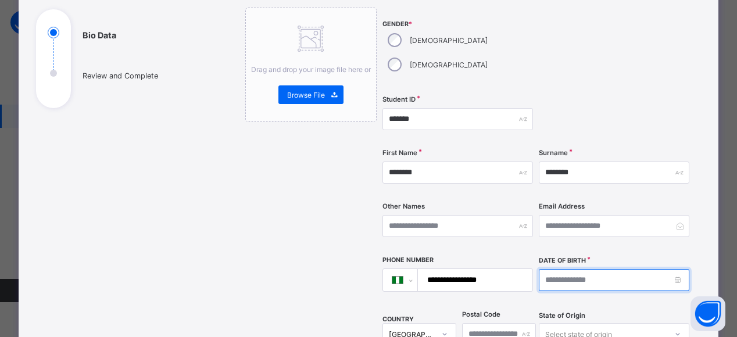
click at [579, 269] on input at bounding box center [614, 280] width 151 height 22
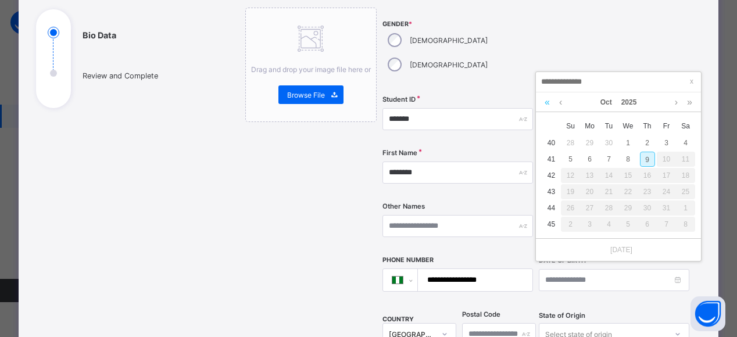
click at [545, 100] on link at bounding box center [547, 102] width 11 height 20
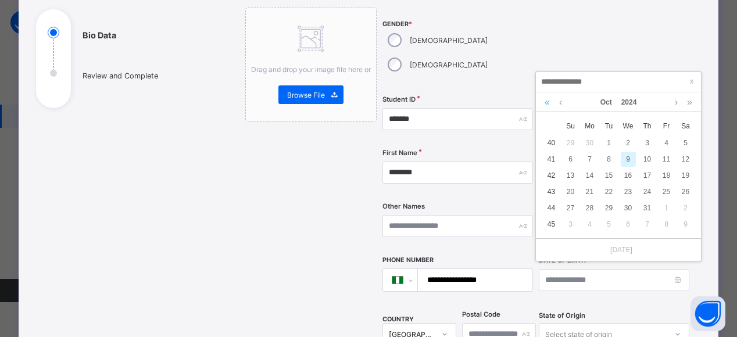
click at [545, 103] on link at bounding box center [547, 102] width 11 height 20
click at [545, 102] on link at bounding box center [547, 102] width 11 height 20
click at [549, 106] on link at bounding box center [547, 102] width 11 height 20
click at [549, 107] on link at bounding box center [547, 102] width 11 height 20
click at [547, 102] on link at bounding box center [547, 102] width 11 height 20
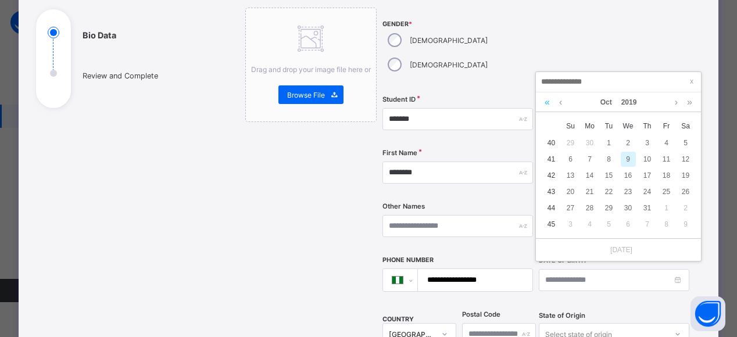
click at [548, 106] on link at bounding box center [547, 102] width 11 height 20
click at [546, 106] on link at bounding box center [547, 102] width 11 height 20
click at [547, 106] on link at bounding box center [547, 102] width 11 height 20
click at [561, 101] on link at bounding box center [560, 102] width 9 height 20
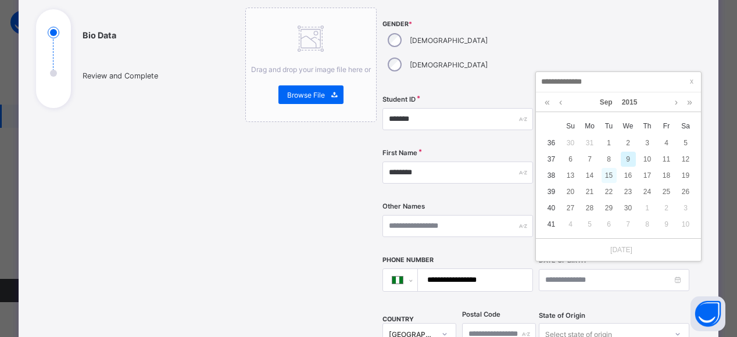
click at [611, 177] on div "15" at bounding box center [609, 175] width 15 height 15
type input "**********"
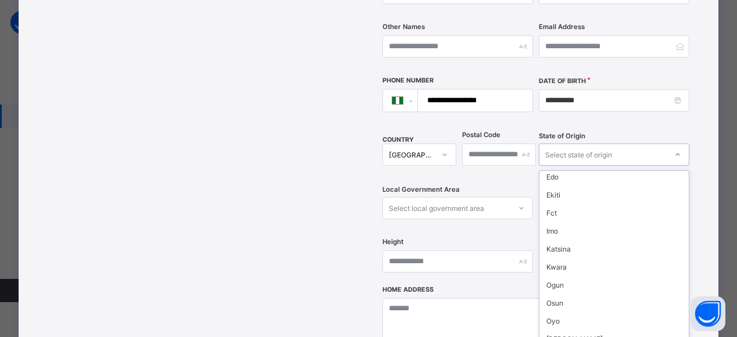
scroll to position [77, 0]
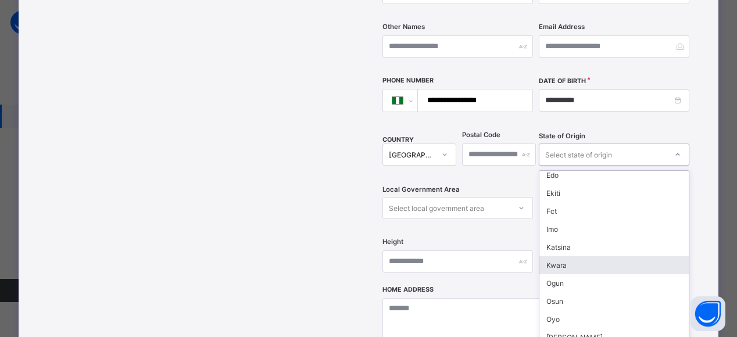
click at [562, 256] on div "Kwara" at bounding box center [613, 265] width 149 height 18
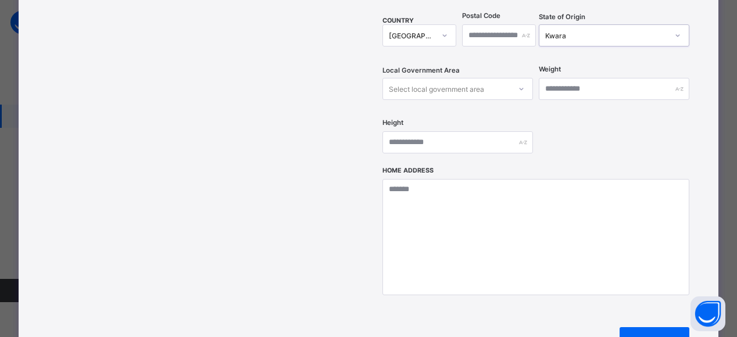
scroll to position [427, 0]
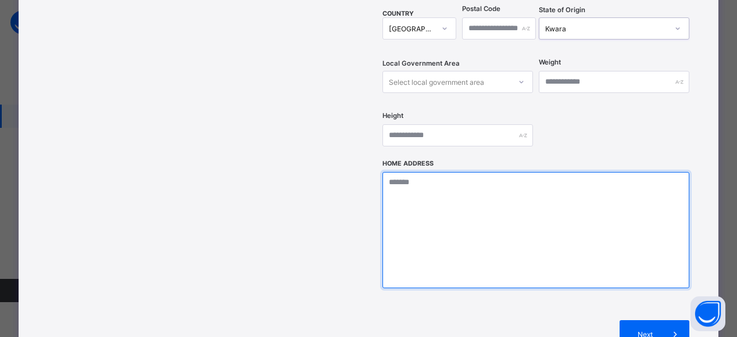
click at [417, 172] on textarea at bounding box center [535, 230] width 307 height 116
type textarea "**********"
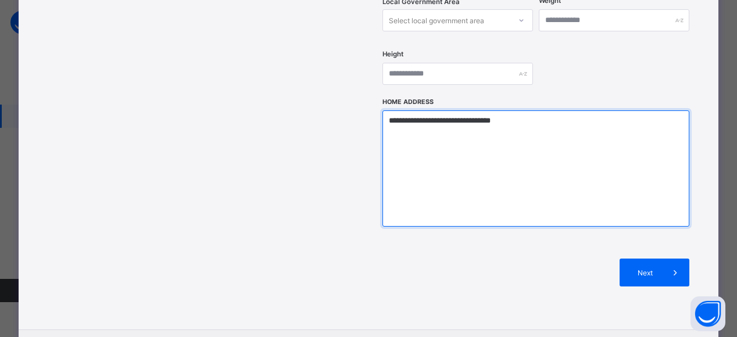
scroll to position [494, 0]
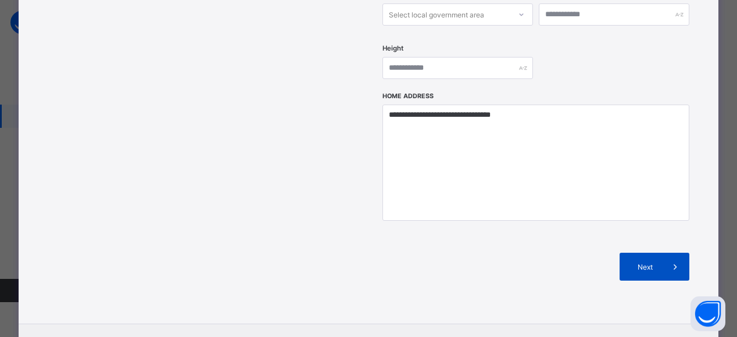
click at [665, 253] on span at bounding box center [675, 267] width 28 height 28
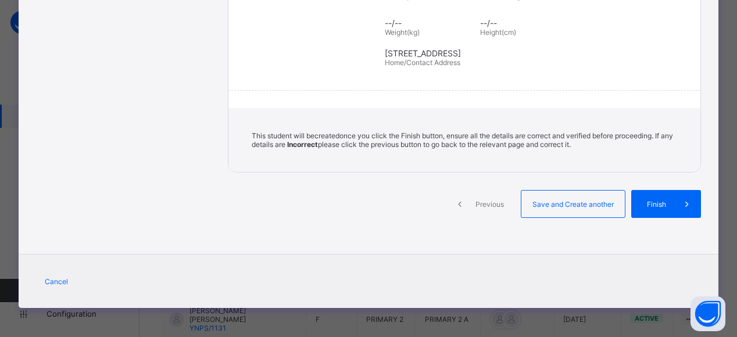
scroll to position [258, 0]
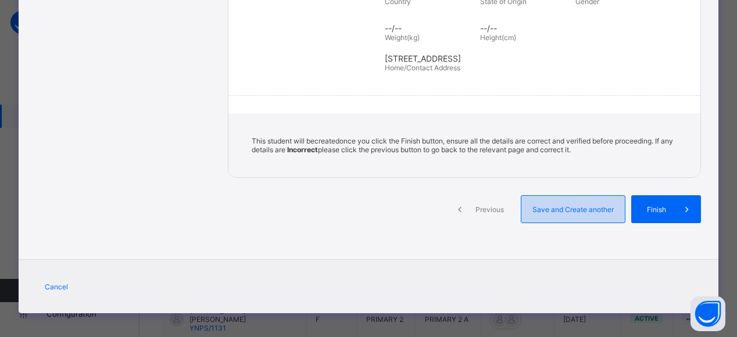
click at [577, 205] on span "Save and Create another" at bounding box center [573, 209] width 86 height 9
select select "**"
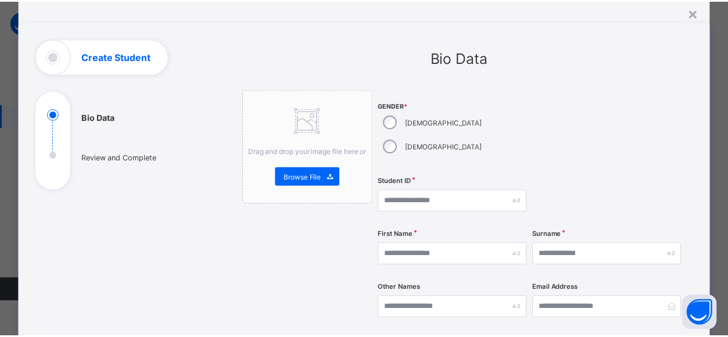
scroll to position [0, 0]
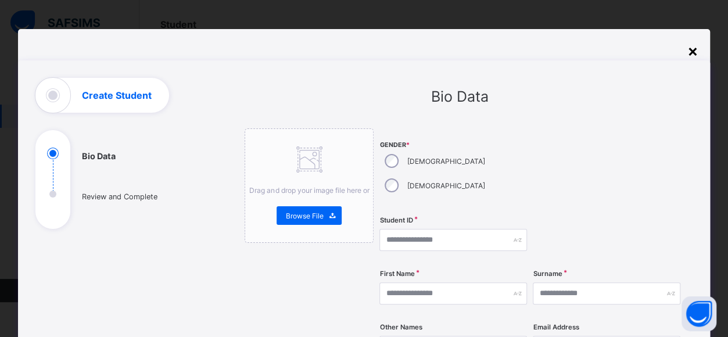
click at [695, 58] on div "×" at bounding box center [693, 51] width 11 height 20
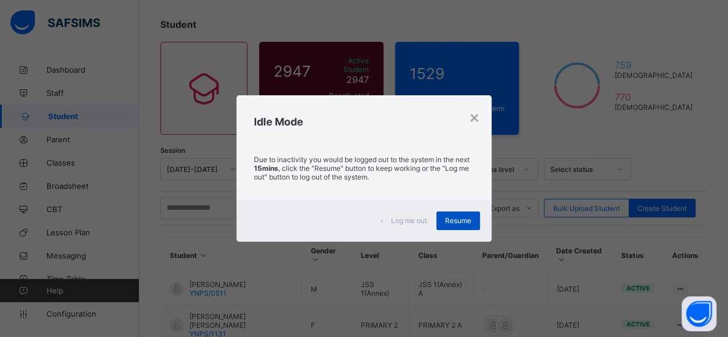
click at [453, 228] on div "Resume" at bounding box center [459, 221] width 44 height 19
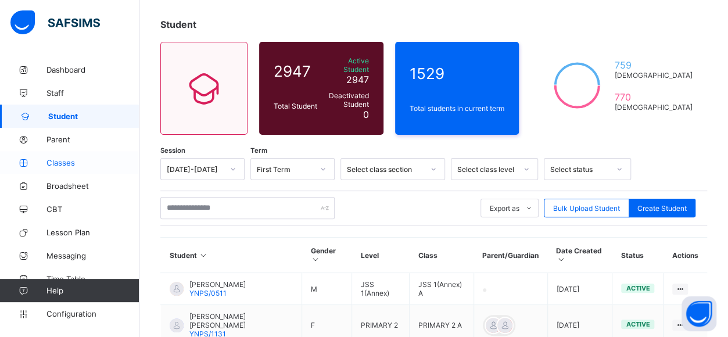
click at [73, 165] on span "Classes" at bounding box center [93, 162] width 93 height 9
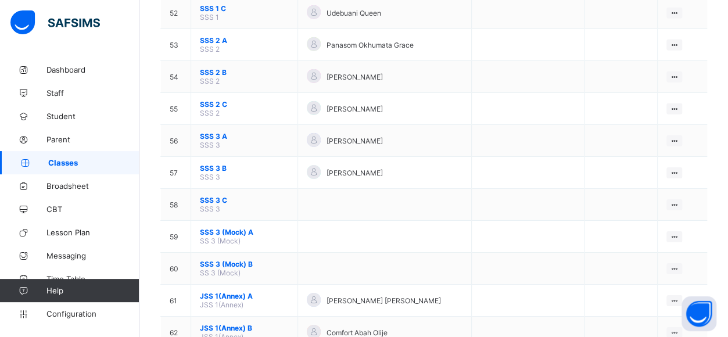
scroll to position [1771, 0]
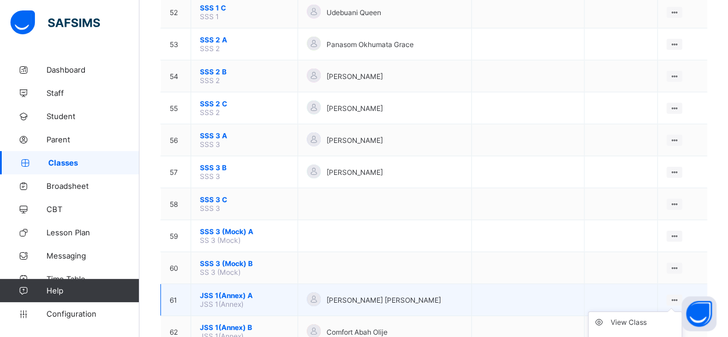
click at [680, 312] on ul "View Class Assign form Teacher" at bounding box center [635, 333] width 94 height 43
click at [635, 317] on div "View Class" at bounding box center [644, 323] width 66 height 12
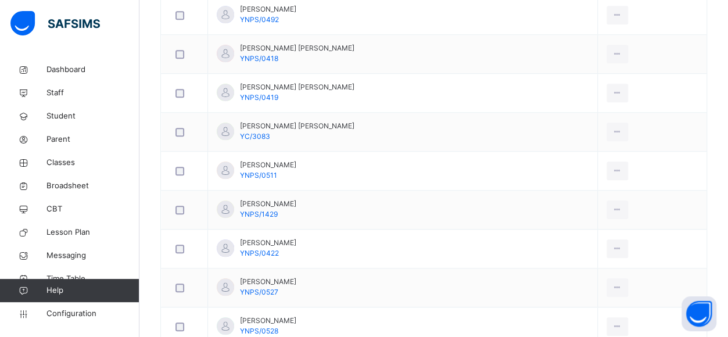
scroll to position [466, 0]
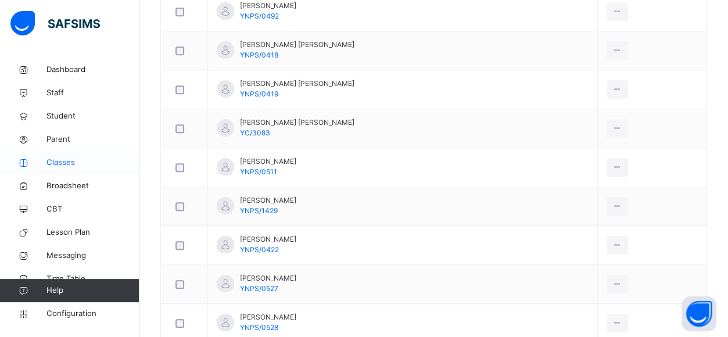
click at [70, 159] on span "Classes" at bounding box center [93, 163] width 93 height 12
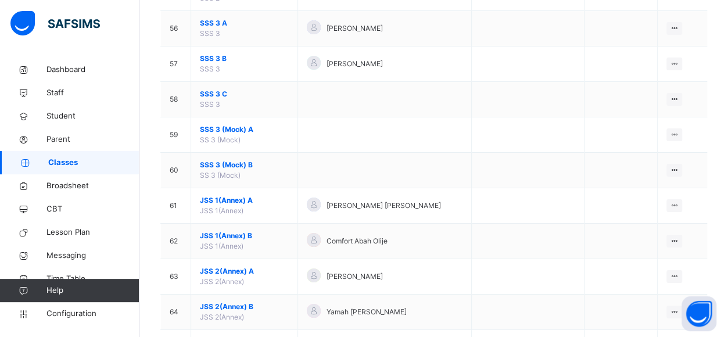
scroll to position [2114, 0]
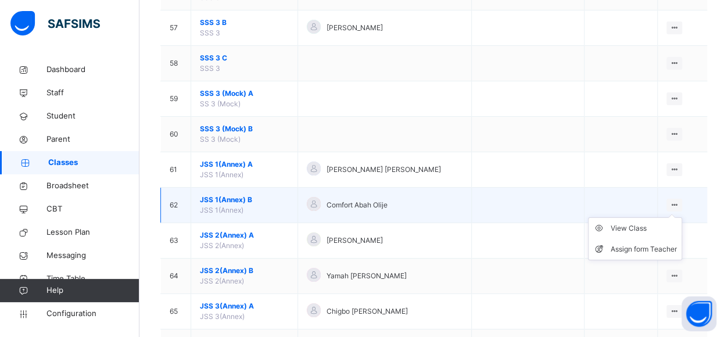
click at [677, 201] on icon at bounding box center [675, 205] width 10 height 9
click at [627, 223] on div "View Class" at bounding box center [644, 229] width 66 height 12
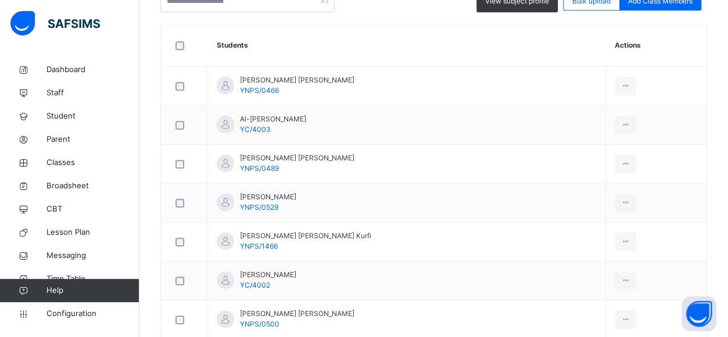
scroll to position [378, 0]
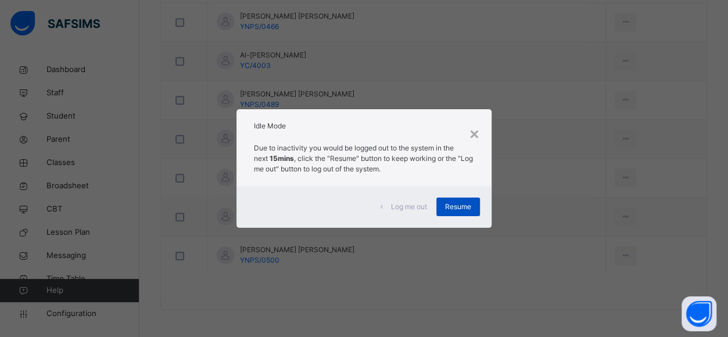
click at [463, 208] on span "Resume" at bounding box center [458, 207] width 26 height 10
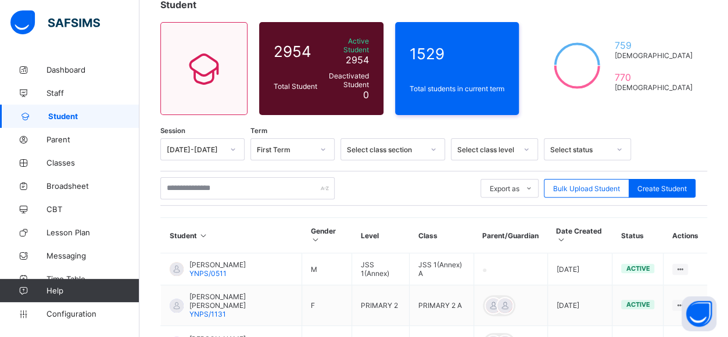
scroll to position [79, 0]
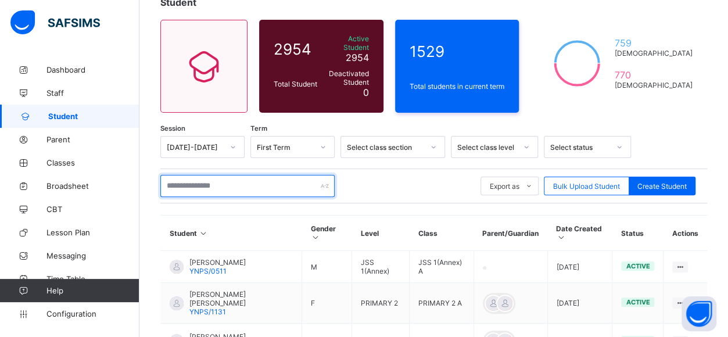
click at [191, 181] on input "text" at bounding box center [247, 186] width 174 height 22
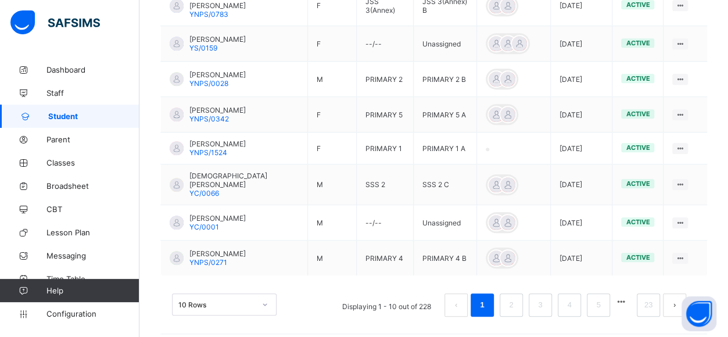
scroll to position [413, 0]
click at [517, 296] on link "2" at bounding box center [511, 303] width 11 height 15
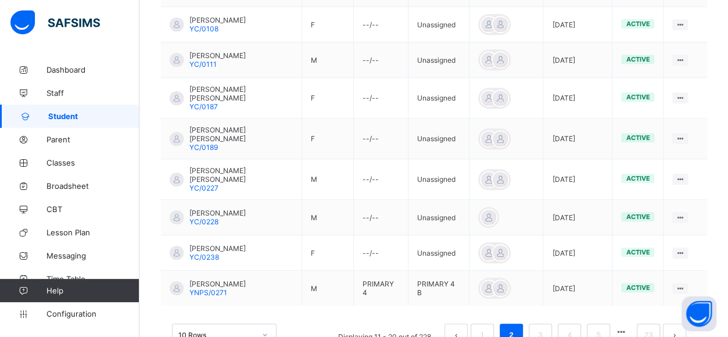
scroll to position [414, 0]
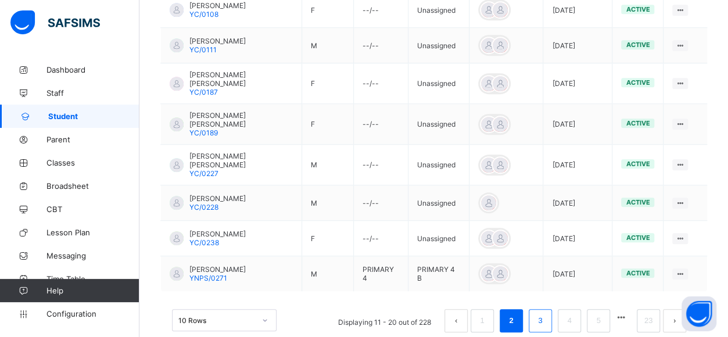
click at [546, 313] on link "3" at bounding box center [540, 320] width 11 height 15
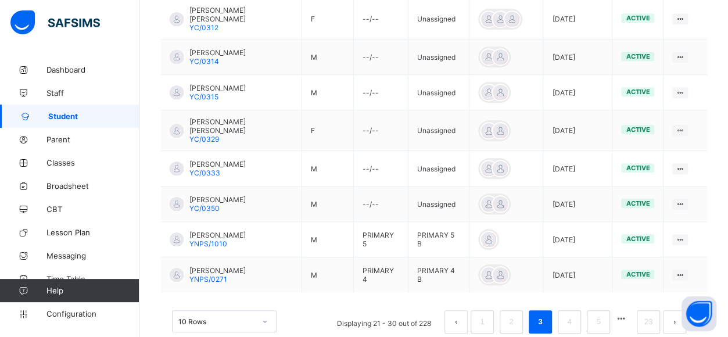
scroll to position [410, 0]
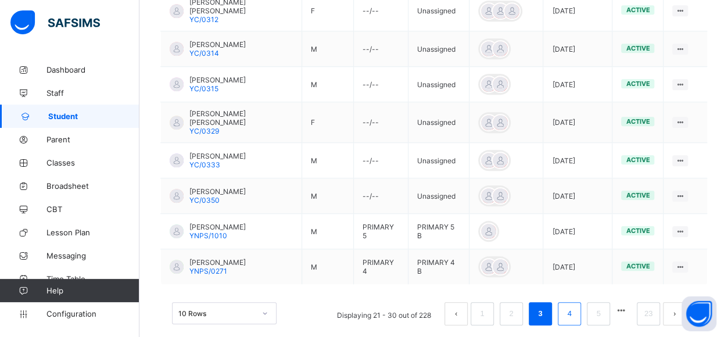
click at [575, 306] on link "4" at bounding box center [569, 313] width 11 height 15
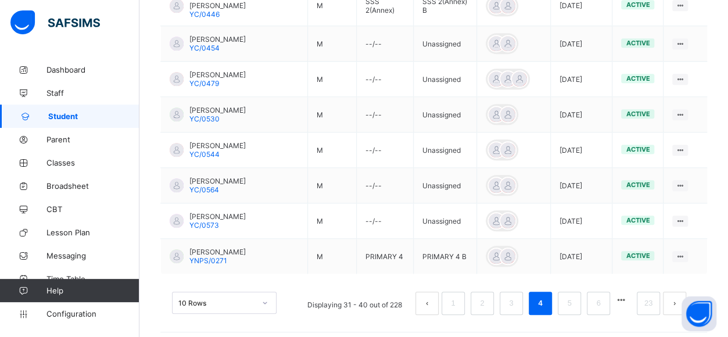
scroll to position [449, 0]
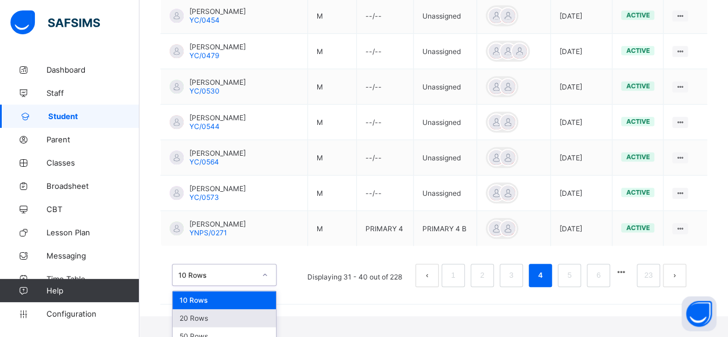
click at [194, 309] on div "20 Rows" at bounding box center [224, 318] width 103 height 18
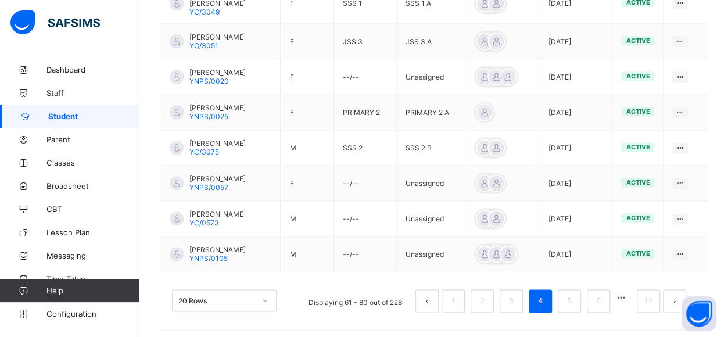
scroll to position [774, 0]
click at [575, 298] on link "5" at bounding box center [569, 299] width 11 height 15
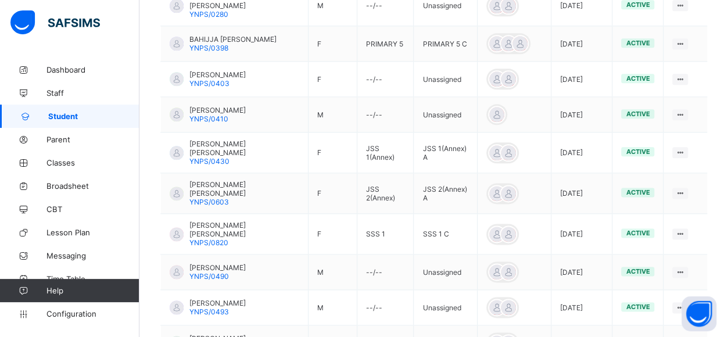
scroll to position [770, 0]
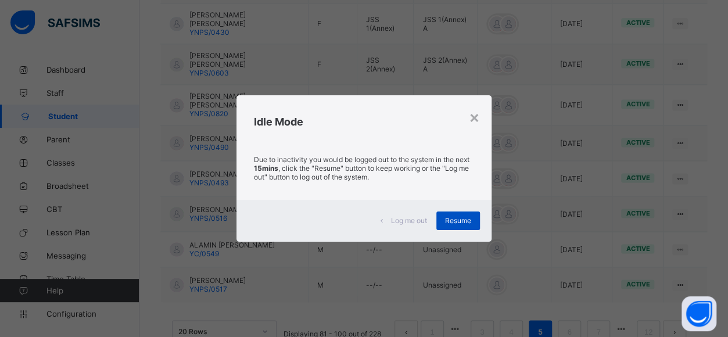
click at [465, 212] on div "Resume" at bounding box center [459, 221] width 44 height 19
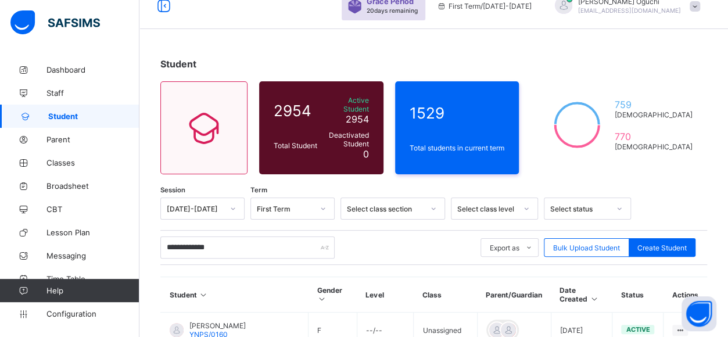
scroll to position [0, 0]
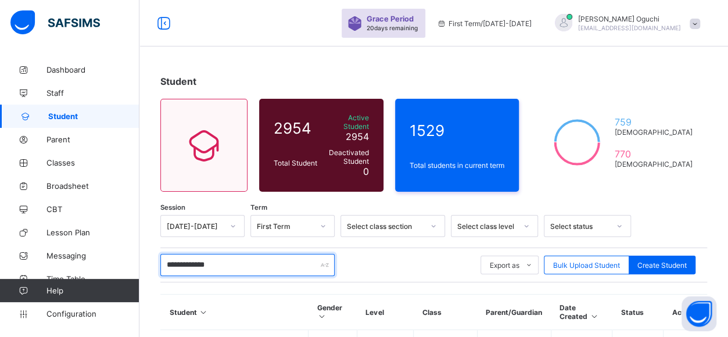
click at [242, 259] on input "**********" at bounding box center [247, 265] width 174 height 22
type input "*"
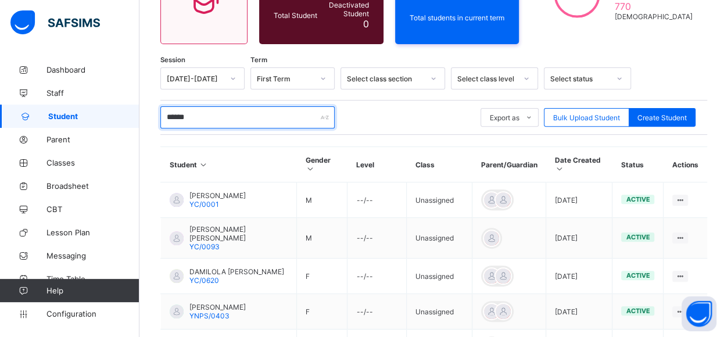
scroll to position [149, 0]
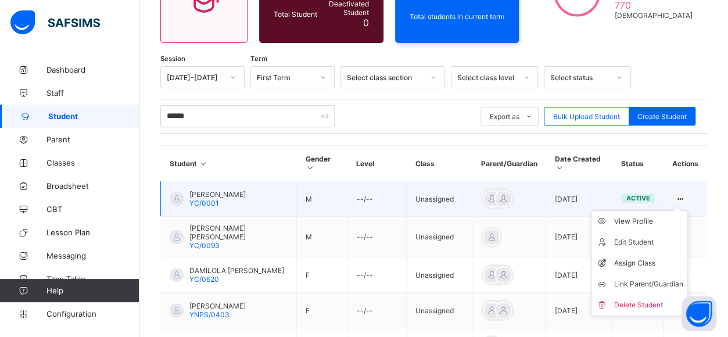
click at [688, 210] on ul "View Profile Edit Student Assign Class Link Parent/Guardian Delete Student" at bounding box center [639, 263] width 97 height 106
click at [653, 258] on div "Assign Class" at bounding box center [648, 264] width 69 height 12
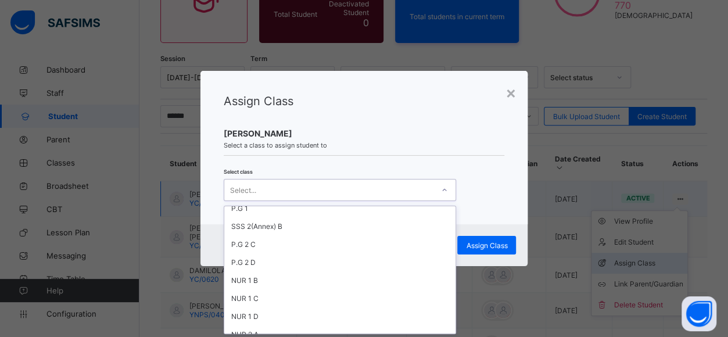
scroll to position [0, 0]
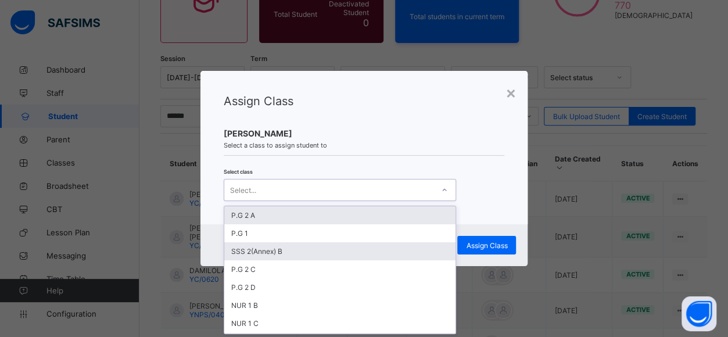
click at [267, 249] on div "SSS 2(Annex) B" at bounding box center [339, 251] width 231 height 18
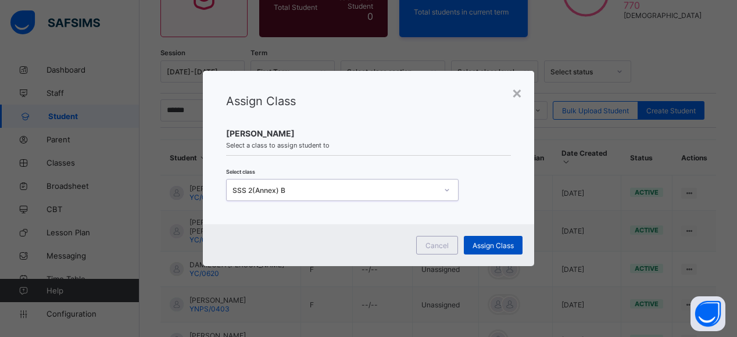
click at [487, 245] on span "Assign Class" at bounding box center [493, 245] width 41 height 9
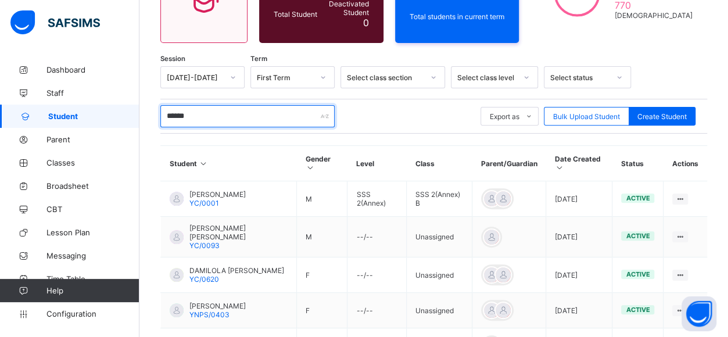
click at [206, 110] on input "******" at bounding box center [247, 116] width 174 height 22
type input "*"
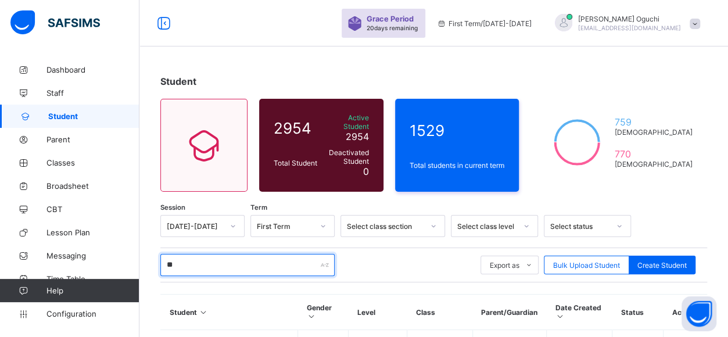
type input "*"
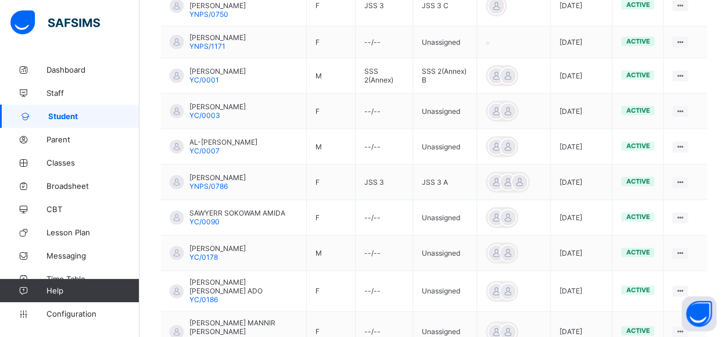
scroll to position [750, 0]
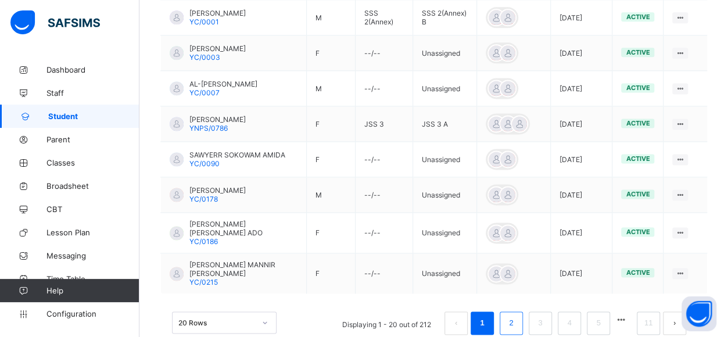
click at [517, 316] on link "2" at bounding box center [511, 323] width 11 height 15
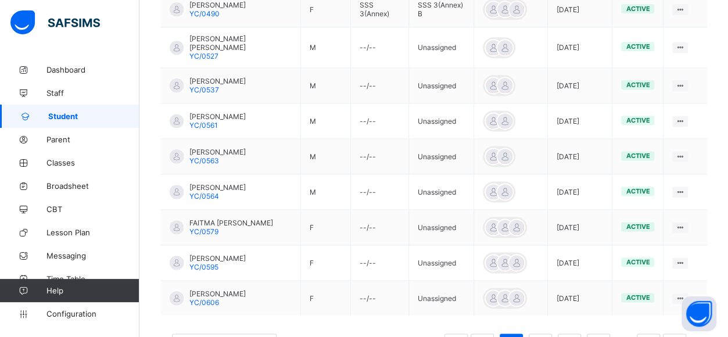
scroll to position [763, 0]
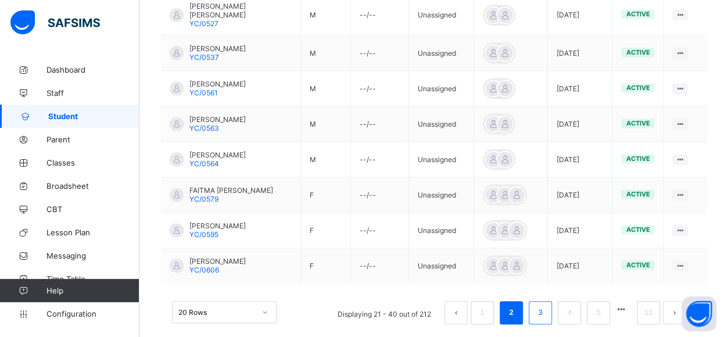
click at [546, 305] on link "3" at bounding box center [540, 312] width 11 height 15
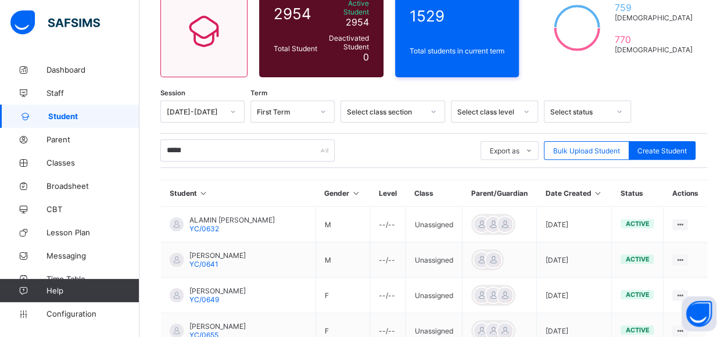
scroll to position [0, 0]
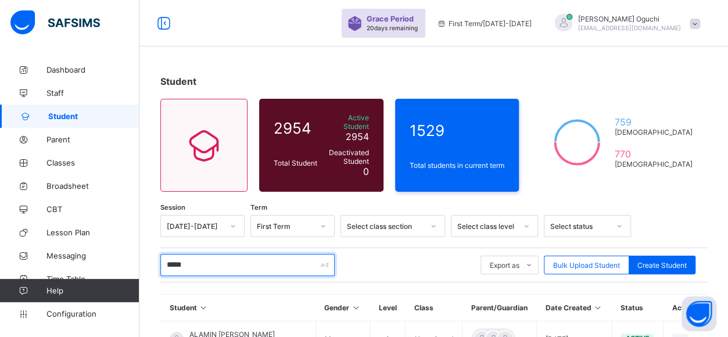
click at [266, 257] on input "*****" at bounding box center [247, 265] width 174 height 22
type input "*"
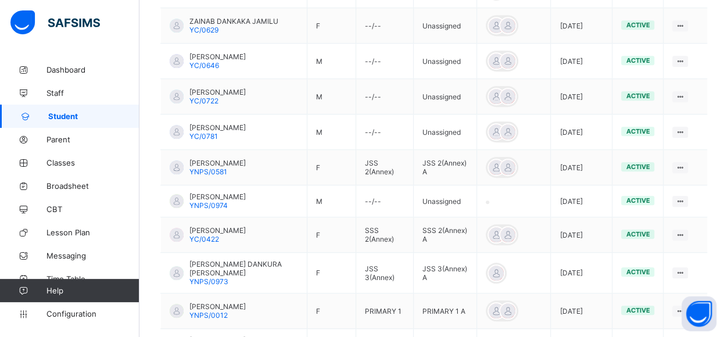
scroll to position [362, 0]
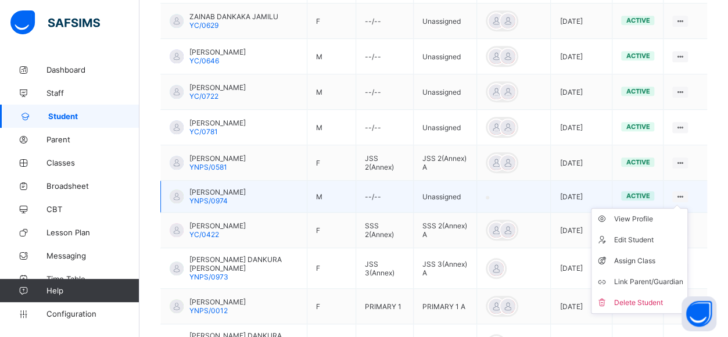
click at [685, 192] on icon at bounding box center [680, 196] width 10 height 9
click at [650, 256] on div "Assign Class" at bounding box center [648, 261] width 69 height 12
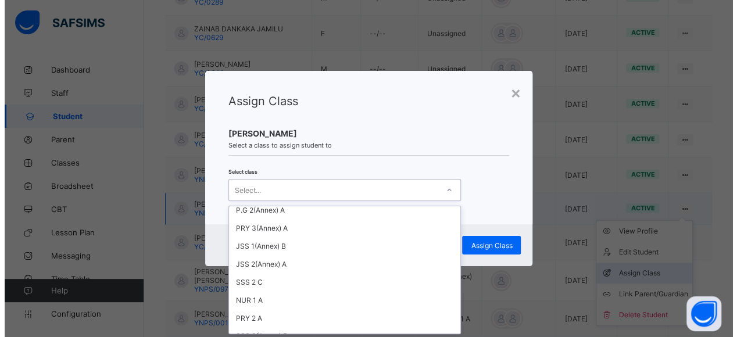
scroll to position [344, 0]
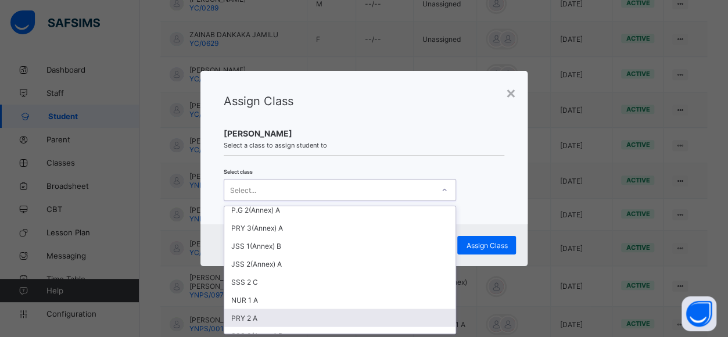
click at [319, 309] on div "PRY 2 A" at bounding box center [339, 318] width 231 height 18
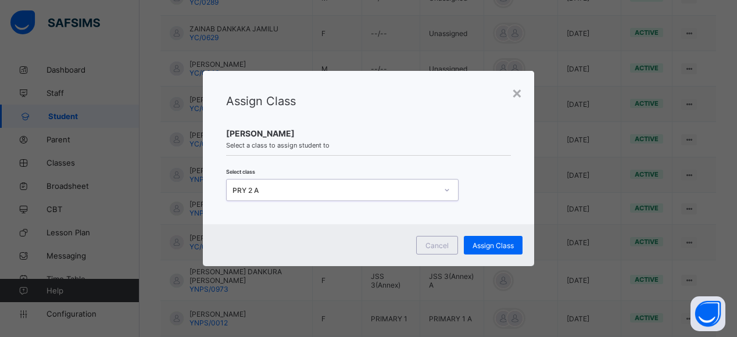
click at [341, 239] on div "Cancel Assign Class" at bounding box center [369, 245] width 332 height 42
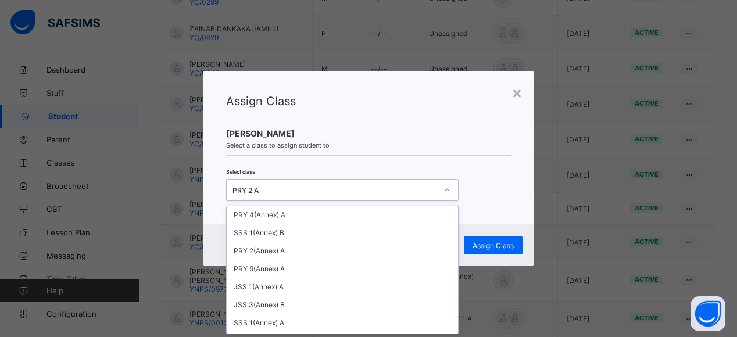
scroll to position [1154, 0]
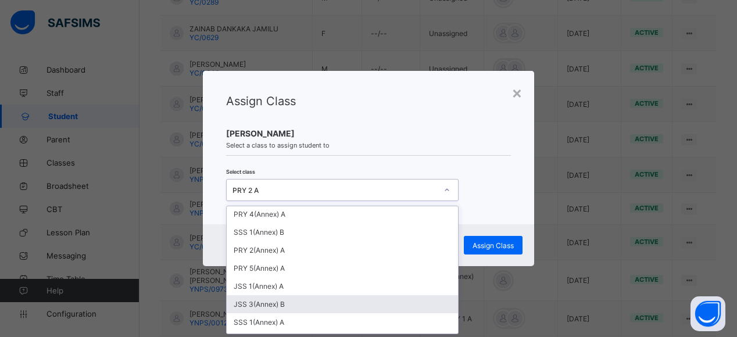
click at [276, 295] on div "JSS 3(Annex) B" at bounding box center [342, 304] width 231 height 18
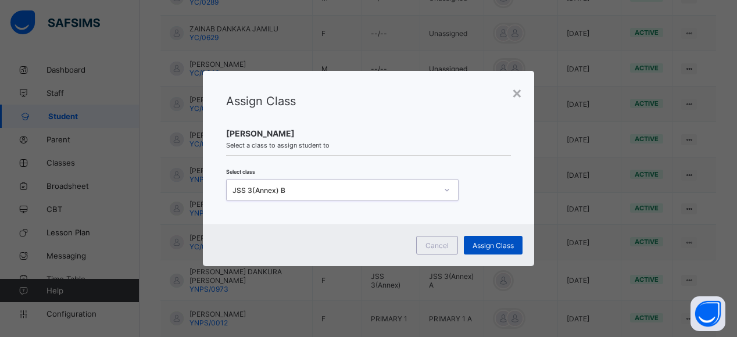
click at [495, 246] on span "Assign Class" at bounding box center [493, 245] width 41 height 9
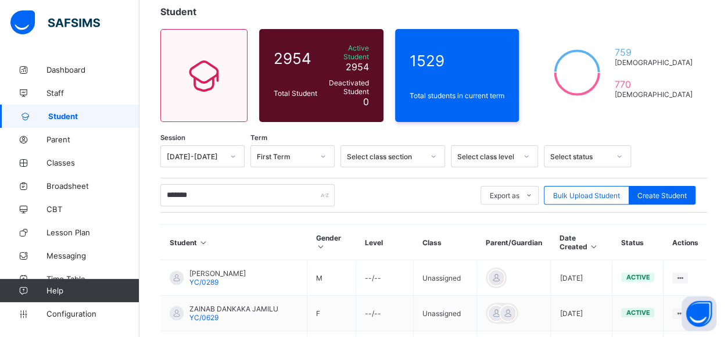
scroll to position [0, 0]
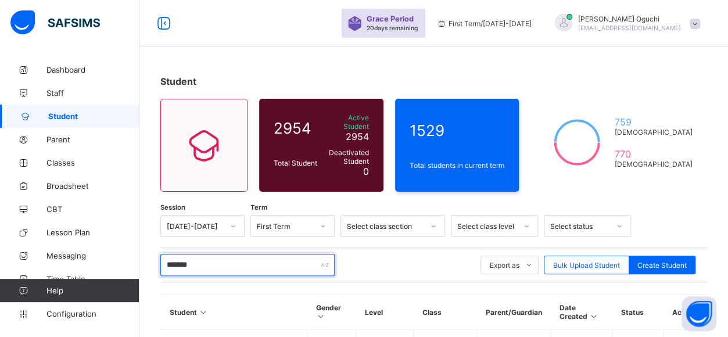
click at [206, 255] on input "*******" at bounding box center [247, 265] width 174 height 22
type input "*"
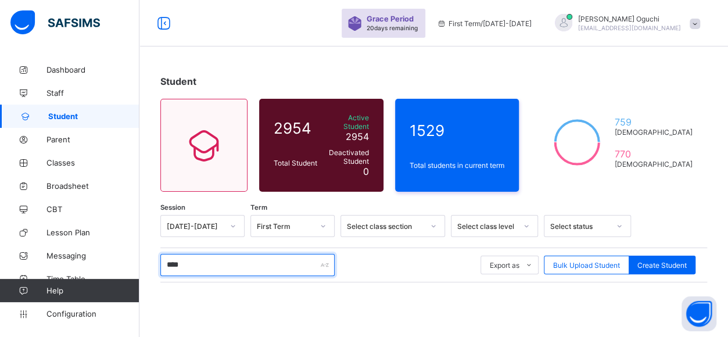
type input "****"
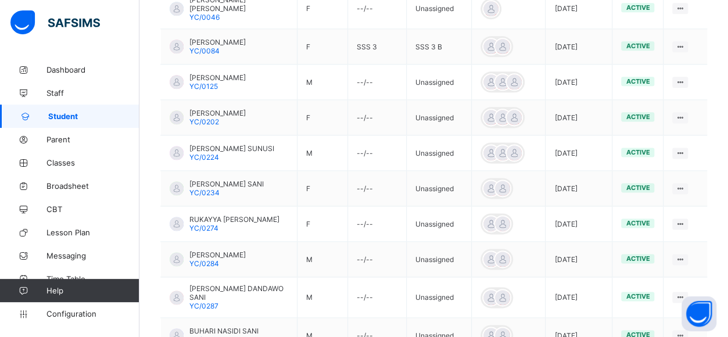
scroll to position [763, 0]
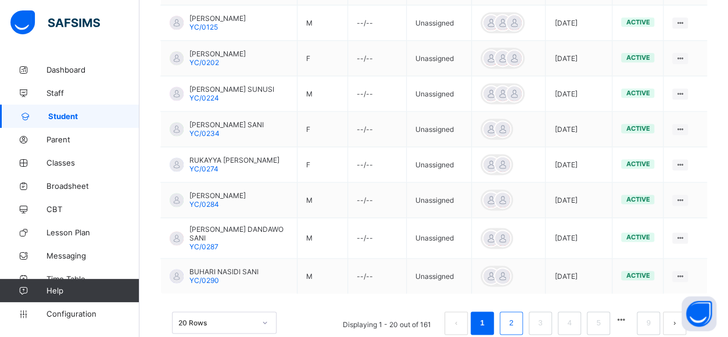
click at [517, 316] on link "2" at bounding box center [511, 323] width 11 height 15
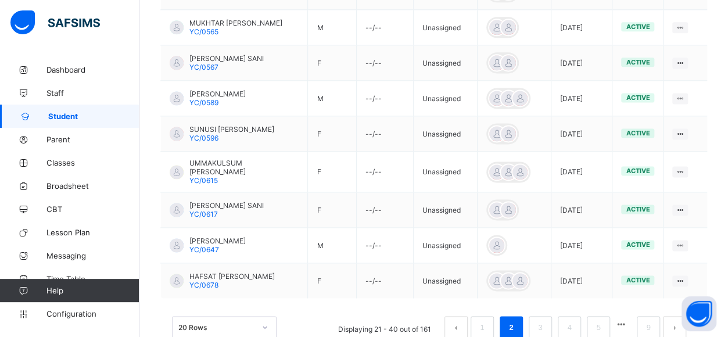
scroll to position [763, 0]
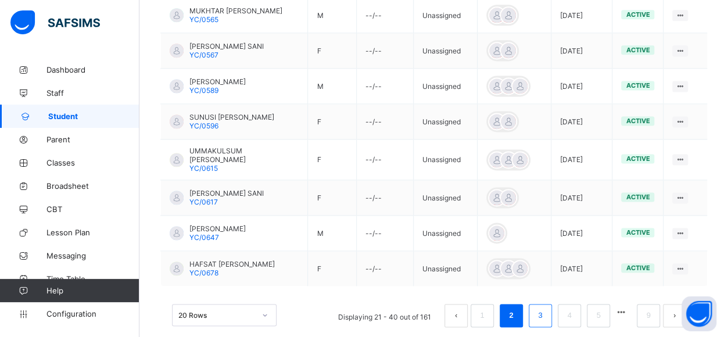
click at [546, 308] on link "3" at bounding box center [540, 315] width 11 height 15
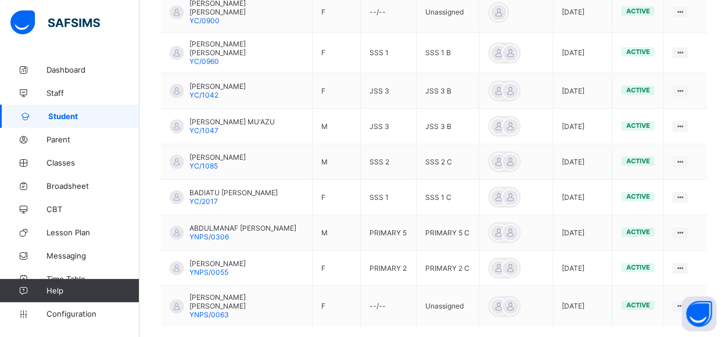
scroll to position [766, 0]
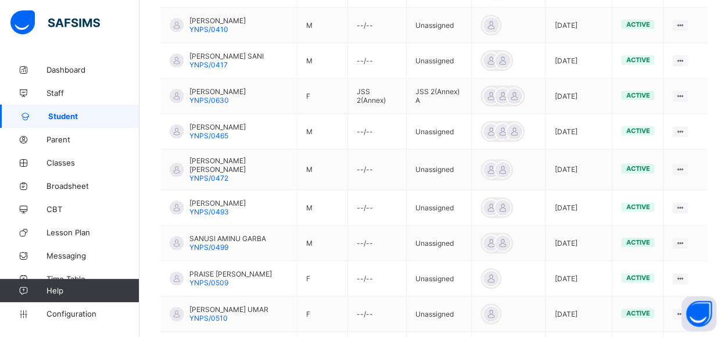
scroll to position [763, 0]
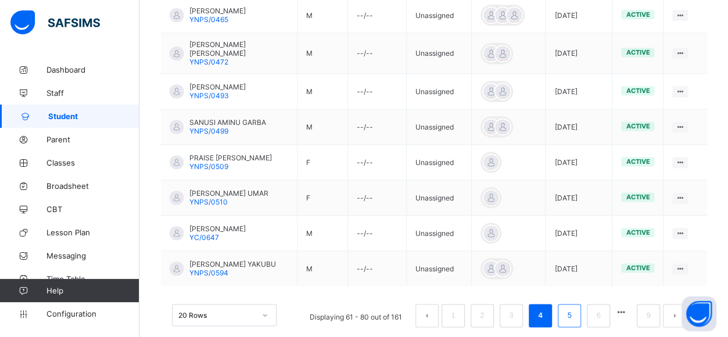
click at [575, 308] on link "5" at bounding box center [569, 315] width 11 height 15
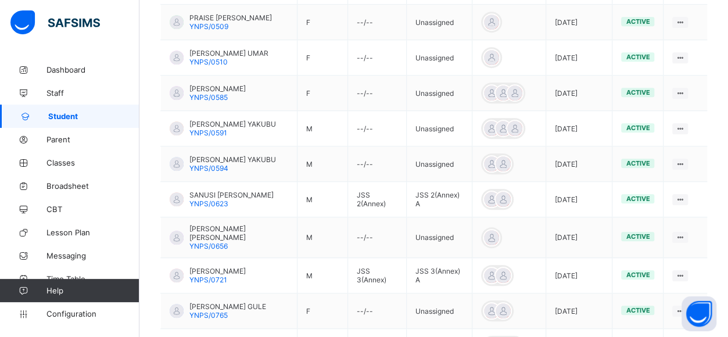
scroll to position [437, 0]
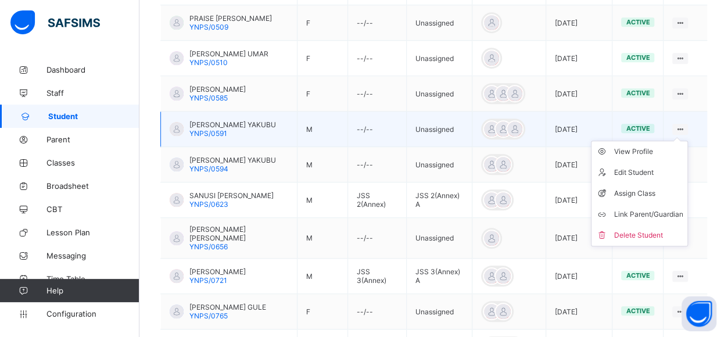
click at [685, 125] on icon at bounding box center [680, 129] width 10 height 9
click at [649, 188] on div "Assign Class" at bounding box center [648, 194] width 69 height 12
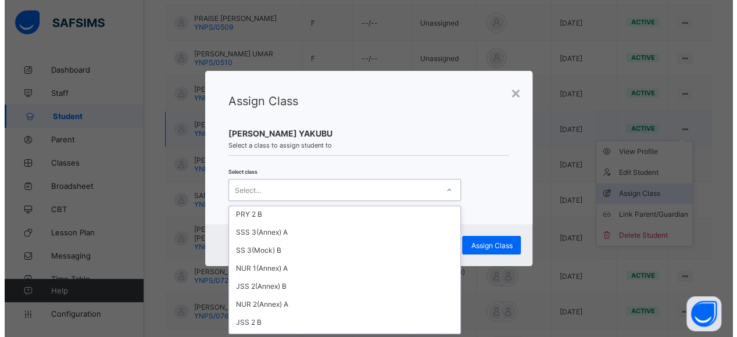
scroll to position [759, 0]
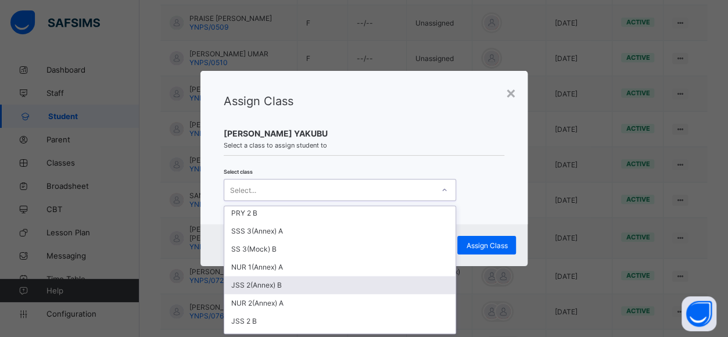
click at [262, 276] on div "JSS 2(Annex) B" at bounding box center [339, 285] width 231 height 18
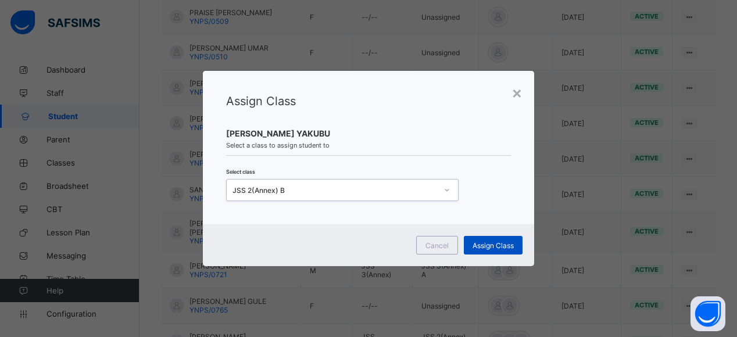
click at [491, 248] on span "Assign Class" at bounding box center [493, 245] width 41 height 9
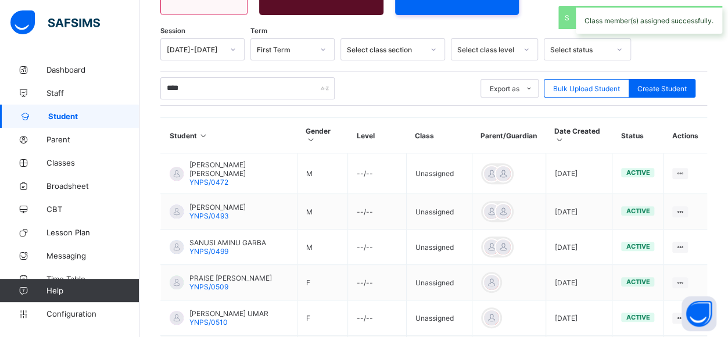
scroll to position [437, 0]
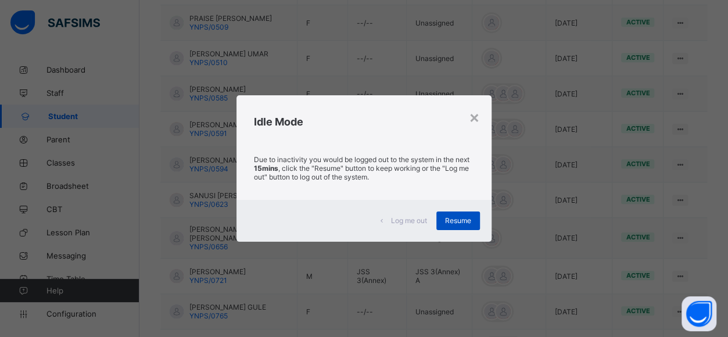
click at [467, 219] on span "Resume" at bounding box center [458, 220] width 26 height 9
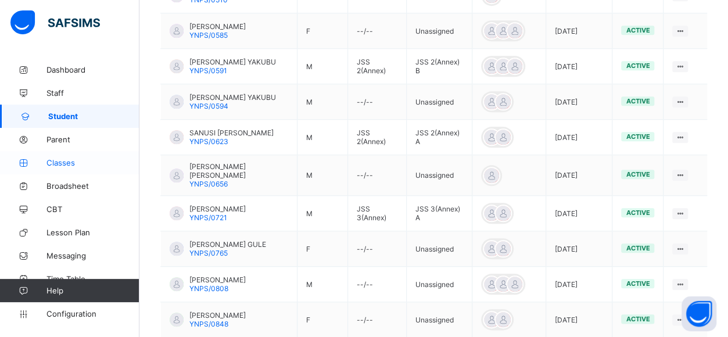
click at [69, 163] on span "Classes" at bounding box center [93, 162] width 93 height 9
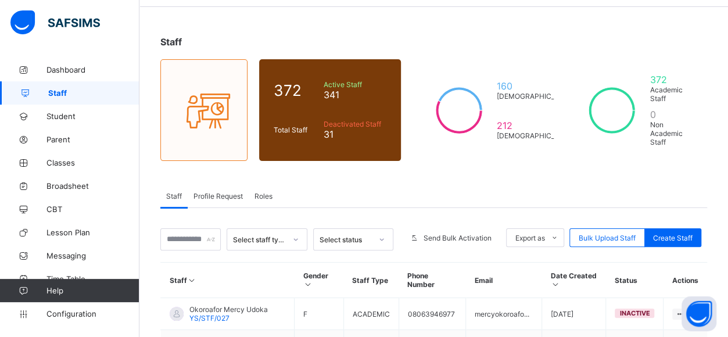
scroll to position [40, 0]
click at [63, 164] on span "Classes" at bounding box center [93, 162] width 93 height 9
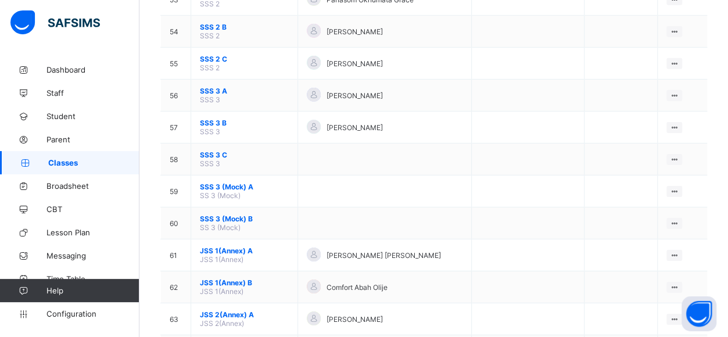
scroll to position [1816, 0]
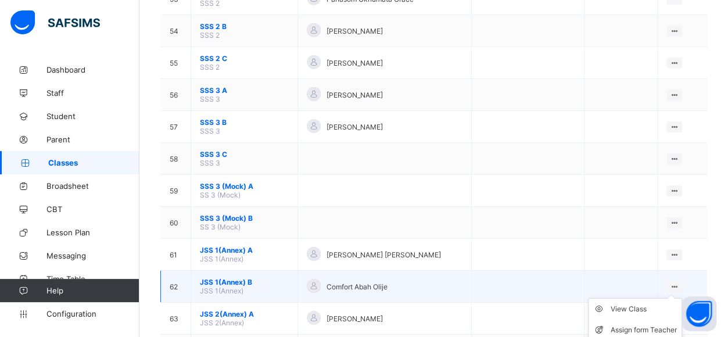
click at [680, 282] on icon at bounding box center [675, 286] width 10 height 9
click at [633, 303] on div "View Class" at bounding box center [644, 309] width 66 height 12
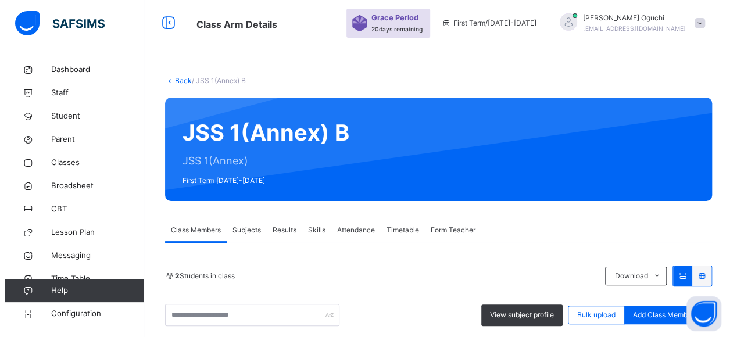
scroll to position [184, 0]
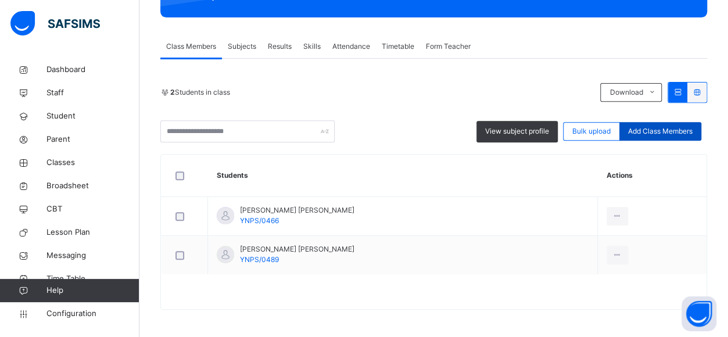
click at [652, 128] on span "Add Class Members" at bounding box center [660, 131] width 65 height 10
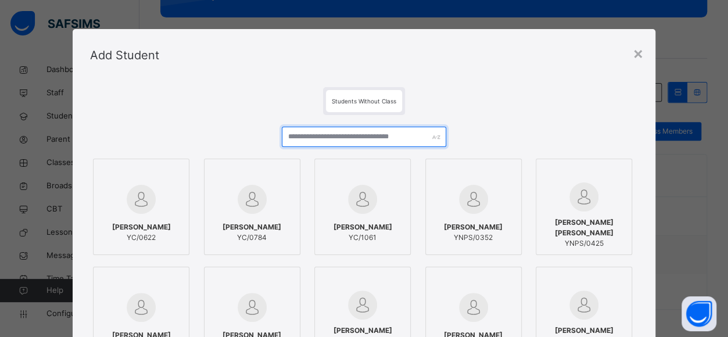
click at [323, 138] on input "text" at bounding box center [364, 137] width 164 height 20
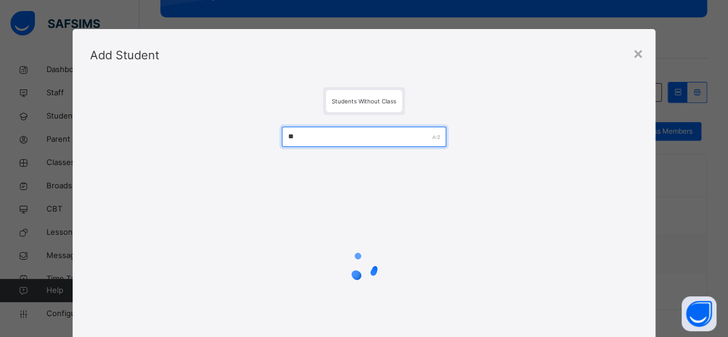
type input "*"
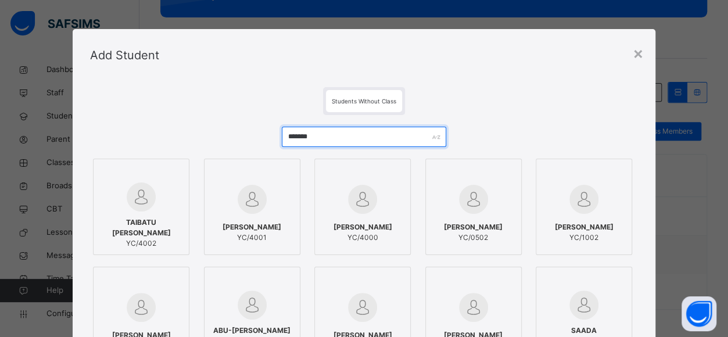
type input "*******"
click at [130, 196] on img at bounding box center [141, 197] width 29 height 29
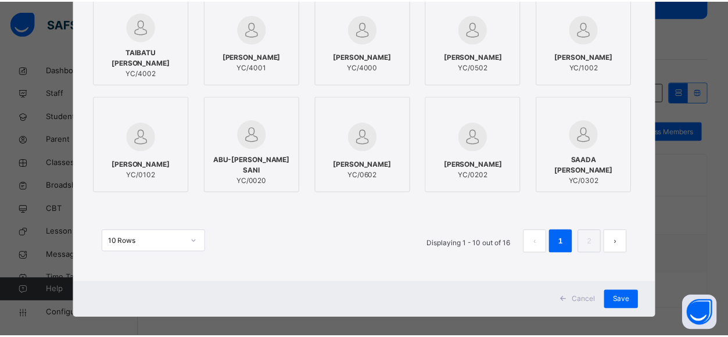
scroll to position [181, 0]
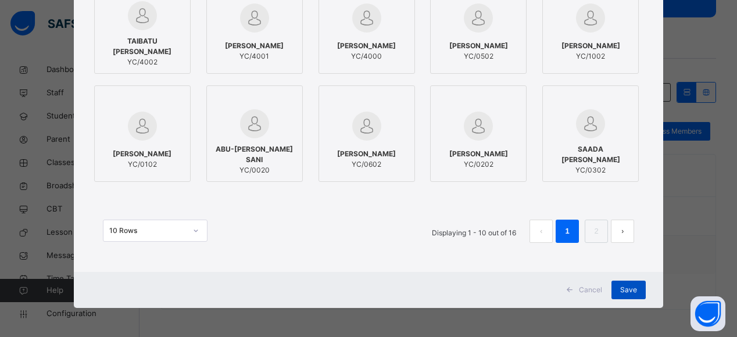
click at [626, 289] on span "Save" at bounding box center [628, 290] width 17 height 10
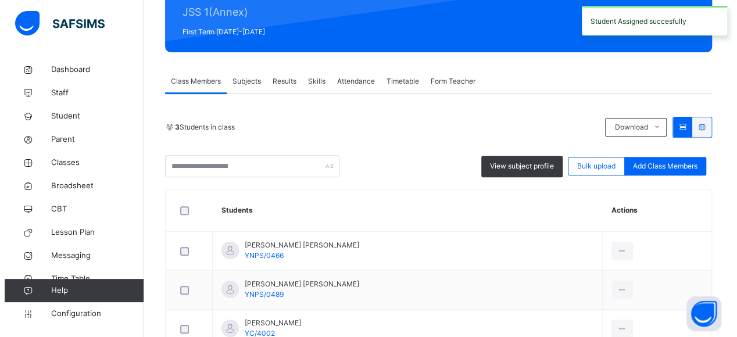
scroll to position [223, 0]
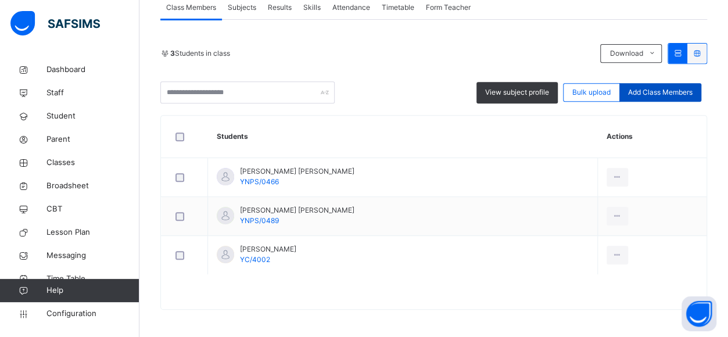
click at [652, 93] on span "Add Class Members" at bounding box center [660, 92] width 65 height 10
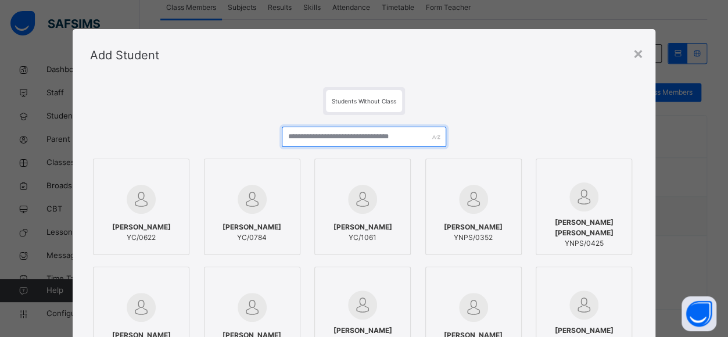
click at [305, 137] on input "text" at bounding box center [364, 137] width 164 height 20
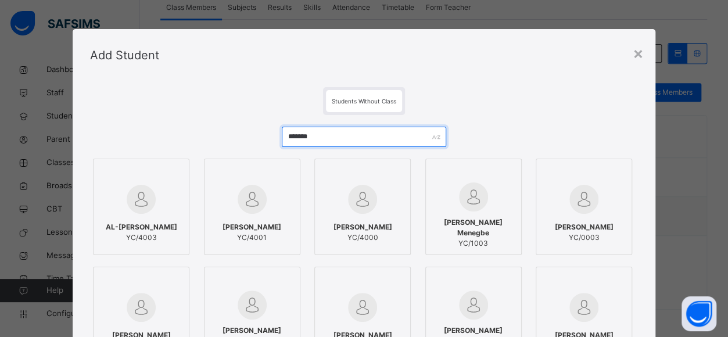
type input "*******"
click at [137, 201] on img at bounding box center [141, 199] width 29 height 29
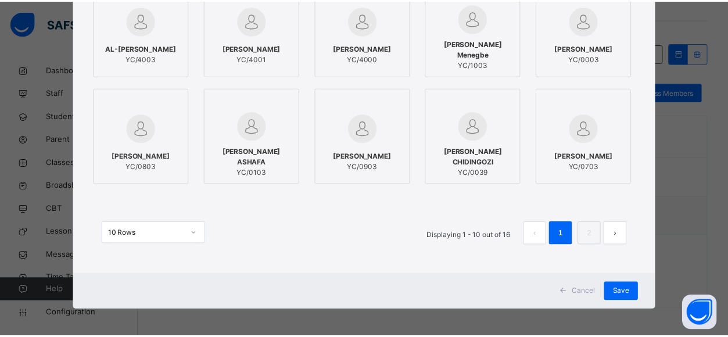
scroll to position [181, 0]
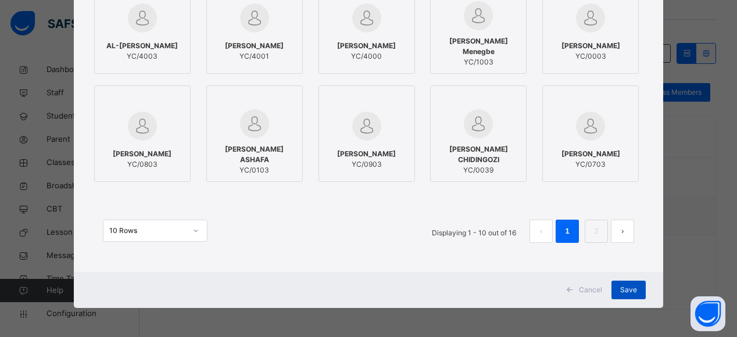
click at [627, 288] on span "Save" at bounding box center [628, 290] width 17 height 10
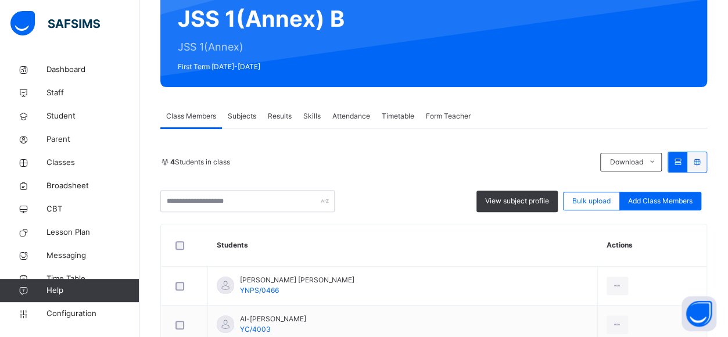
scroll to position [262, 0]
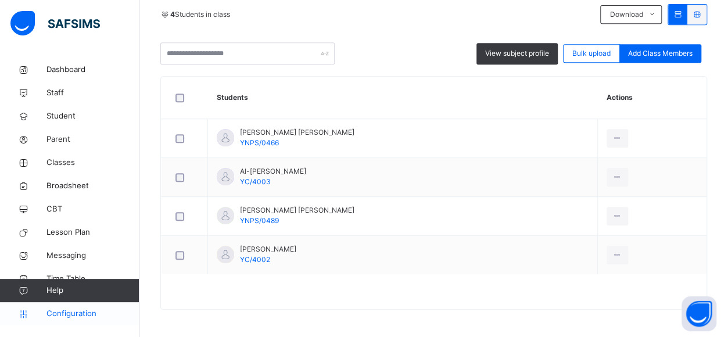
click at [79, 314] on span "Configuration" at bounding box center [93, 314] width 92 height 12
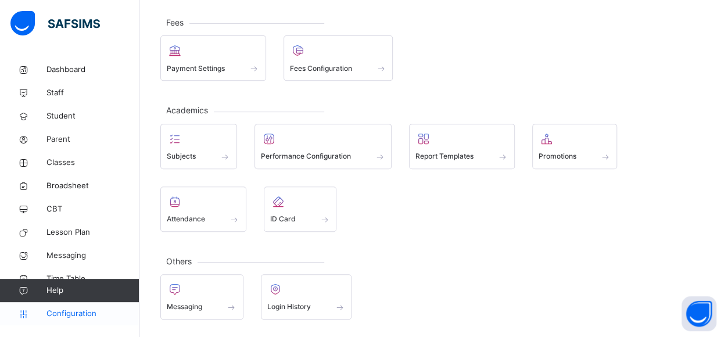
scroll to position [206, 0]
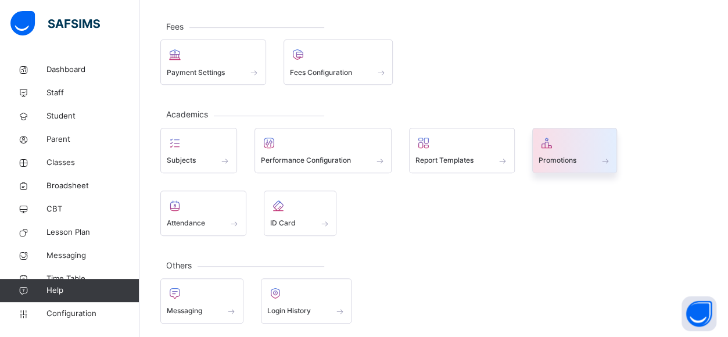
click at [571, 145] on div at bounding box center [575, 142] width 73 height 17
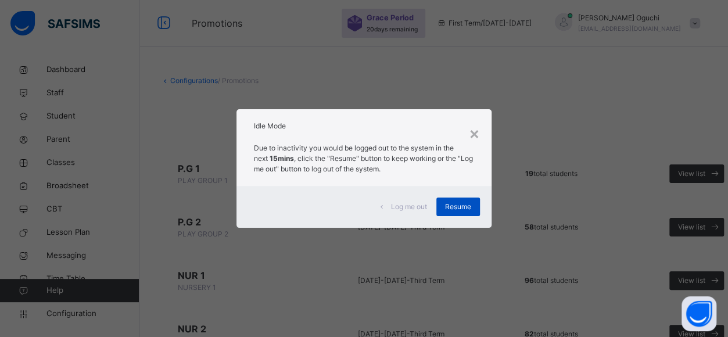
click at [459, 198] on div "Resume" at bounding box center [459, 207] width 44 height 19
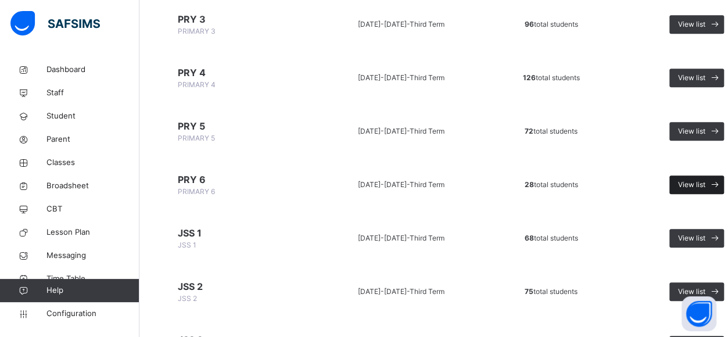
click at [689, 186] on span "View list" at bounding box center [691, 185] width 27 height 10
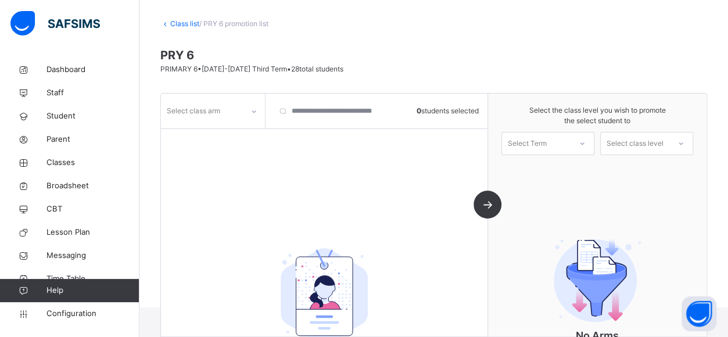
scroll to position [55, 0]
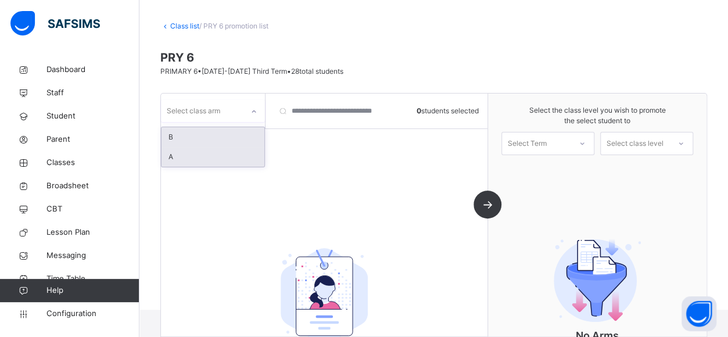
click at [193, 156] on div "A" at bounding box center [213, 157] width 103 height 20
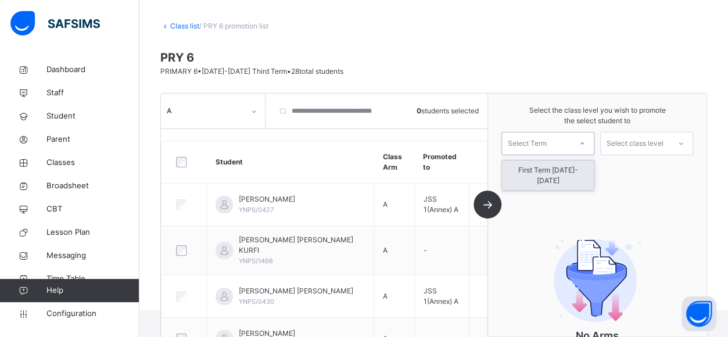
click at [568, 166] on div "First Term [DATE]-[DATE]" at bounding box center [548, 175] width 92 height 30
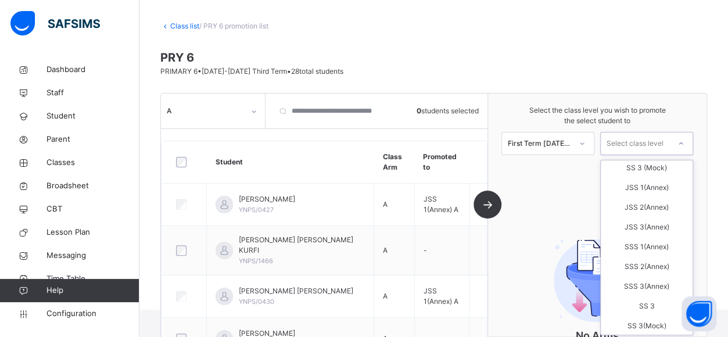
scroll to position [116, 0]
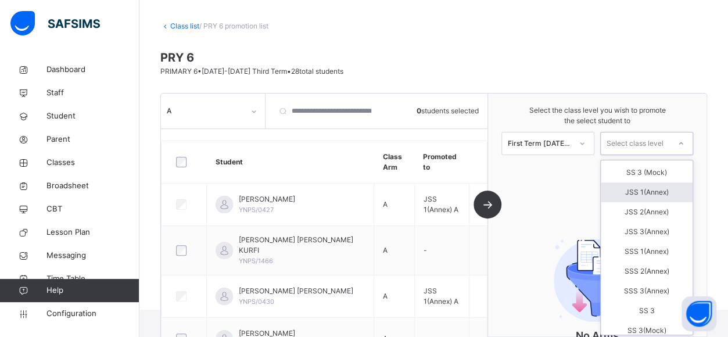
click at [668, 191] on div "JSS 1(Annex)" at bounding box center [647, 193] width 92 height 20
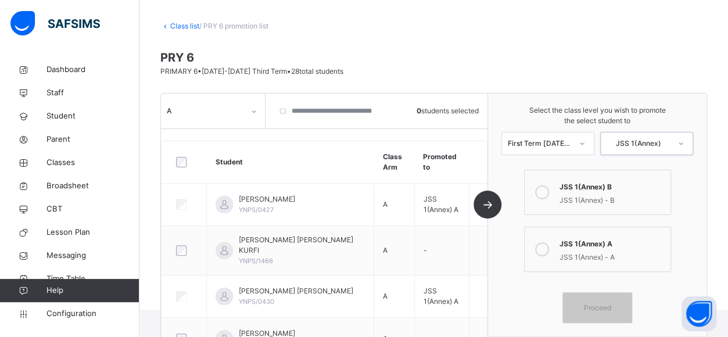
click at [549, 189] on icon at bounding box center [542, 192] width 14 height 14
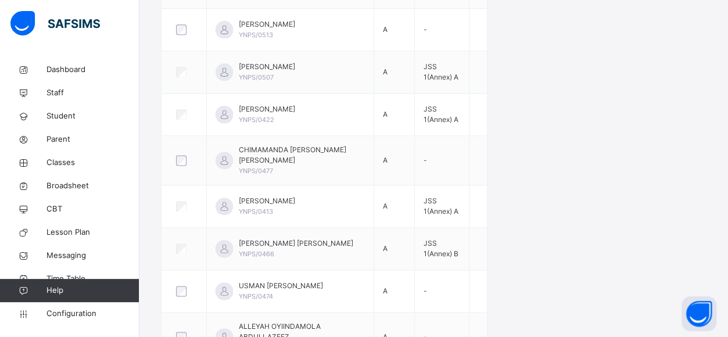
scroll to position [677, 0]
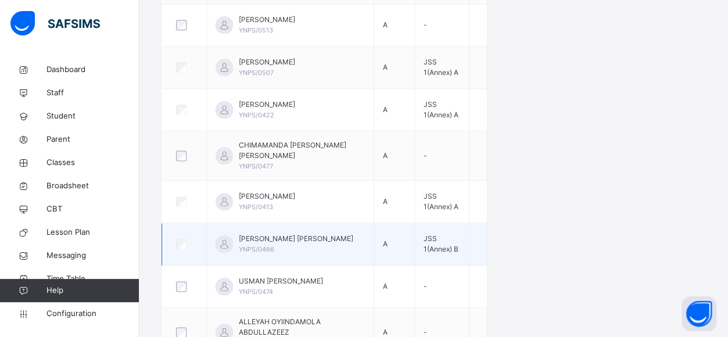
click at [186, 241] on div at bounding box center [184, 244] width 21 height 10
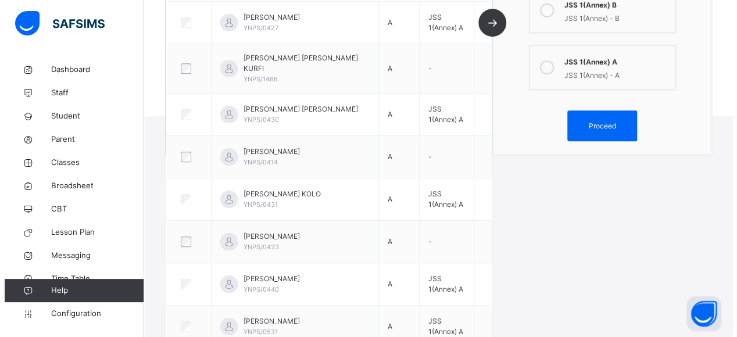
scroll to position [238, 0]
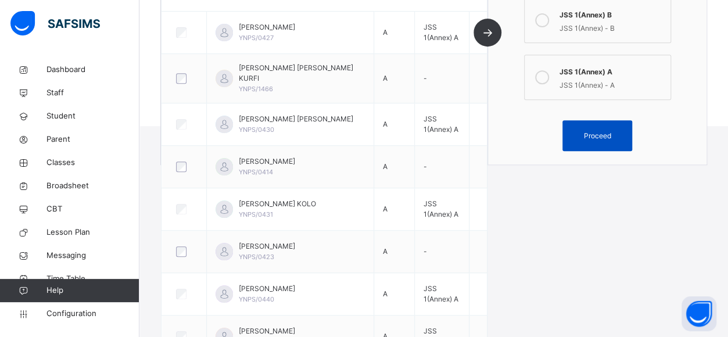
click at [608, 134] on span "Proceed" at bounding box center [597, 136] width 27 height 10
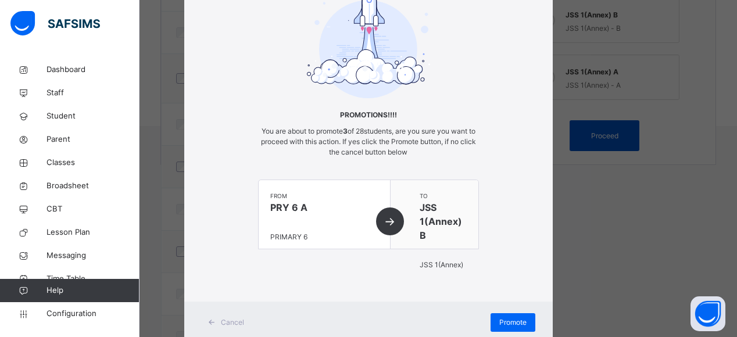
scroll to position [106, 0]
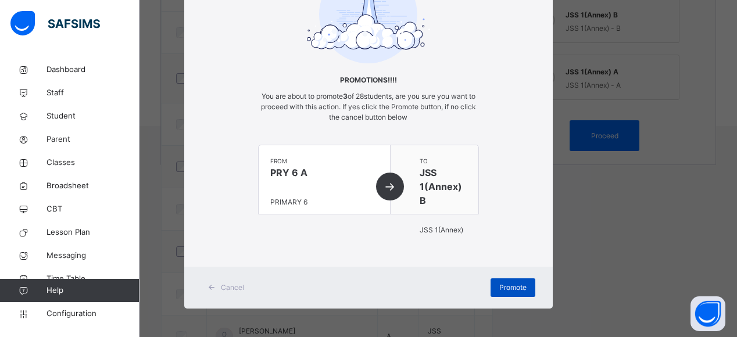
click at [507, 288] on span "Promote" at bounding box center [512, 287] width 27 height 10
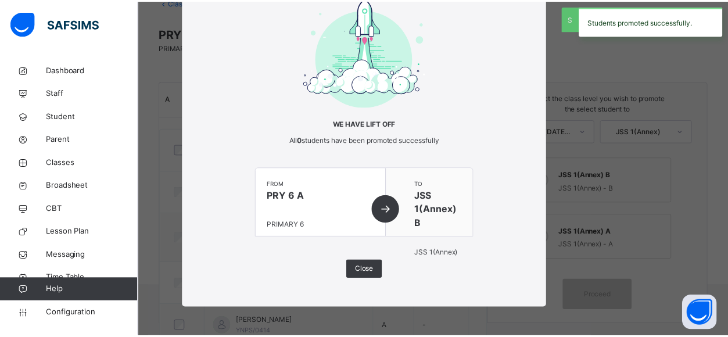
scroll to position [238, 0]
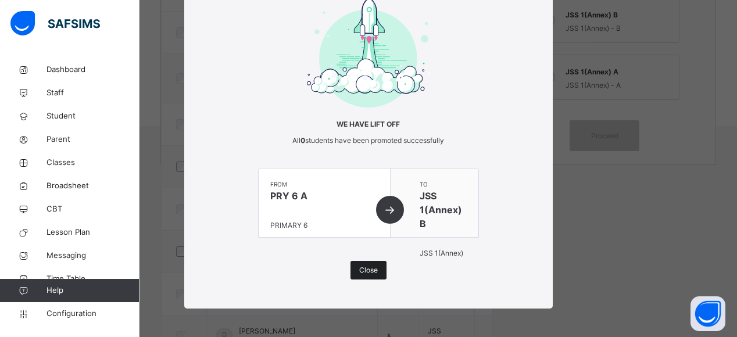
click at [369, 270] on span "Close" at bounding box center [368, 270] width 19 height 10
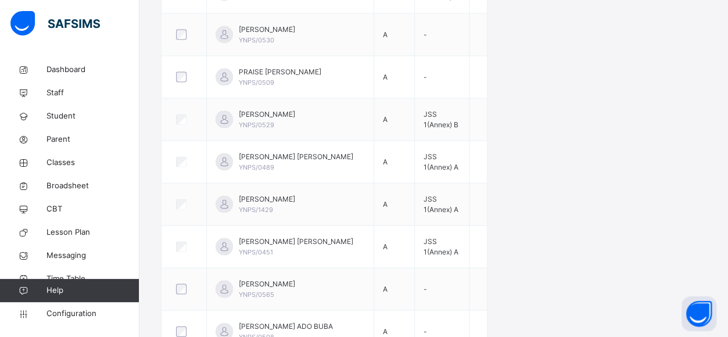
scroll to position [1065, 0]
click at [81, 314] on span "Configuration" at bounding box center [93, 314] width 92 height 12
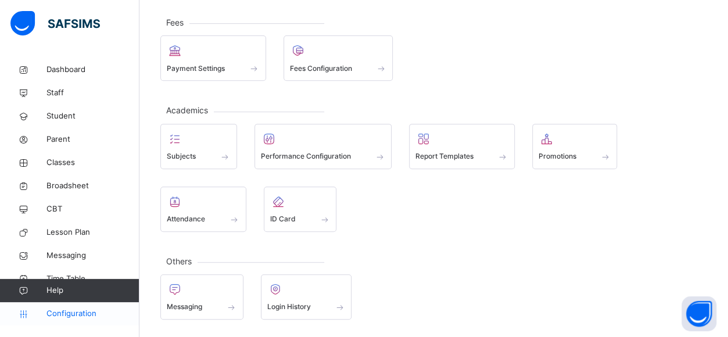
scroll to position [206, 0]
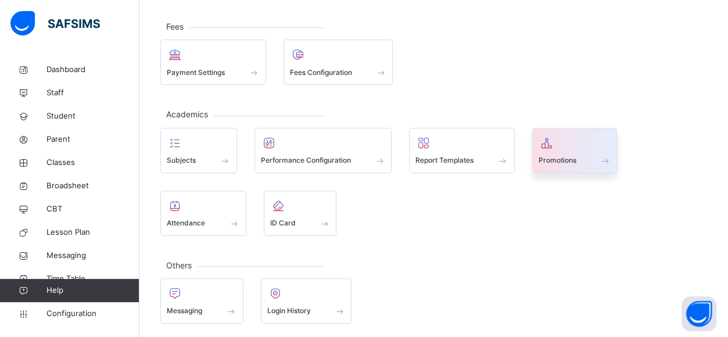
click at [563, 152] on span at bounding box center [575, 153] width 73 height 3
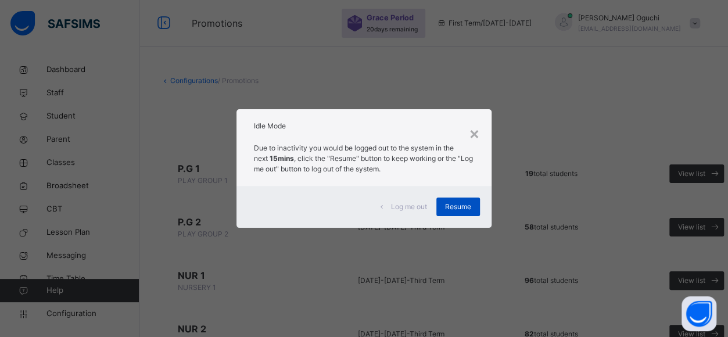
click at [468, 212] on span "Resume" at bounding box center [458, 207] width 26 height 10
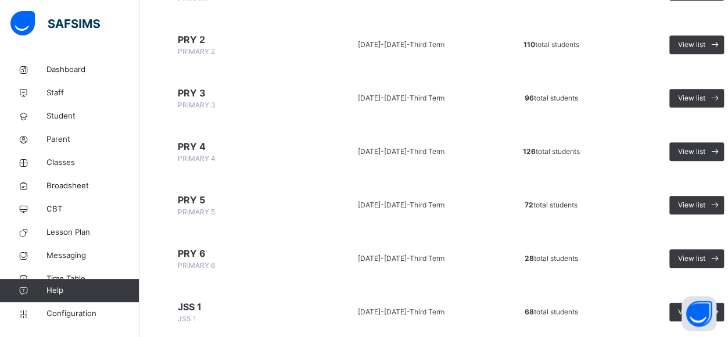
scroll to position [398, 0]
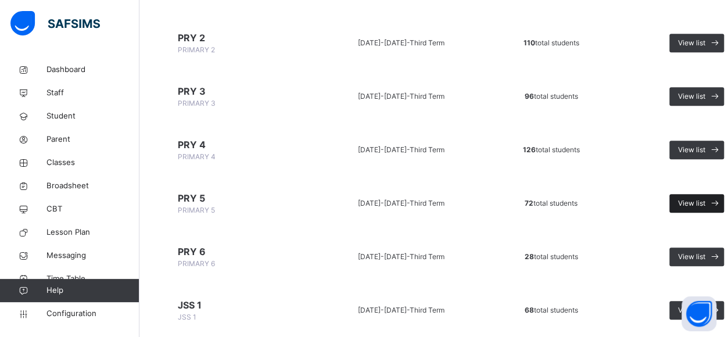
click at [692, 200] on span "View list" at bounding box center [691, 203] width 27 height 10
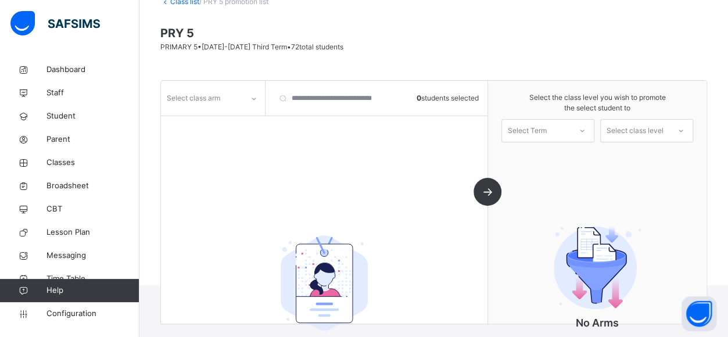
scroll to position [65, 0]
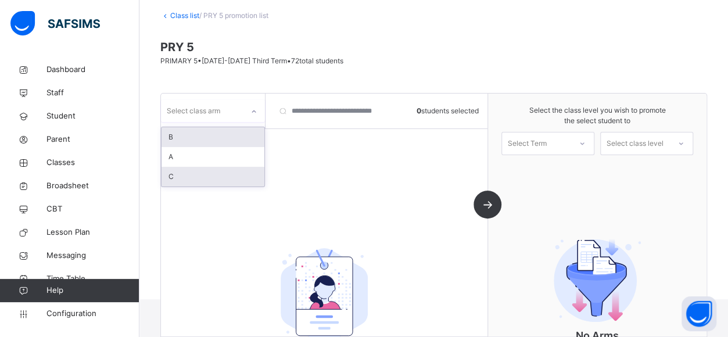
click at [191, 174] on div "C" at bounding box center [213, 177] width 103 height 20
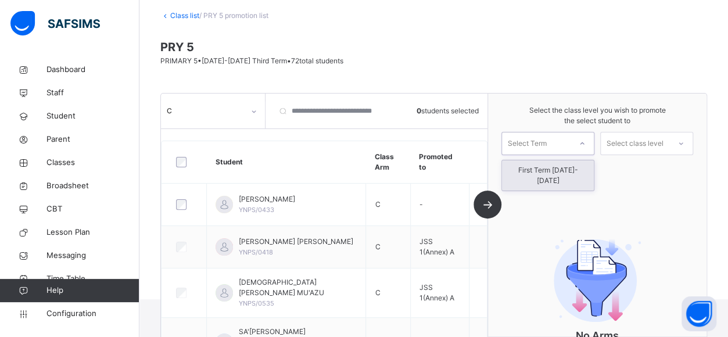
click at [582, 168] on div "First Term [DATE]-[DATE]" at bounding box center [548, 175] width 92 height 30
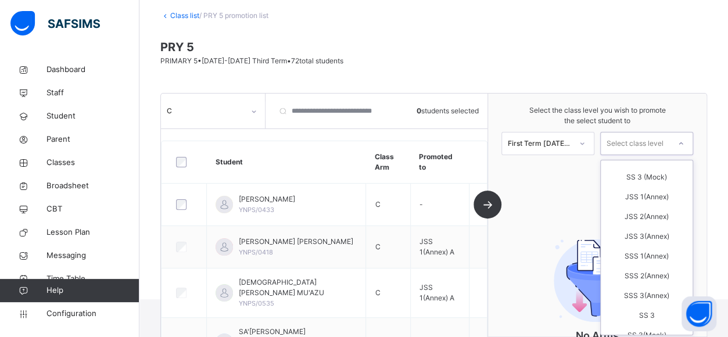
scroll to position [132, 0]
click at [663, 195] on div "JSS 1(Annex)" at bounding box center [647, 197] width 92 height 20
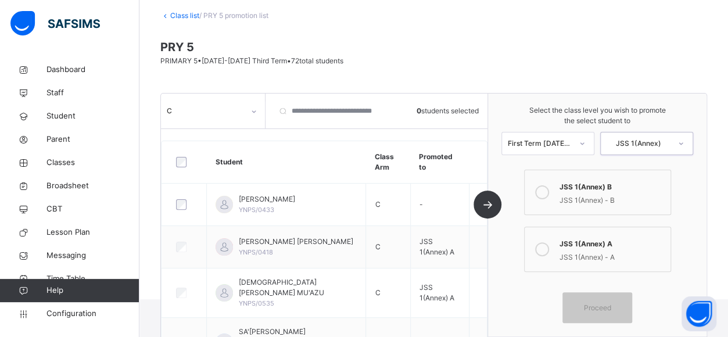
click at [549, 191] on icon at bounding box center [542, 192] width 14 height 14
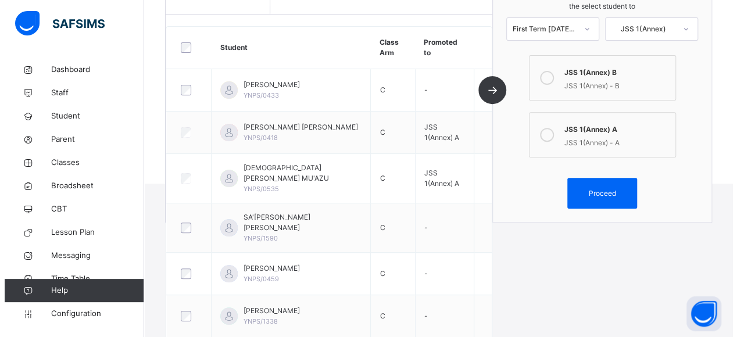
scroll to position [180, 0]
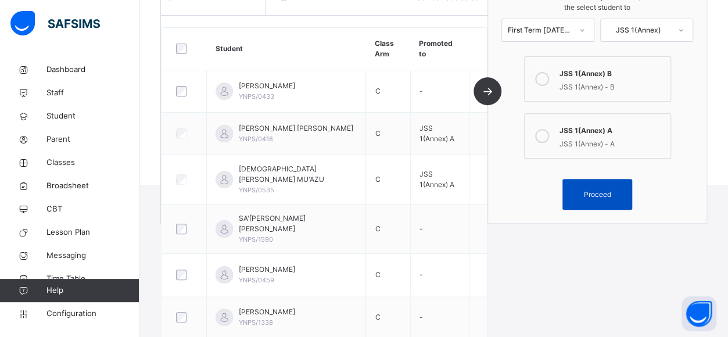
click at [605, 191] on span "Proceed" at bounding box center [597, 194] width 27 height 10
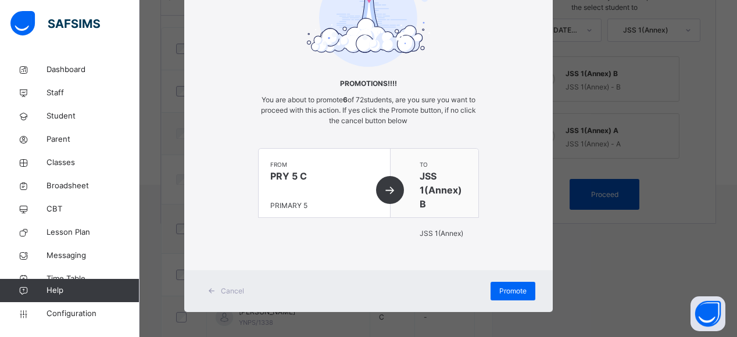
scroll to position [106, 0]
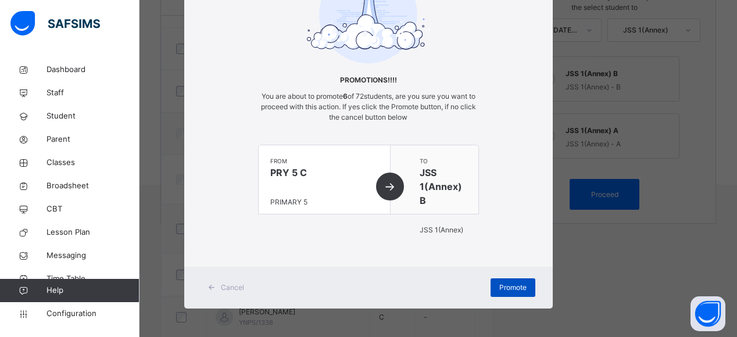
click at [509, 291] on span "Promote" at bounding box center [512, 287] width 27 height 10
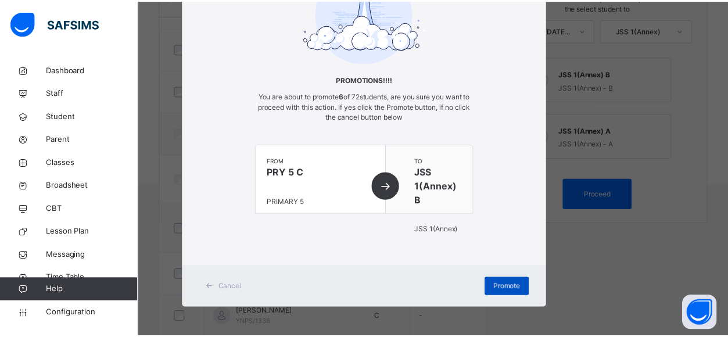
scroll to position [78, 0]
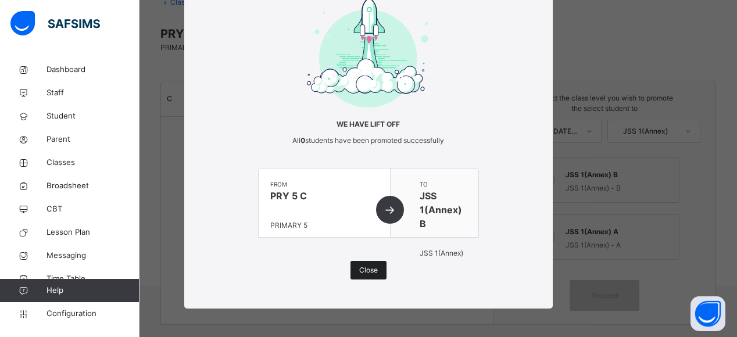
click at [363, 269] on span "Close" at bounding box center [368, 270] width 19 height 10
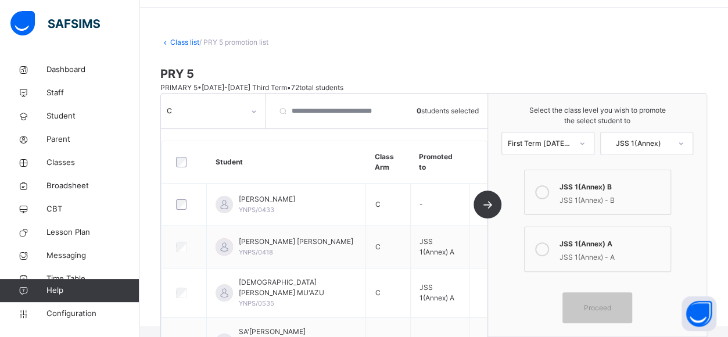
scroll to position [38, 0]
click at [446, 168] on th "Promoted to" at bounding box center [439, 162] width 59 height 42
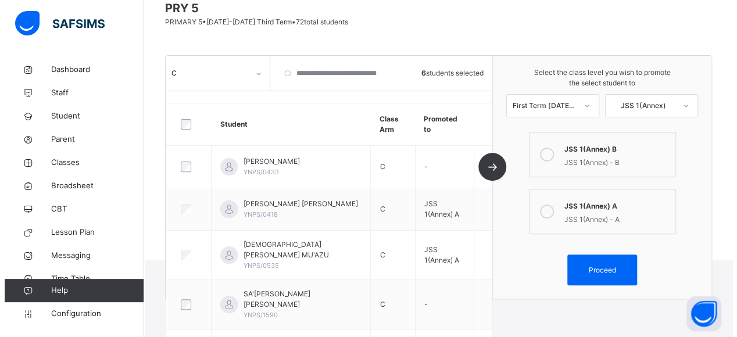
scroll to position [101, 0]
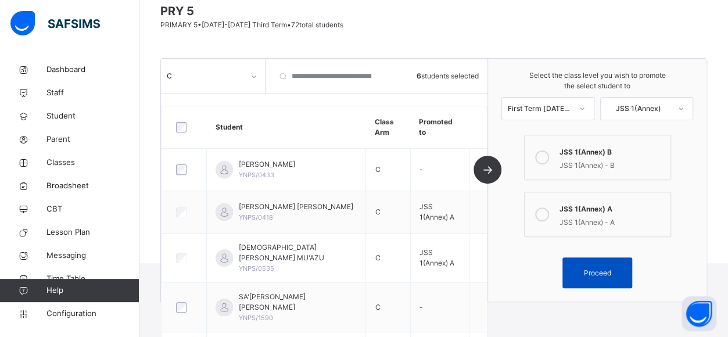
click at [603, 268] on span "Proceed" at bounding box center [597, 273] width 27 height 10
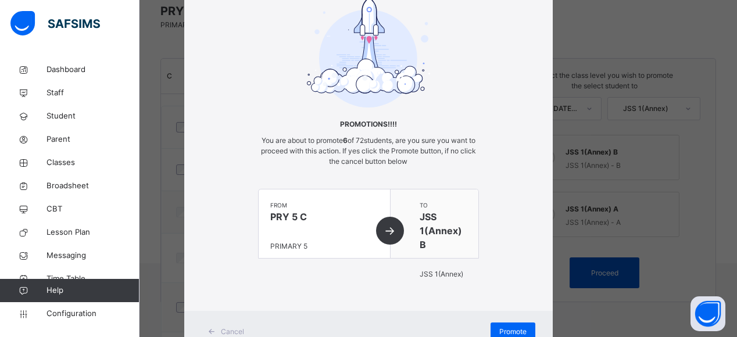
scroll to position [106, 0]
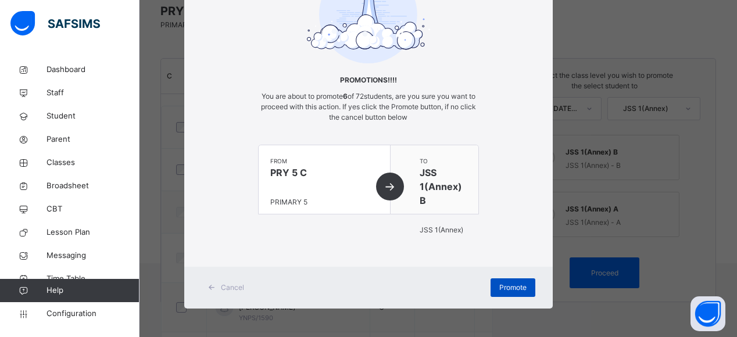
click at [511, 287] on span "Promote" at bounding box center [512, 287] width 27 height 10
click at [507, 291] on span "Promote" at bounding box center [512, 287] width 27 height 10
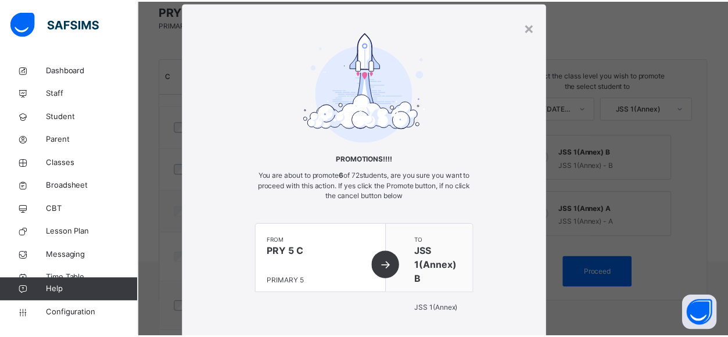
scroll to position [0, 0]
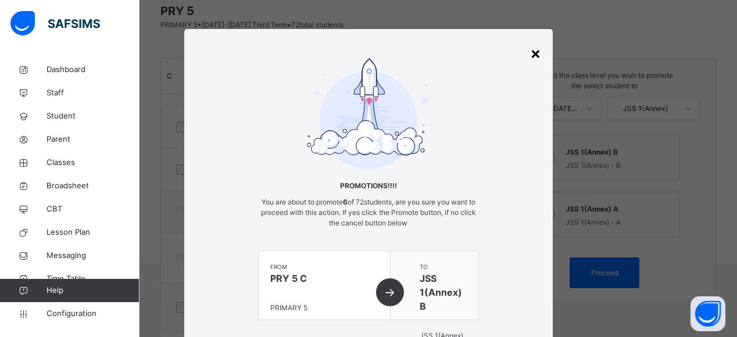
click at [537, 54] on div "×" at bounding box center [535, 53] width 11 height 24
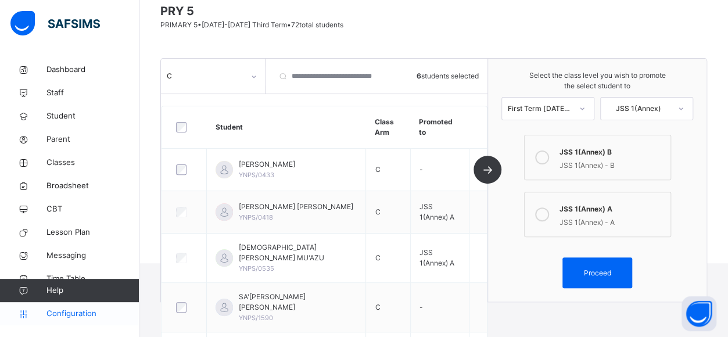
click at [83, 302] on link "Configuration" at bounding box center [69, 313] width 139 height 23
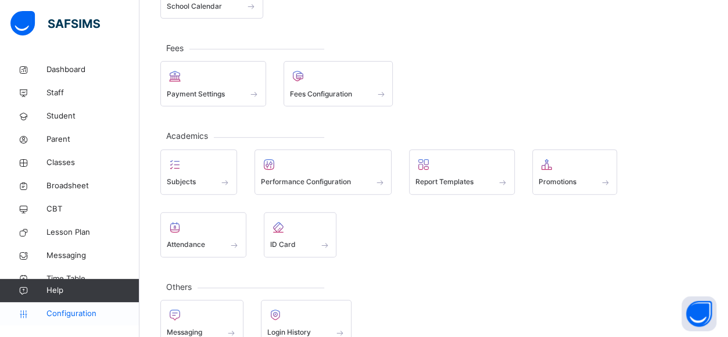
scroll to position [188, 0]
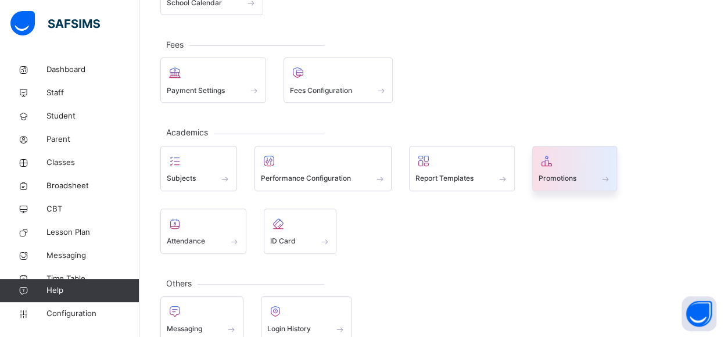
click at [562, 173] on div "Promotions" at bounding box center [575, 179] width 73 height 12
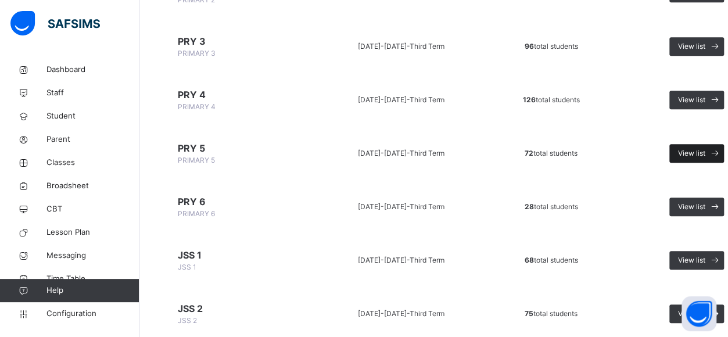
click at [692, 153] on span "View list" at bounding box center [691, 153] width 27 height 10
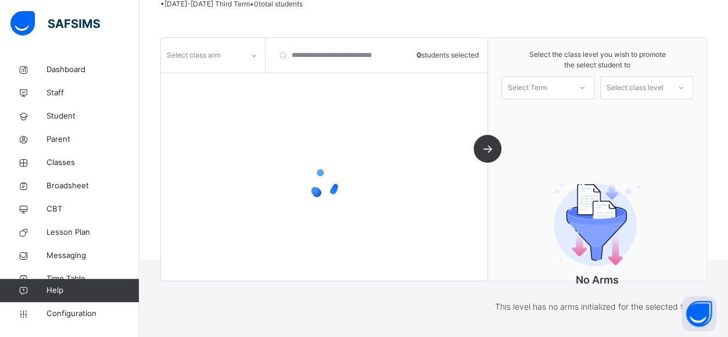
scroll to position [157, 0]
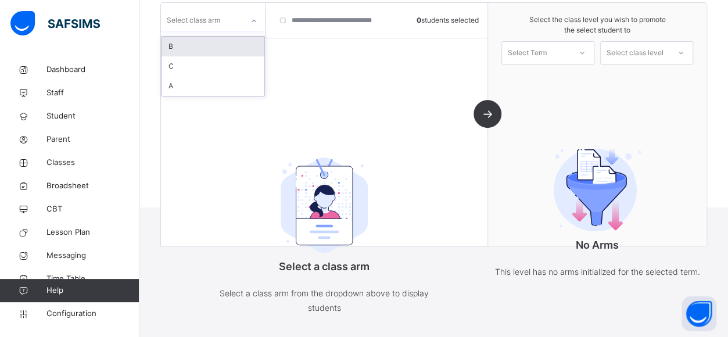
click at [219, 45] on div "B" at bounding box center [213, 47] width 103 height 20
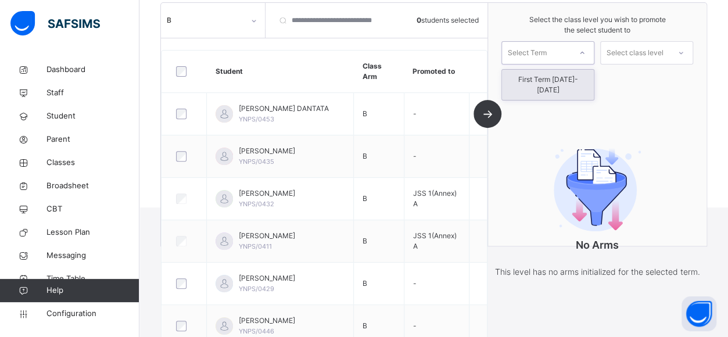
click at [578, 79] on div "First Term [DATE]-[DATE]" at bounding box center [548, 85] width 92 height 30
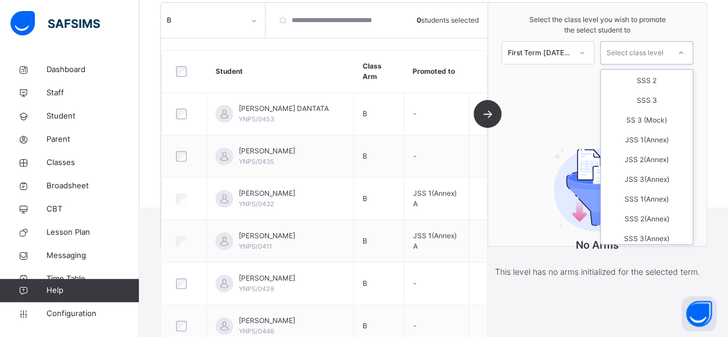
scroll to position [101, 0]
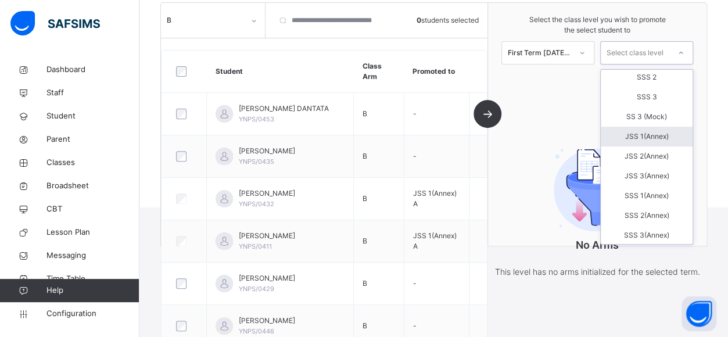
click at [657, 137] on div "JSS 1(Annex)" at bounding box center [647, 137] width 92 height 20
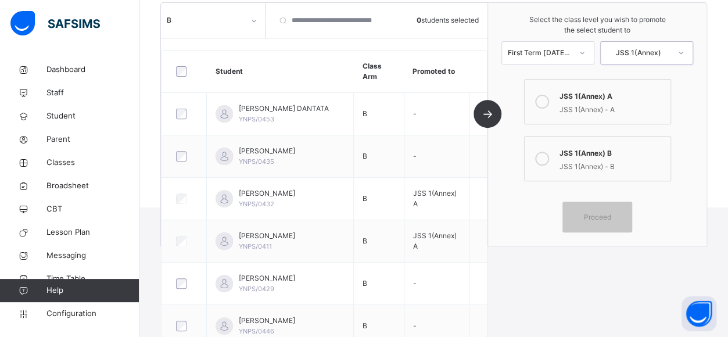
click at [549, 158] on icon at bounding box center [542, 159] width 14 height 14
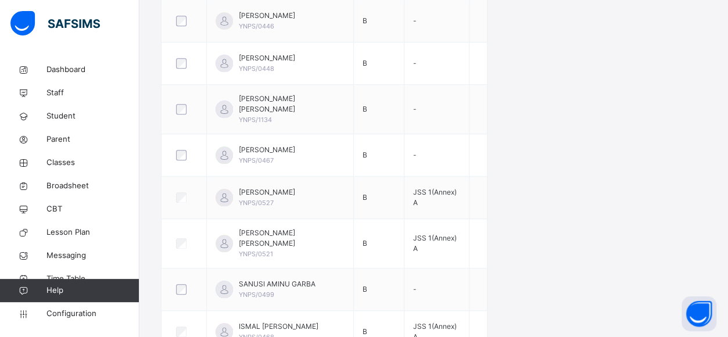
scroll to position [463, 0]
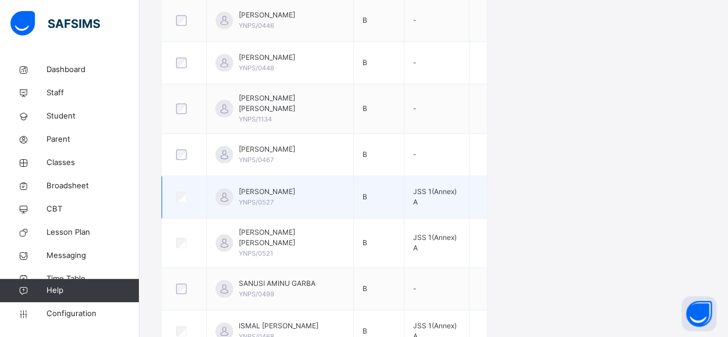
click at [186, 176] on td at bounding box center [184, 197] width 45 height 42
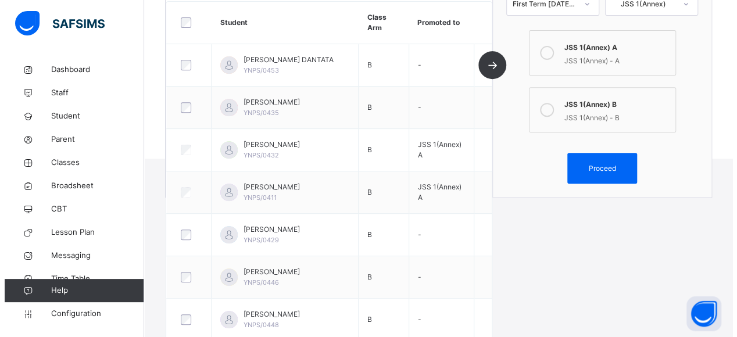
scroll to position [209, 0]
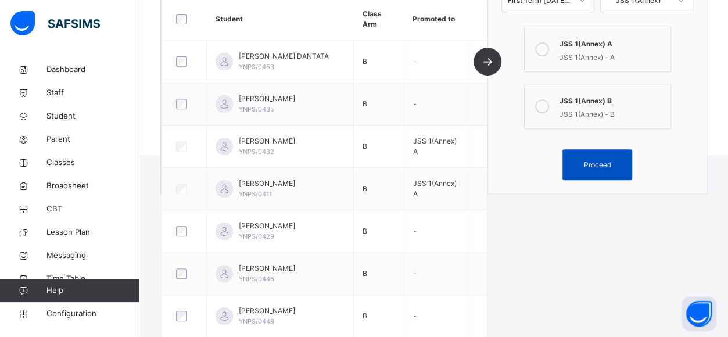
click at [603, 160] on span "Proceed" at bounding box center [597, 165] width 27 height 10
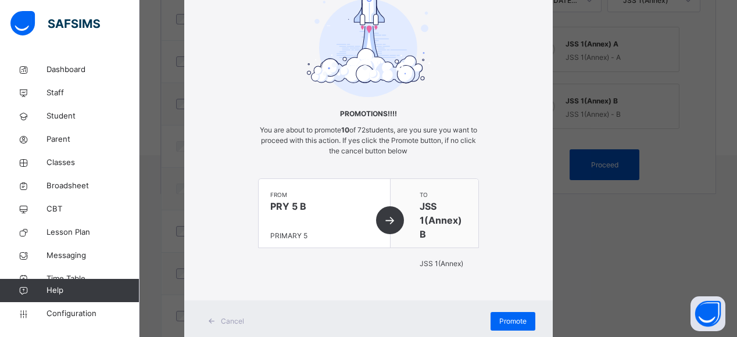
scroll to position [106, 0]
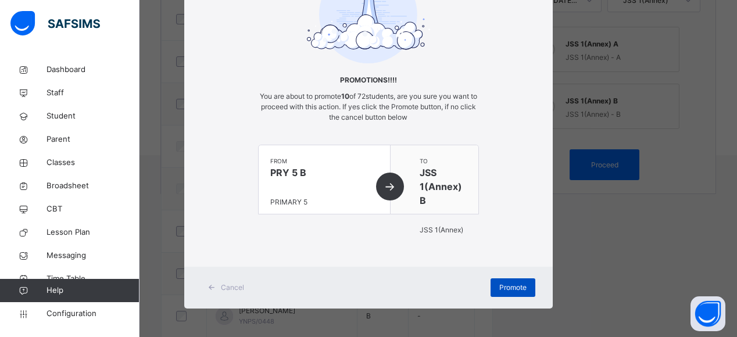
click at [504, 291] on span "Promote" at bounding box center [512, 287] width 27 height 10
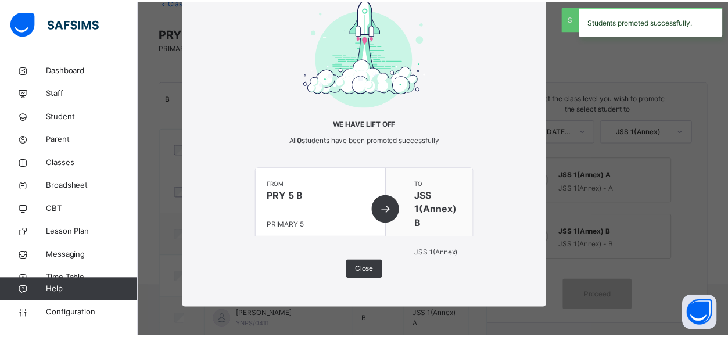
scroll to position [209, 0]
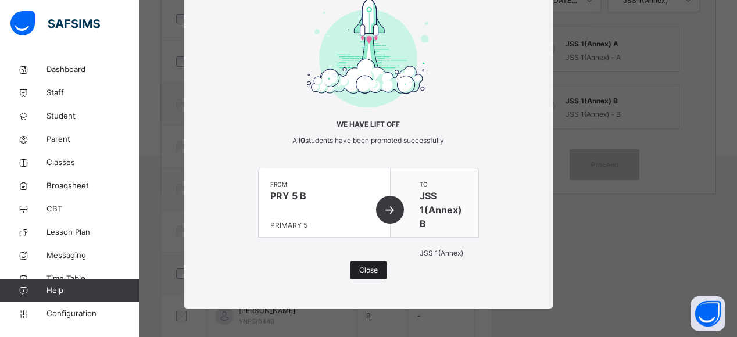
click at [371, 269] on span "Close" at bounding box center [368, 270] width 19 height 10
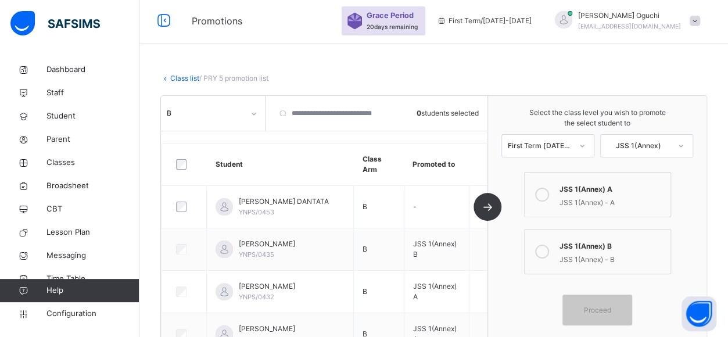
scroll to position [0, 0]
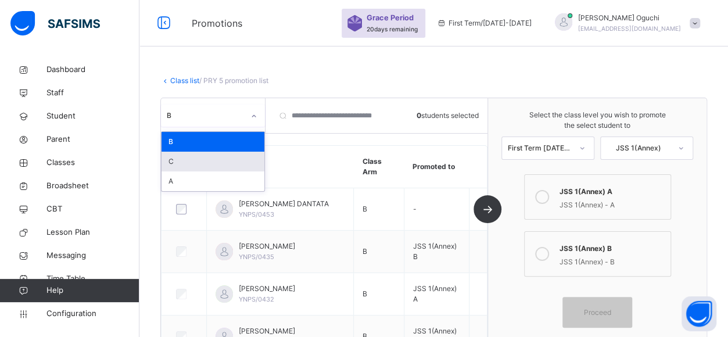
click at [188, 163] on div "C" at bounding box center [213, 162] width 103 height 20
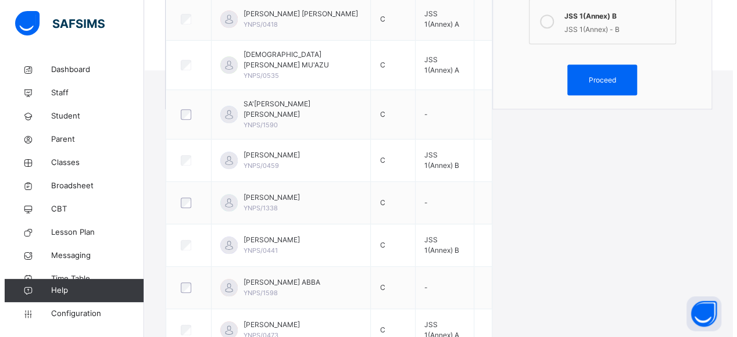
scroll to position [286, 0]
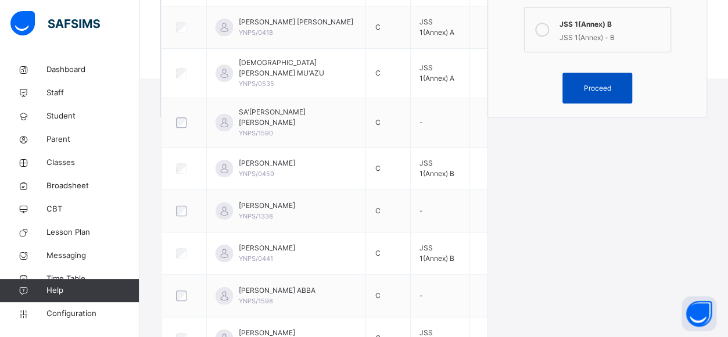
click at [607, 87] on span "Proceed" at bounding box center [597, 88] width 27 height 10
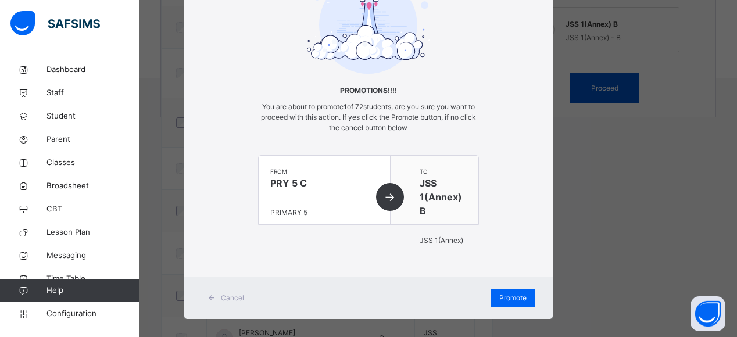
scroll to position [106, 0]
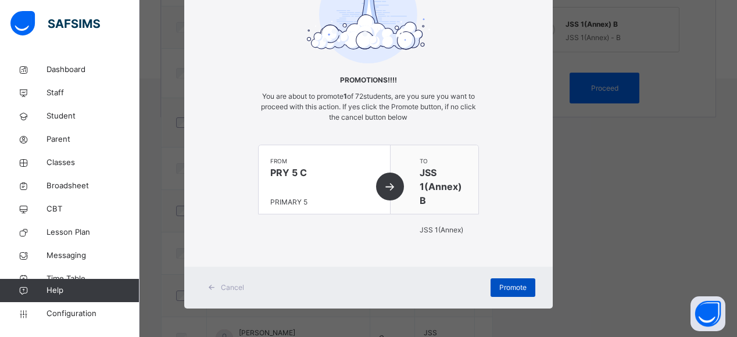
click at [504, 285] on span "Promote" at bounding box center [512, 287] width 27 height 10
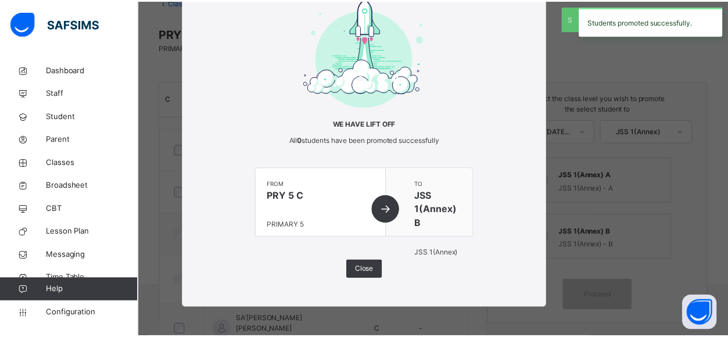
scroll to position [286, 0]
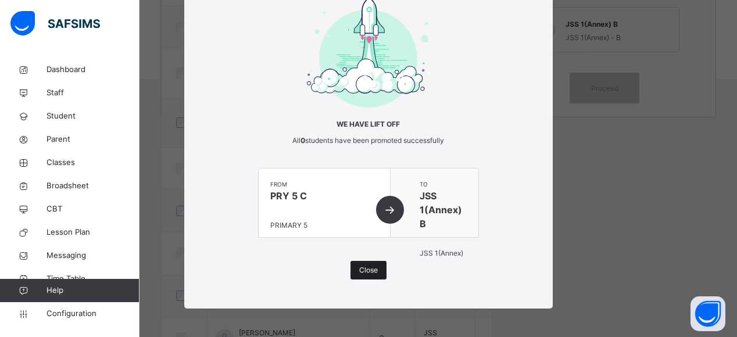
click at [372, 276] on div "Close" at bounding box center [369, 270] width 36 height 19
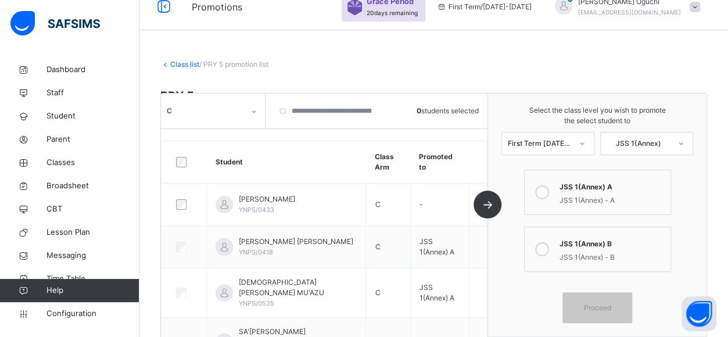
scroll to position [0, 0]
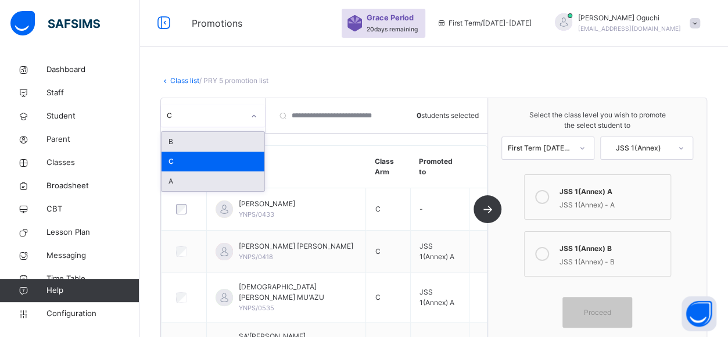
click at [198, 179] on div "A" at bounding box center [213, 181] width 103 height 20
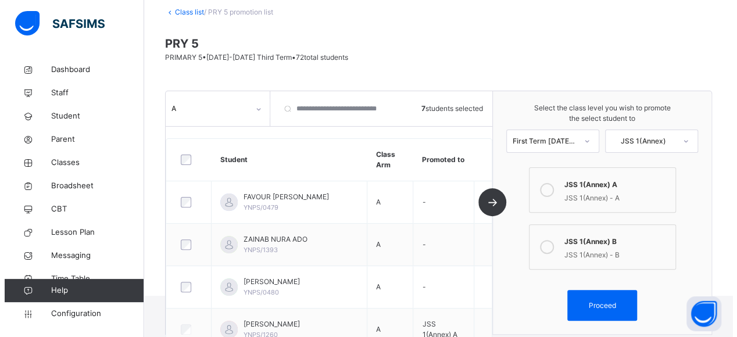
scroll to position [73, 0]
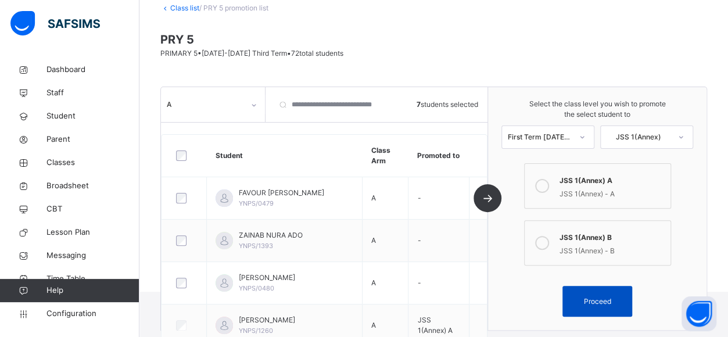
click at [603, 293] on div "Proceed" at bounding box center [598, 301] width 70 height 31
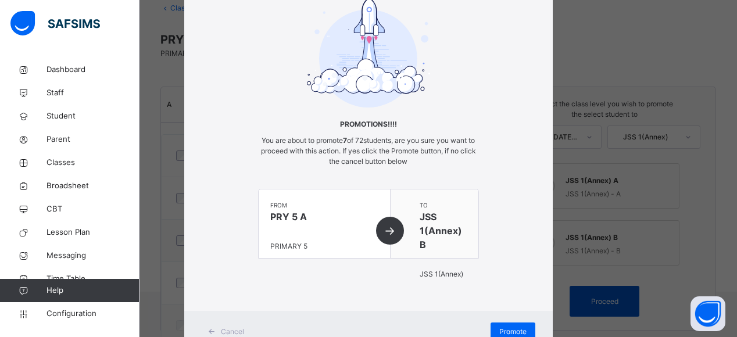
scroll to position [106, 0]
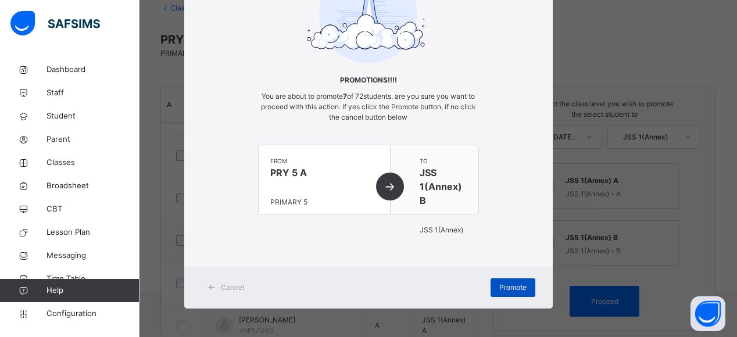
click at [509, 284] on span "Promote" at bounding box center [512, 287] width 27 height 10
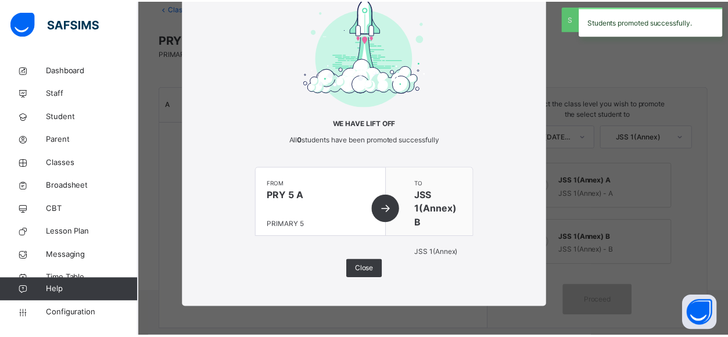
scroll to position [62, 0]
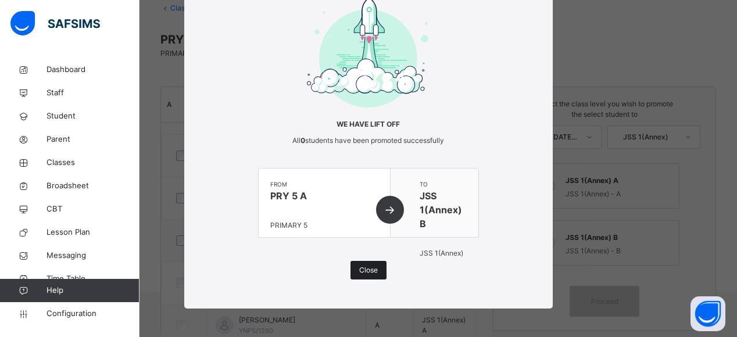
click at [367, 271] on span "Close" at bounding box center [368, 270] width 19 height 10
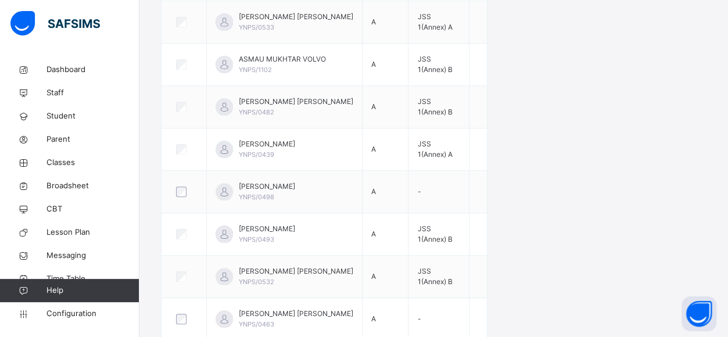
scroll to position [460, 0]
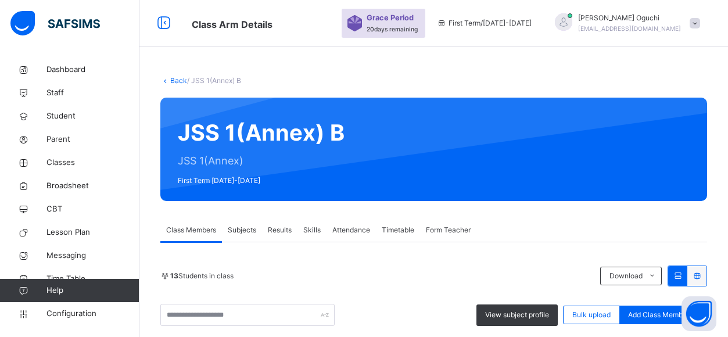
scroll to position [610, 0]
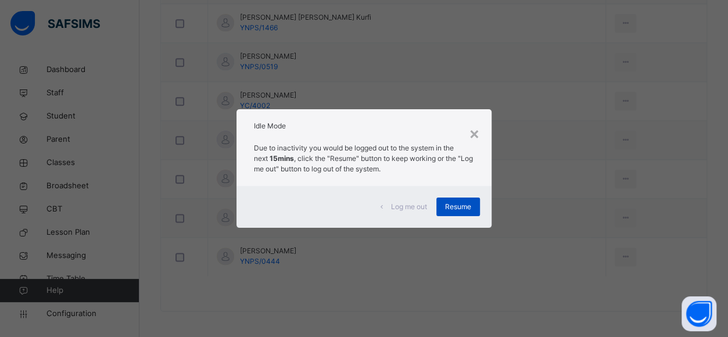
click at [460, 206] on span "Resume" at bounding box center [458, 207] width 26 height 10
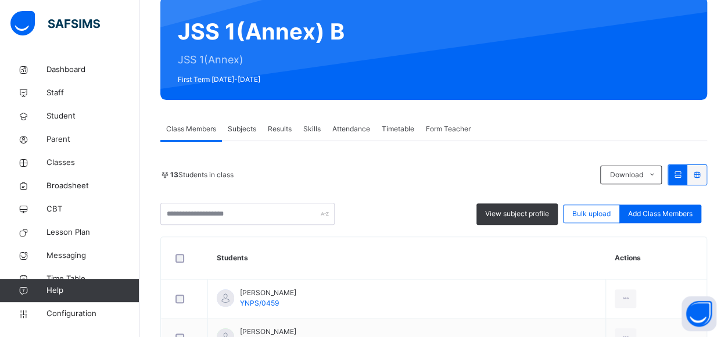
scroll to position [99, 0]
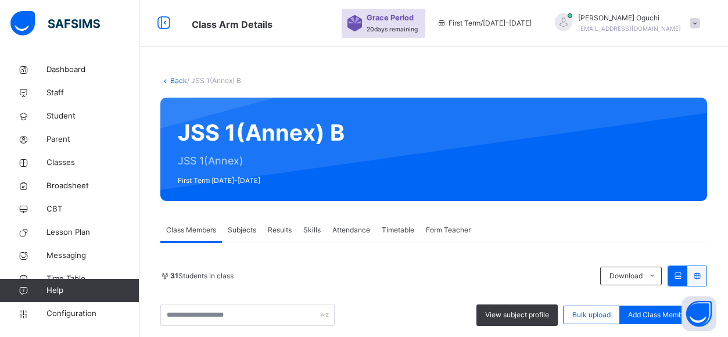
scroll to position [99, 0]
